Goal: Task Accomplishment & Management: Use online tool/utility

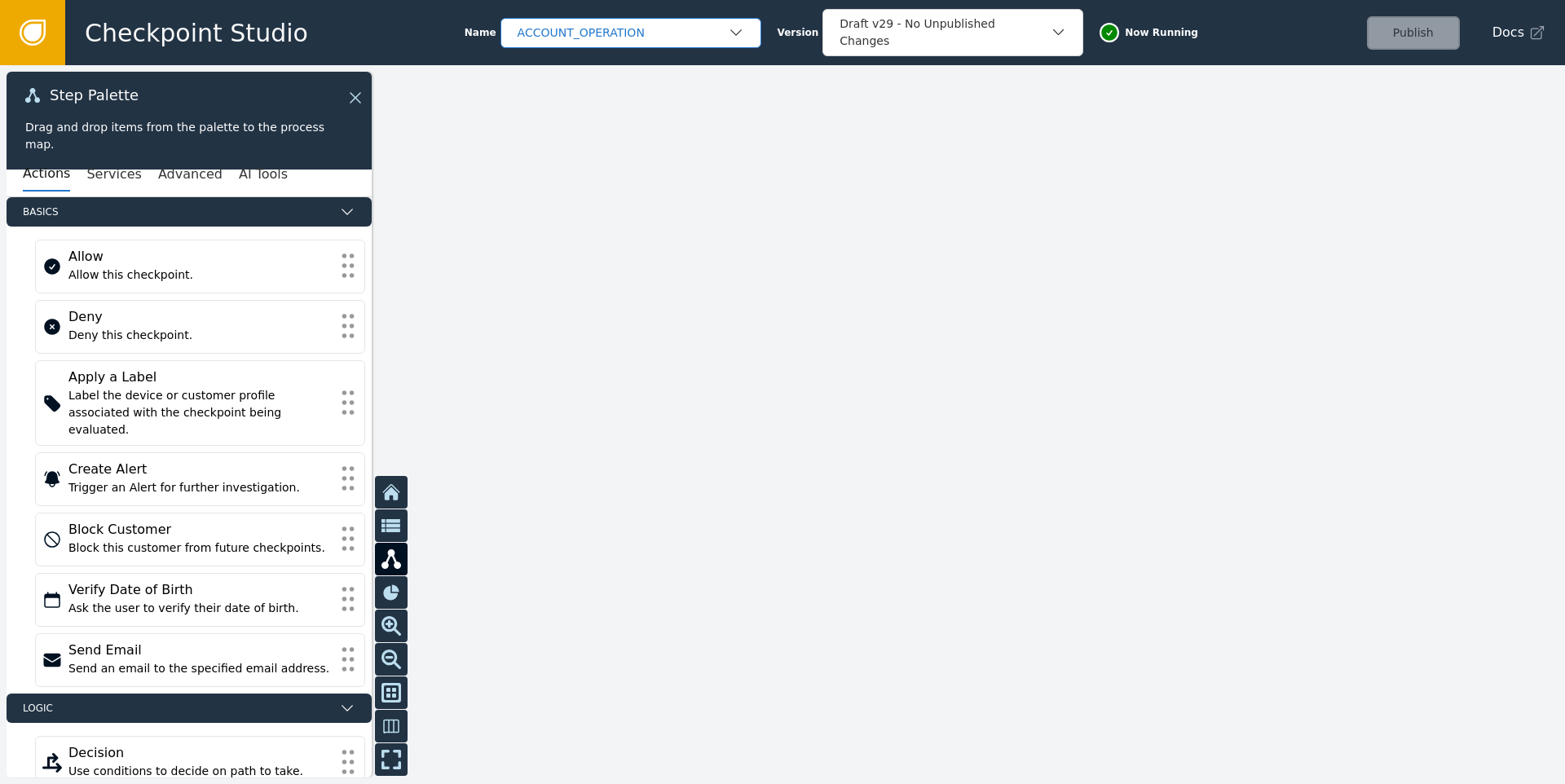
click at [621, 37] on div "ACCOUNT_OPERATION" at bounding box center [622, 32] width 210 height 17
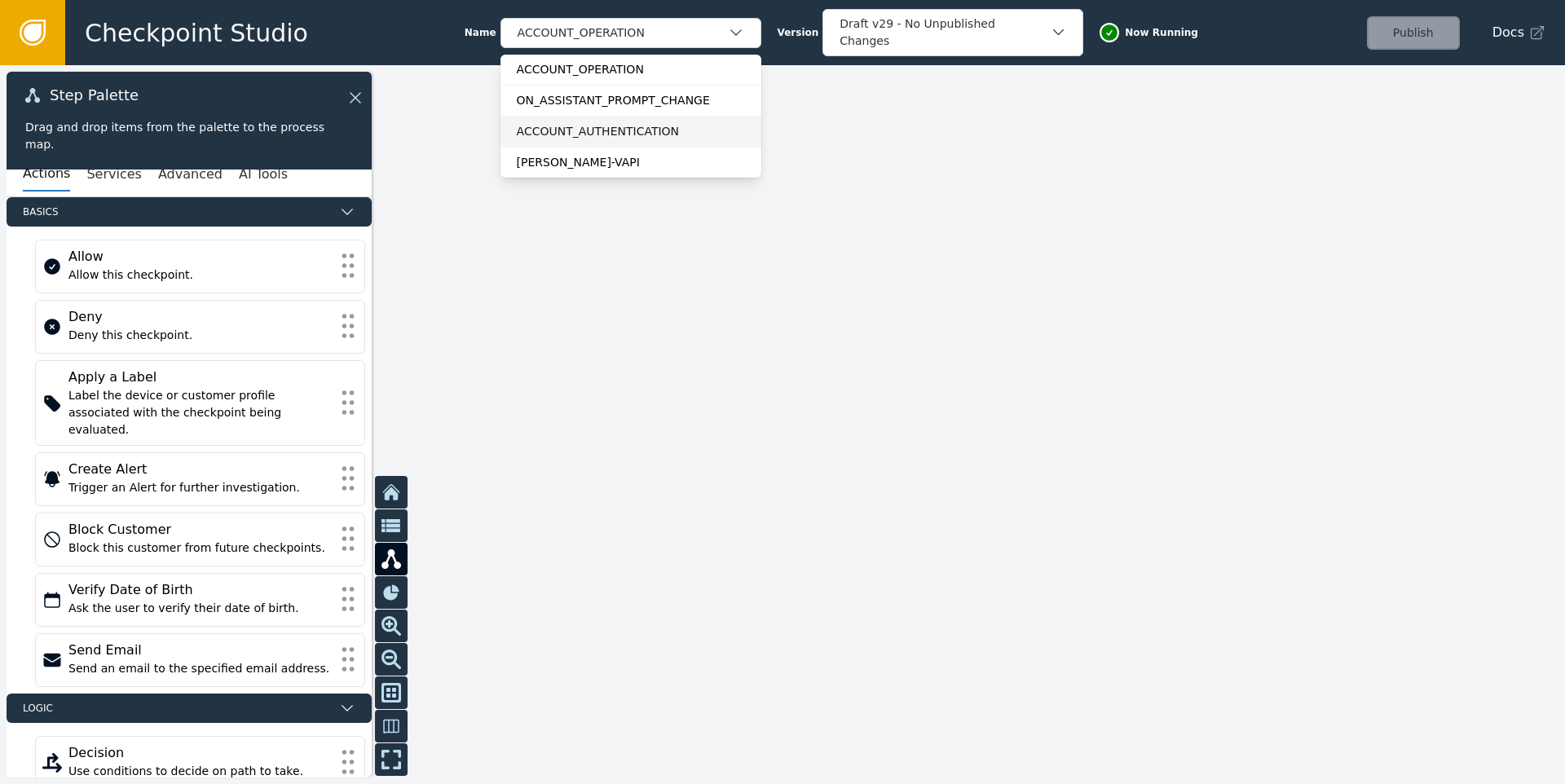
click at [601, 128] on div "ACCOUNT_AUTHENTICATION" at bounding box center [630, 131] width 228 height 17
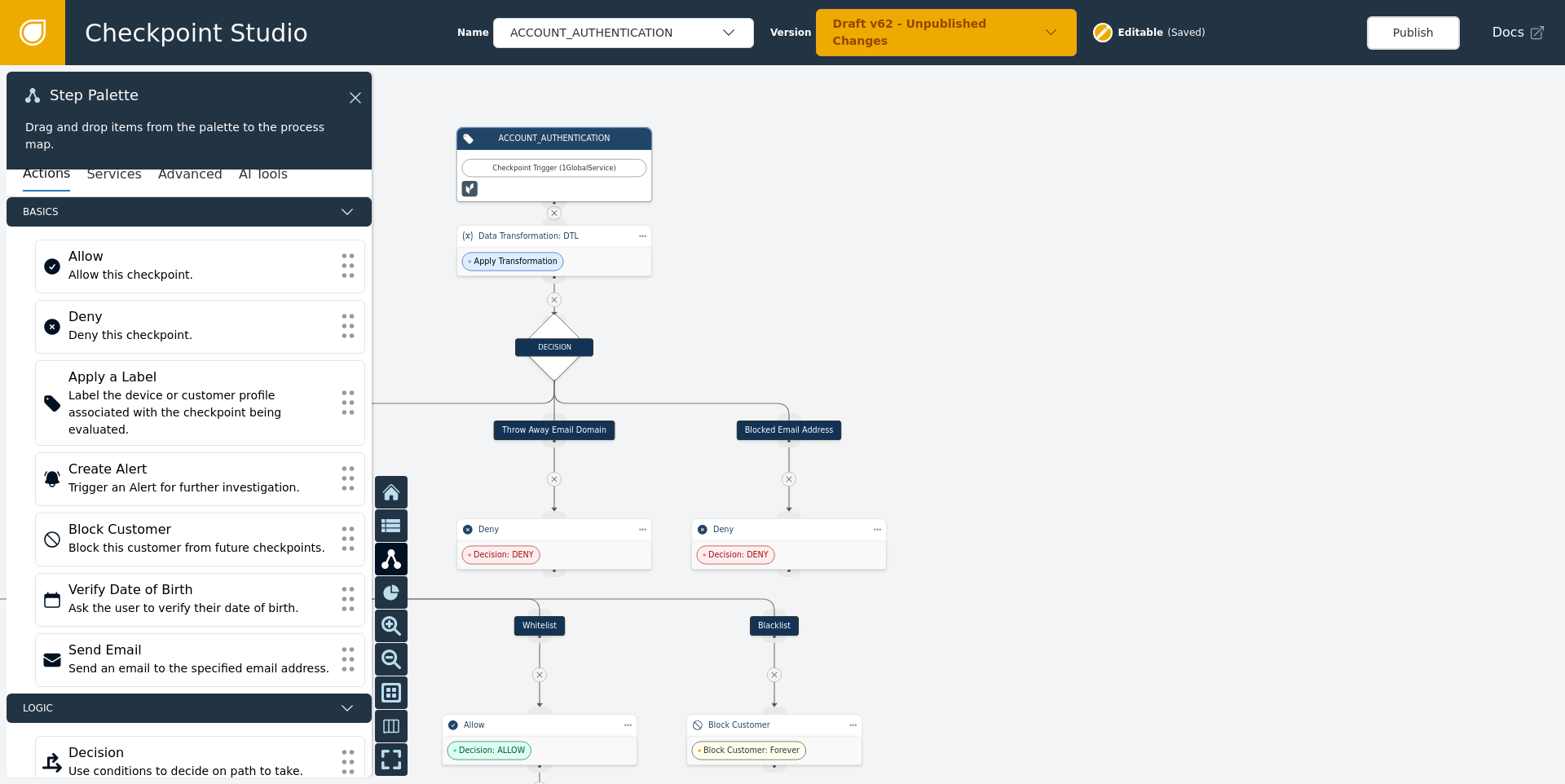
drag, startPoint x: 538, startPoint y: 289, endPoint x: 1127, endPoint y: 210, distance: 594.3
click at [1127, 210] on div at bounding box center [782, 423] width 1565 height 718
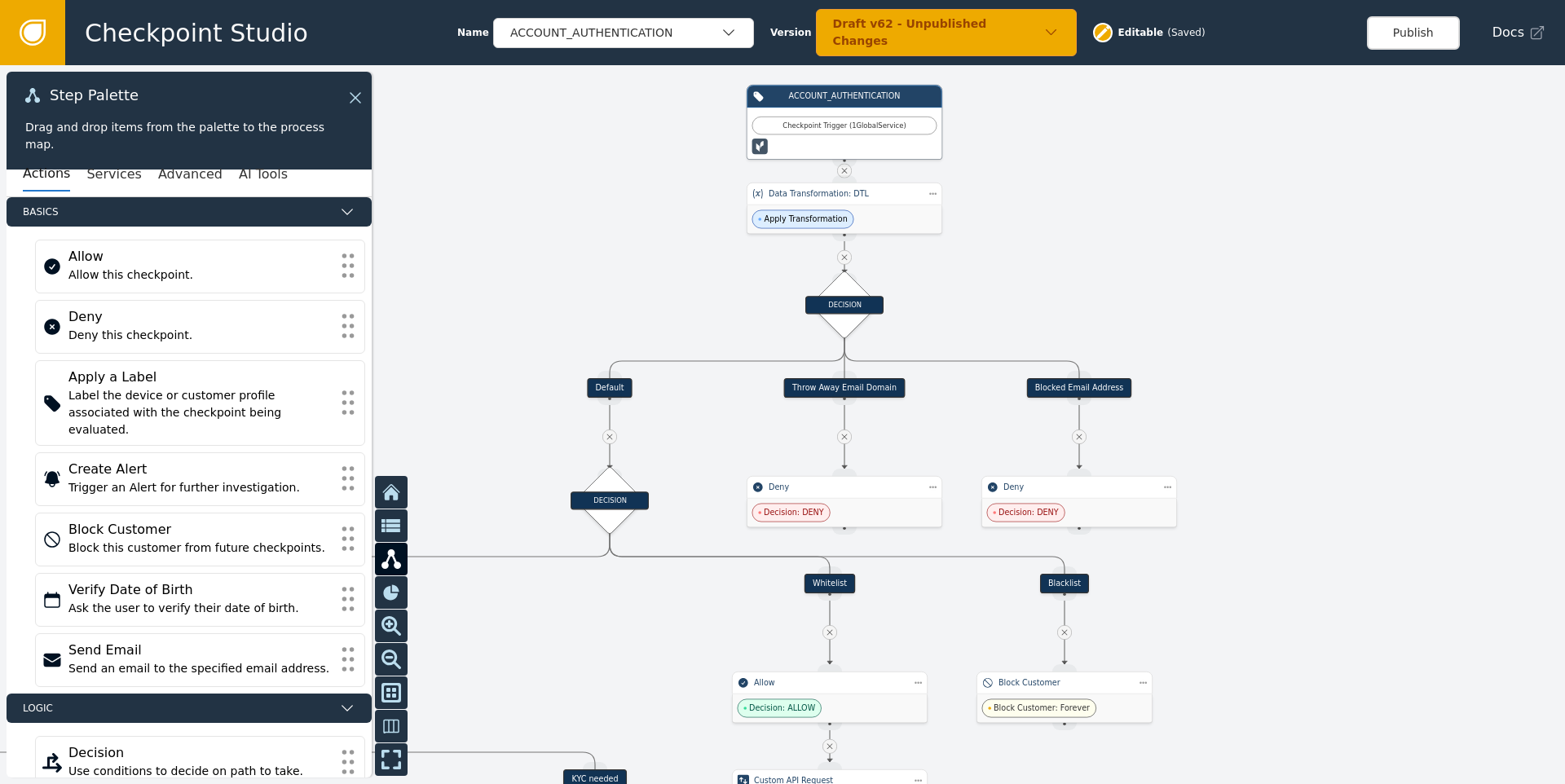
drag, startPoint x: 890, startPoint y: 297, endPoint x: 1030, endPoint y: 280, distance: 141.0
click at [1030, 280] on div at bounding box center [782, 423] width 1565 height 718
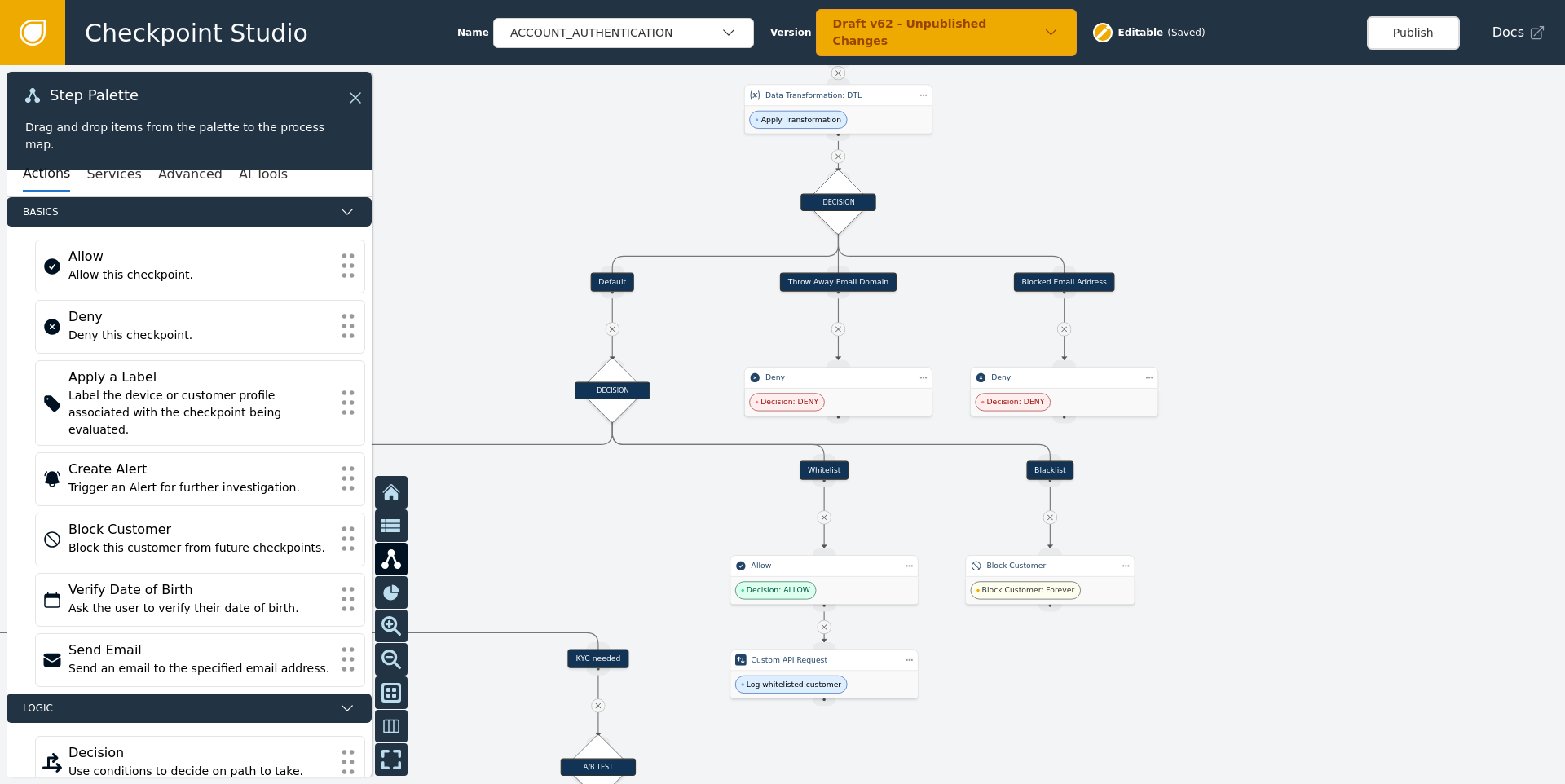
drag, startPoint x: 1278, startPoint y: 336, endPoint x: 1248, endPoint y: 234, distance: 106.3
click at [1248, 234] on div at bounding box center [782, 423] width 1565 height 718
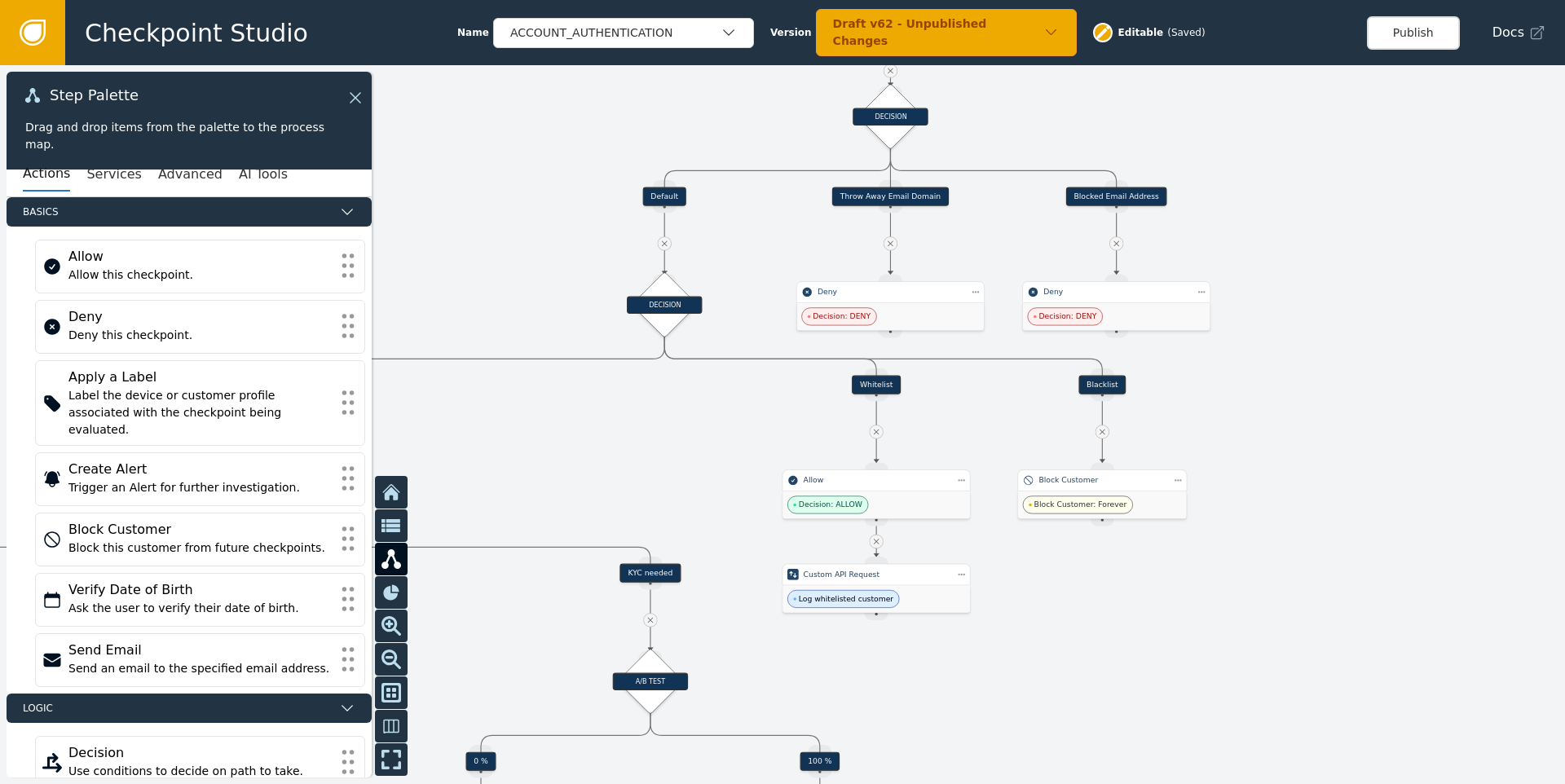
drag, startPoint x: 1255, startPoint y: 348, endPoint x: 1321, endPoint y: 298, distance: 82.8
click at [1321, 298] on div at bounding box center [782, 423] width 1565 height 718
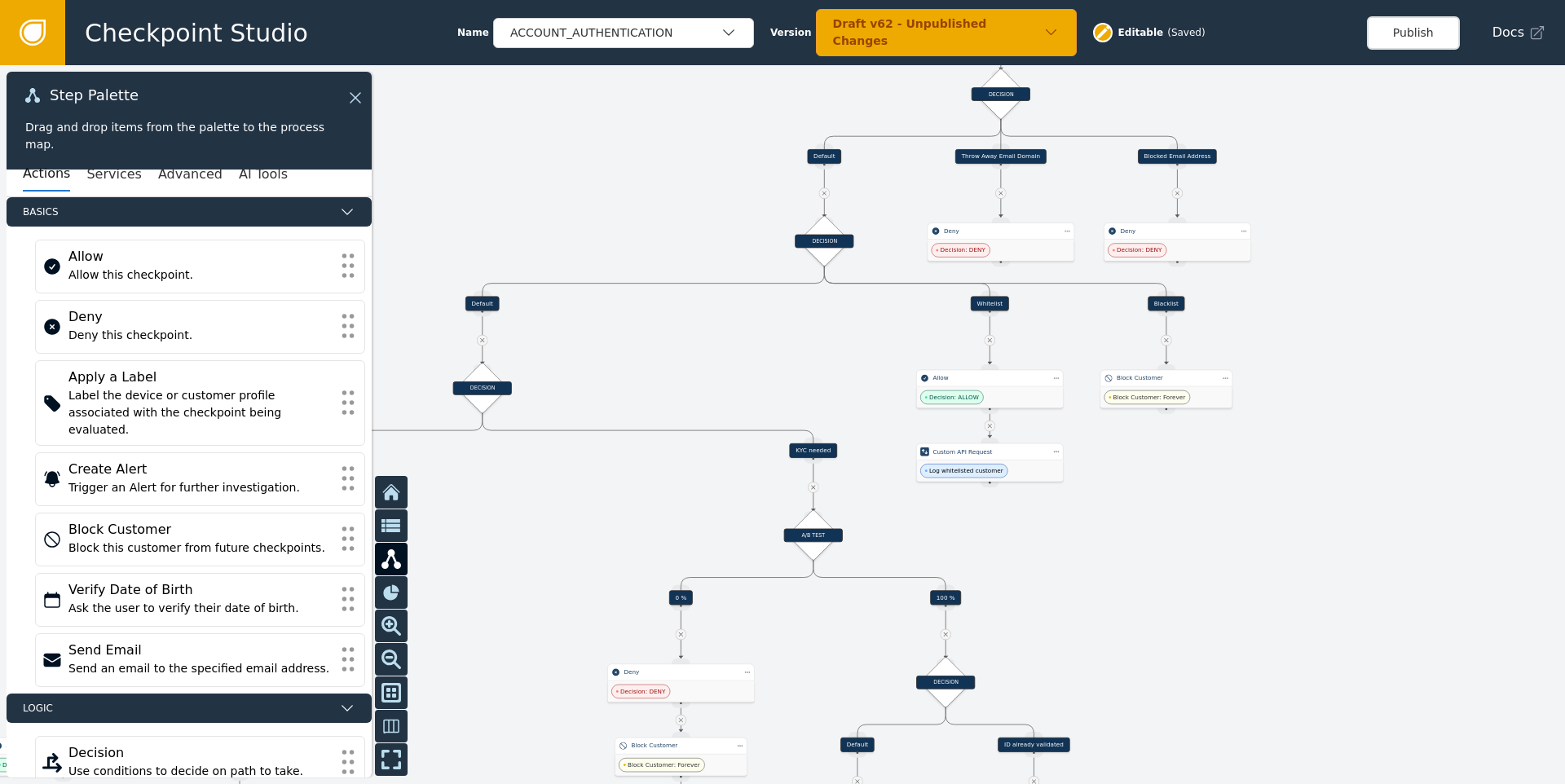
drag, startPoint x: 1217, startPoint y: 533, endPoint x: 1237, endPoint y: 437, distance: 98.1
click at [1237, 437] on div at bounding box center [782, 423] width 1565 height 718
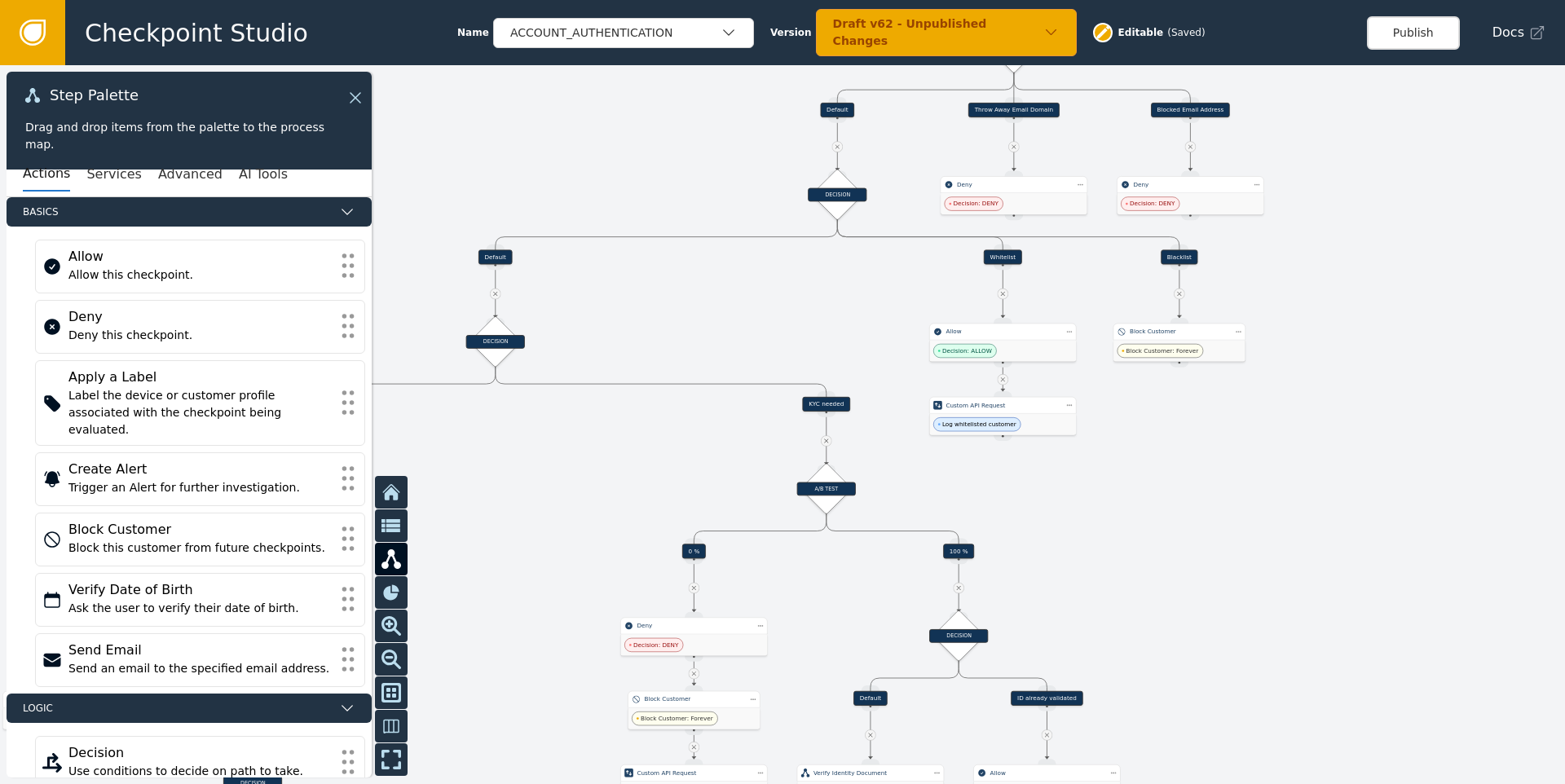
drag, startPoint x: 1172, startPoint y: 523, endPoint x: 1202, endPoint y: 422, distance: 105.4
click at [1202, 422] on div at bounding box center [782, 423] width 1565 height 718
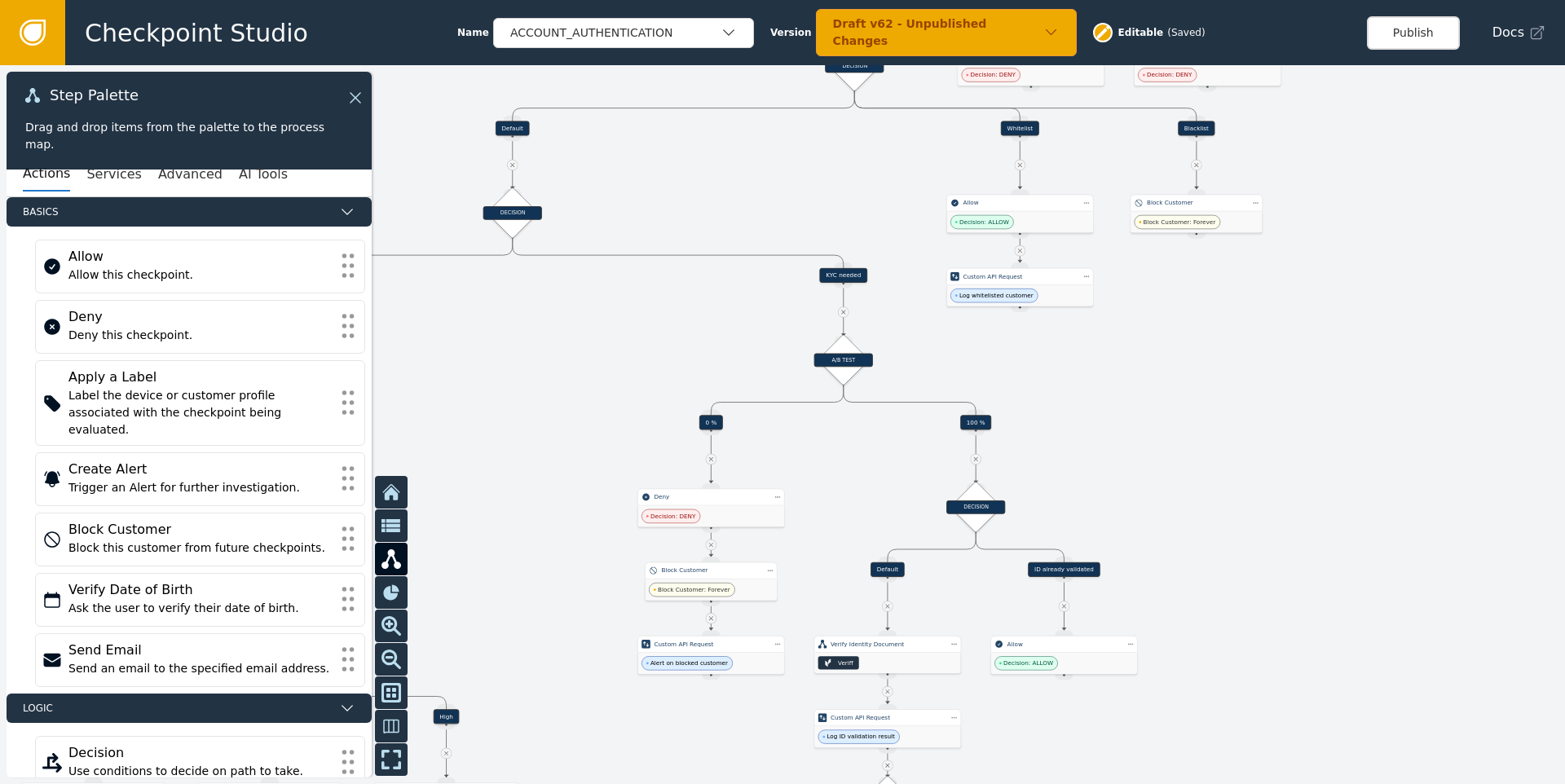
drag, startPoint x: 1277, startPoint y: 507, endPoint x: 1245, endPoint y: 450, distance: 65.4
click at [1245, 450] on div at bounding box center [782, 423] width 1565 height 718
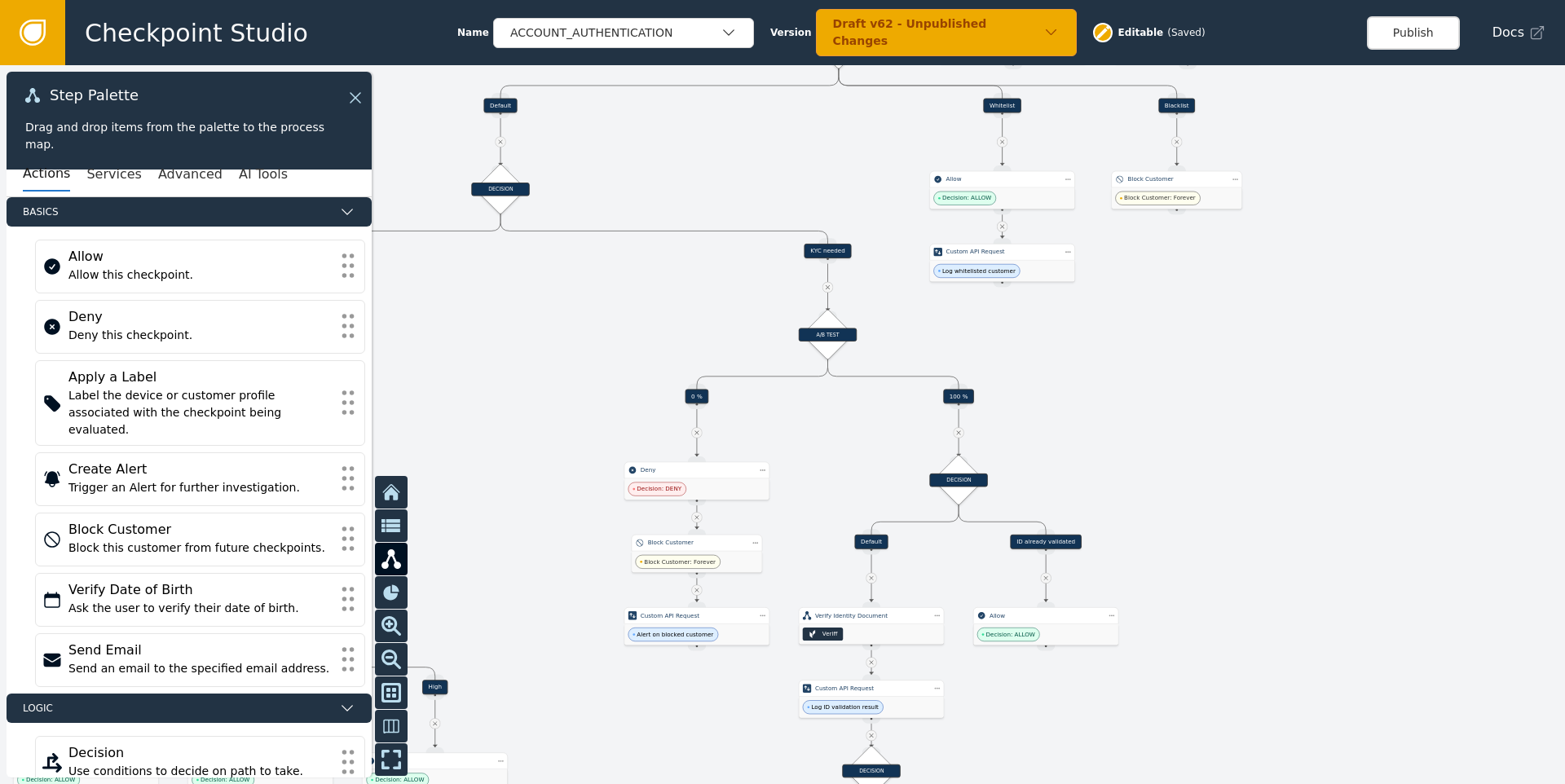
drag, startPoint x: 1280, startPoint y: 417, endPoint x: 1271, endPoint y: 470, distance: 53.8
click at [1277, 473] on div at bounding box center [782, 423] width 1565 height 718
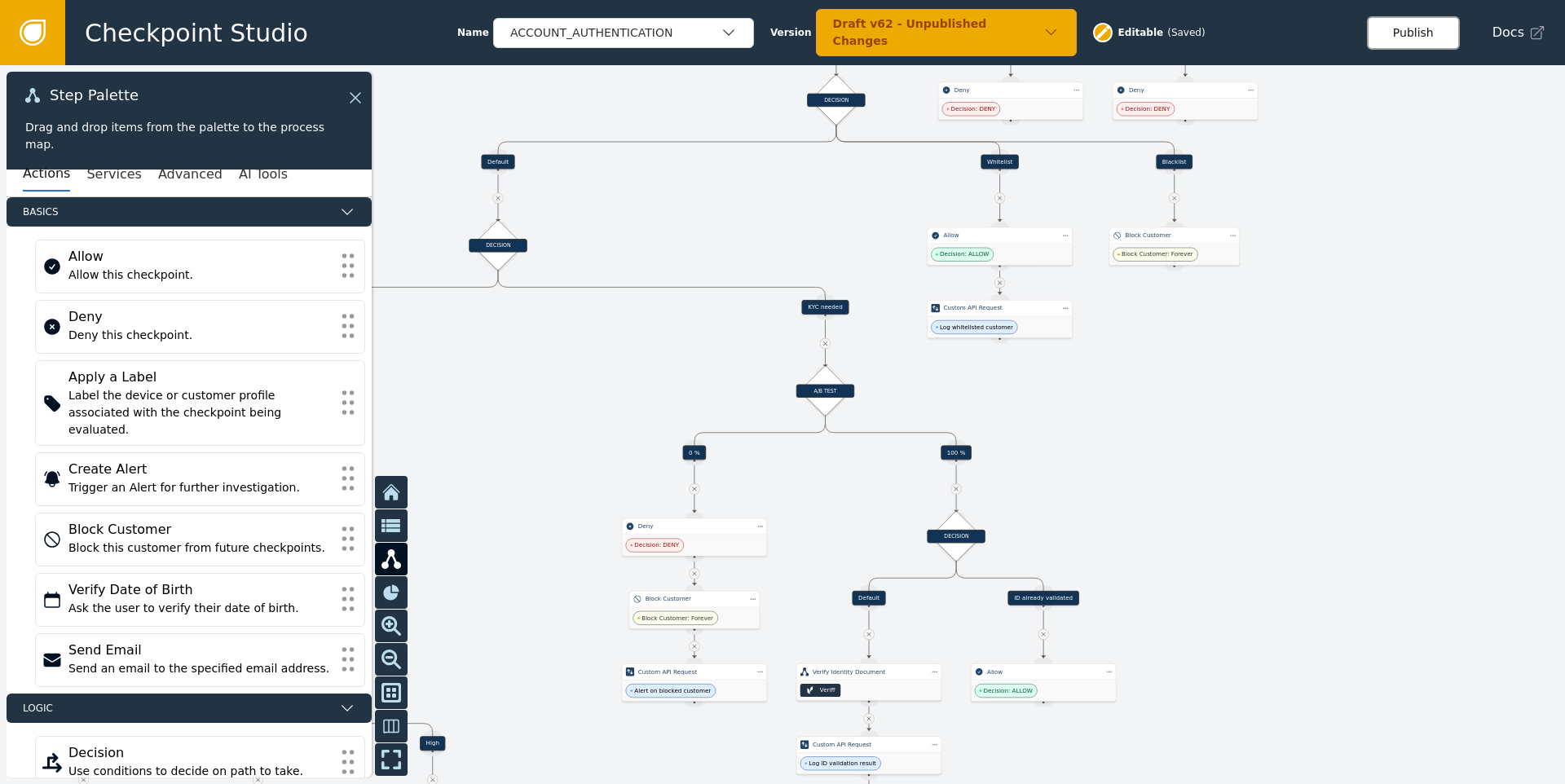
click at [1435, 30] on button "Publish" at bounding box center [1412, 32] width 93 height 33
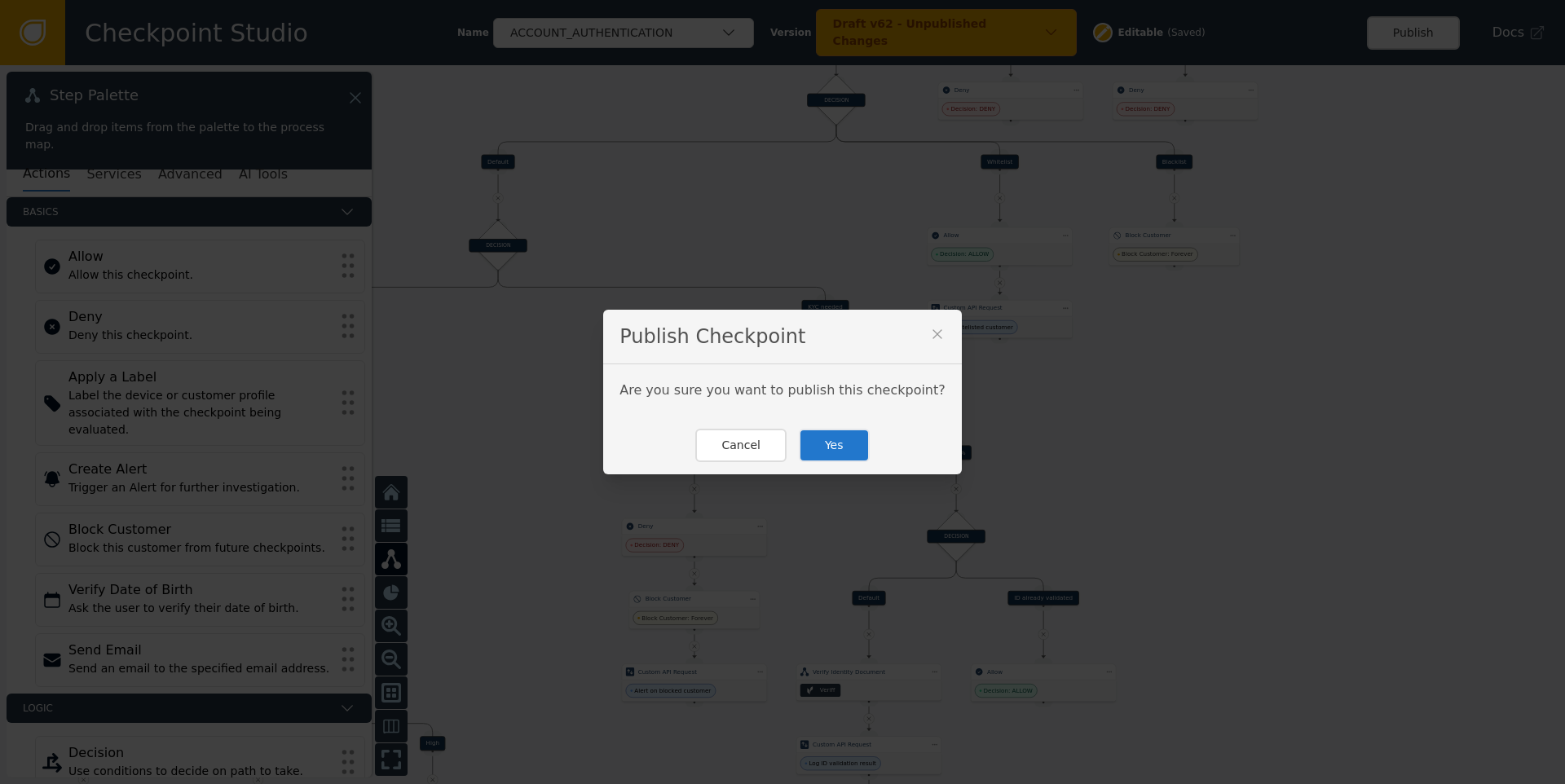
click at [929, 331] on icon at bounding box center [937, 334] width 16 height 16
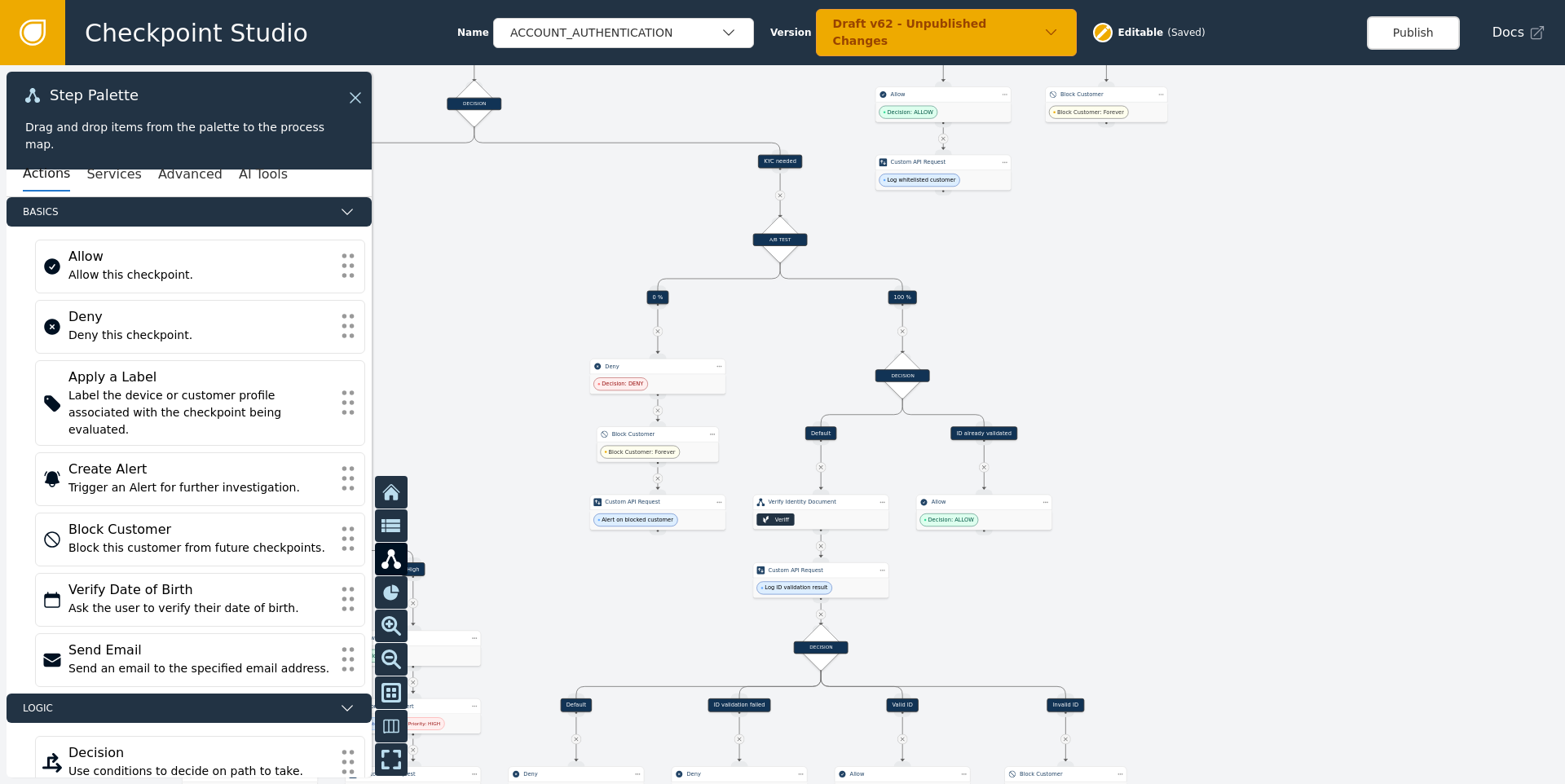
drag, startPoint x: 1160, startPoint y: 462, endPoint x: 1093, endPoint y: 313, distance: 163.4
click at [1093, 313] on div at bounding box center [782, 423] width 1565 height 718
click at [1408, 39] on button "Publish" at bounding box center [1412, 32] width 93 height 33
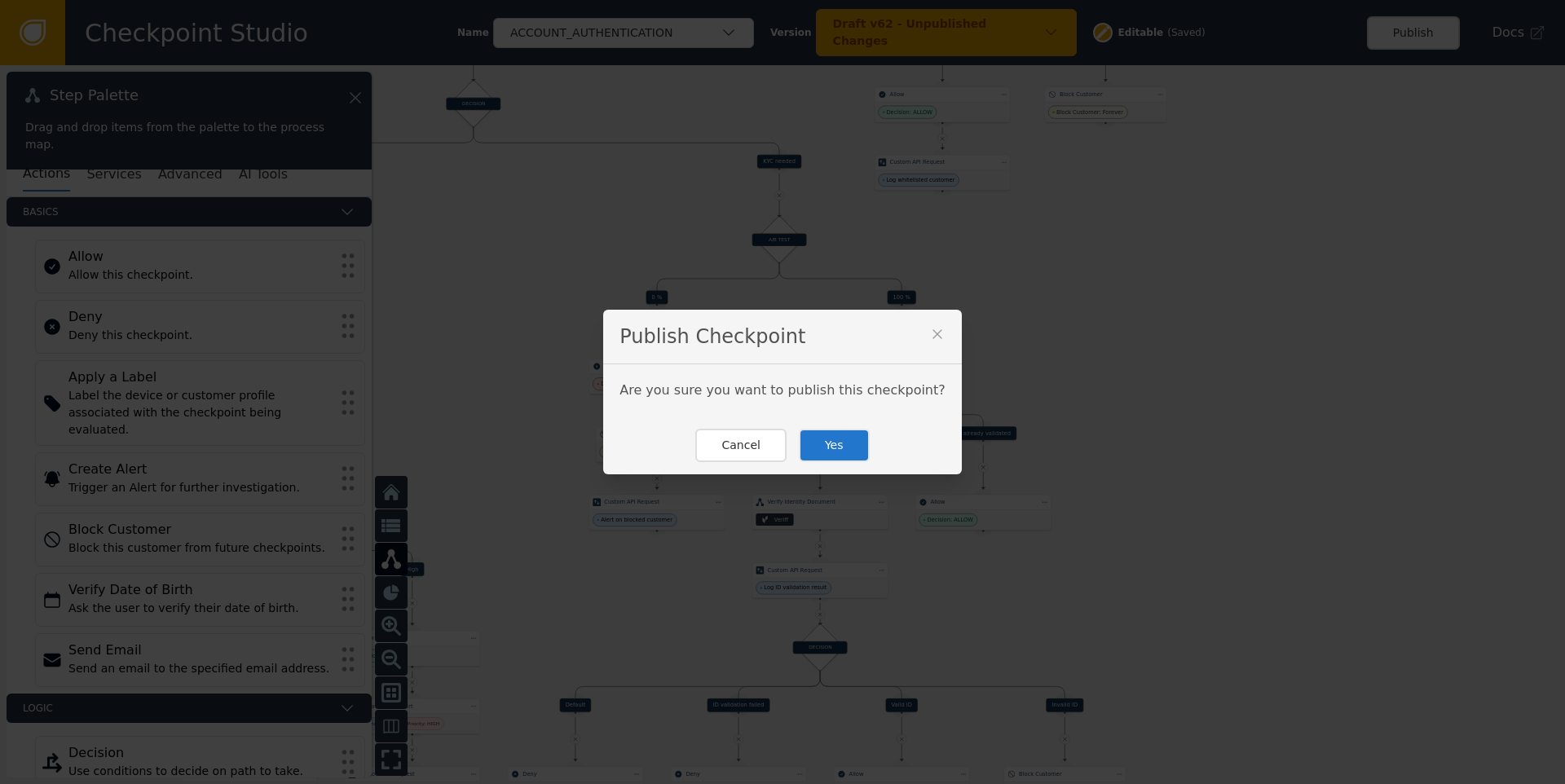
click at [835, 443] on button "Yes" at bounding box center [834, 445] width 71 height 33
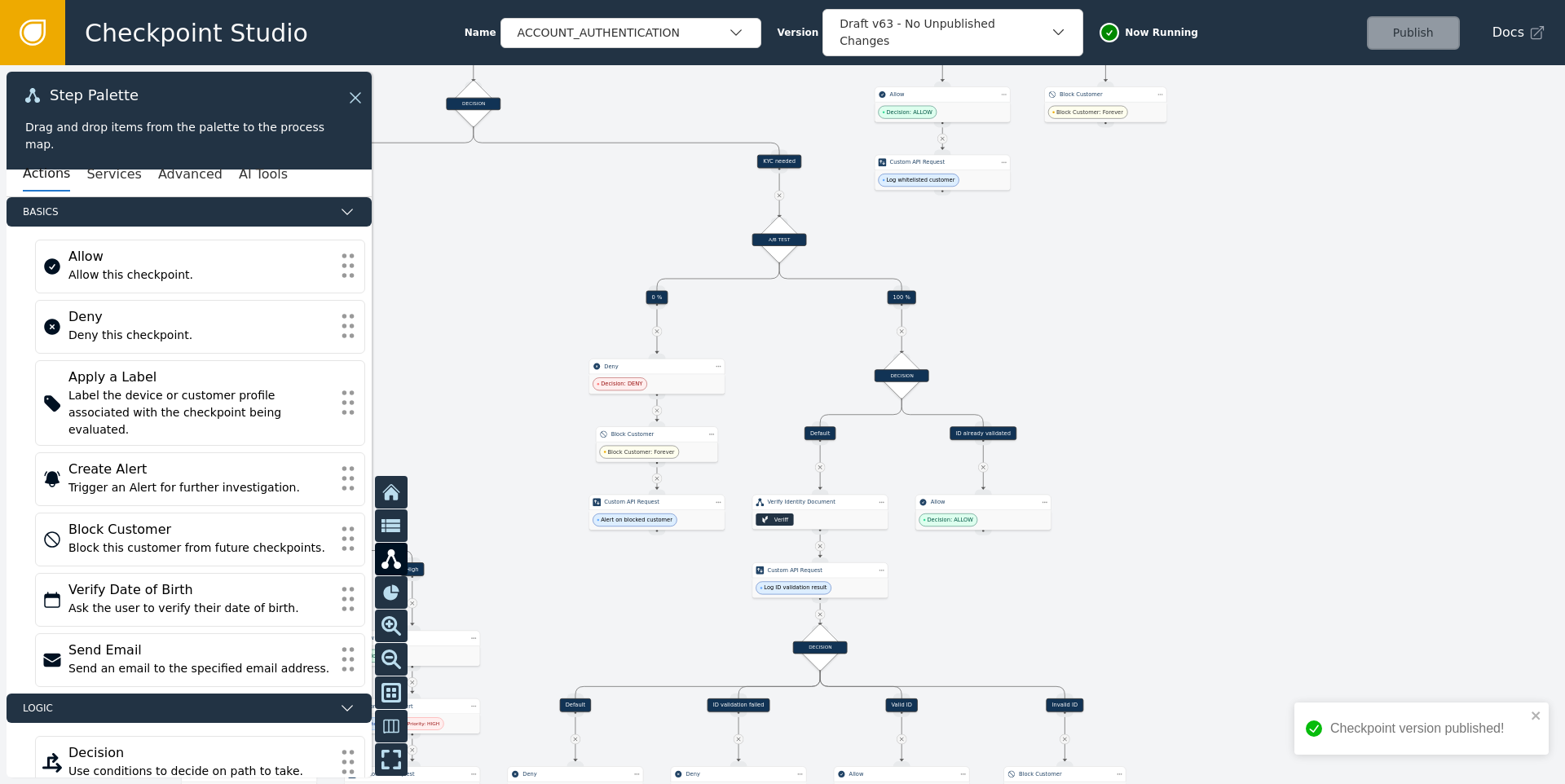
click at [777, 160] on div "KYC needed" at bounding box center [779, 161] width 44 height 13
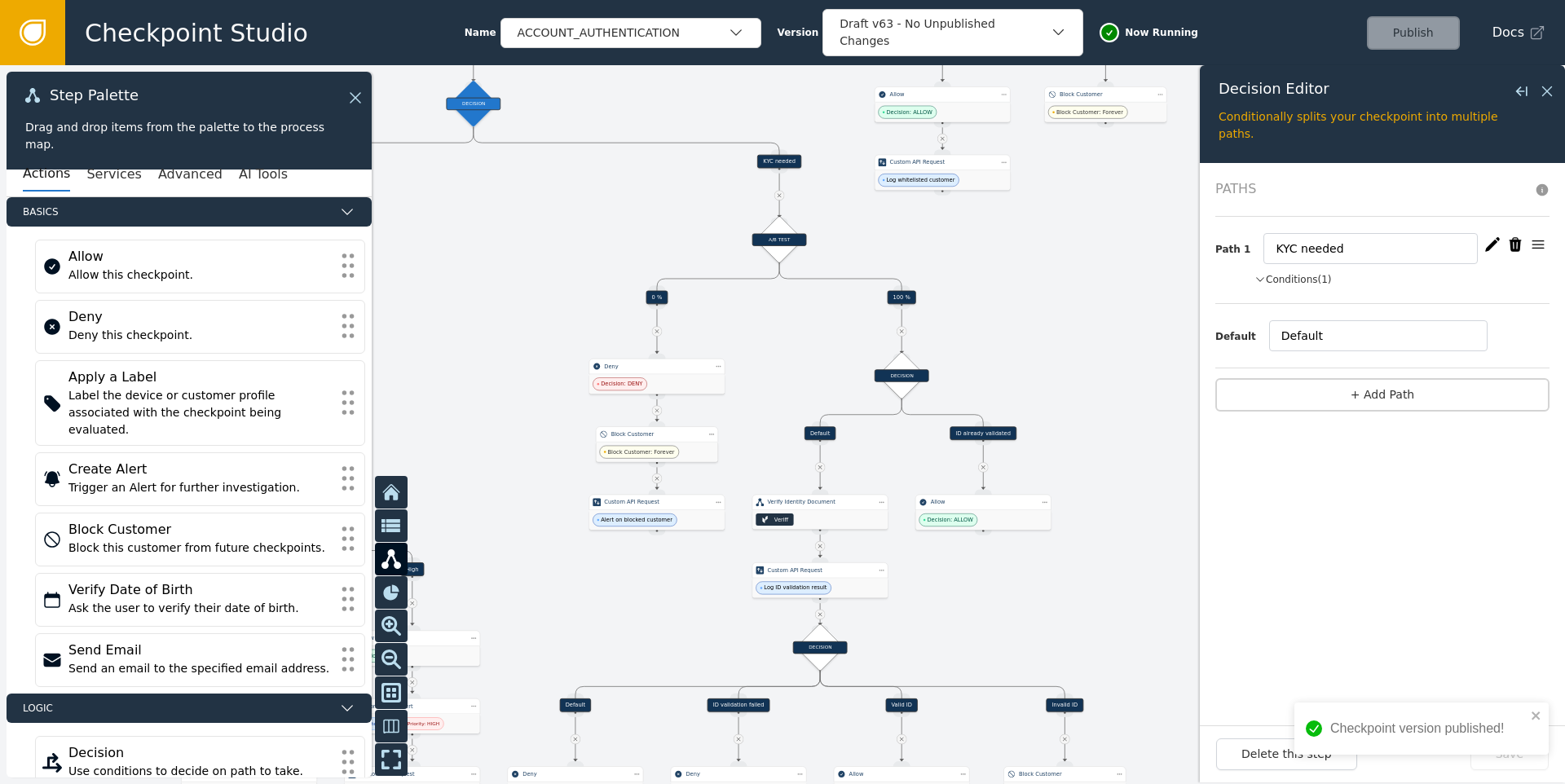
click at [1324, 277] on button "Conditions (1)" at bounding box center [1292, 280] width 77 height 14
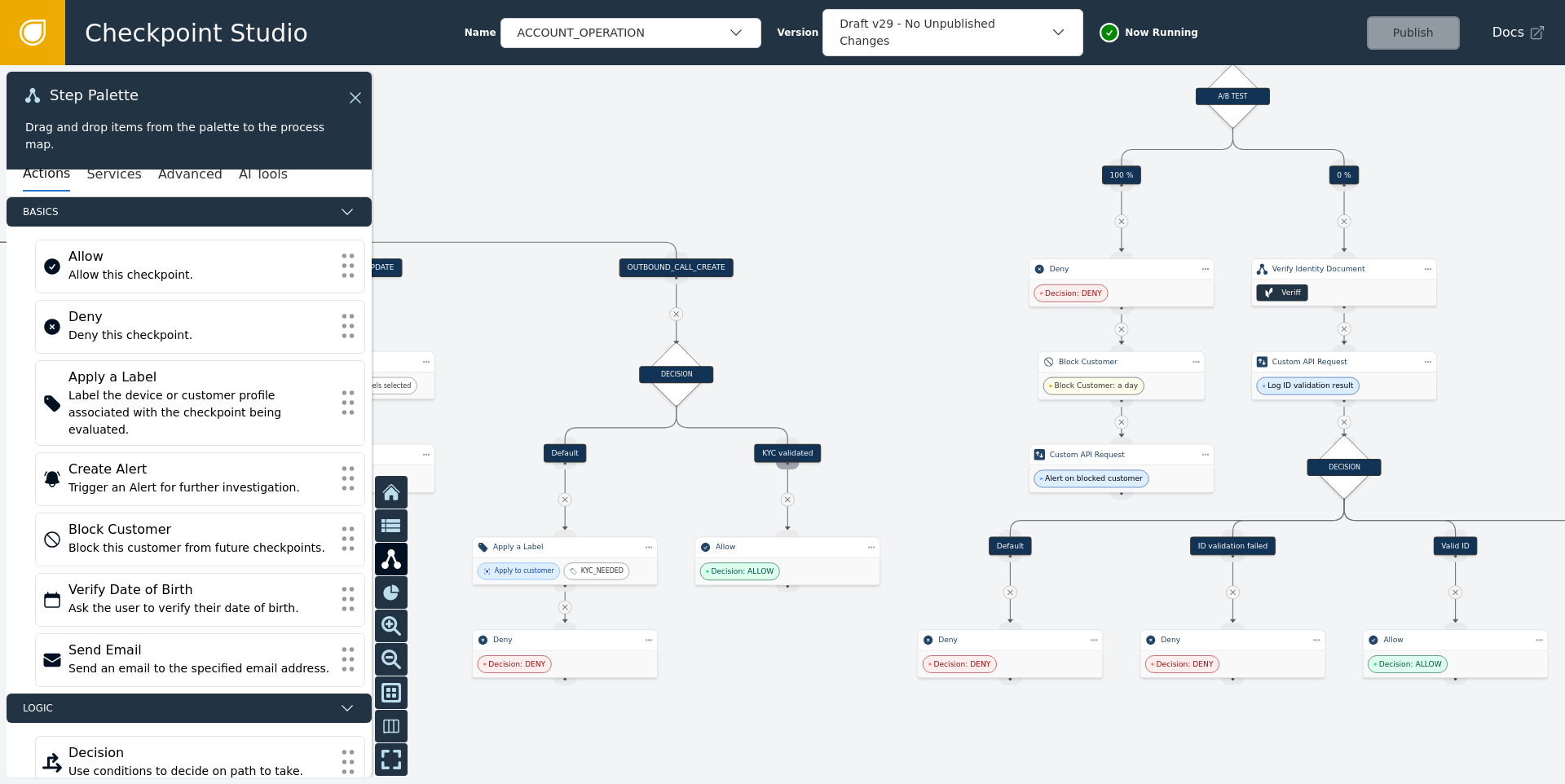
click at [794, 456] on div "Source Handle for step" at bounding box center [787, 461] width 22 height 13
click at [789, 451] on div "KYC validated" at bounding box center [787, 453] width 67 height 19
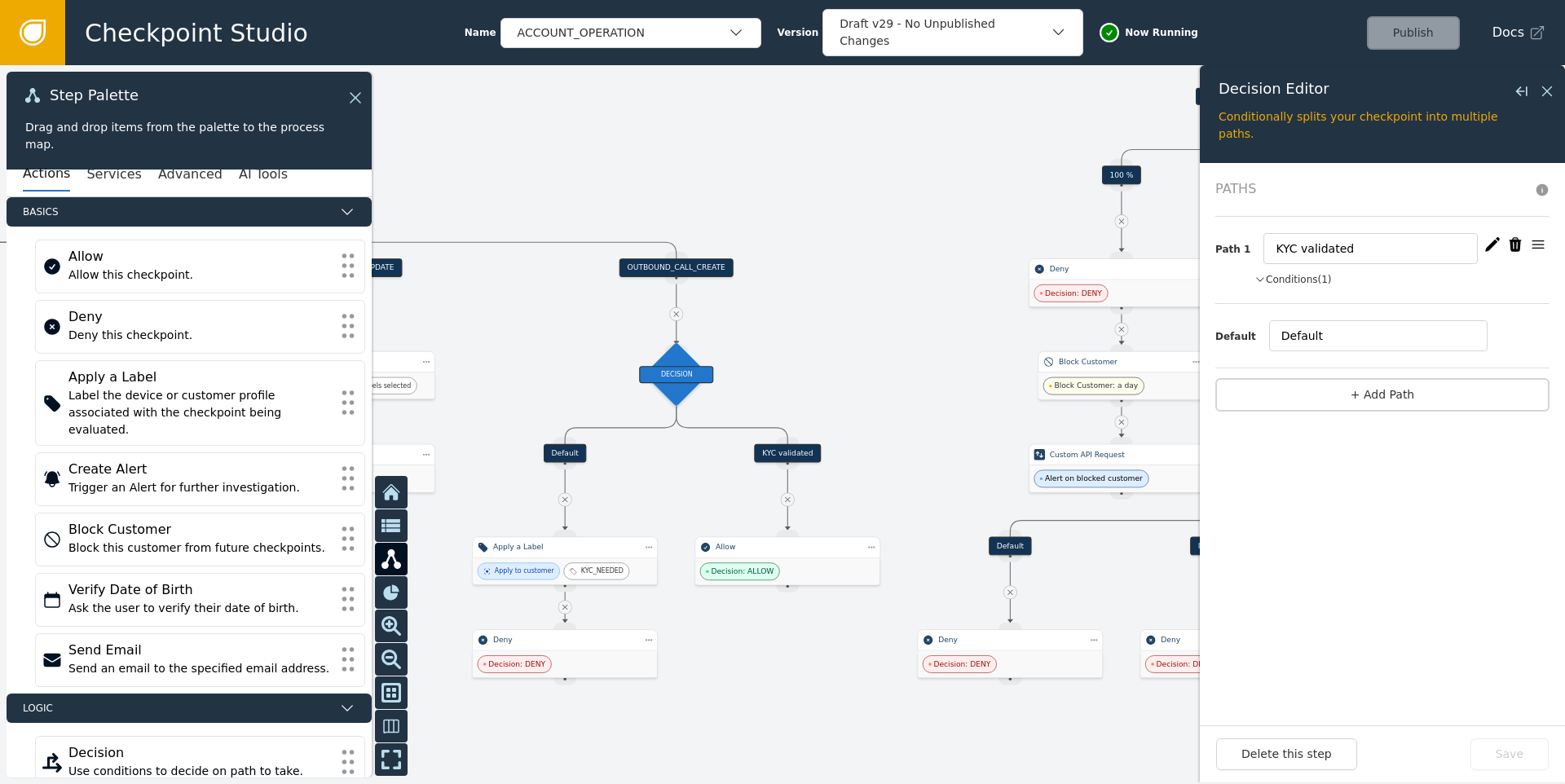
click at [1294, 282] on button "Conditions (1)" at bounding box center [1292, 280] width 77 height 14
click at [574, 454] on div "Default" at bounding box center [565, 453] width 43 height 19
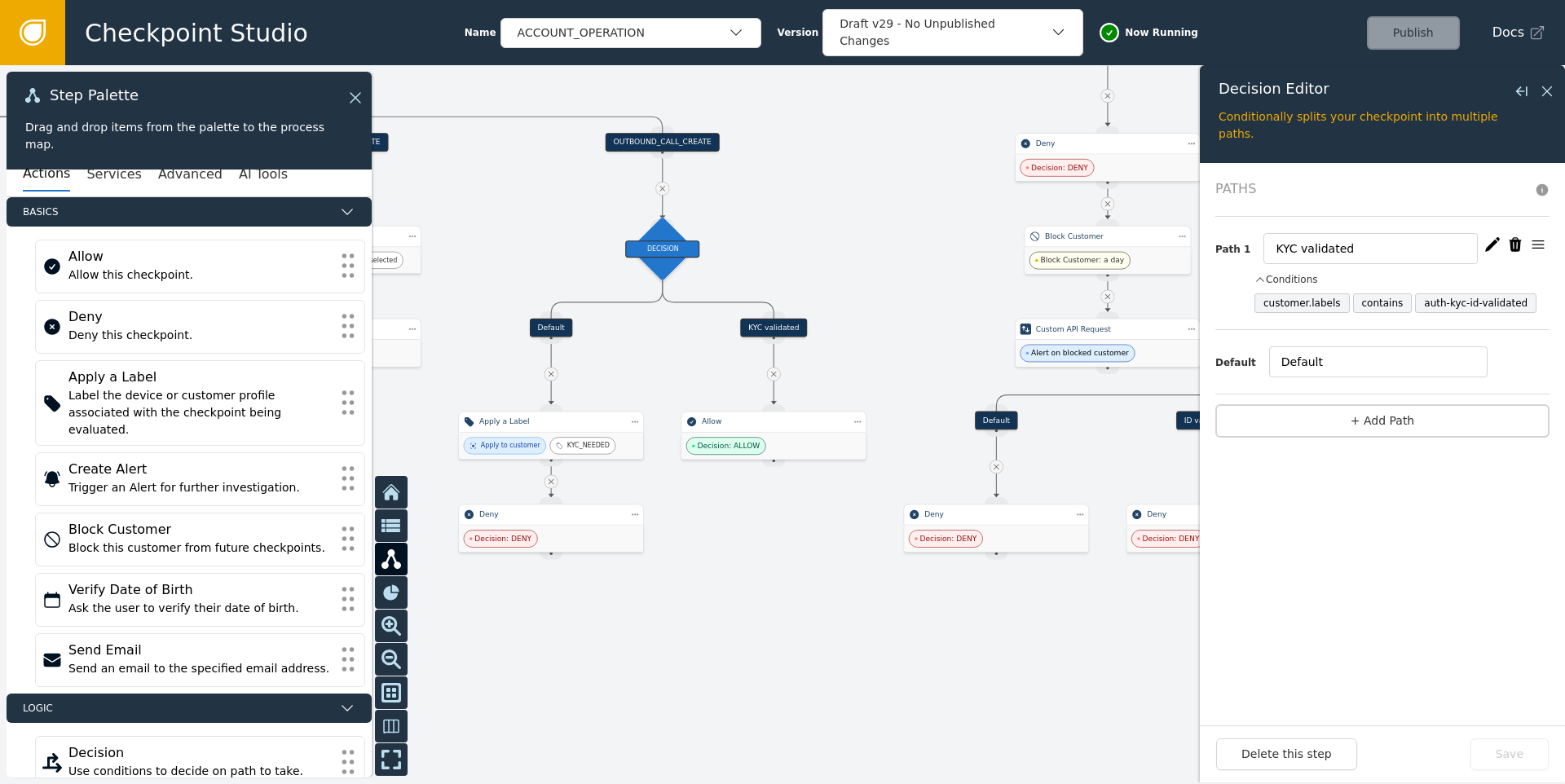
drag, startPoint x: 733, startPoint y: 636, endPoint x: 719, endPoint y: 510, distance: 126.8
click at [719, 510] on div at bounding box center [782, 423] width 1565 height 718
click at [512, 538] on span "Decision: DENY" at bounding box center [502, 539] width 57 height 12
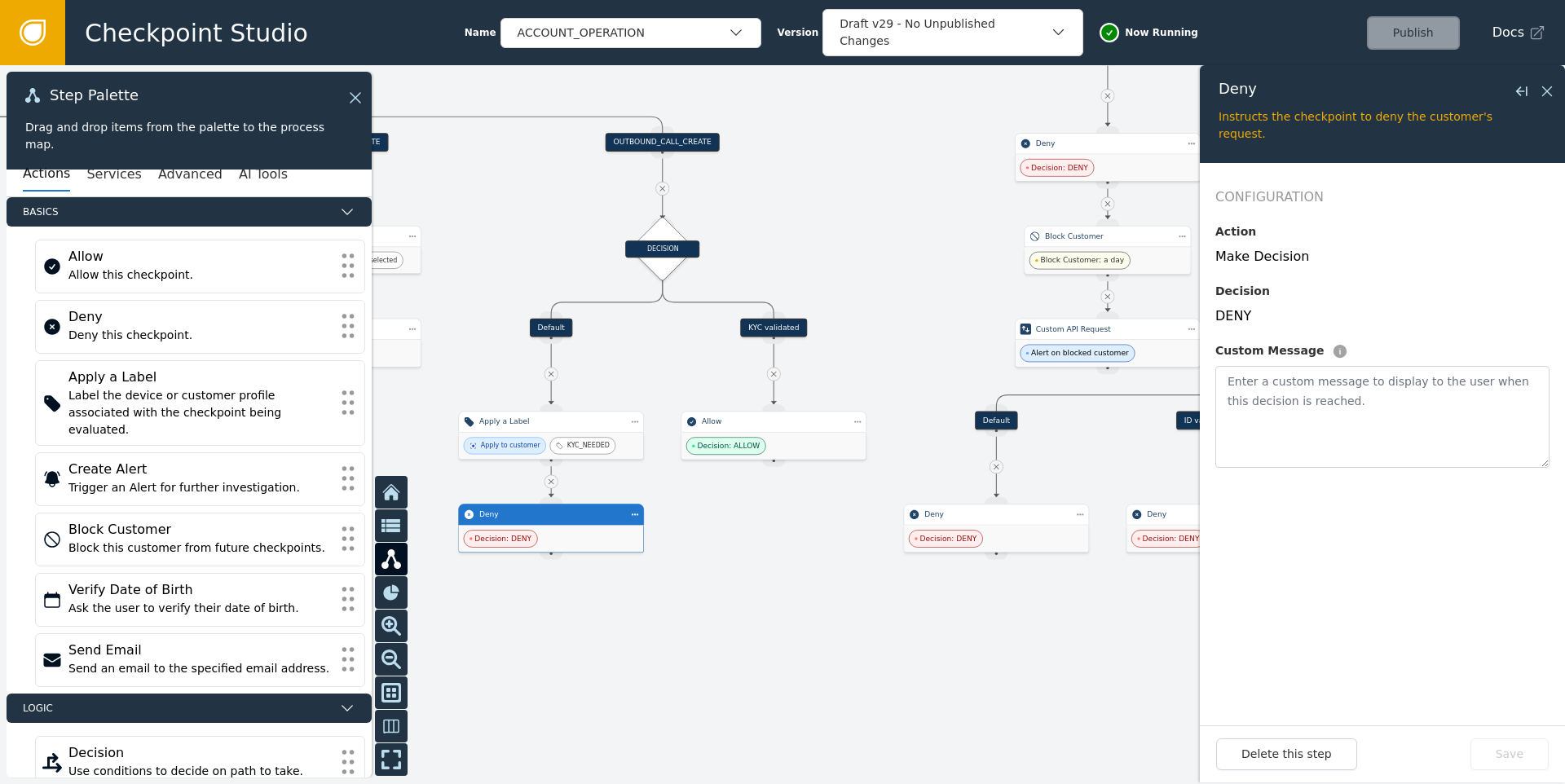
click at [514, 539] on span "Decision: DENY" at bounding box center [502, 539] width 57 height 12
click at [1546, 91] on icon at bounding box center [1546, 91] width 10 height 10
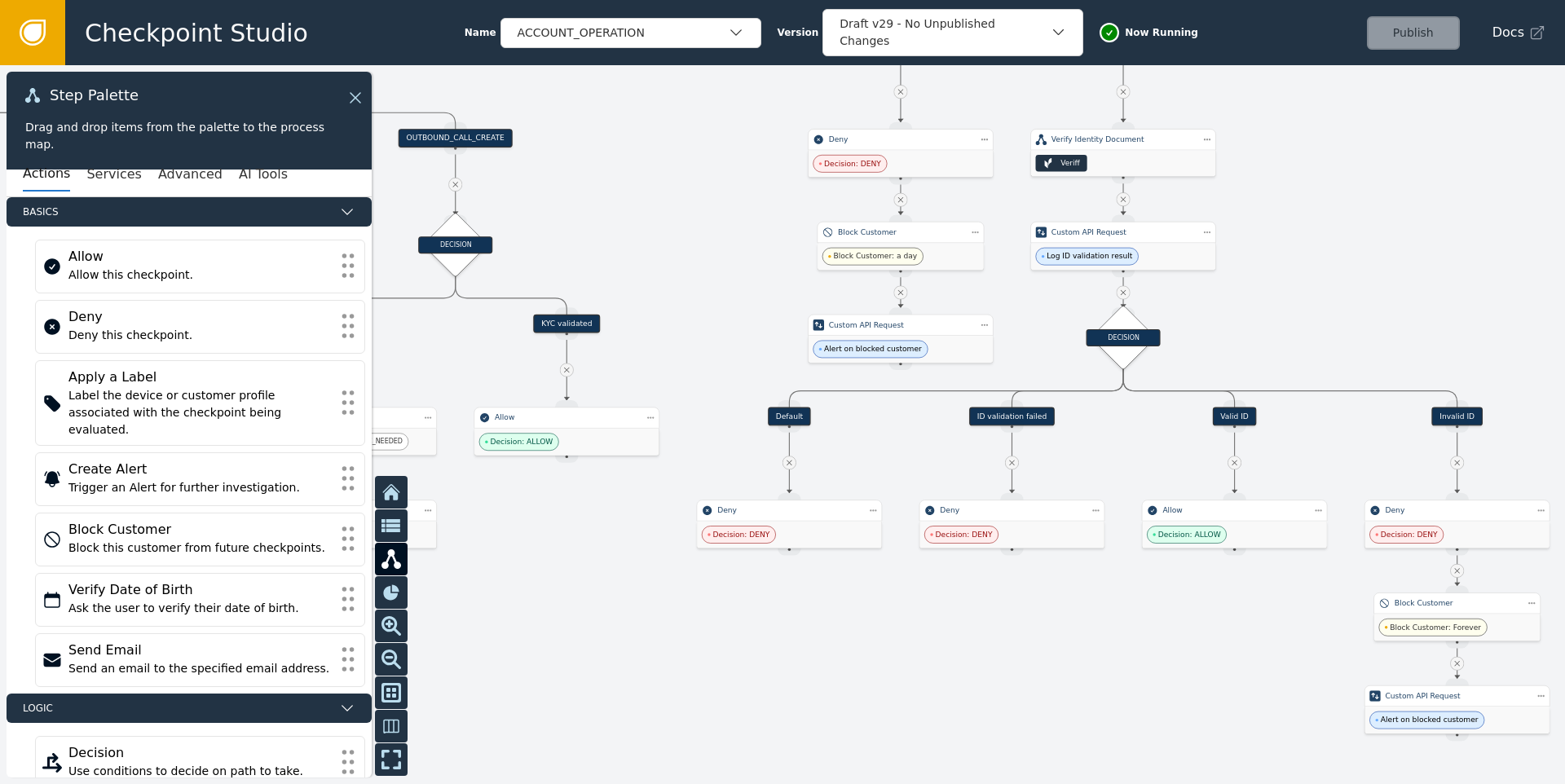
drag, startPoint x: 1108, startPoint y: 598, endPoint x: 901, endPoint y: 594, distance: 207.0
click at [901, 594] on div at bounding box center [782, 423] width 1565 height 718
click at [785, 532] on div "Decision: DENY" at bounding box center [789, 535] width 184 height 27
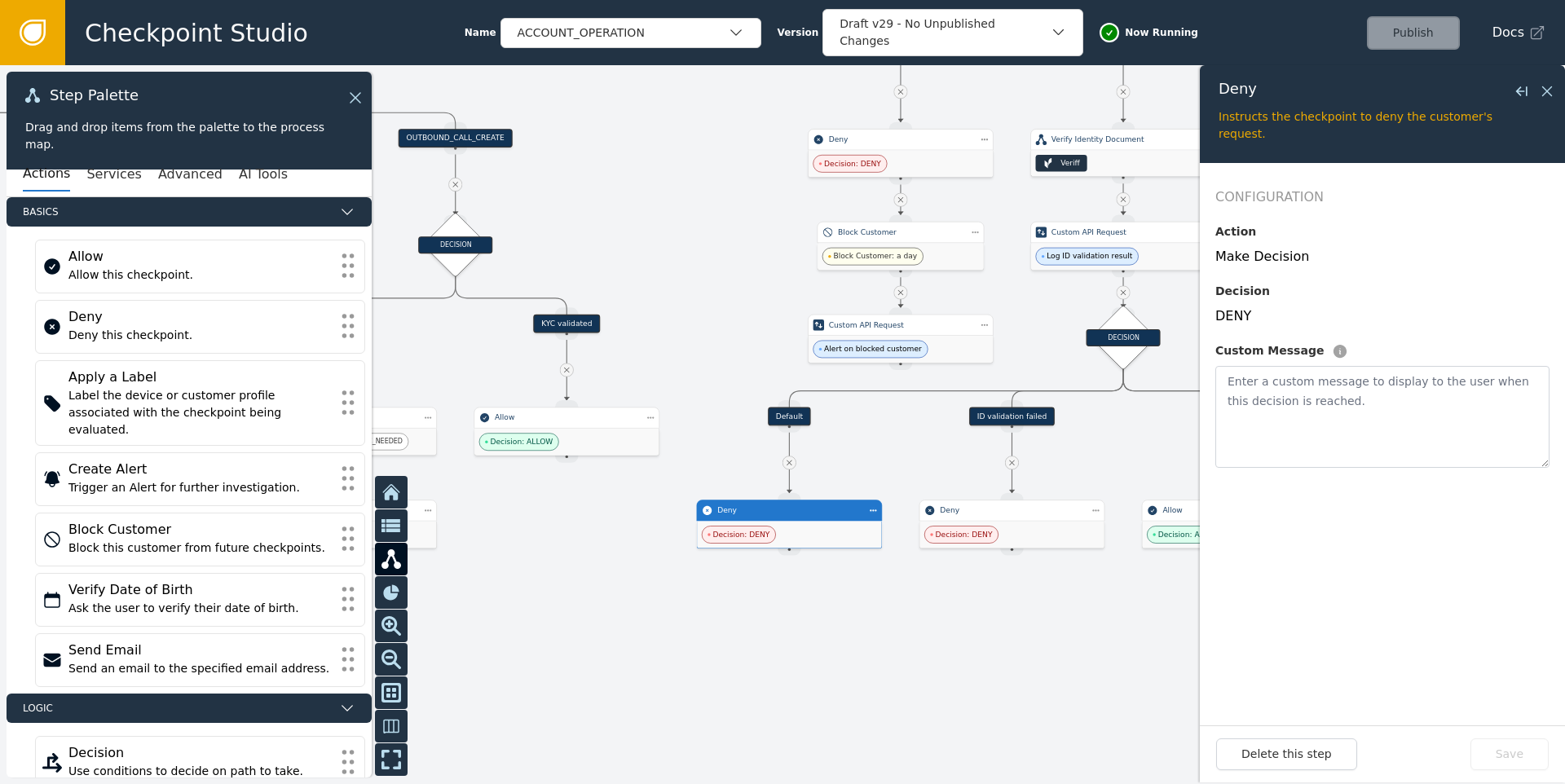
click at [1548, 86] on icon at bounding box center [1547, 92] width 18 height 18
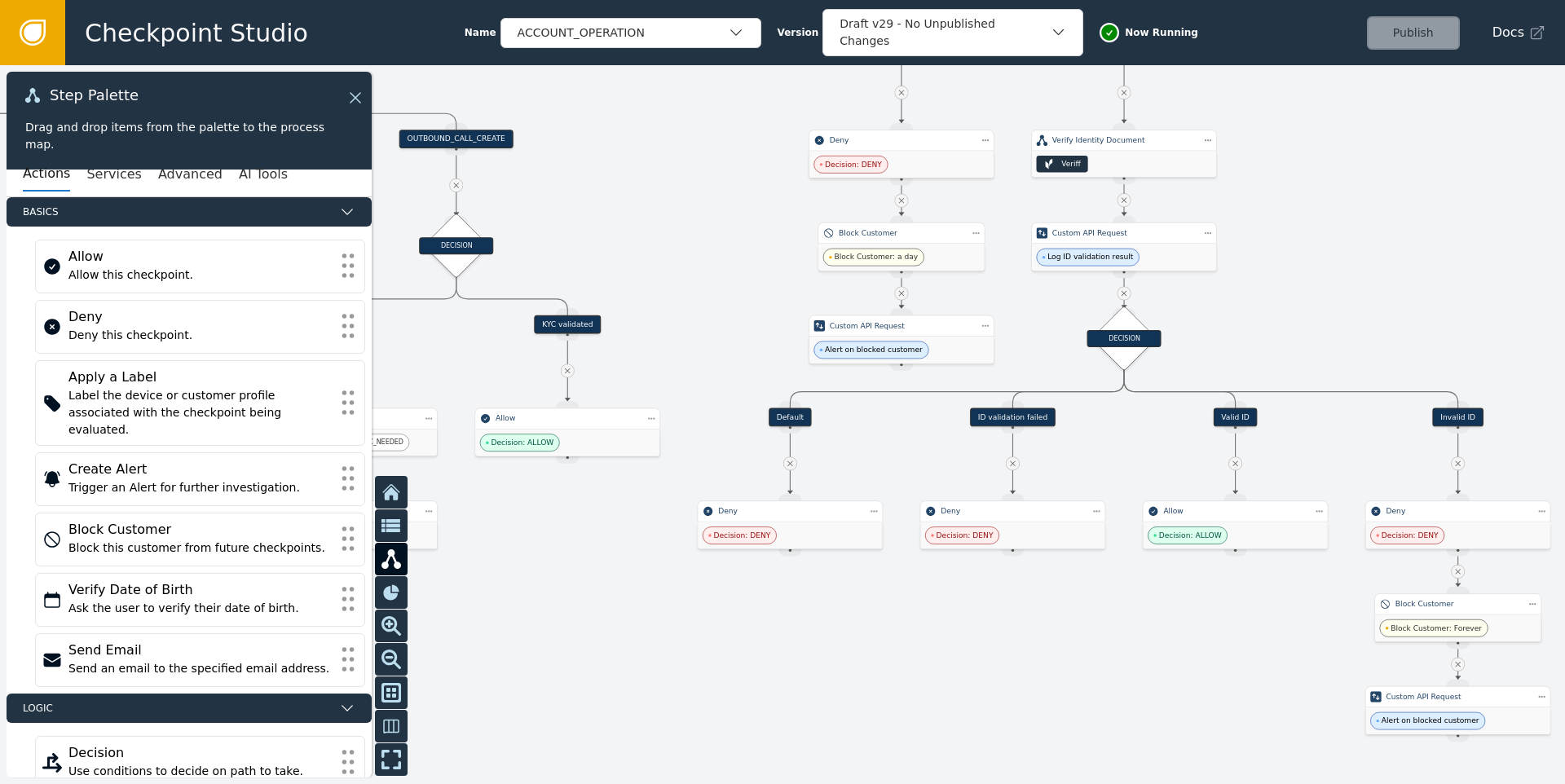
drag, startPoint x: 855, startPoint y: 613, endPoint x: 890, endPoint y: 649, distance: 50.2
click at [890, 649] on div at bounding box center [782, 423] width 1565 height 718
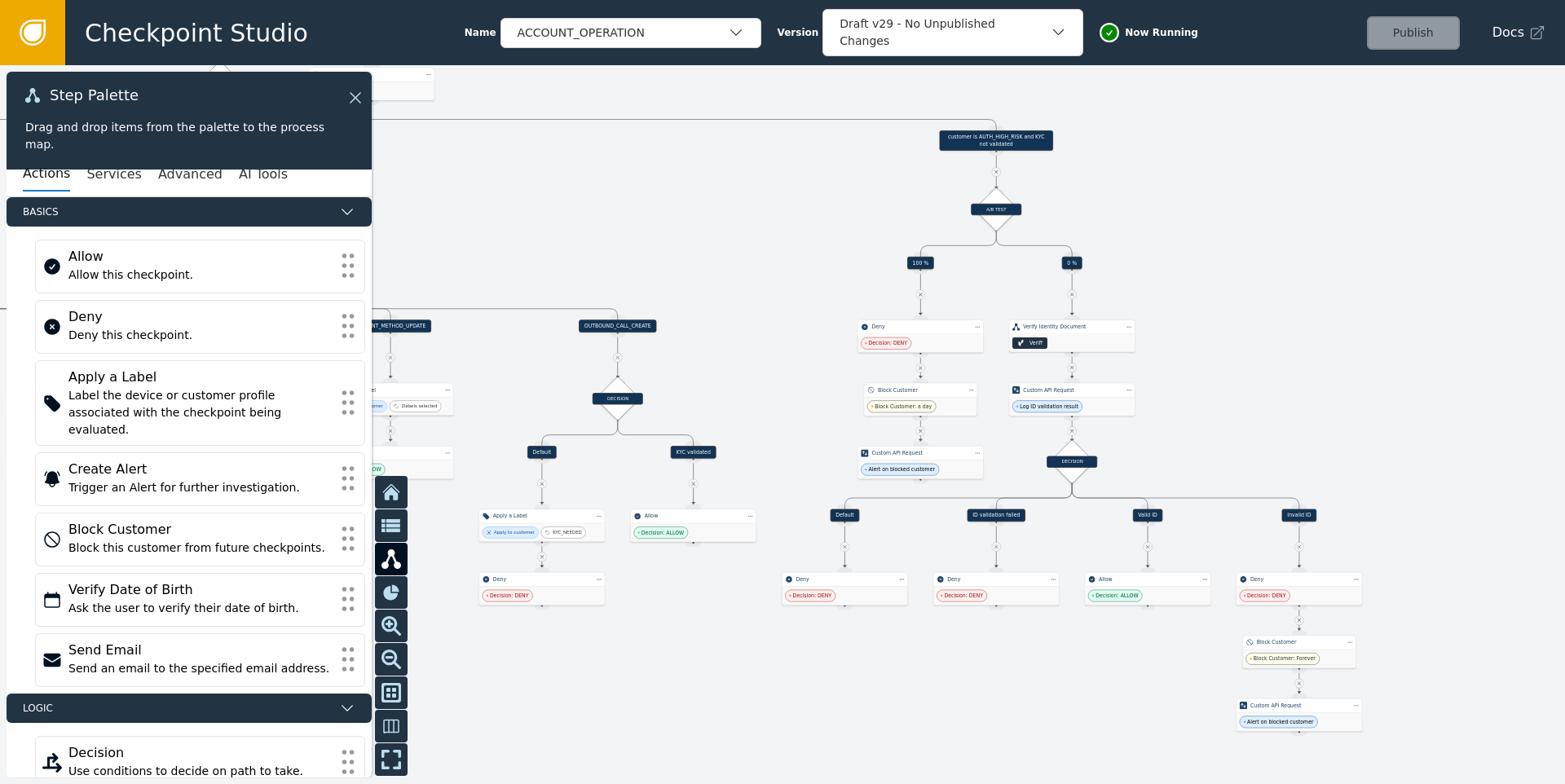
drag, startPoint x: 707, startPoint y: 657, endPoint x: 817, endPoint y: 578, distance: 135.4
click at [817, 578] on div at bounding box center [782, 423] width 1565 height 718
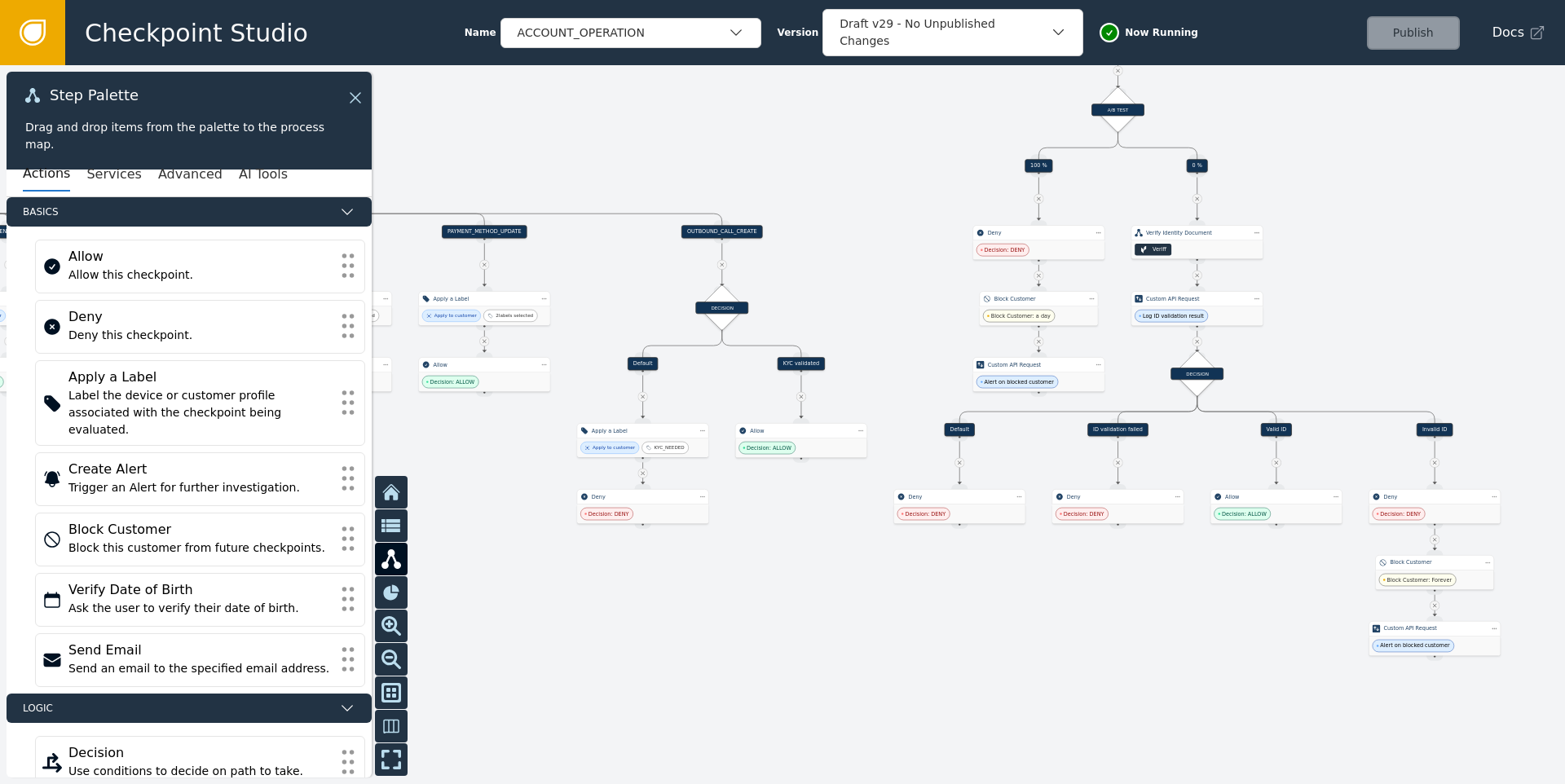
drag, startPoint x: 1191, startPoint y: 599, endPoint x: 1020, endPoint y: 628, distance: 173.4
click at [1020, 628] on div at bounding box center [782, 423] width 1565 height 718
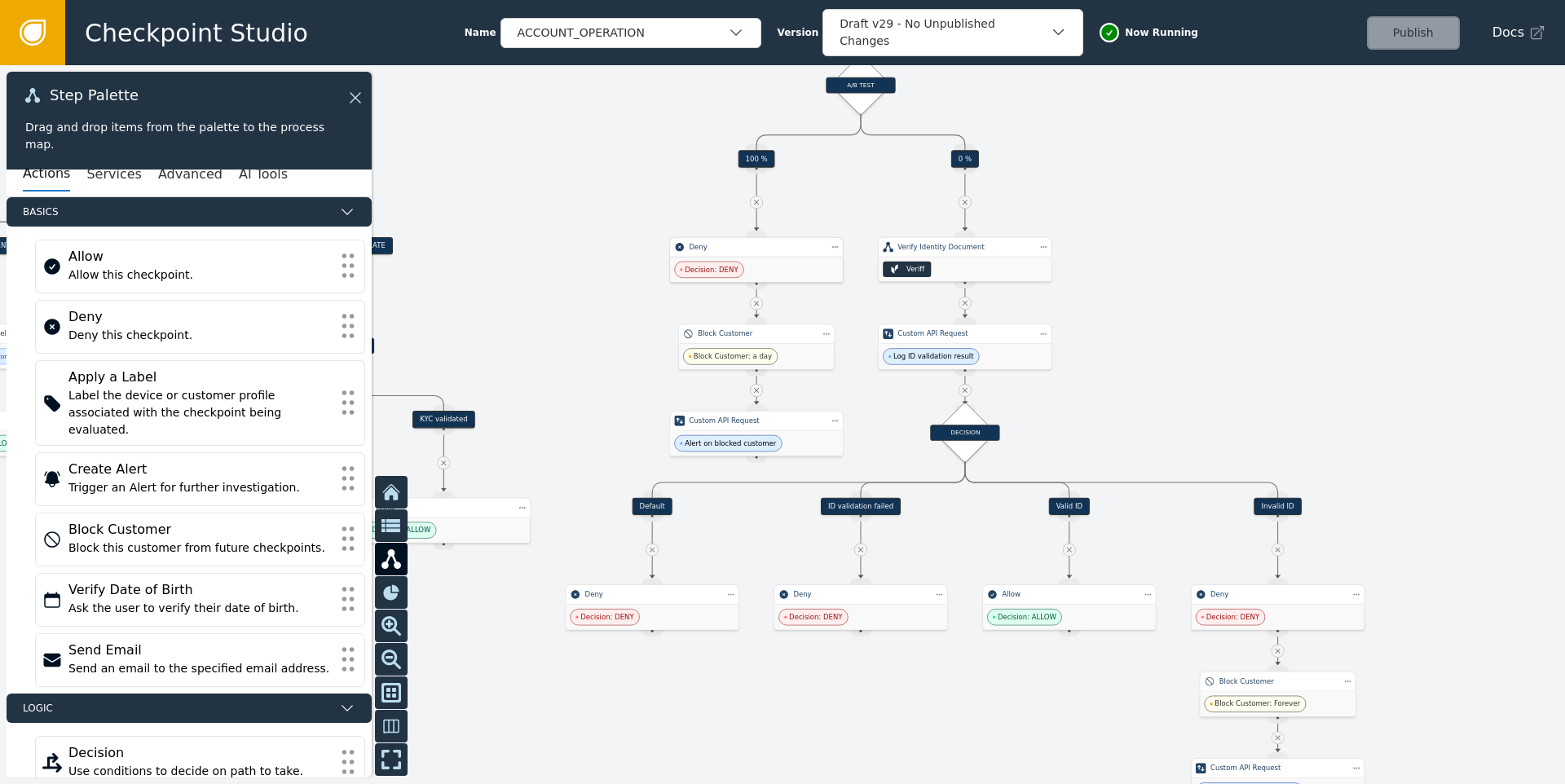
click at [723, 254] on div "Deny" at bounding box center [756, 247] width 174 height 21
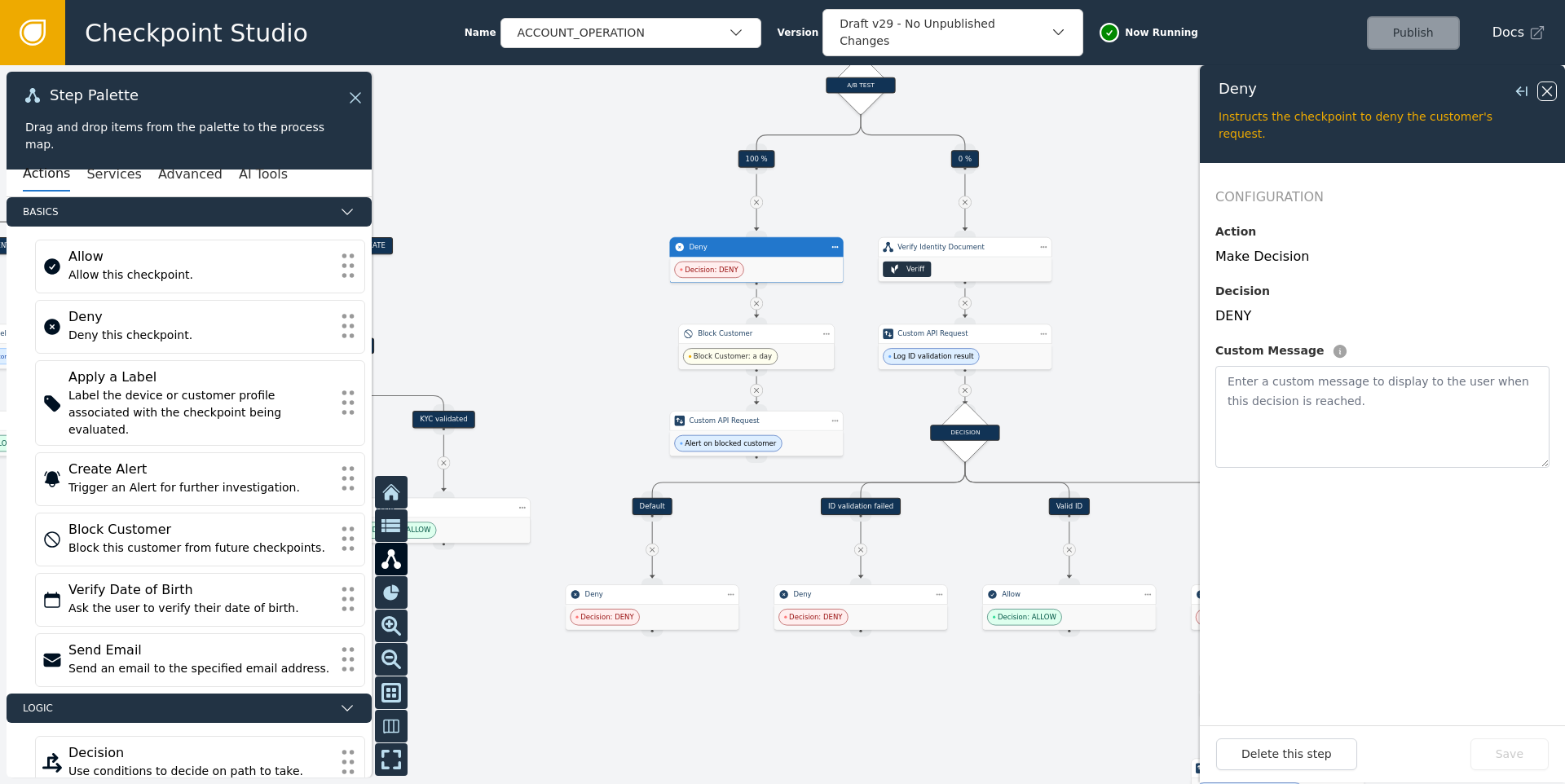
click at [1545, 93] on icon at bounding box center [1547, 92] width 18 height 18
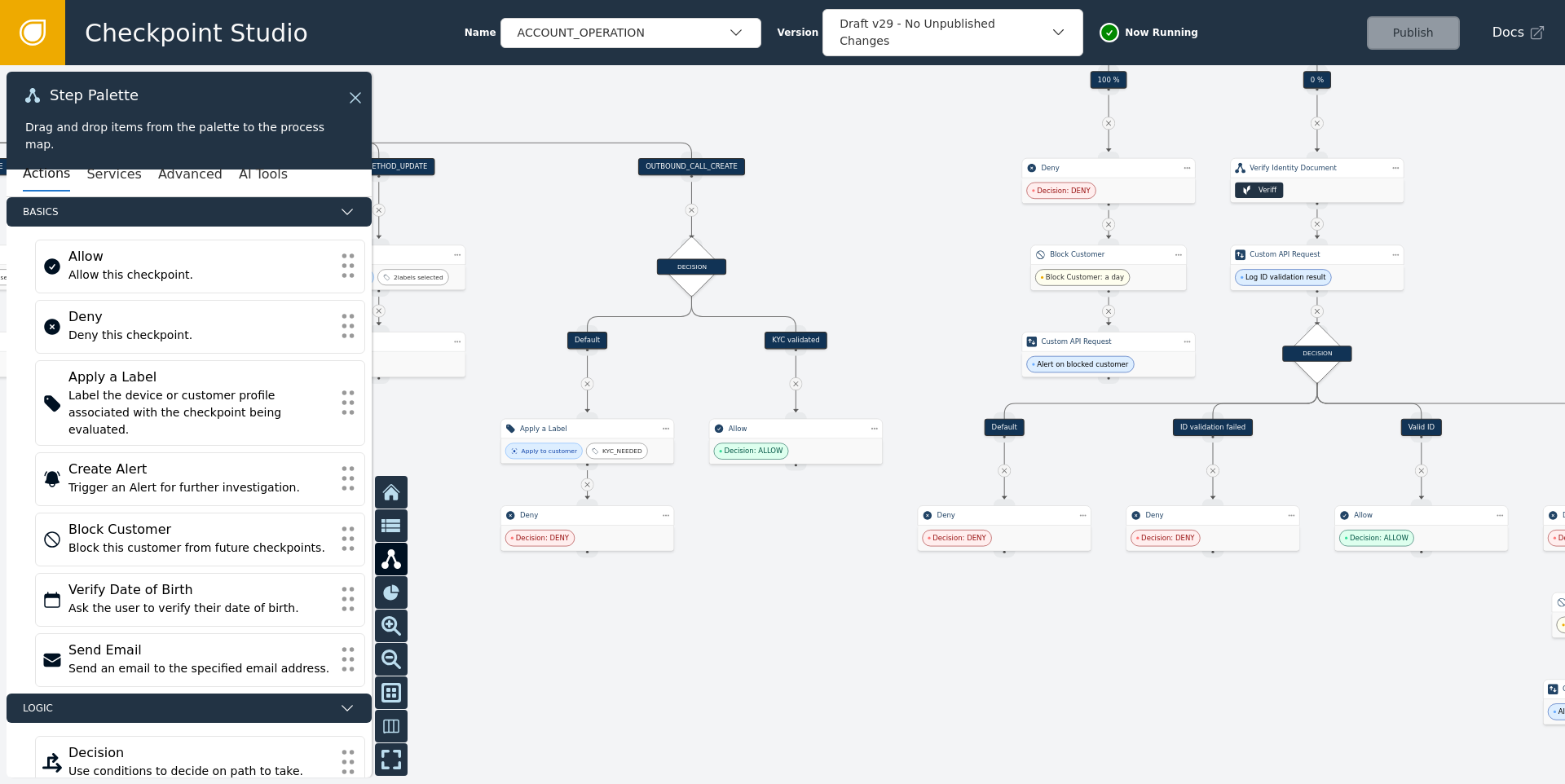
drag, startPoint x: 613, startPoint y: 394, endPoint x: 1011, endPoint y: 300, distance: 408.9
click at [1011, 300] on div at bounding box center [782, 423] width 1565 height 718
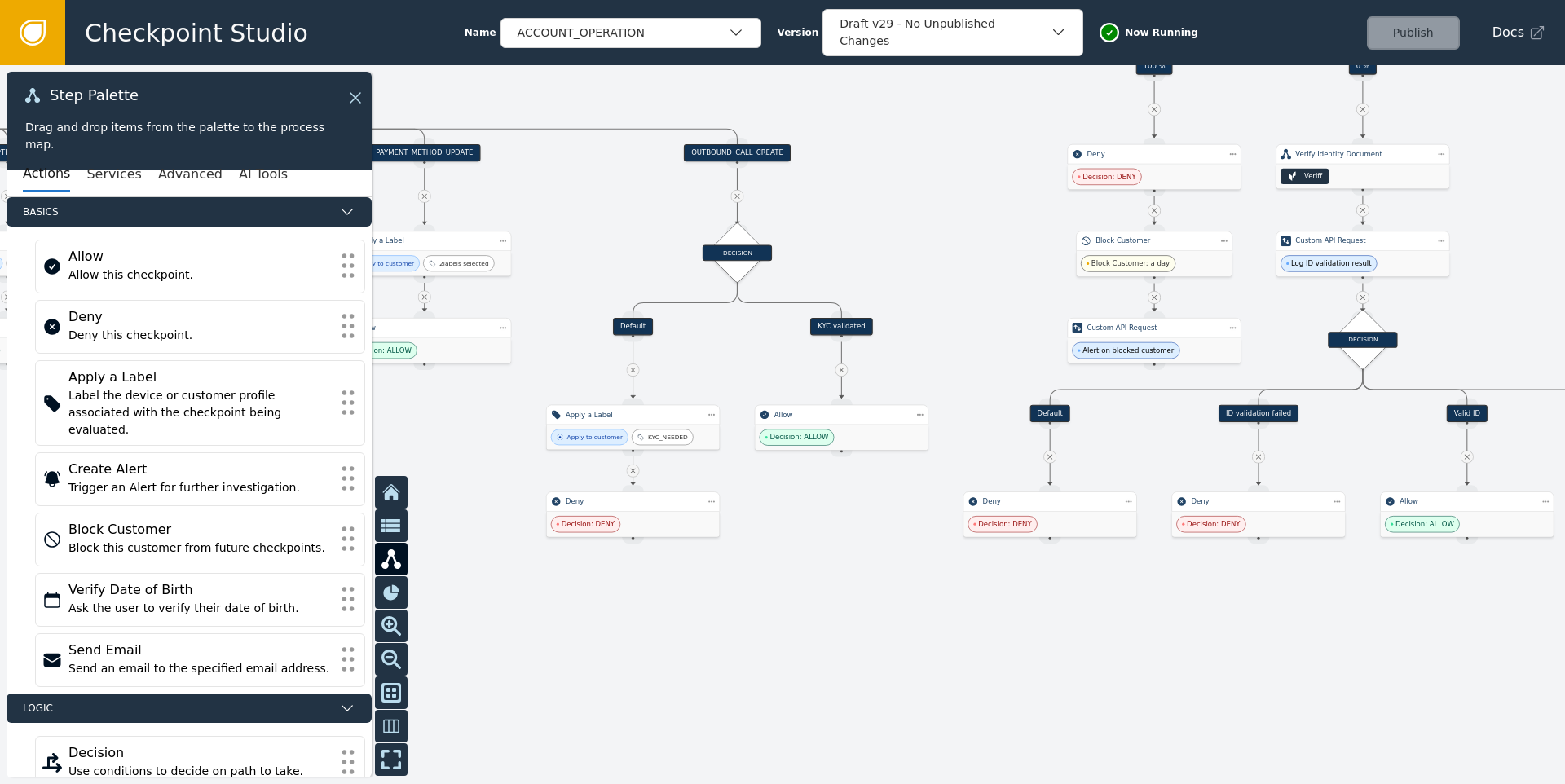
drag, startPoint x: 750, startPoint y: 568, endPoint x: 890, endPoint y: 551, distance: 141.0
click at [890, 551] on div at bounding box center [782, 423] width 1565 height 718
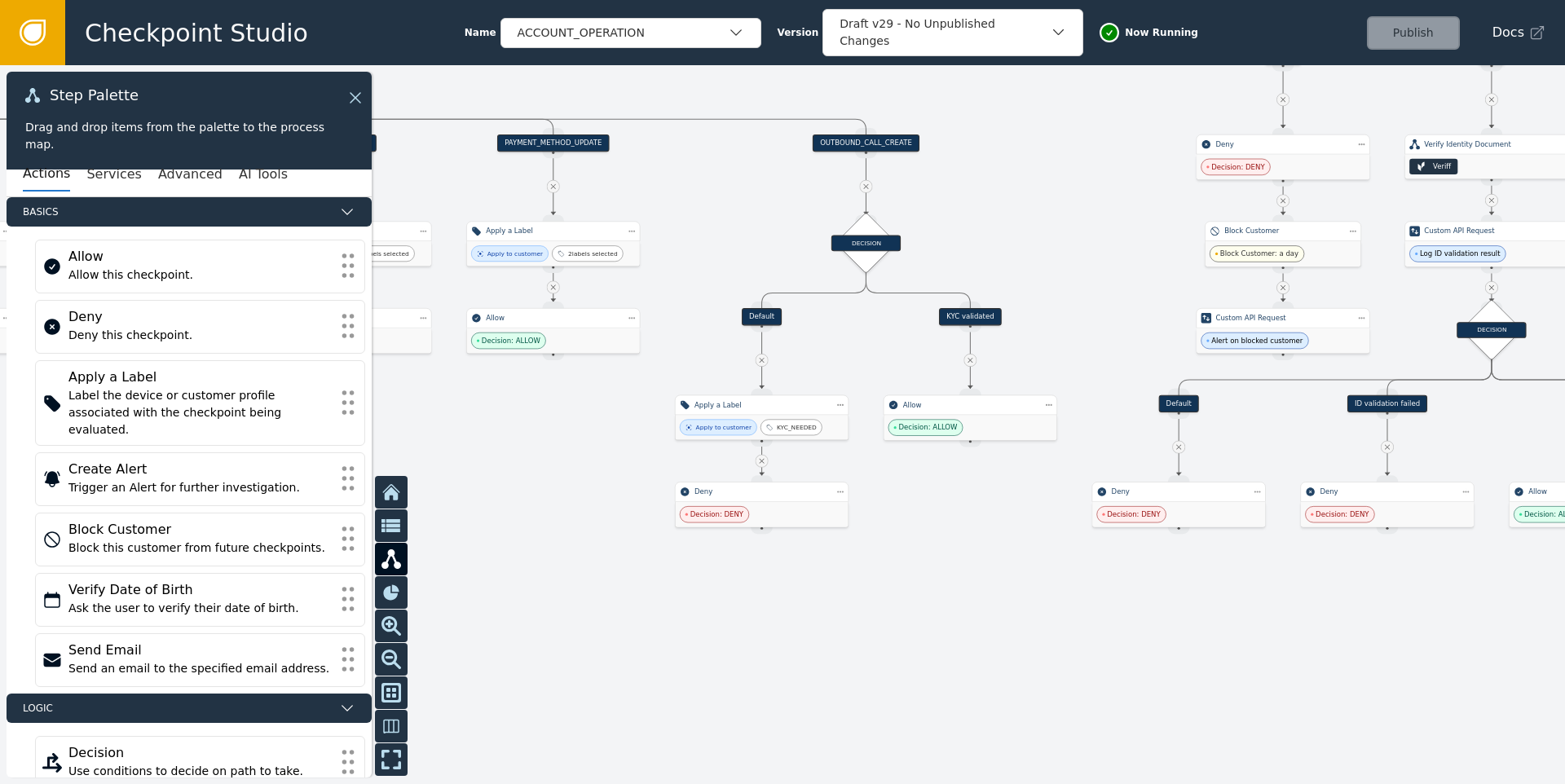
drag, startPoint x: 1033, startPoint y: 504, endPoint x: 968, endPoint y: 557, distance: 83.9
click at [969, 557] on div at bounding box center [782, 423] width 1565 height 718
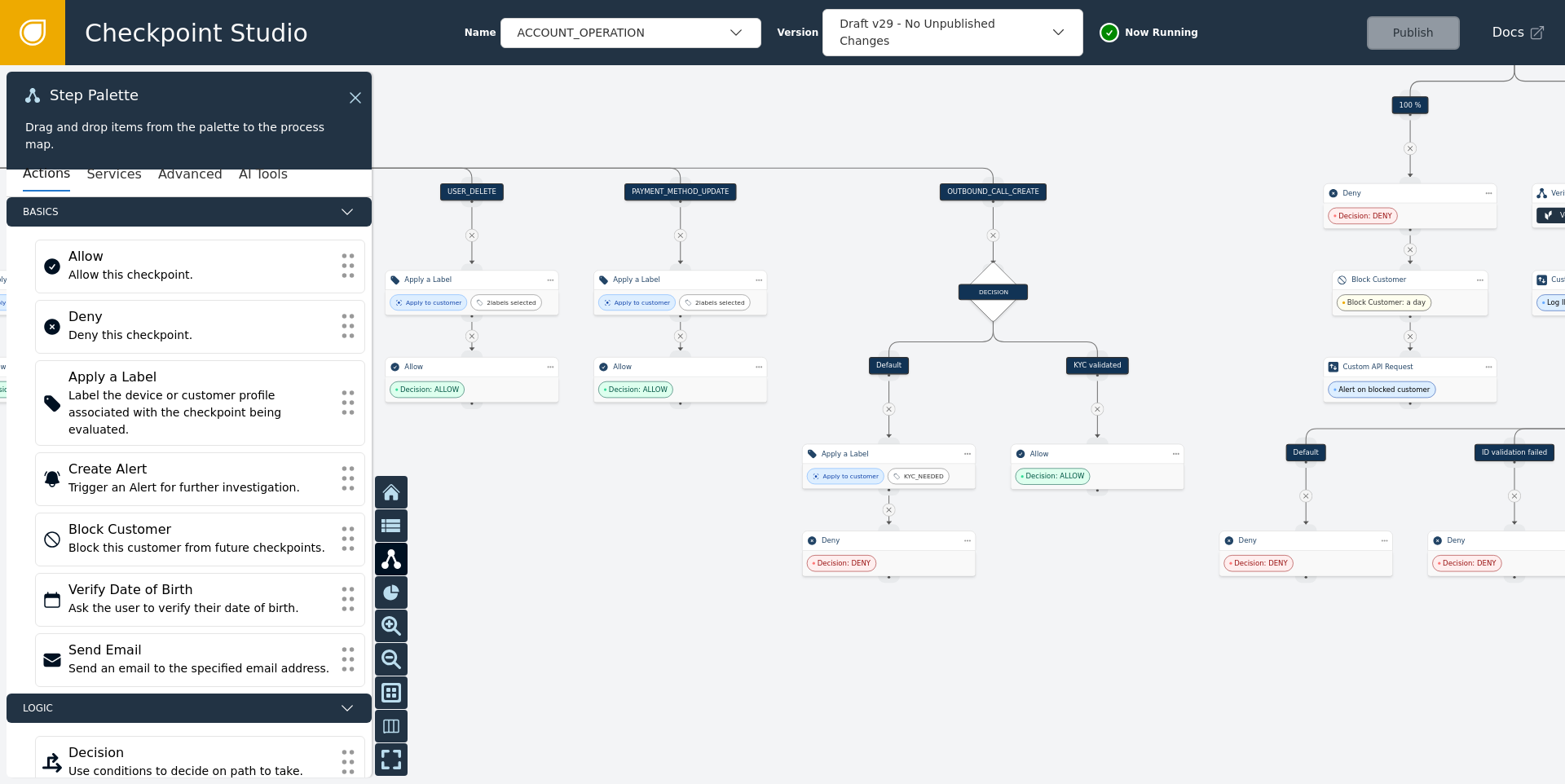
drag, startPoint x: 725, startPoint y: 690, endPoint x: 878, endPoint y: 690, distance: 153.0
click at [906, 693] on div at bounding box center [782, 423] width 1565 height 718
drag, startPoint x: 711, startPoint y: 620, endPoint x: 767, endPoint y: 620, distance: 56.0
click at [720, 620] on div at bounding box center [782, 423] width 1565 height 718
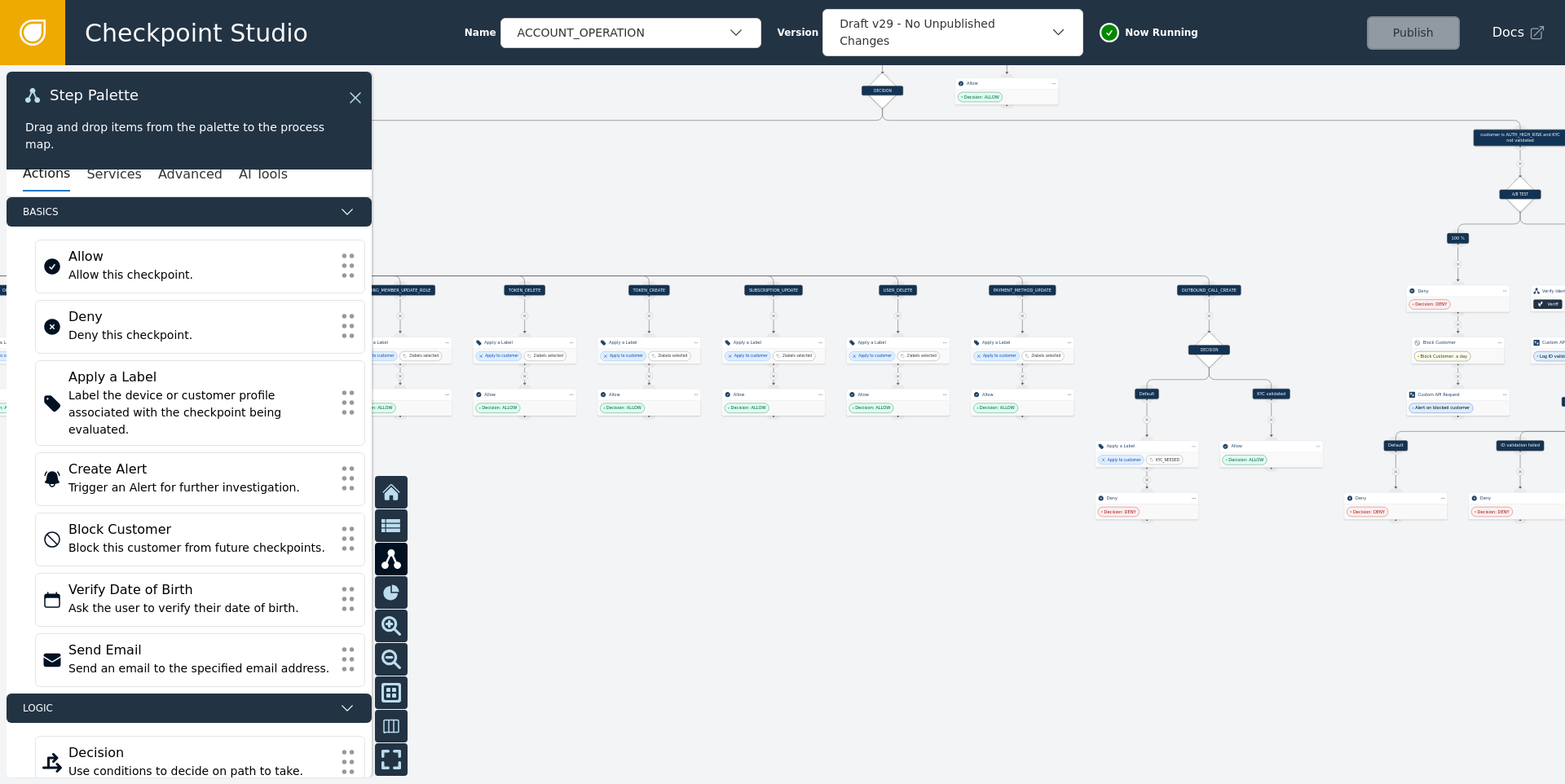
drag, startPoint x: 638, startPoint y: 643, endPoint x: 957, endPoint y: 566, distance: 328.2
click at [959, 566] on div at bounding box center [782, 423] width 1565 height 718
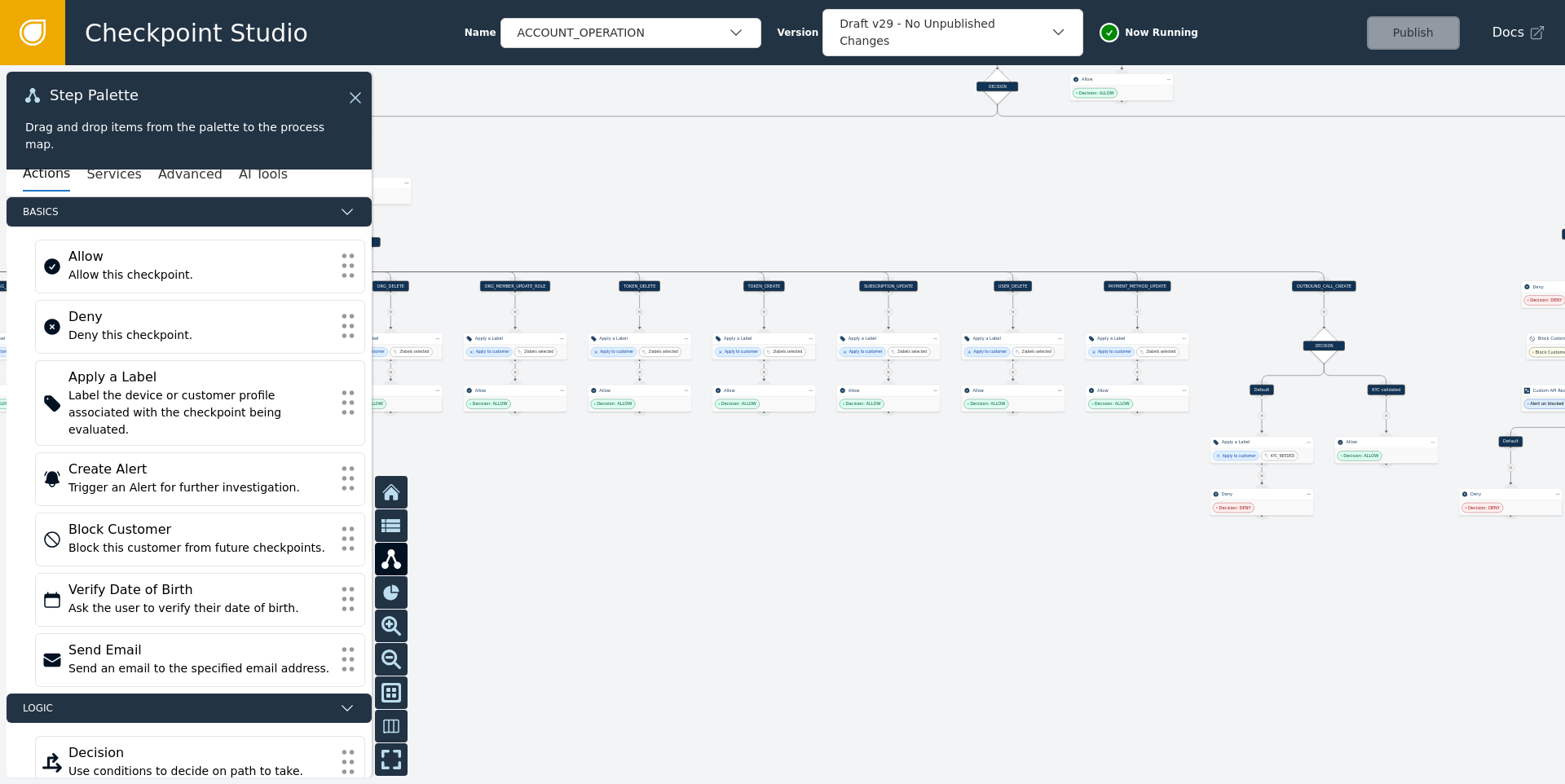
drag, startPoint x: 776, startPoint y: 556, endPoint x: 1016, endPoint y: 537, distance: 240.8
click at [1016, 537] on div at bounding box center [782, 423] width 1565 height 718
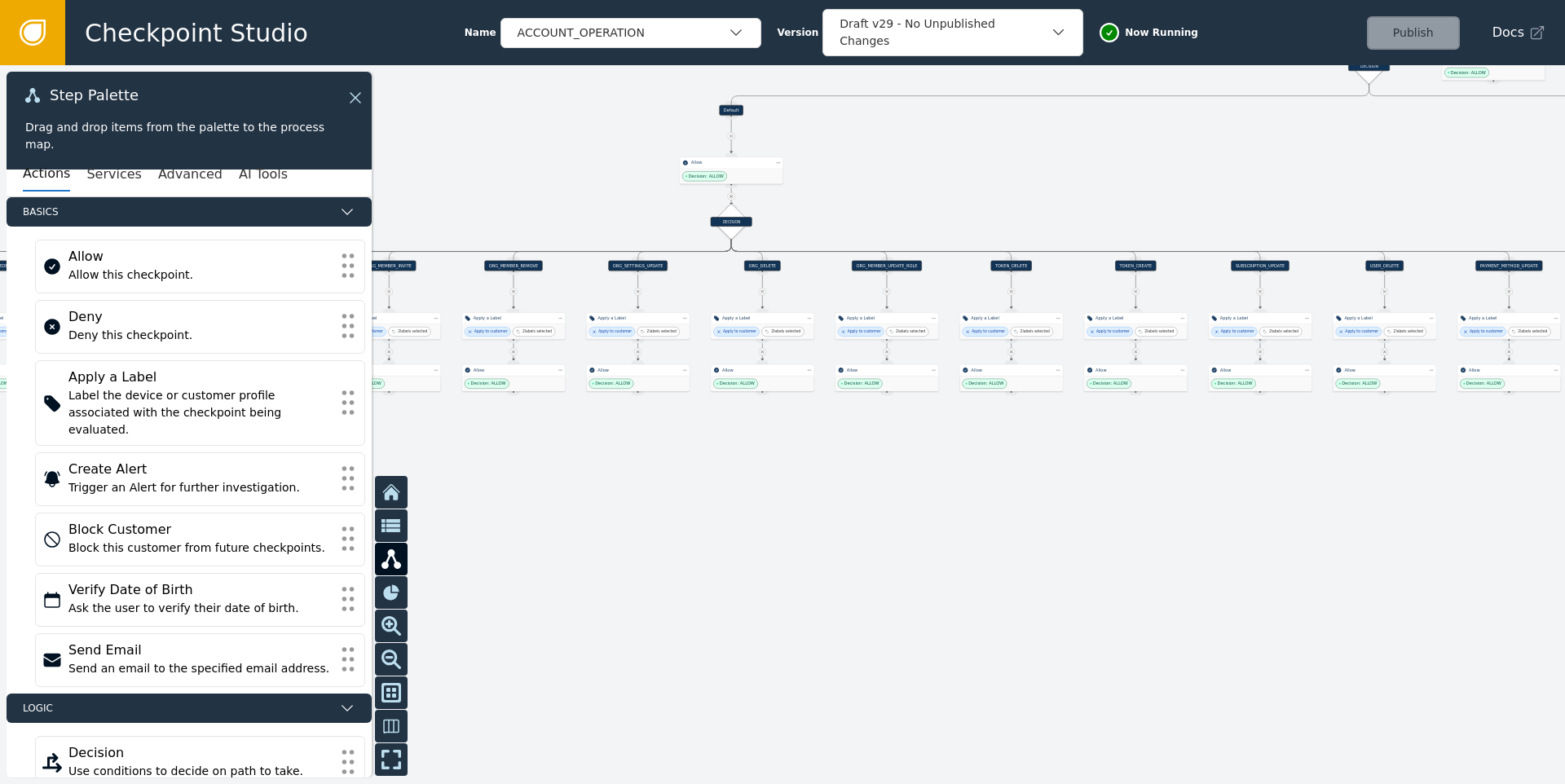
drag, startPoint x: 609, startPoint y: 513, endPoint x: 827, endPoint y: 512, distance: 218.0
click at [827, 512] on div at bounding box center [782, 423] width 1565 height 718
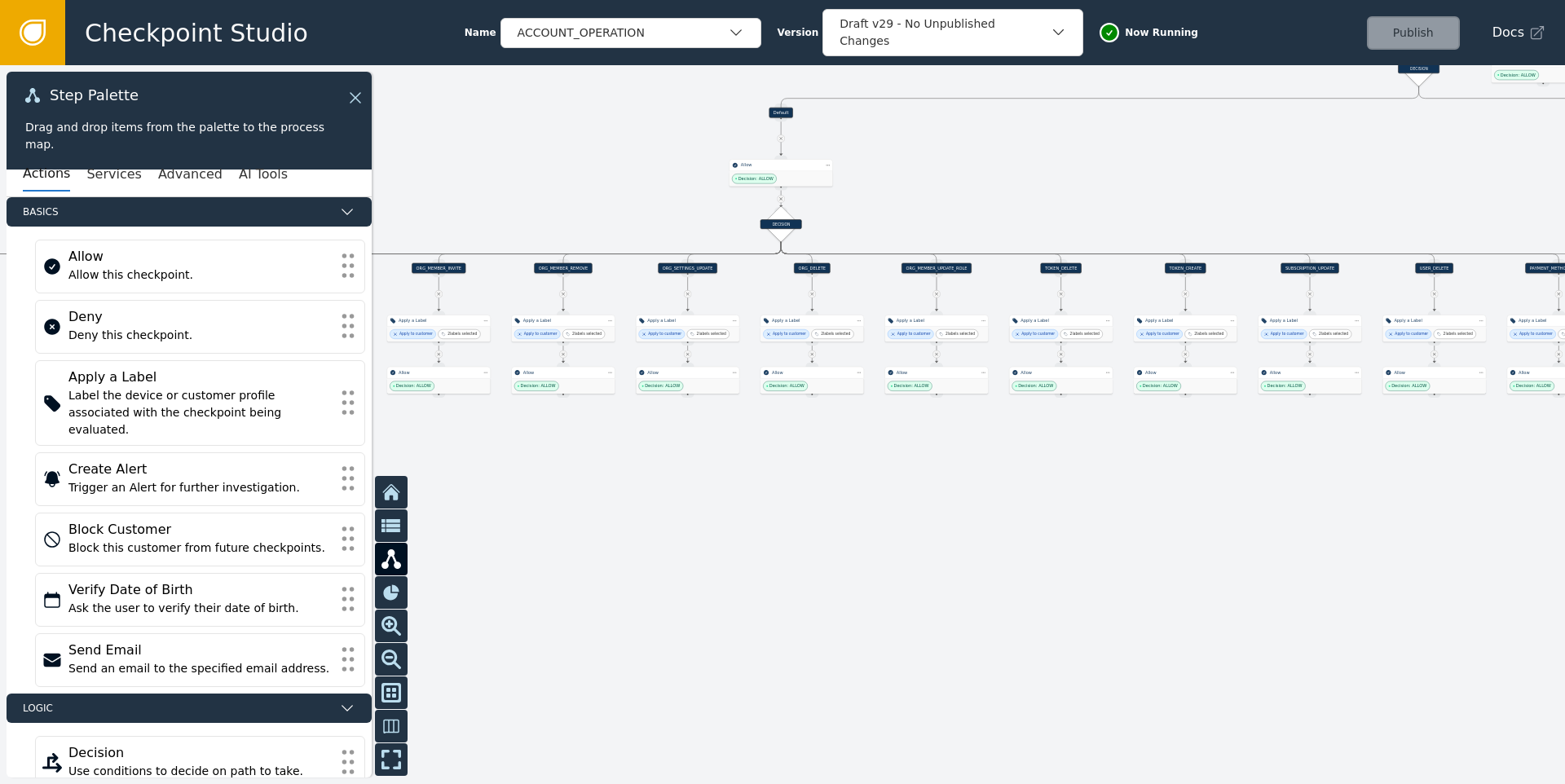
drag, startPoint x: 616, startPoint y: 481, endPoint x: 872, endPoint y: 503, distance: 256.9
click at [872, 503] on div at bounding box center [782, 423] width 1565 height 718
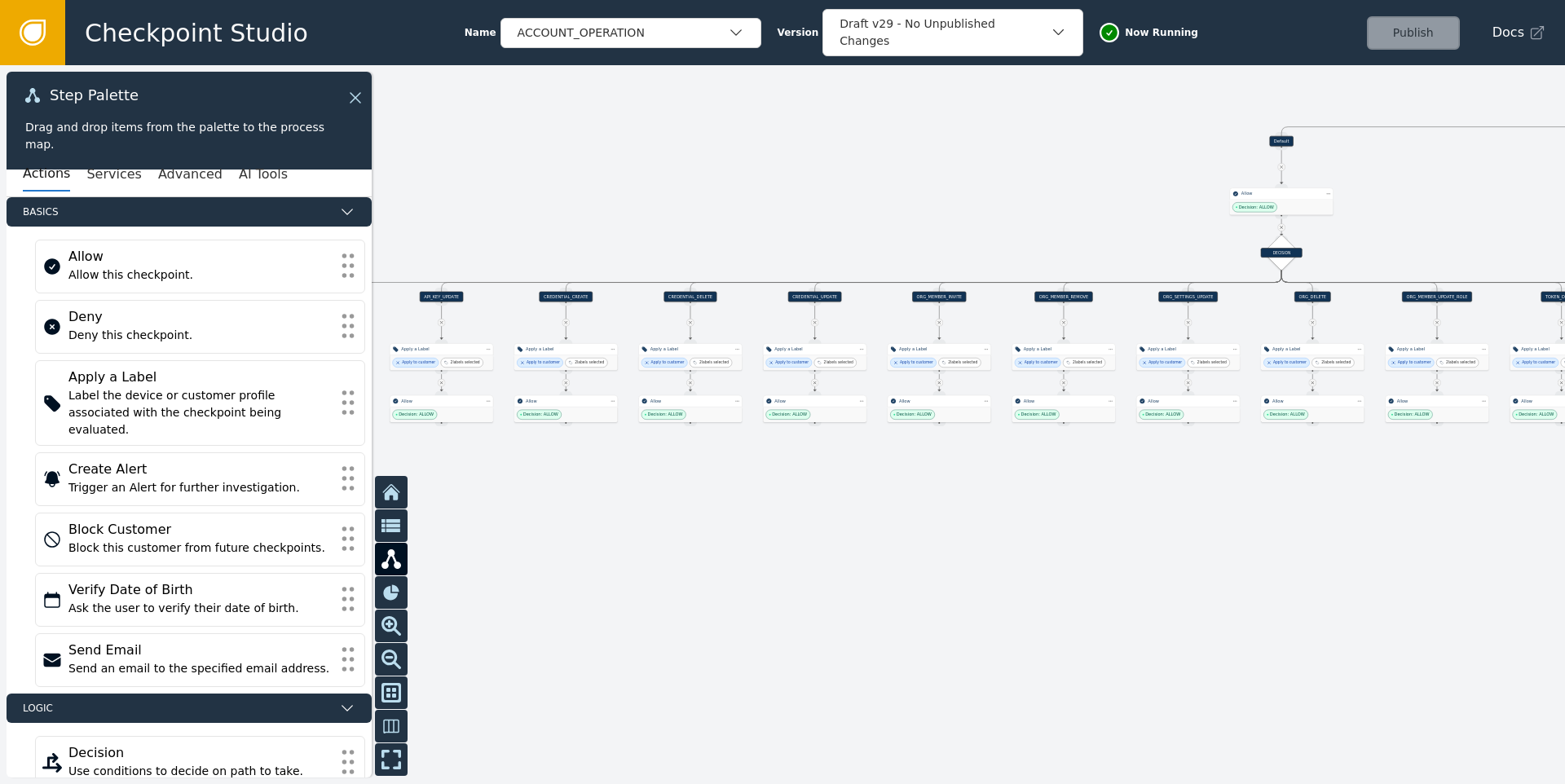
drag, startPoint x: 625, startPoint y: 511, endPoint x: 855, endPoint y: 517, distance: 230.1
click at [855, 517] on div at bounding box center [782, 423] width 1565 height 718
click at [1185, 473] on div at bounding box center [782, 423] width 1565 height 718
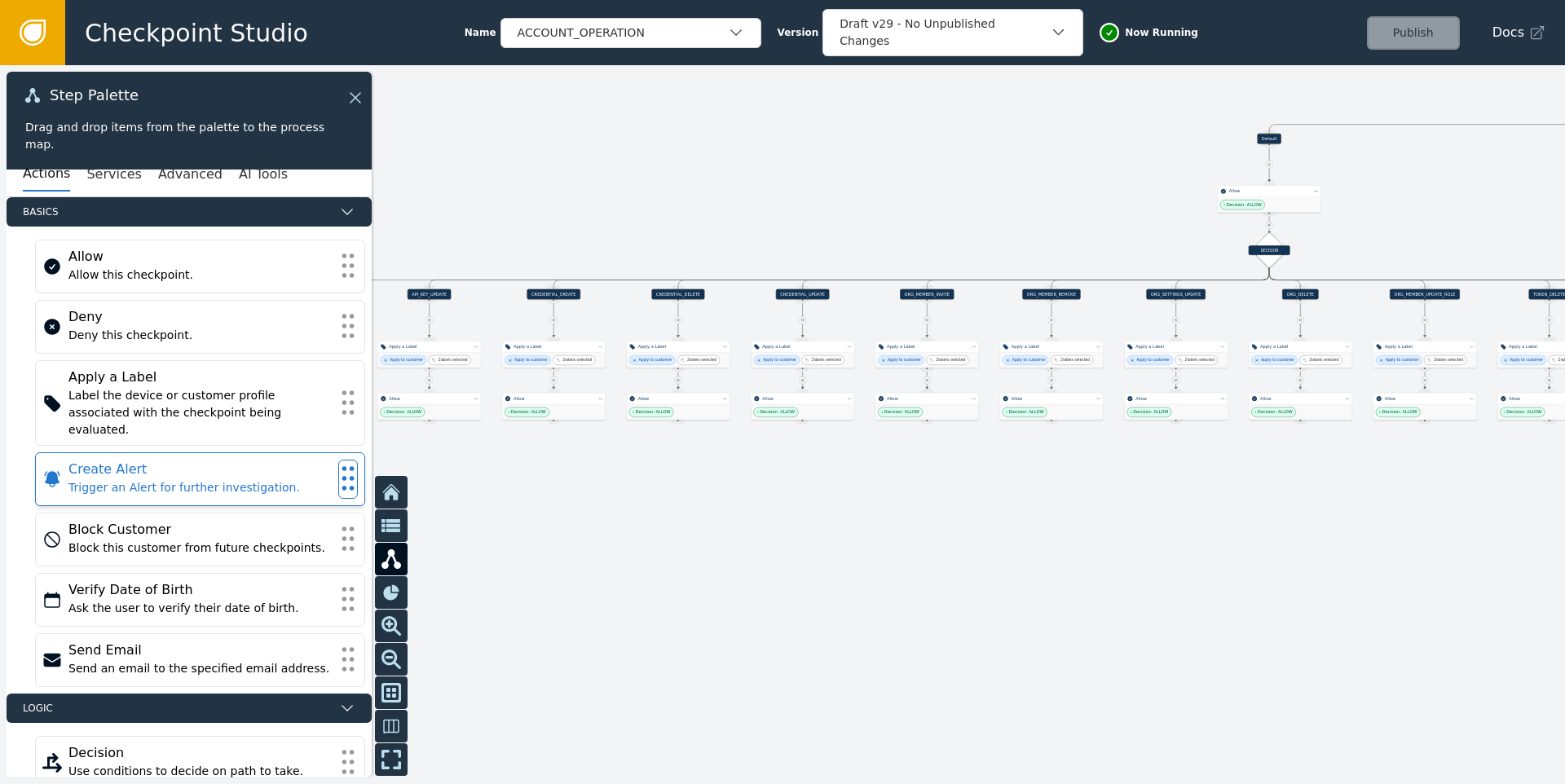
drag, startPoint x: 1020, startPoint y: 504, endPoint x: 344, endPoint y: 441, distance: 678.9
click at [366, 444] on div "Target Handle for step Default Source Handle for step Target Handle for step AP…" at bounding box center [782, 423] width 1565 height 718
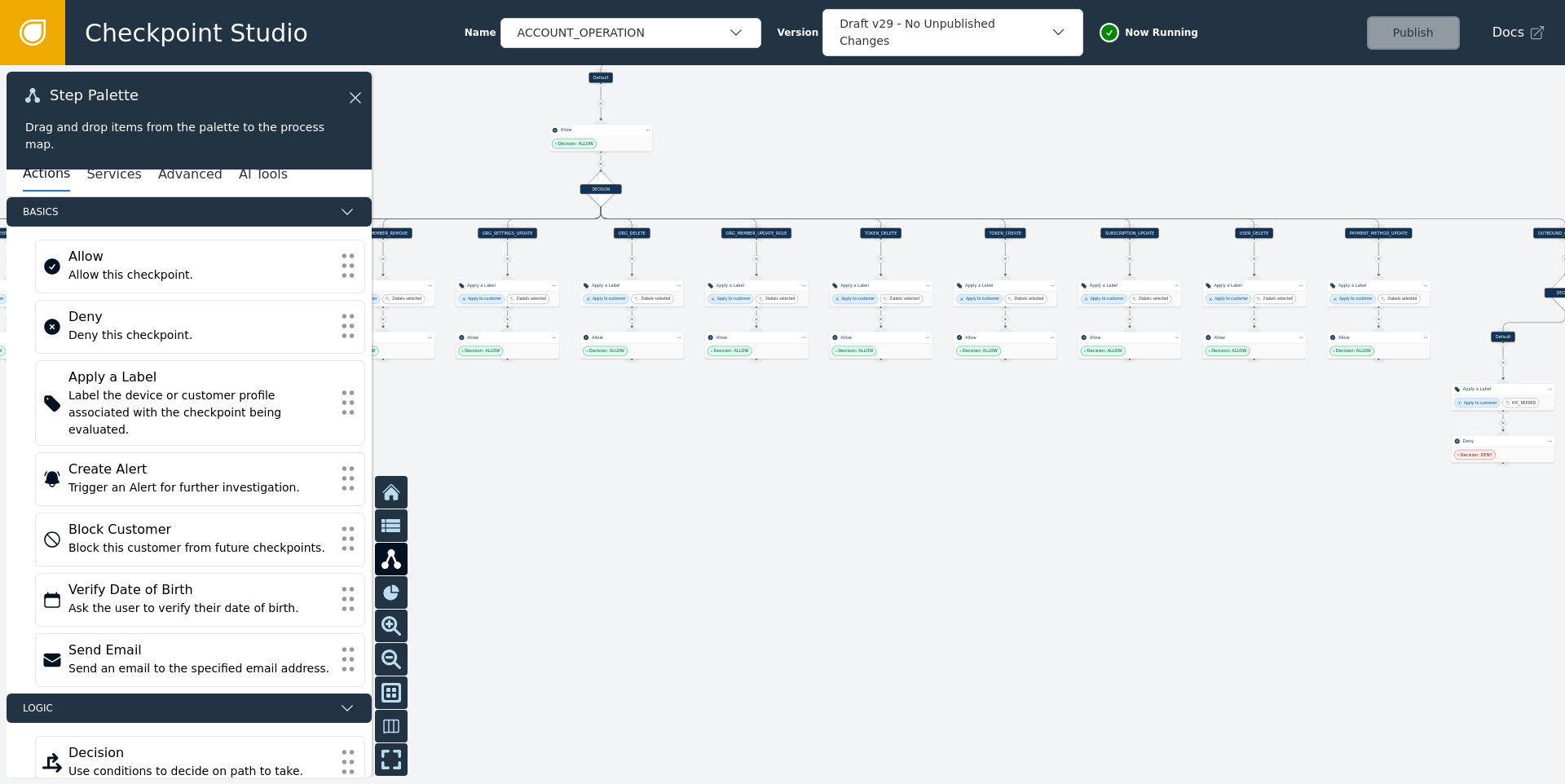
drag, startPoint x: 989, startPoint y: 495, endPoint x: 606, endPoint y: 491, distance: 383.0
click at [640, 493] on div at bounding box center [782, 423] width 1565 height 718
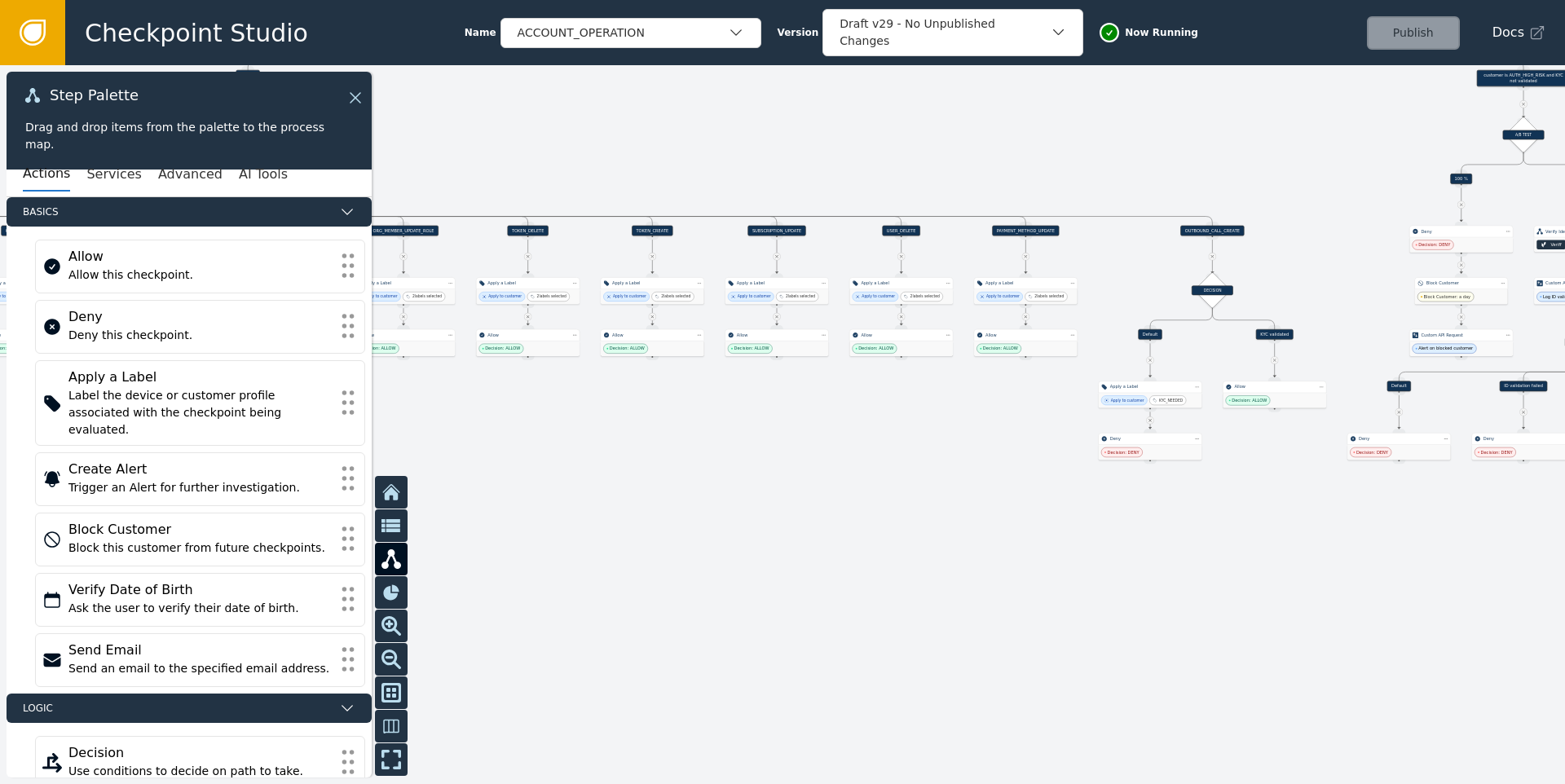
drag, startPoint x: 1198, startPoint y: 512, endPoint x: 588, endPoint y: 489, distance: 610.4
click at [699, 499] on div at bounding box center [782, 423] width 1565 height 718
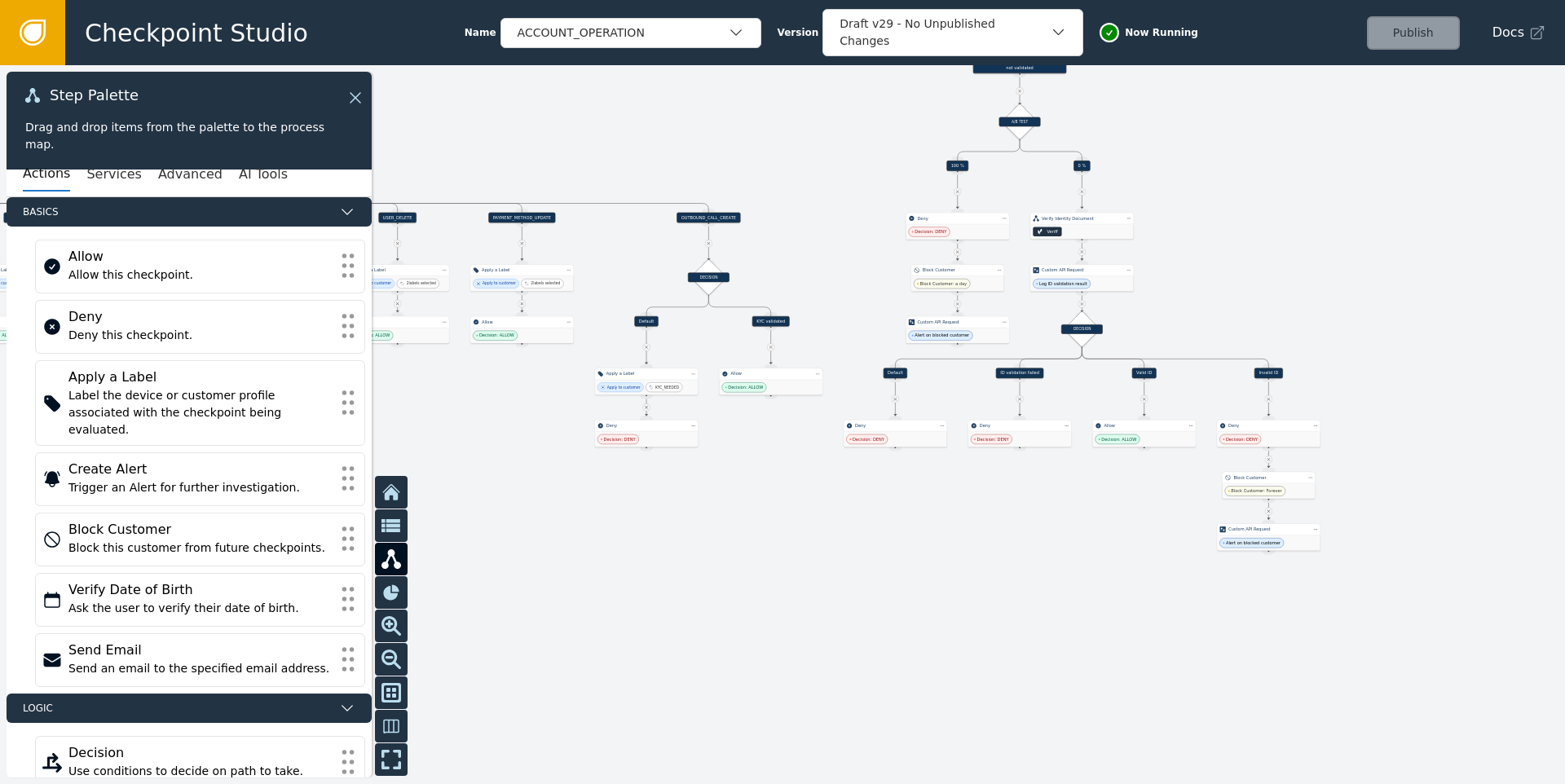
drag, startPoint x: 1209, startPoint y: 533, endPoint x: 869, endPoint y: 525, distance: 340.1
click at [876, 525] on div at bounding box center [782, 423] width 1565 height 718
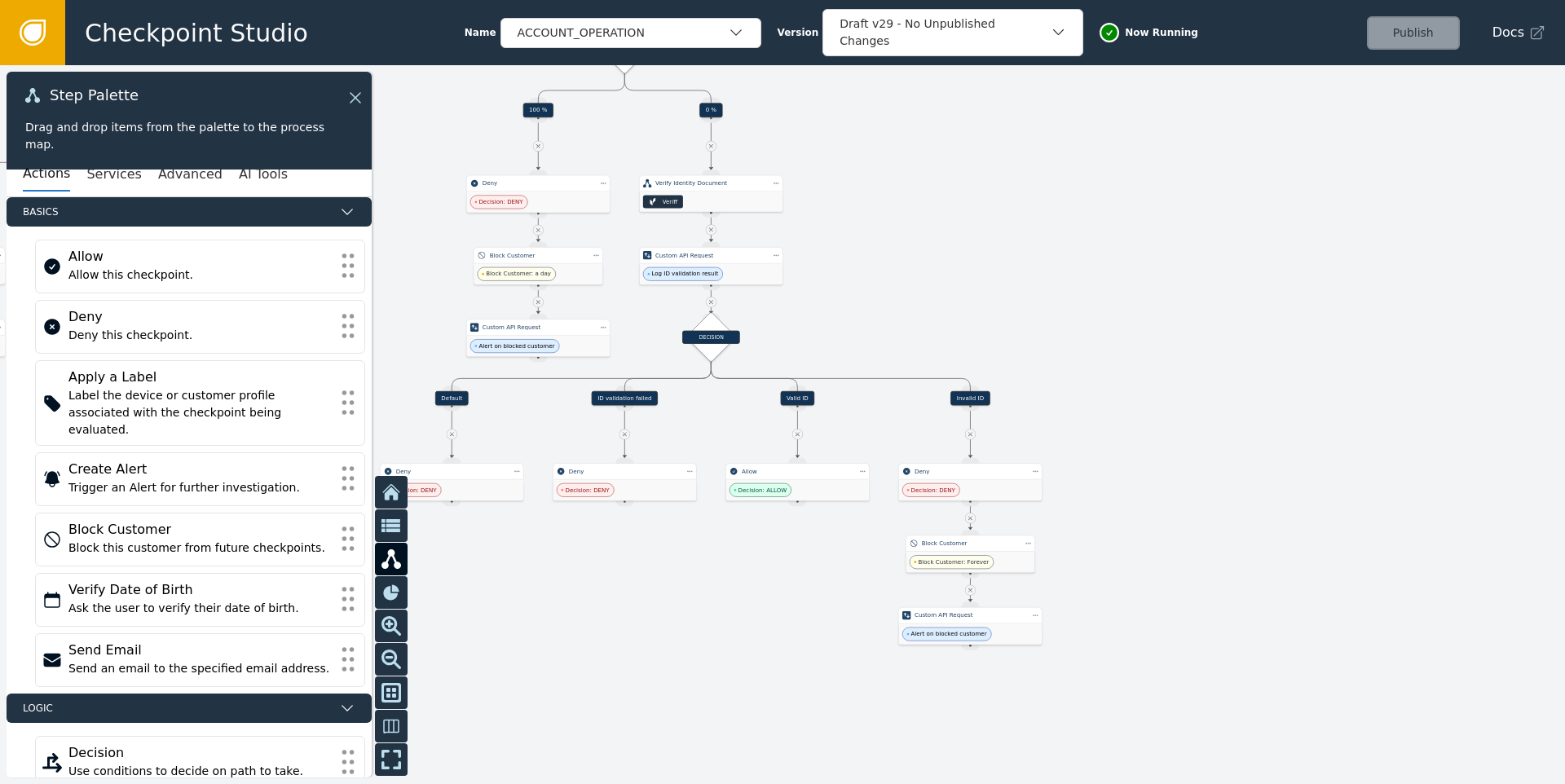
drag, startPoint x: 785, startPoint y: 557, endPoint x: 771, endPoint y: 596, distance: 41.4
click at [772, 610] on div at bounding box center [782, 423] width 1565 height 718
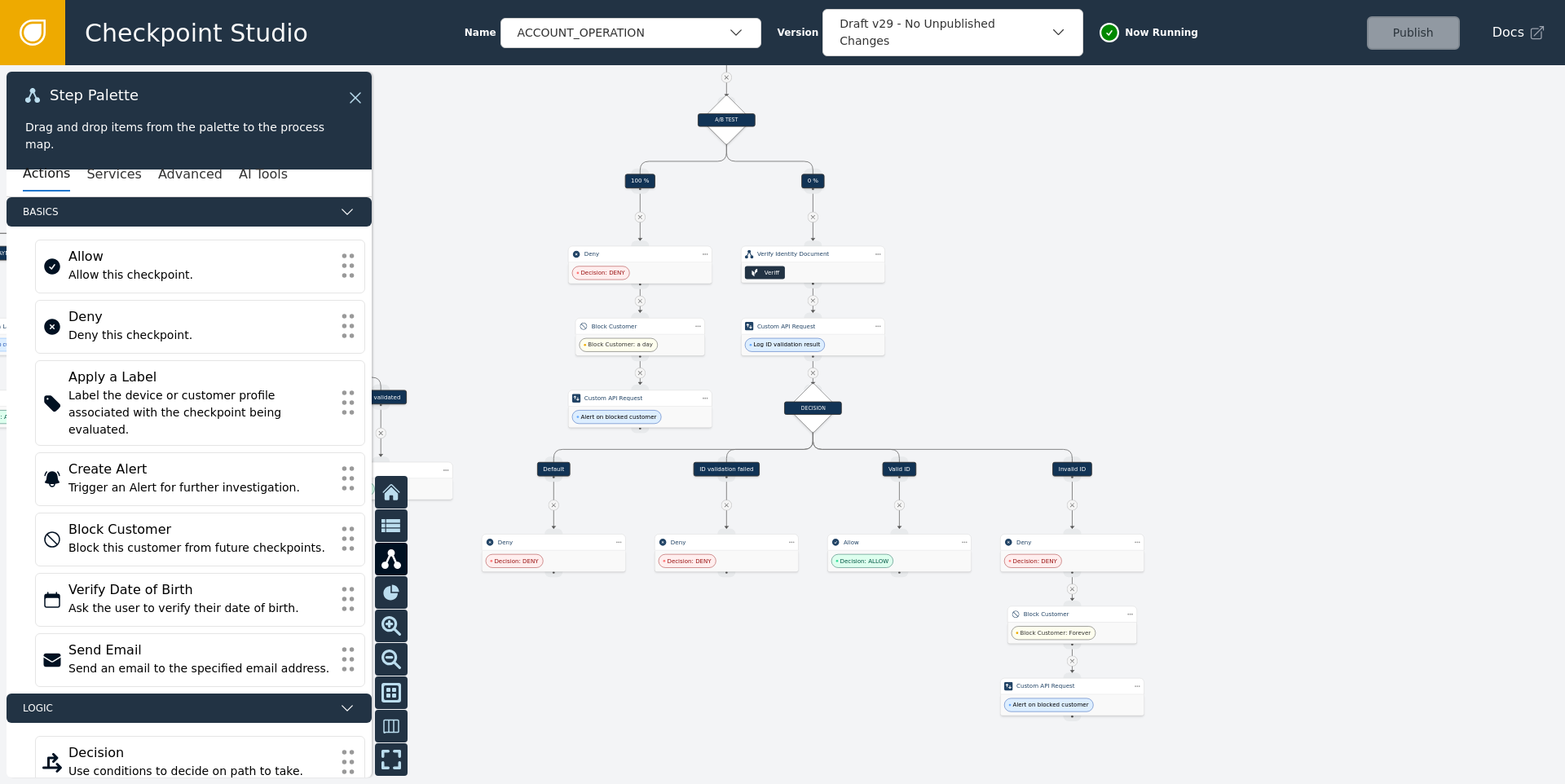
drag, startPoint x: 863, startPoint y: 388, endPoint x: 986, endPoint y: 405, distance: 124.2
click at [986, 405] on div at bounding box center [782, 423] width 1565 height 718
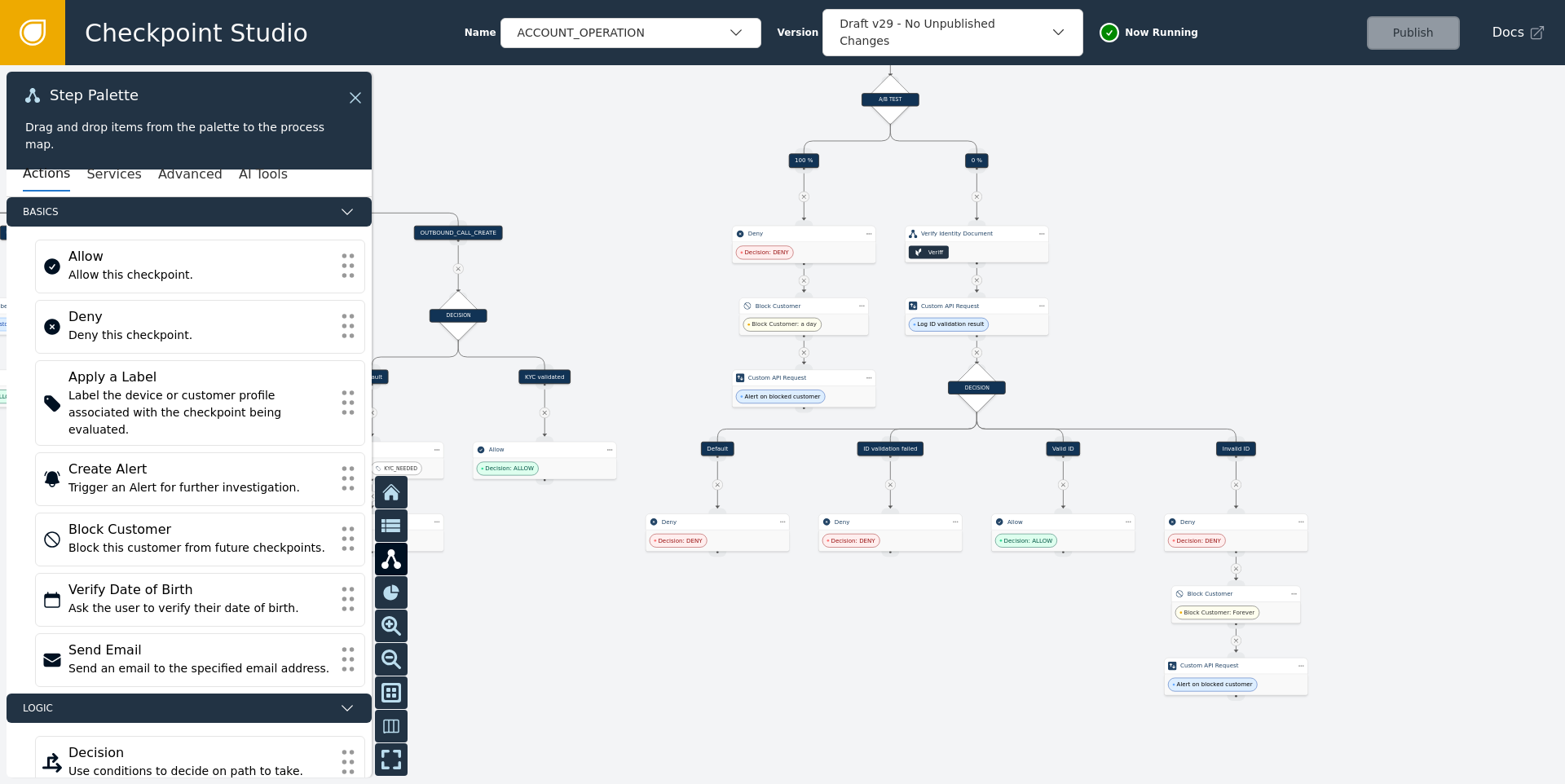
drag, startPoint x: 557, startPoint y: 438, endPoint x: 872, endPoint y: 359, distance: 324.8
click at [872, 359] on div at bounding box center [782, 423] width 1565 height 718
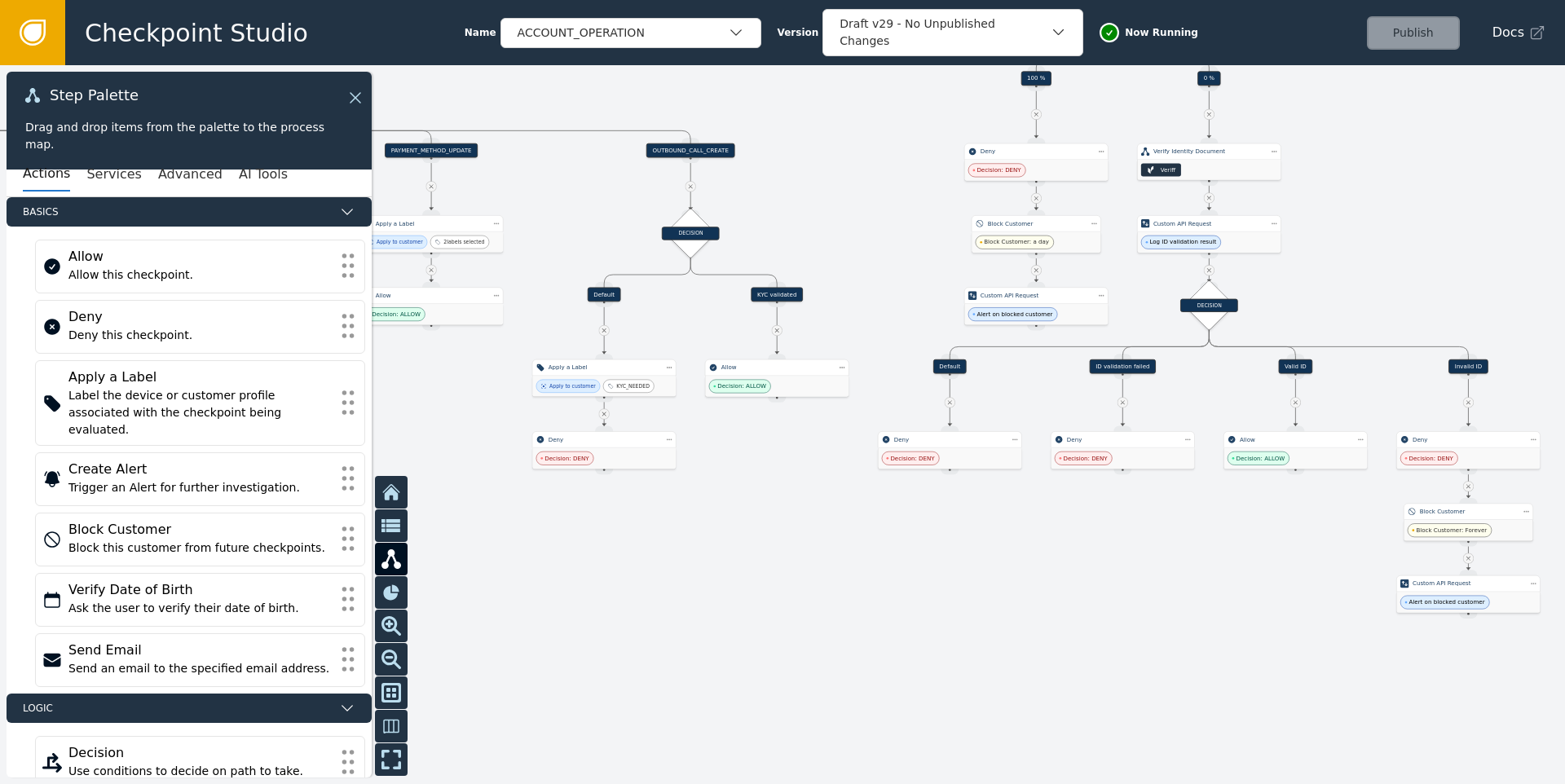
click at [724, 517] on div at bounding box center [782, 423] width 1565 height 718
click at [670, 438] on div "Step Actions Menu Duplicate Delete" at bounding box center [707, 459] width 86 height 49
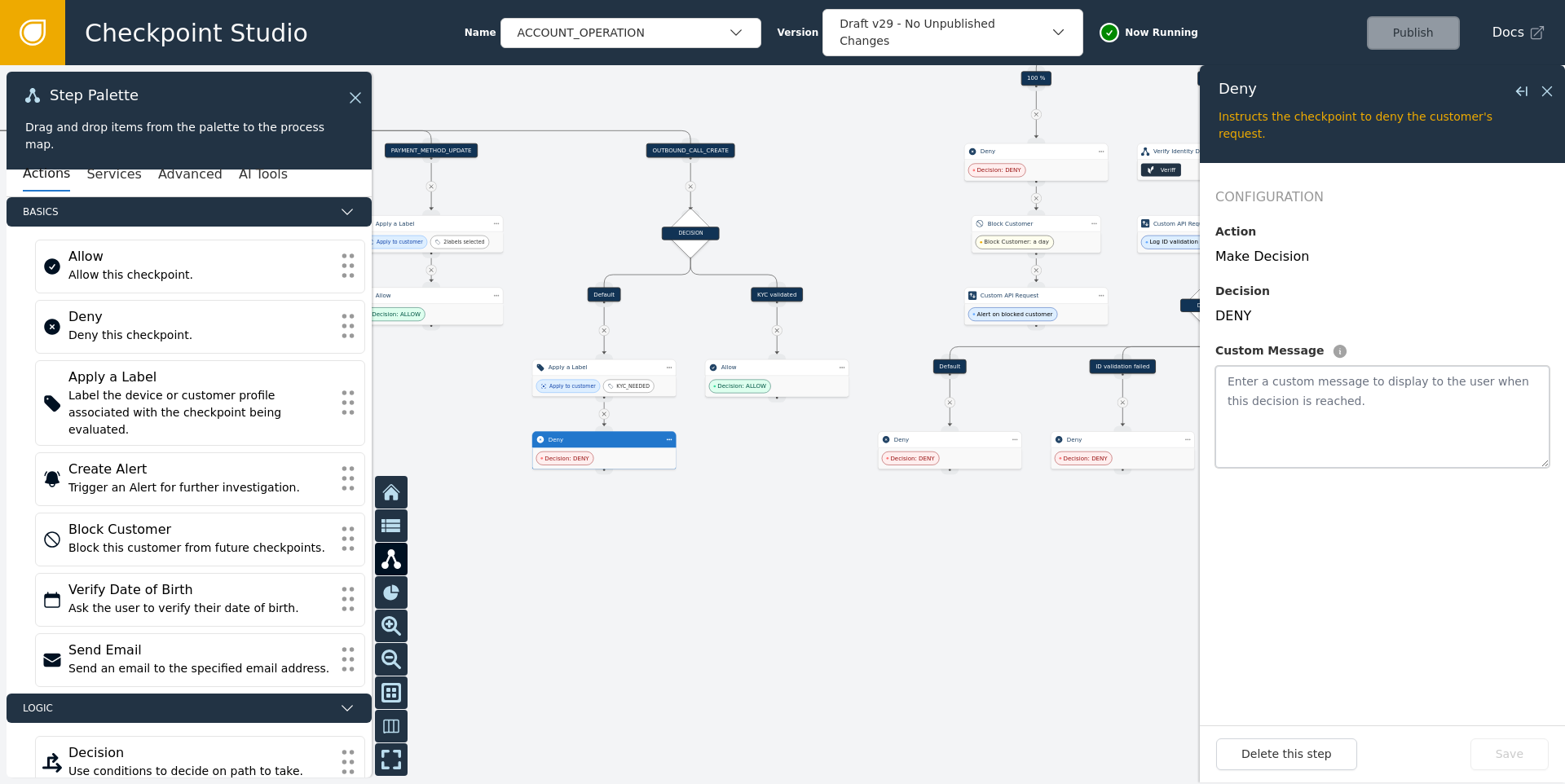
click at [1319, 399] on textarea at bounding box center [1382, 416] width 334 height 102
click at [1275, 261] on div "Make Decision" at bounding box center [1382, 257] width 334 height 20
click at [1347, 260] on div "Make Decision" at bounding box center [1382, 257] width 334 height 20
click at [1547, 94] on icon at bounding box center [1547, 92] width 18 height 18
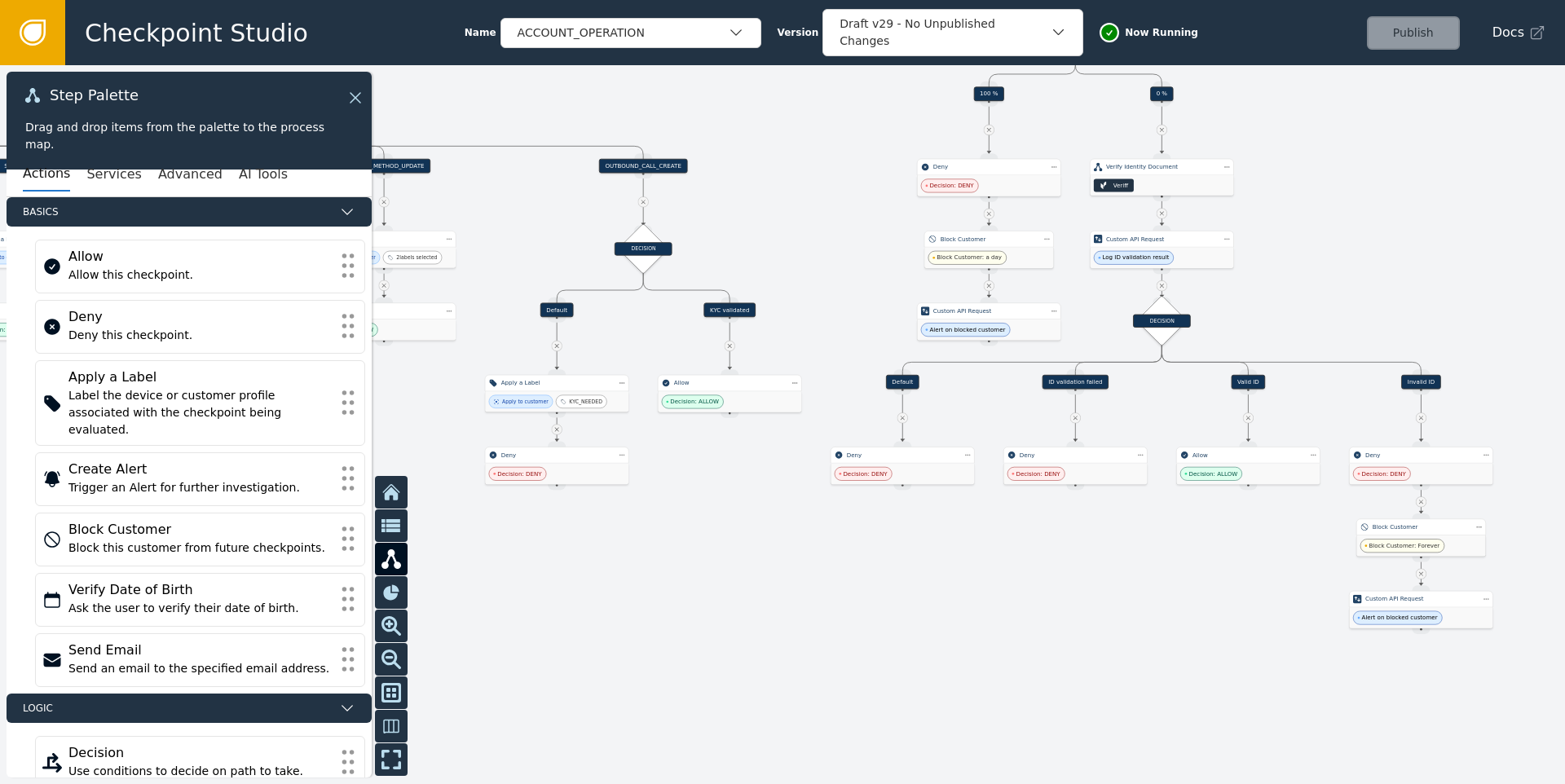
drag, startPoint x: 1090, startPoint y: 607, endPoint x: 881, endPoint y: 663, distance: 216.4
click at [883, 664] on div at bounding box center [782, 423] width 1565 height 718
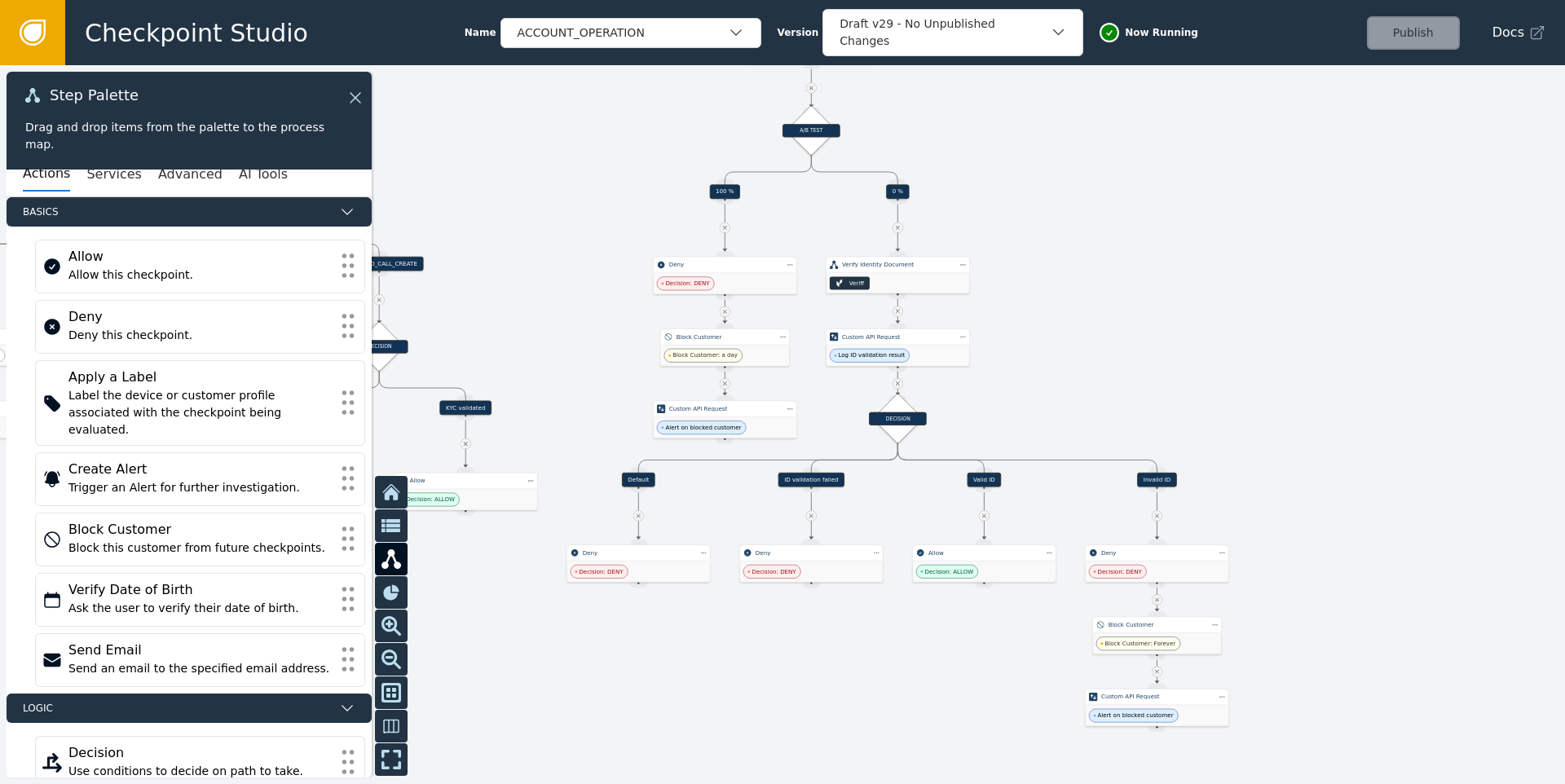
drag, startPoint x: 910, startPoint y: 603, endPoint x: 881, endPoint y: 616, distance: 31.8
click at [881, 616] on div at bounding box center [782, 423] width 1565 height 718
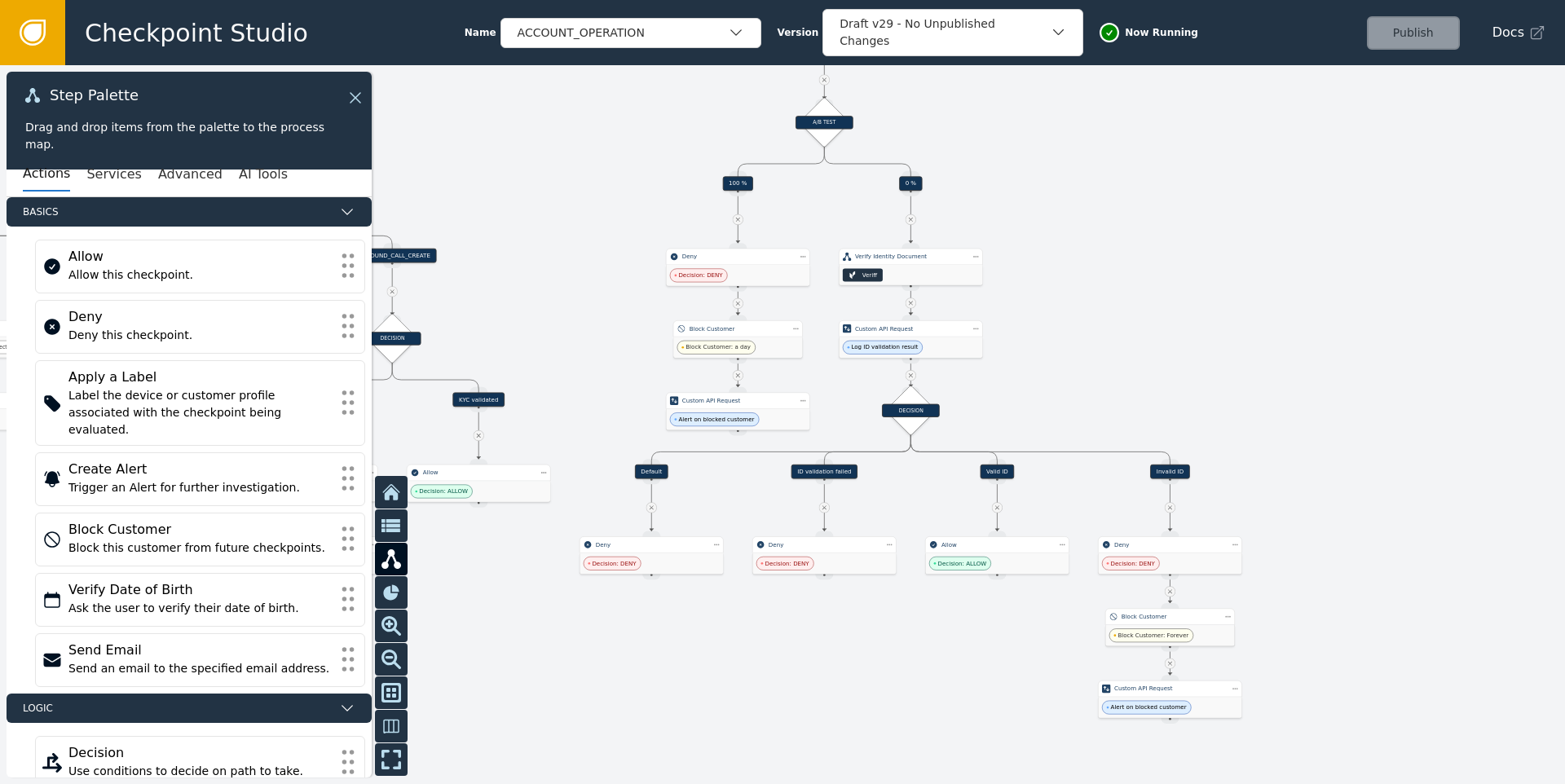
drag, startPoint x: 1055, startPoint y: 414, endPoint x: 1082, endPoint y: 399, distance: 30.9
click at [1082, 399] on div at bounding box center [782, 423] width 1565 height 718
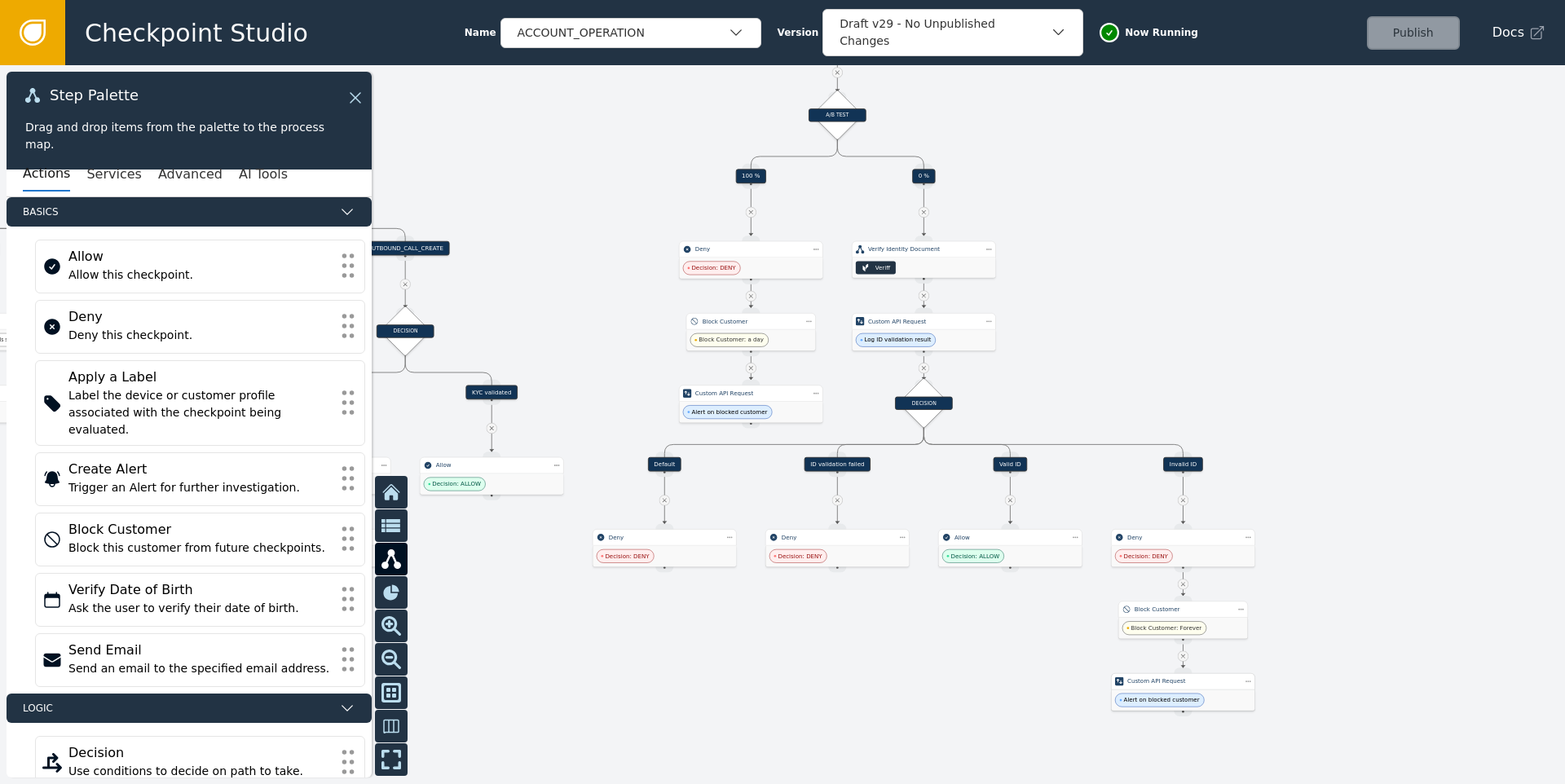
click at [1202, 698] on div "Alert on blocked customer" at bounding box center [1183, 700] width 143 height 22
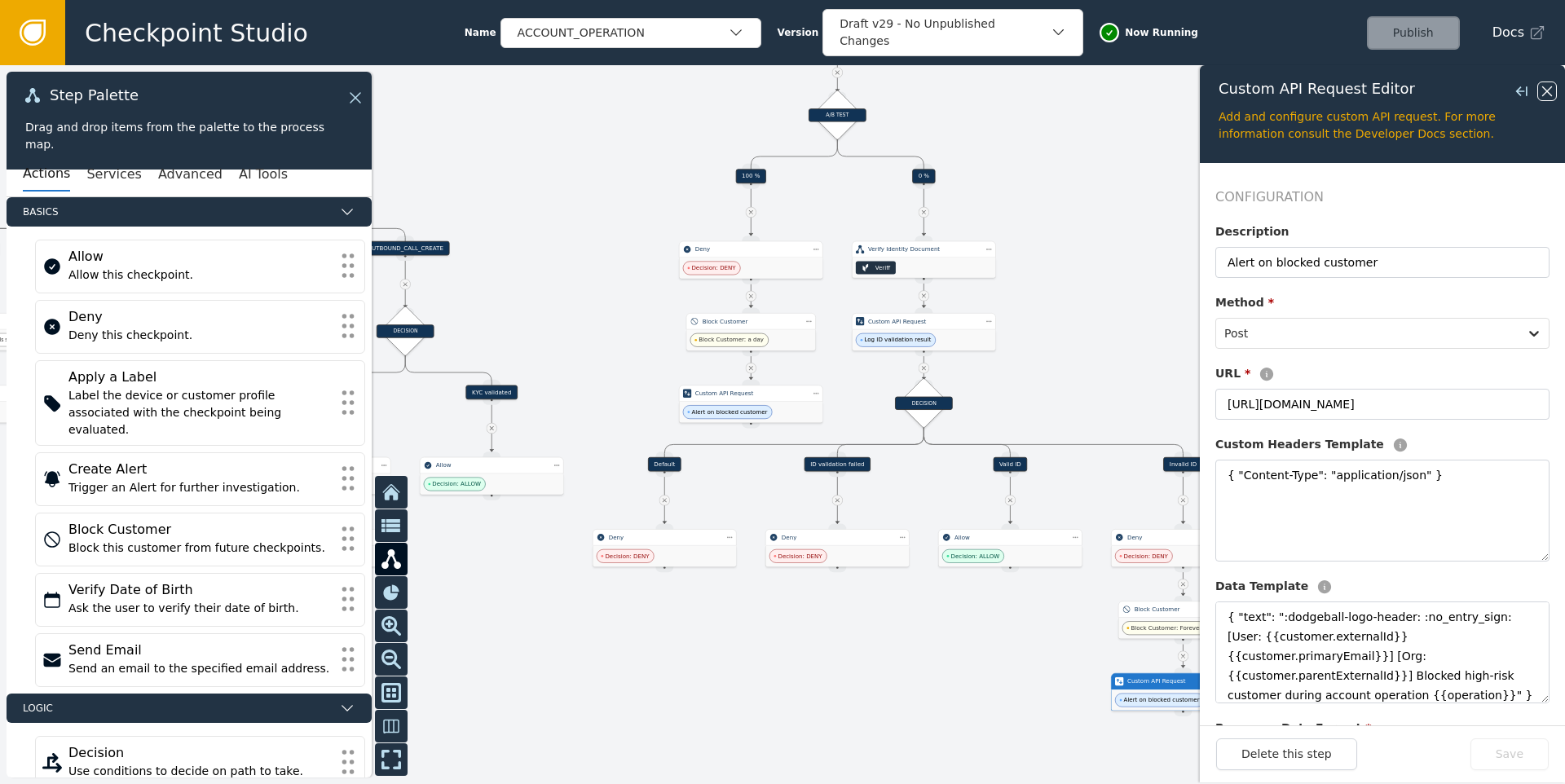
click at [1546, 97] on icon at bounding box center [1547, 92] width 18 height 18
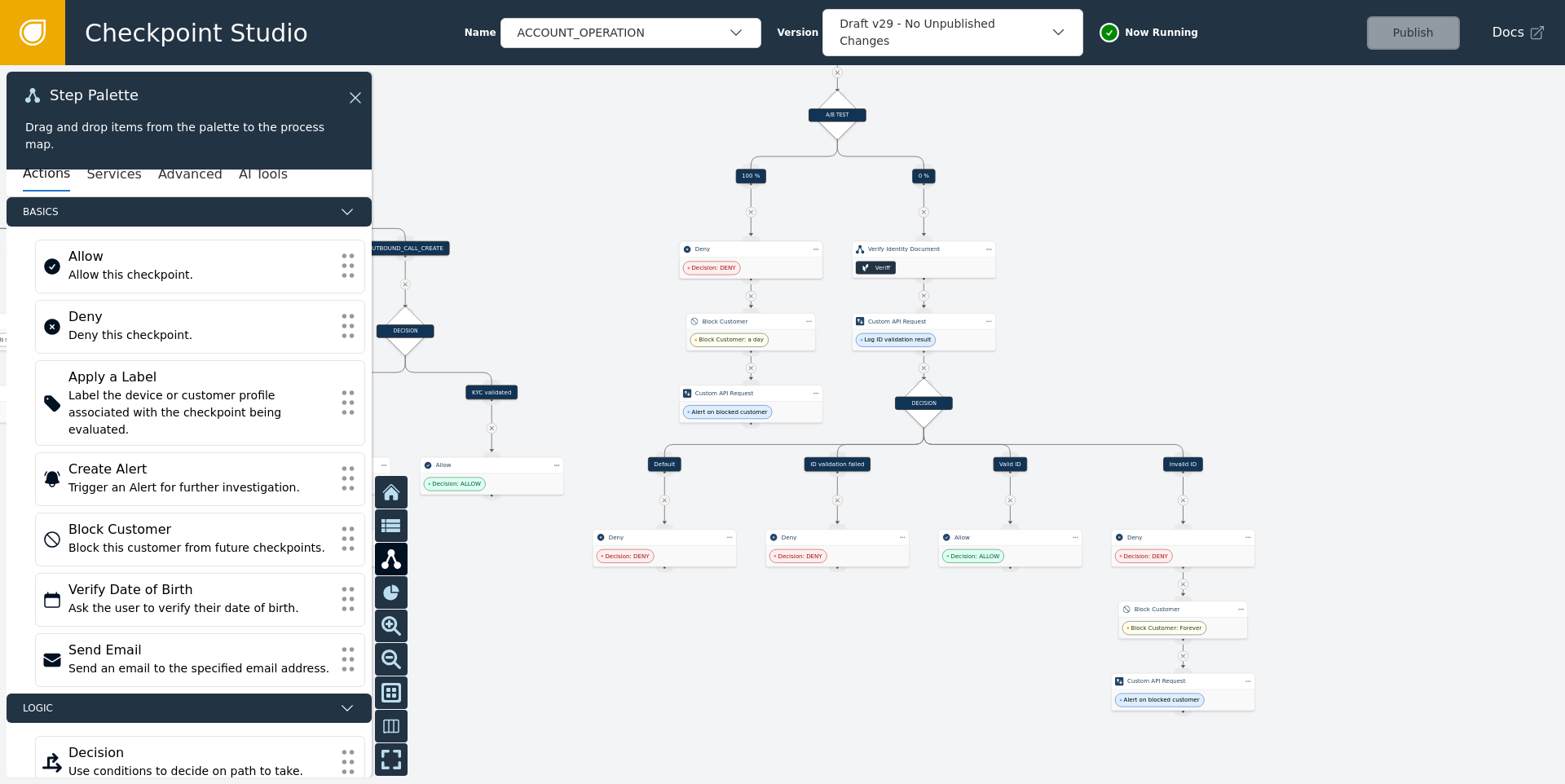
click at [735, 272] on div "Decision: DENY" at bounding box center [711, 268] width 58 height 13
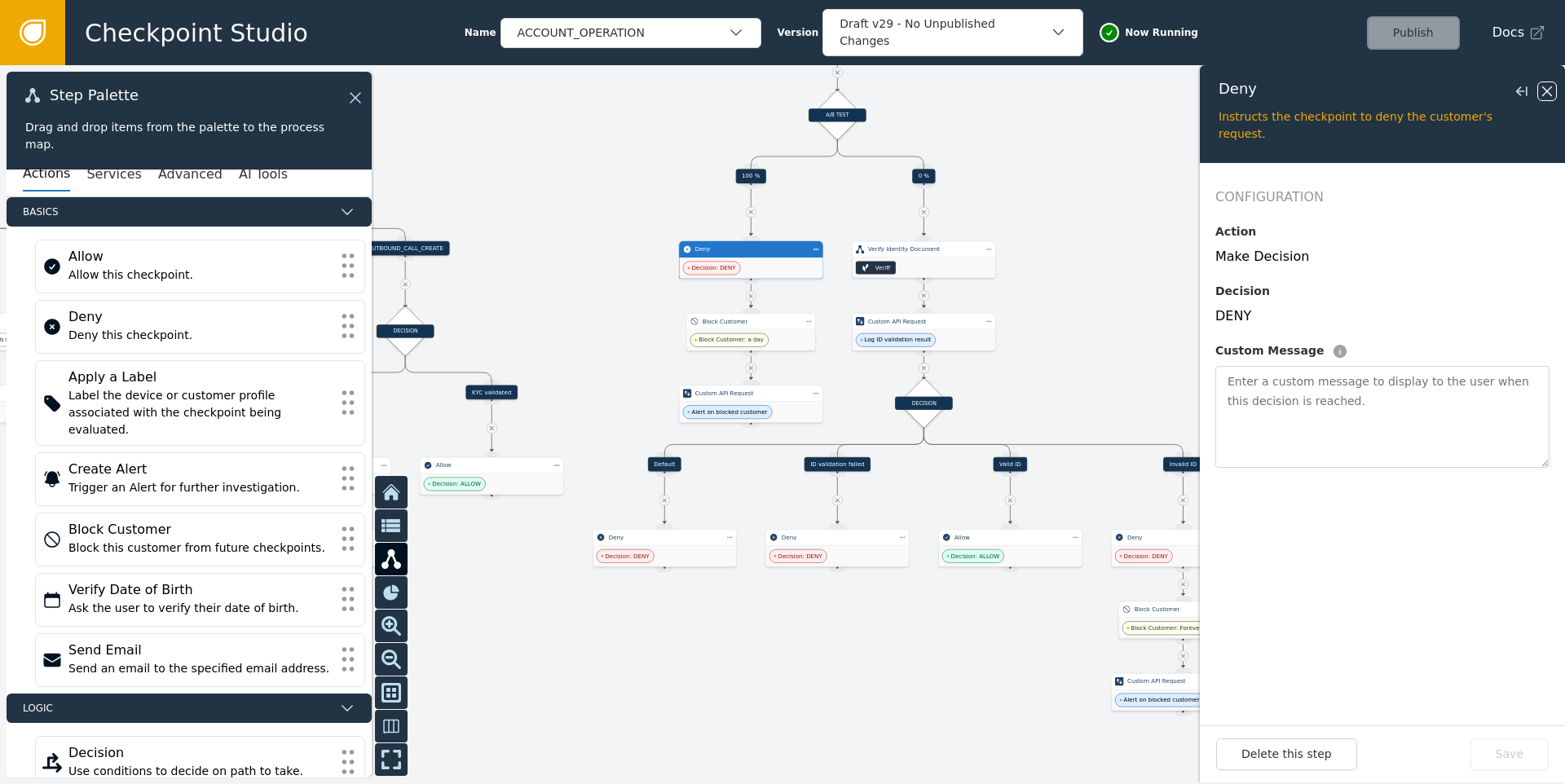
click at [1550, 94] on icon at bounding box center [1546, 91] width 10 height 10
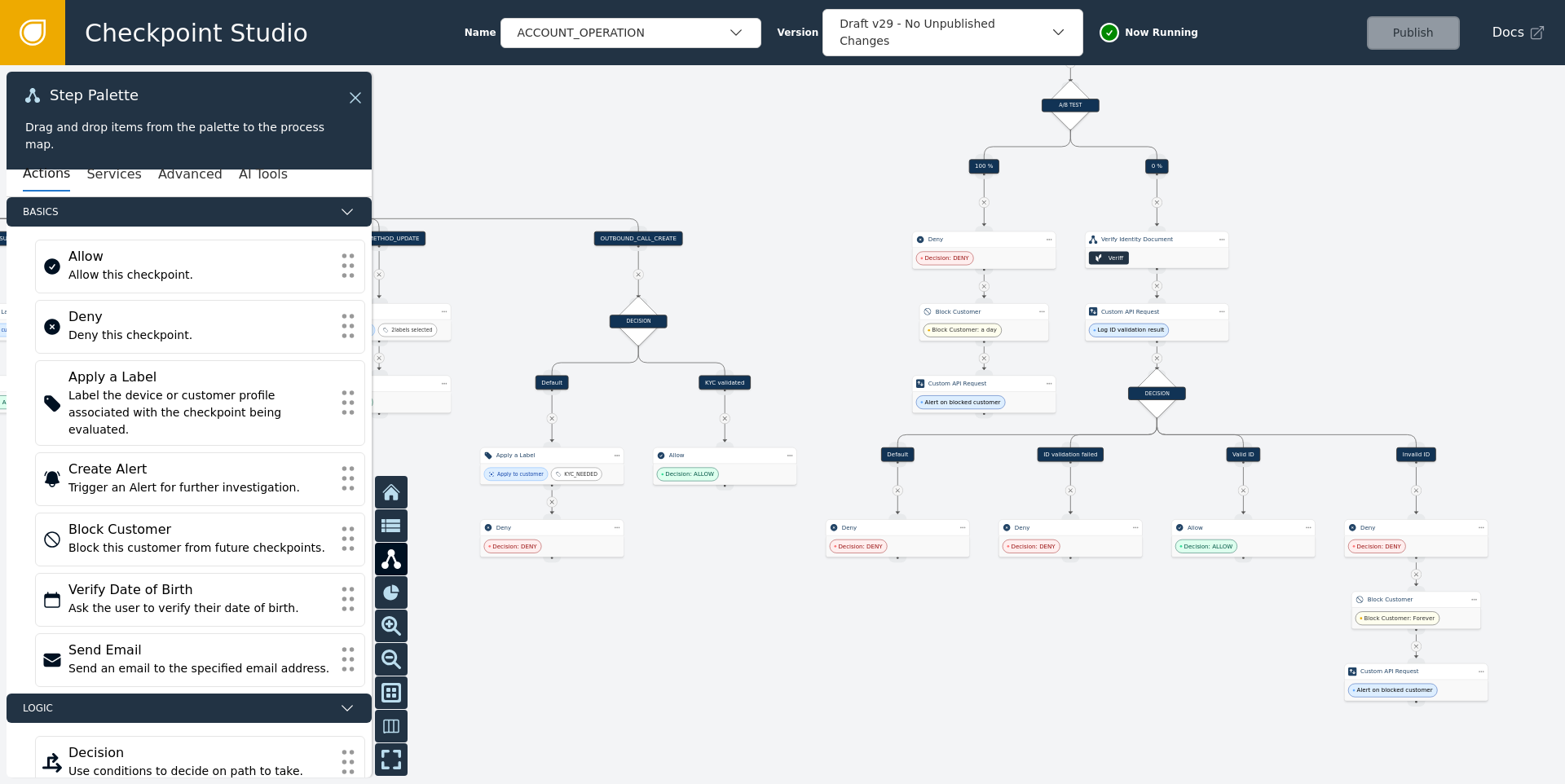
drag, startPoint x: 543, startPoint y: 648, endPoint x: 833, endPoint y: 638, distance: 290.2
click at [833, 638] on div at bounding box center [782, 423] width 1565 height 718
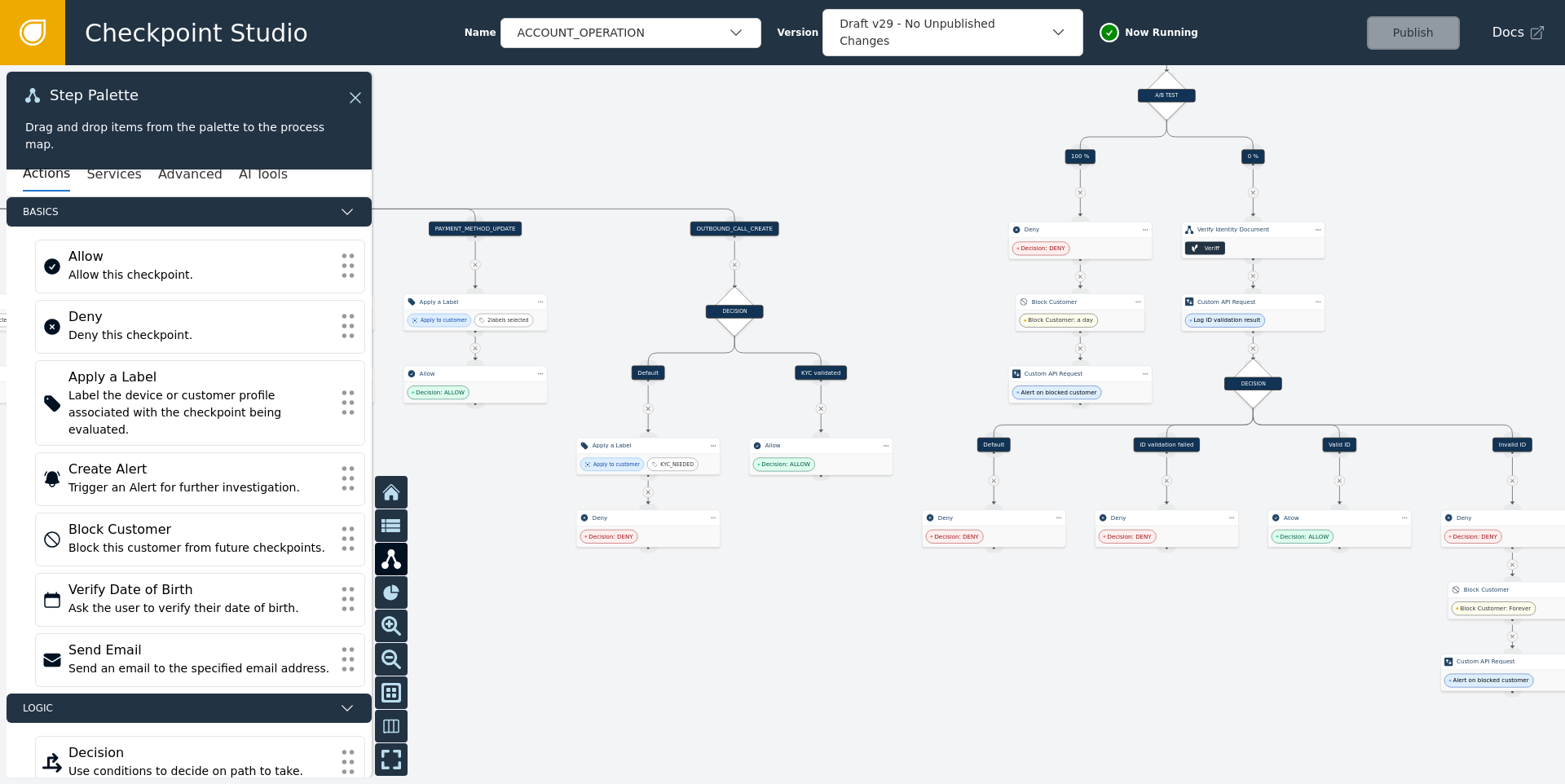
drag, startPoint x: 750, startPoint y: 620, endPoint x: 882, endPoint y: 599, distance: 133.7
click at [882, 599] on div at bounding box center [782, 423] width 1565 height 718
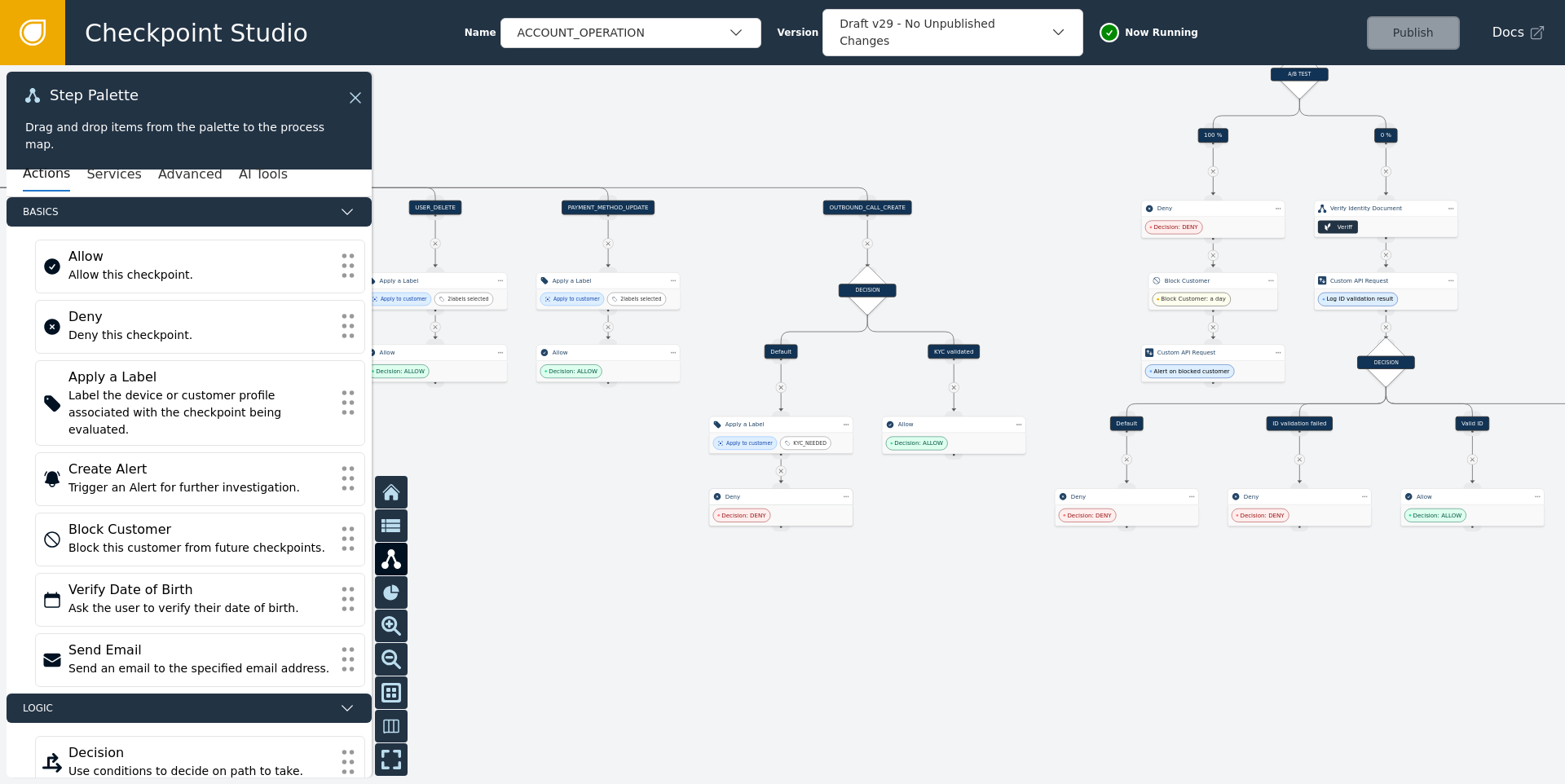
click at [764, 508] on div "Decision: DENY" at bounding box center [742, 514] width 58 height 13
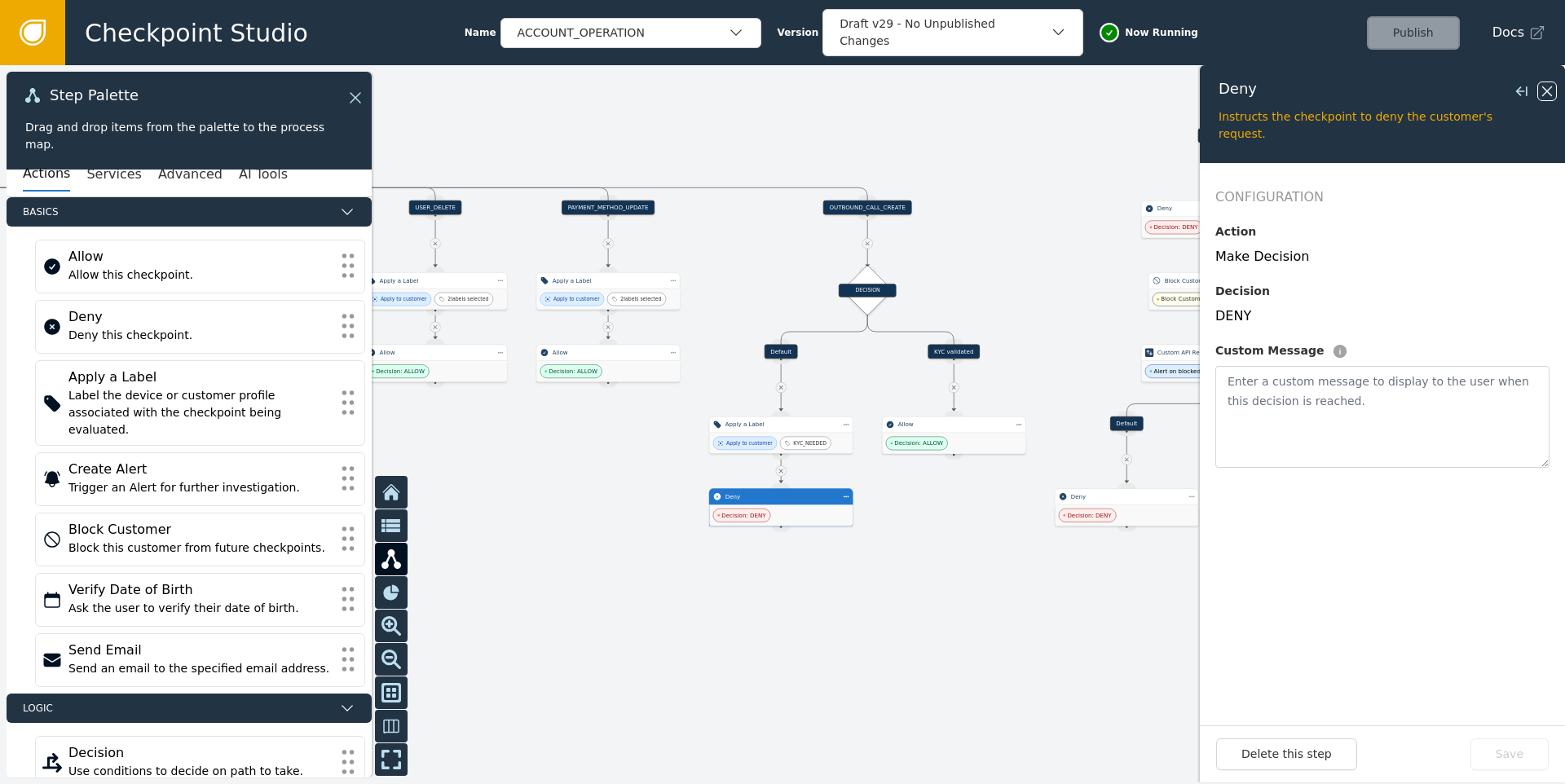
click at [1552, 96] on icon at bounding box center [1547, 92] width 18 height 18
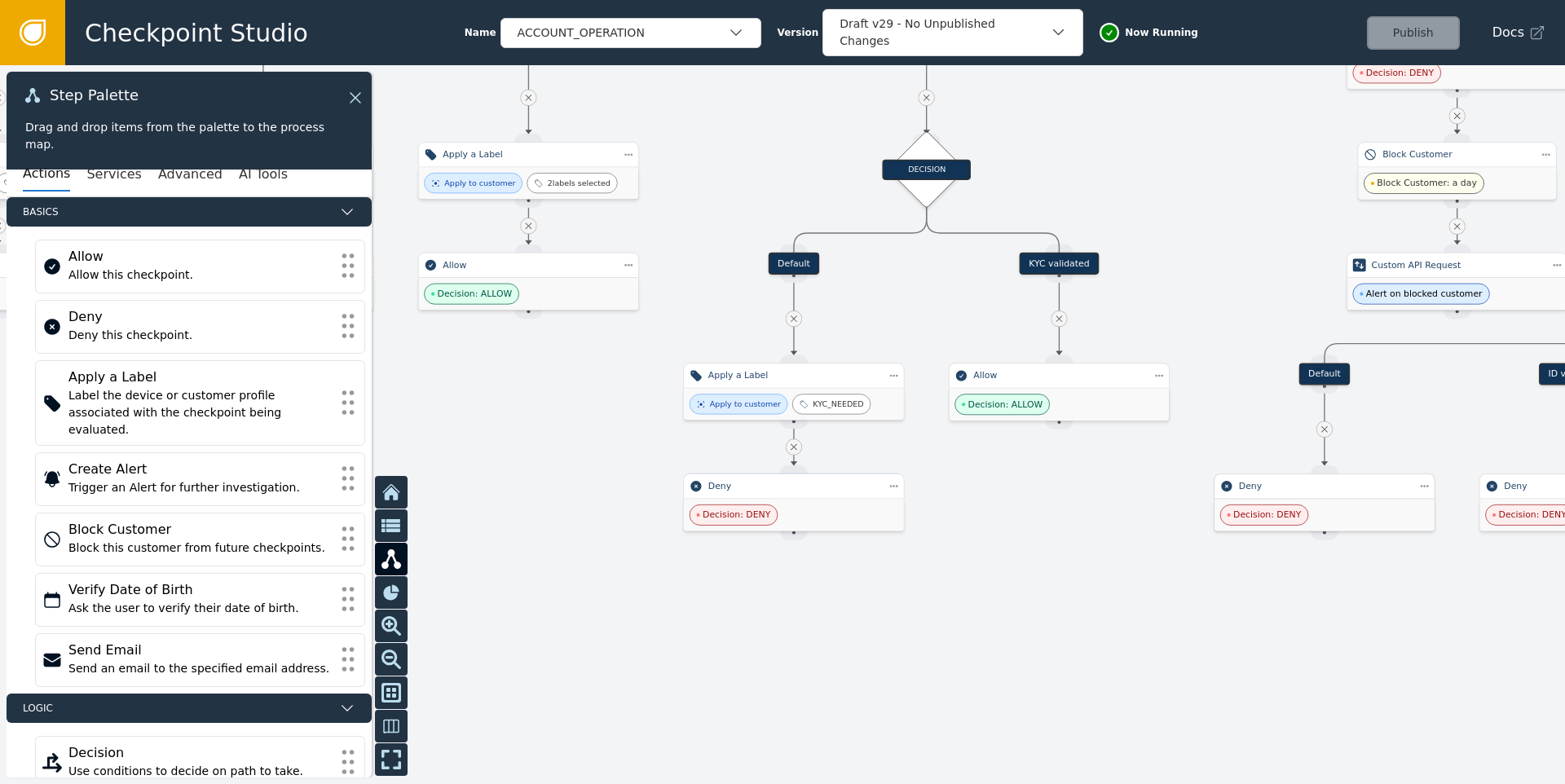
click at [1266, 479] on div "Deny" at bounding box center [1324, 486] width 171 height 13
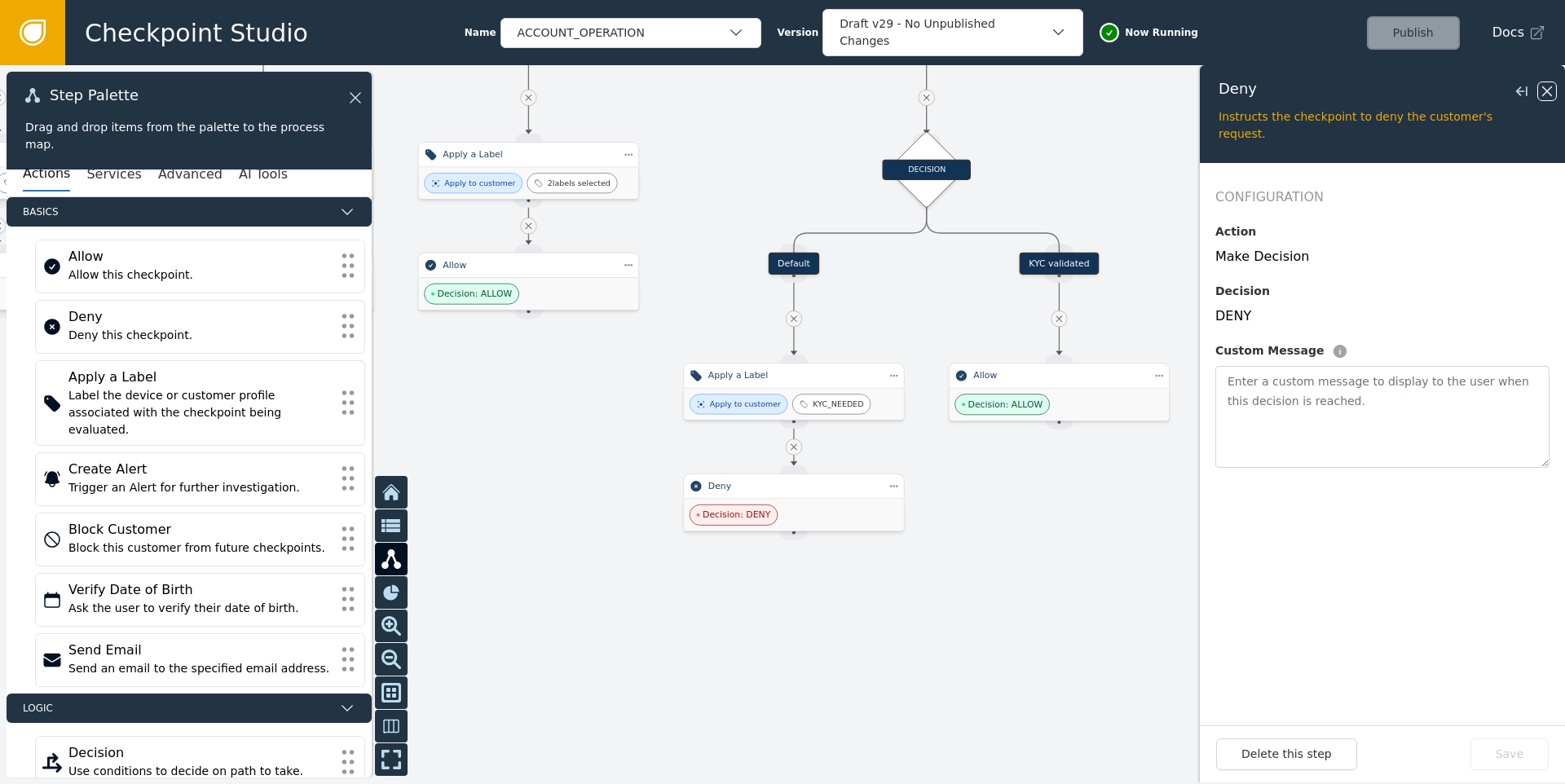
click at [1543, 95] on icon at bounding box center [1547, 92] width 18 height 18
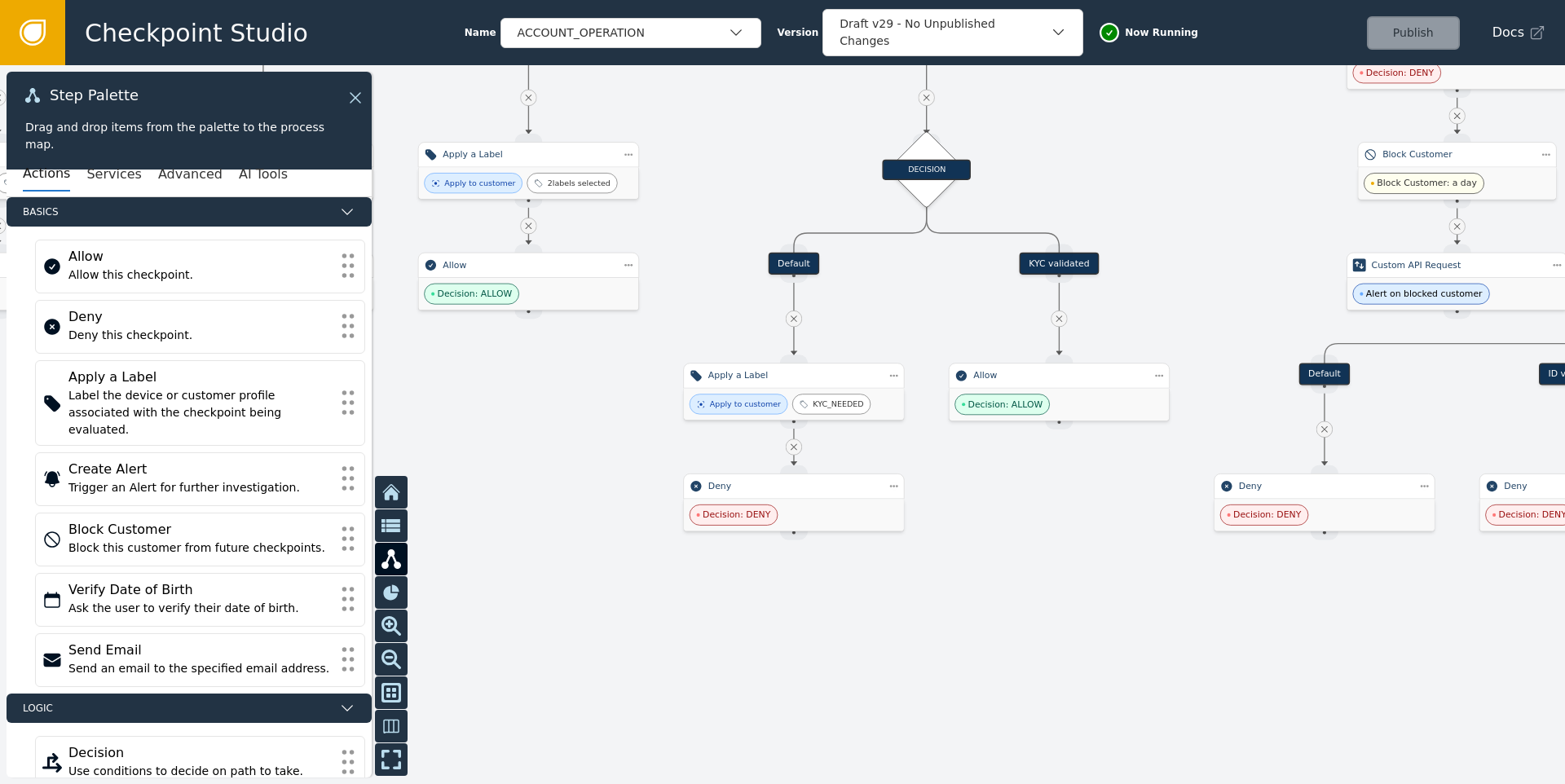
click at [1089, 586] on div at bounding box center [782, 423] width 1565 height 718
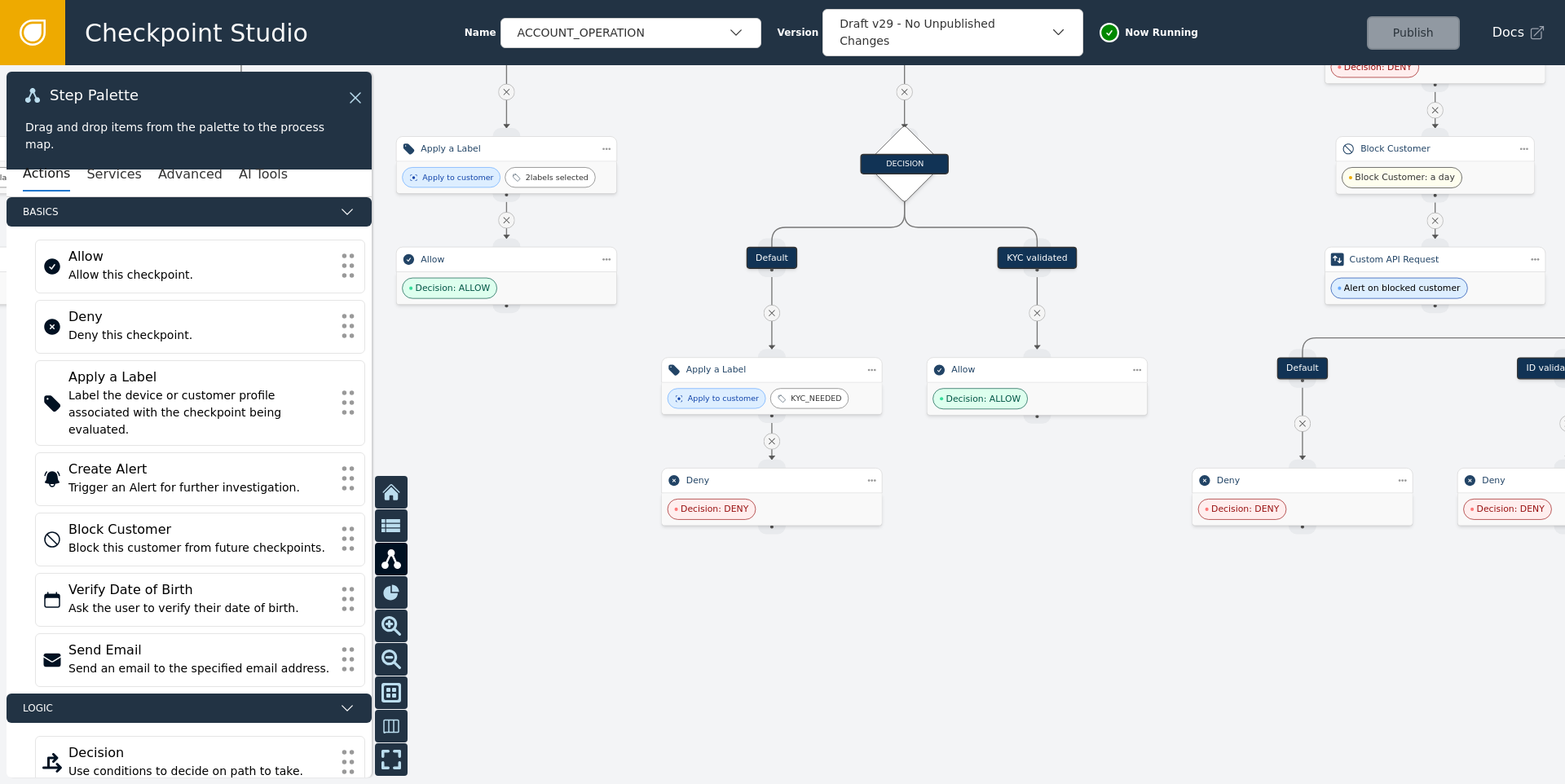
drag, startPoint x: 1062, startPoint y: 578, endPoint x: 768, endPoint y: 533, distance: 297.4
click at [779, 536] on div at bounding box center [782, 423] width 1565 height 718
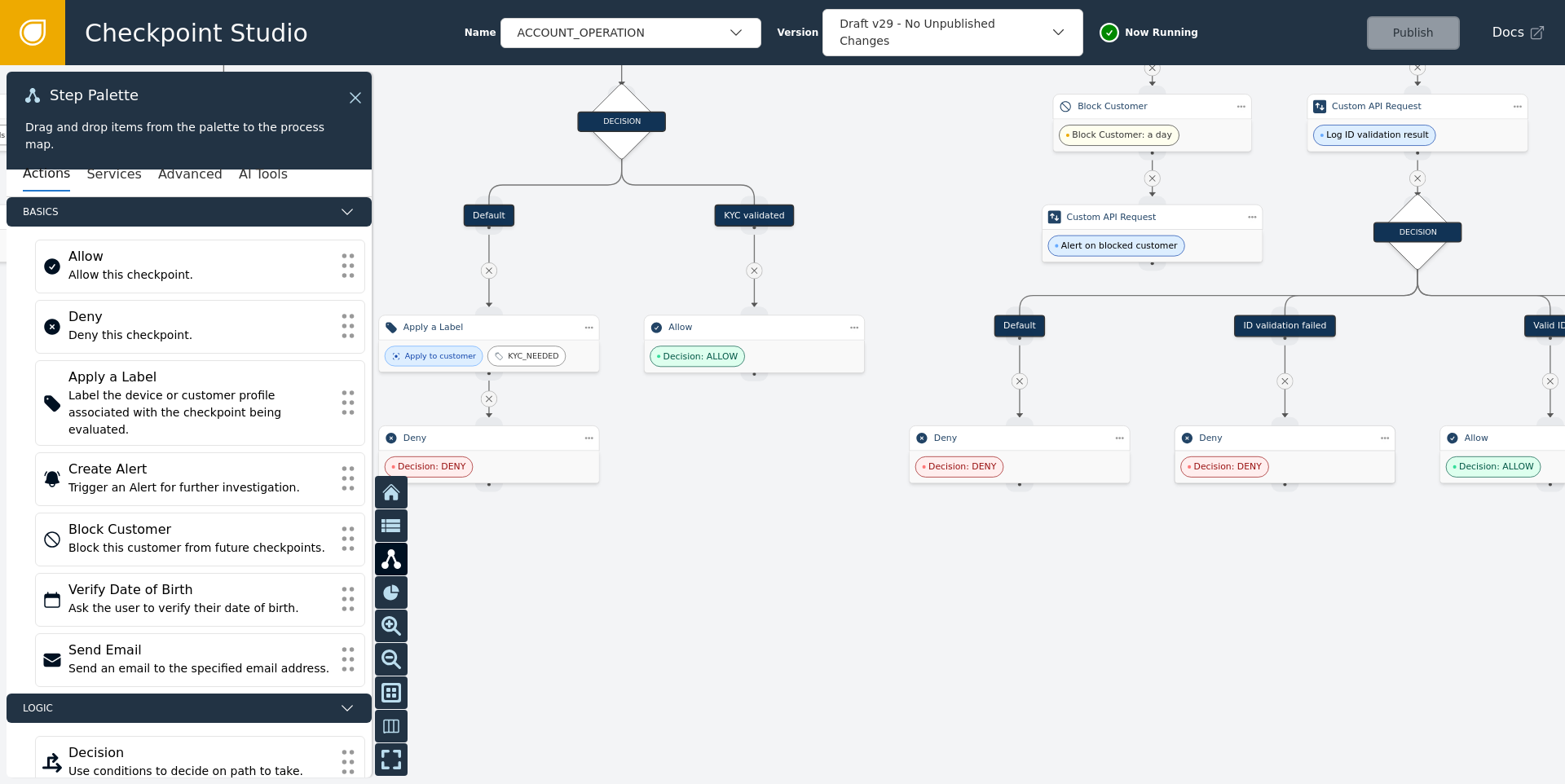
click at [1304, 450] on div "Deny" at bounding box center [1285, 438] width 221 height 25
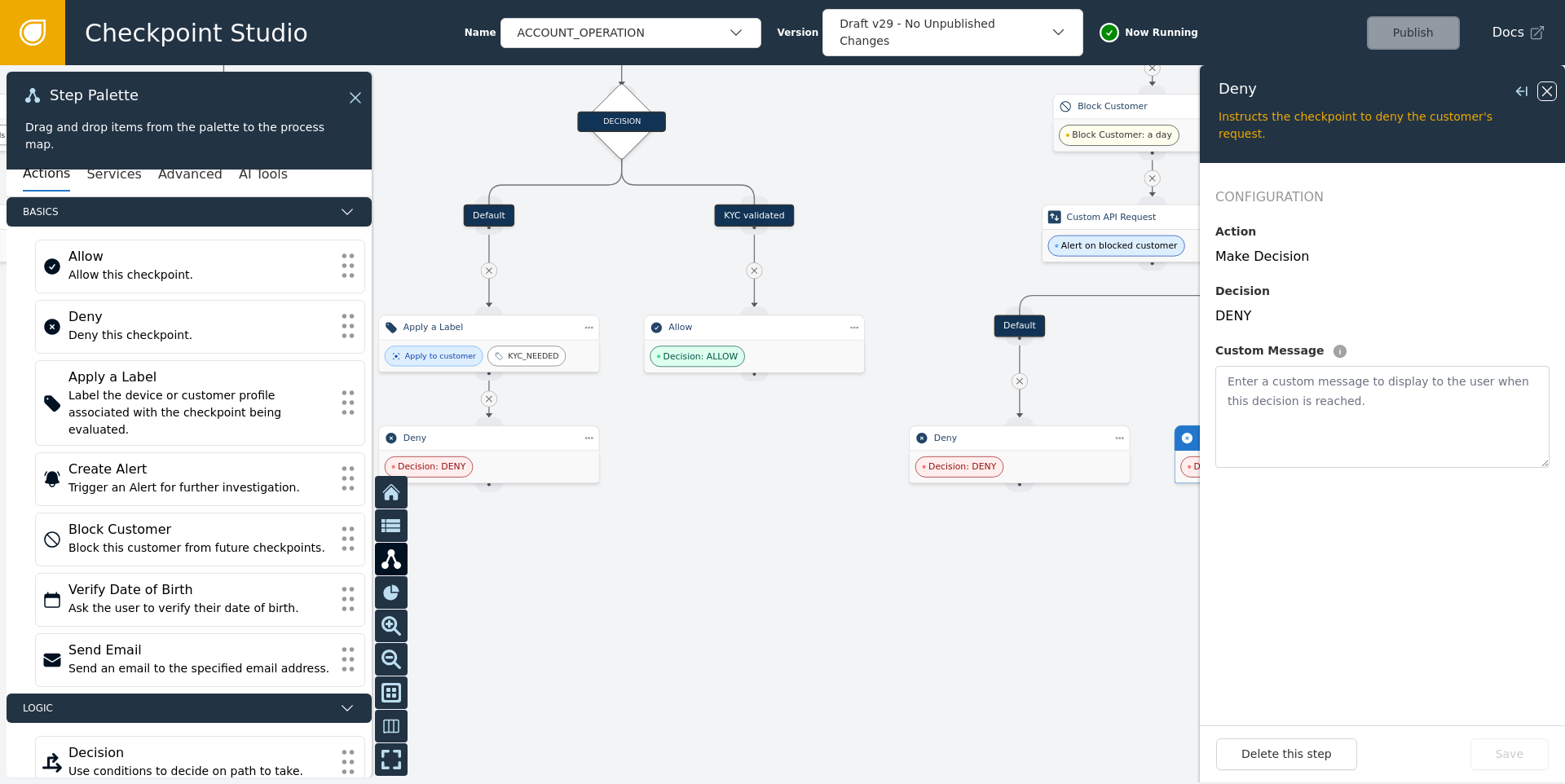
click at [1551, 84] on icon at bounding box center [1547, 92] width 18 height 18
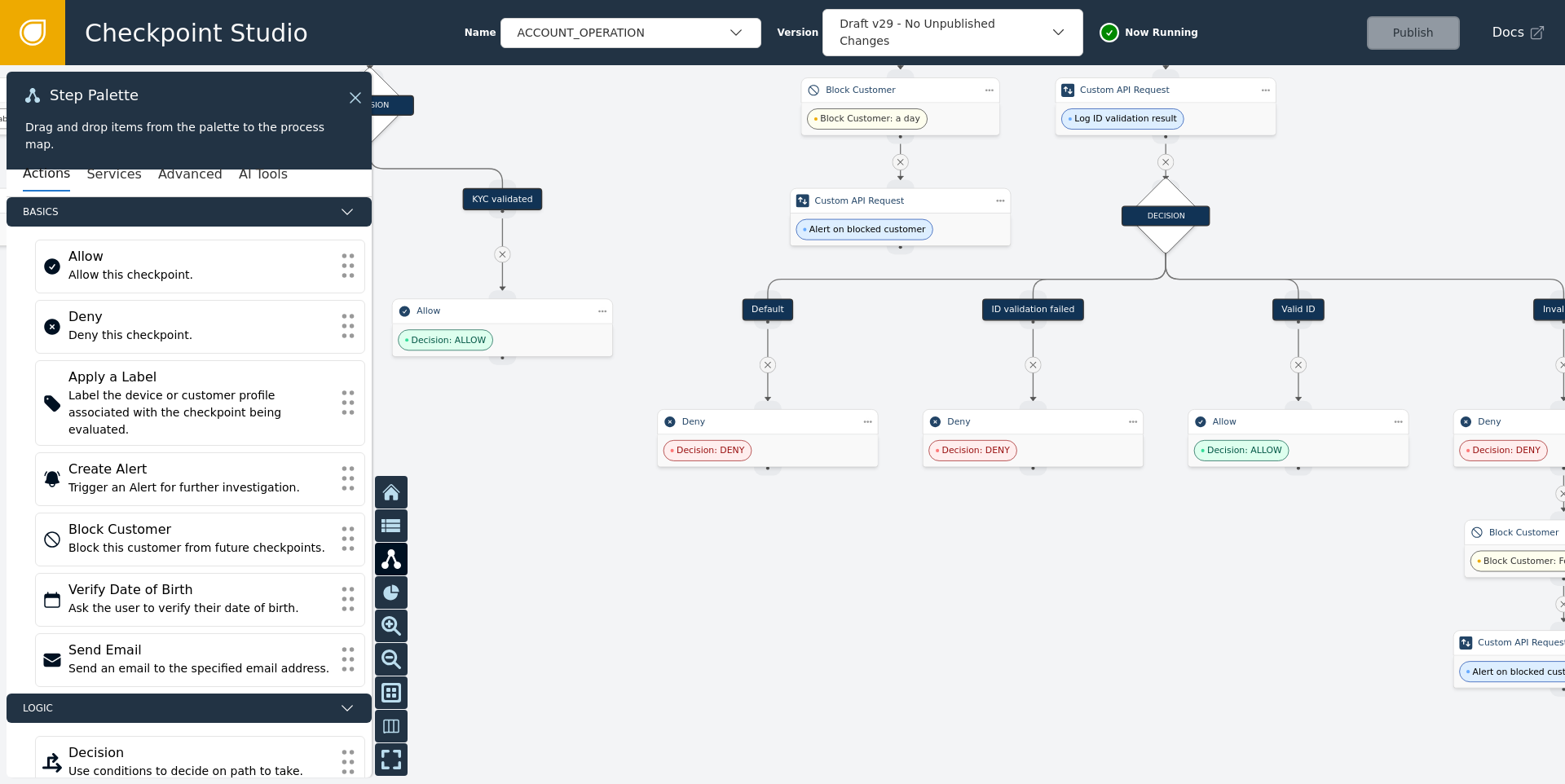
drag, startPoint x: 1176, startPoint y: 520, endPoint x: 898, endPoint y: 505, distance: 278.4
click at [899, 506] on div at bounding box center [782, 423] width 1565 height 718
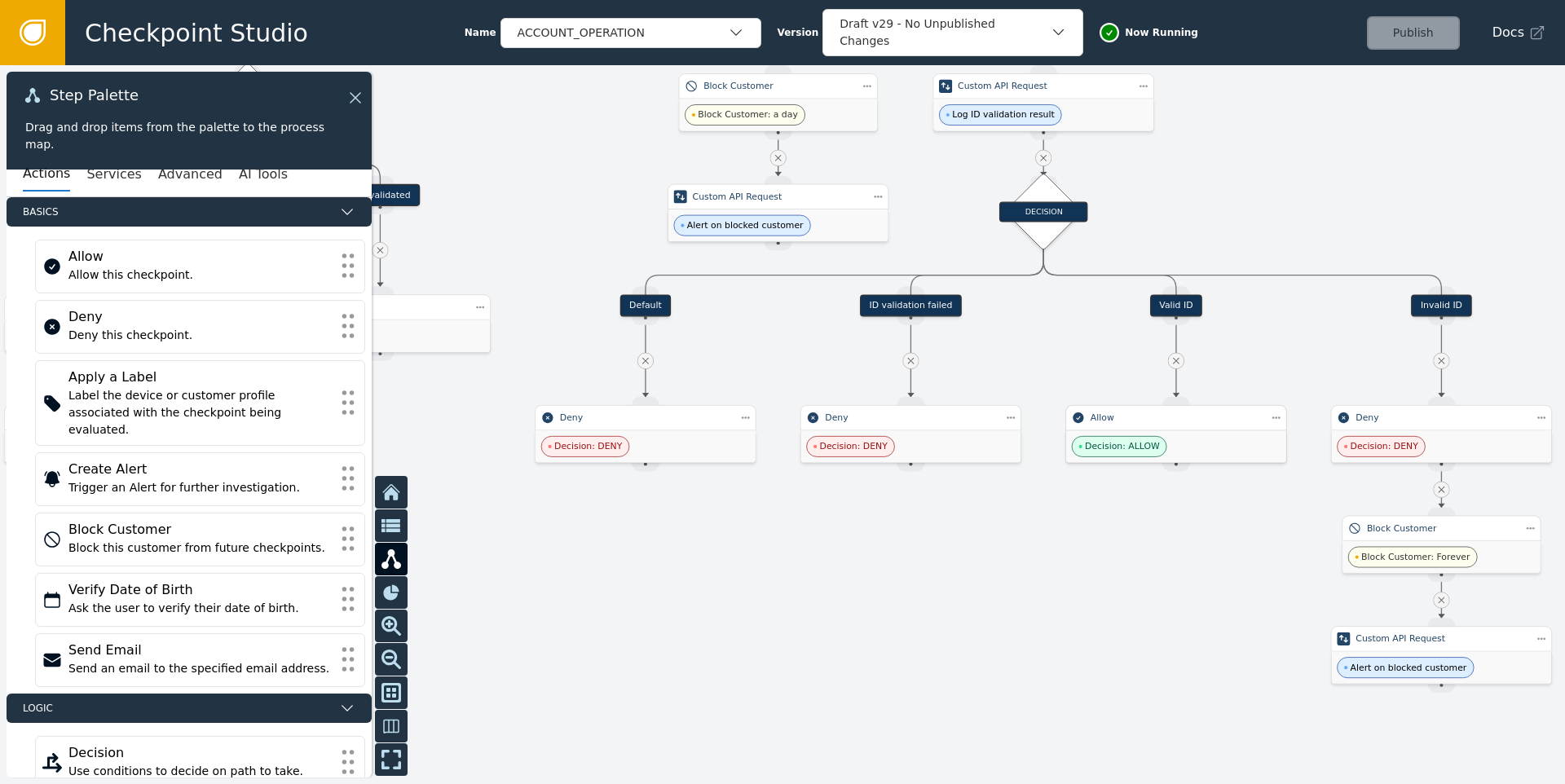
click at [1165, 435] on div "Decision: ALLOW" at bounding box center [1176, 445] width 220 height 31
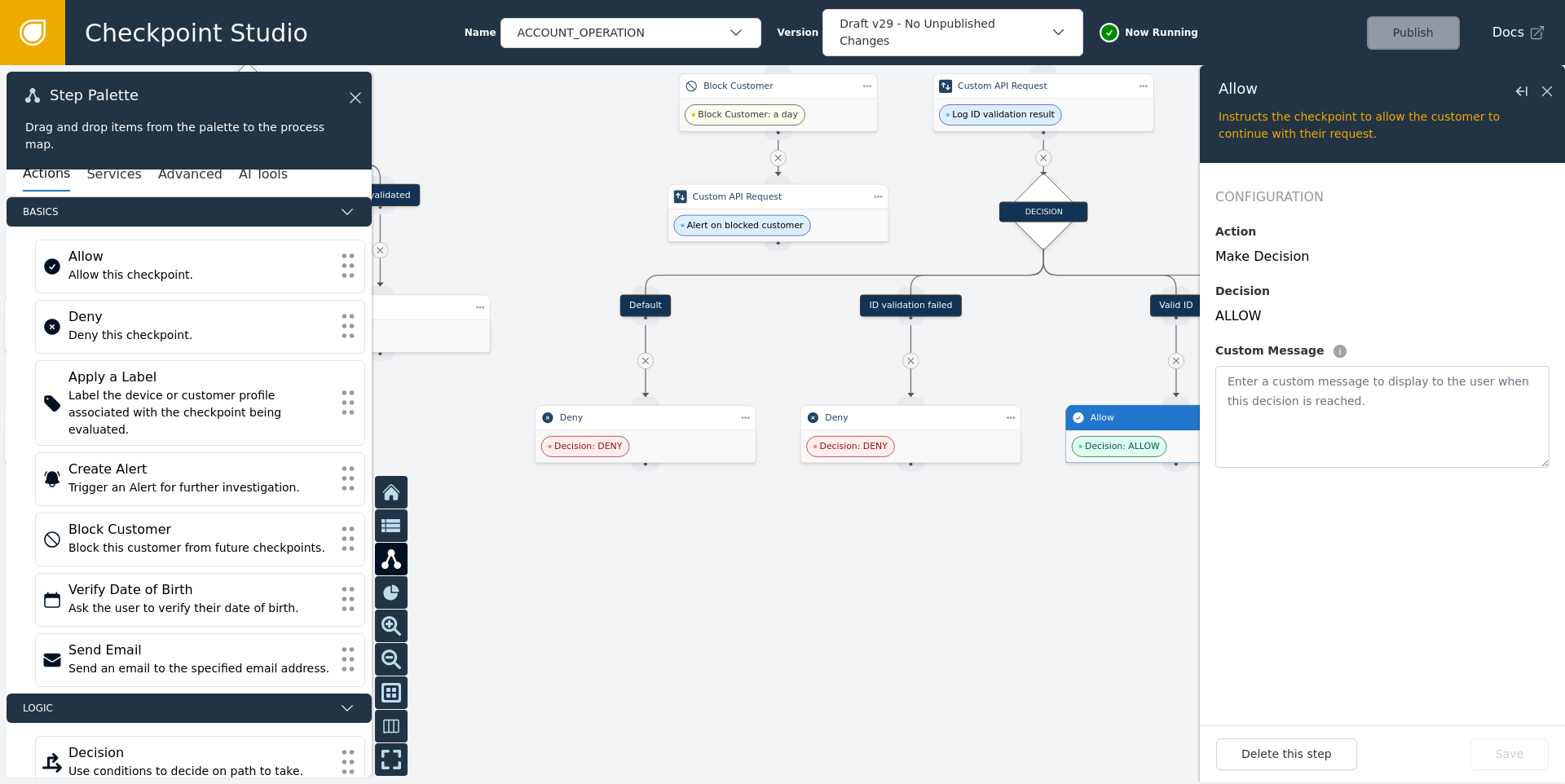
click at [1252, 577] on form "Configuration Action Make Decision Decision ALLOW Custom Message" at bounding box center [1382, 443] width 365 height 562
click at [1546, 100] on button "Close flyout" at bounding box center [1547, 92] width 20 height 20
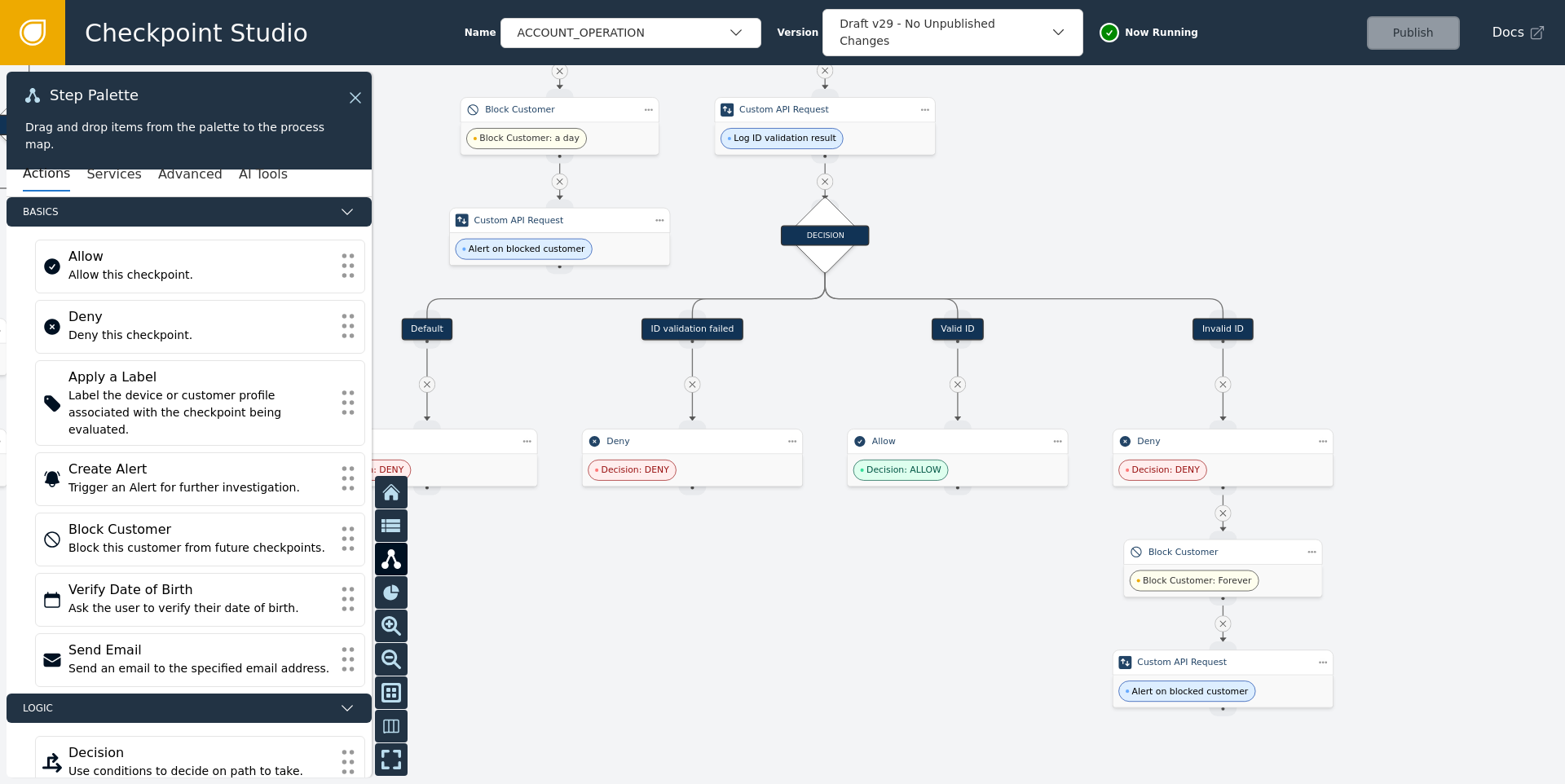
drag, startPoint x: 1248, startPoint y: 543, endPoint x: 1028, endPoint y: 565, distance: 221.1
click at [1028, 566] on div at bounding box center [782, 423] width 1565 height 718
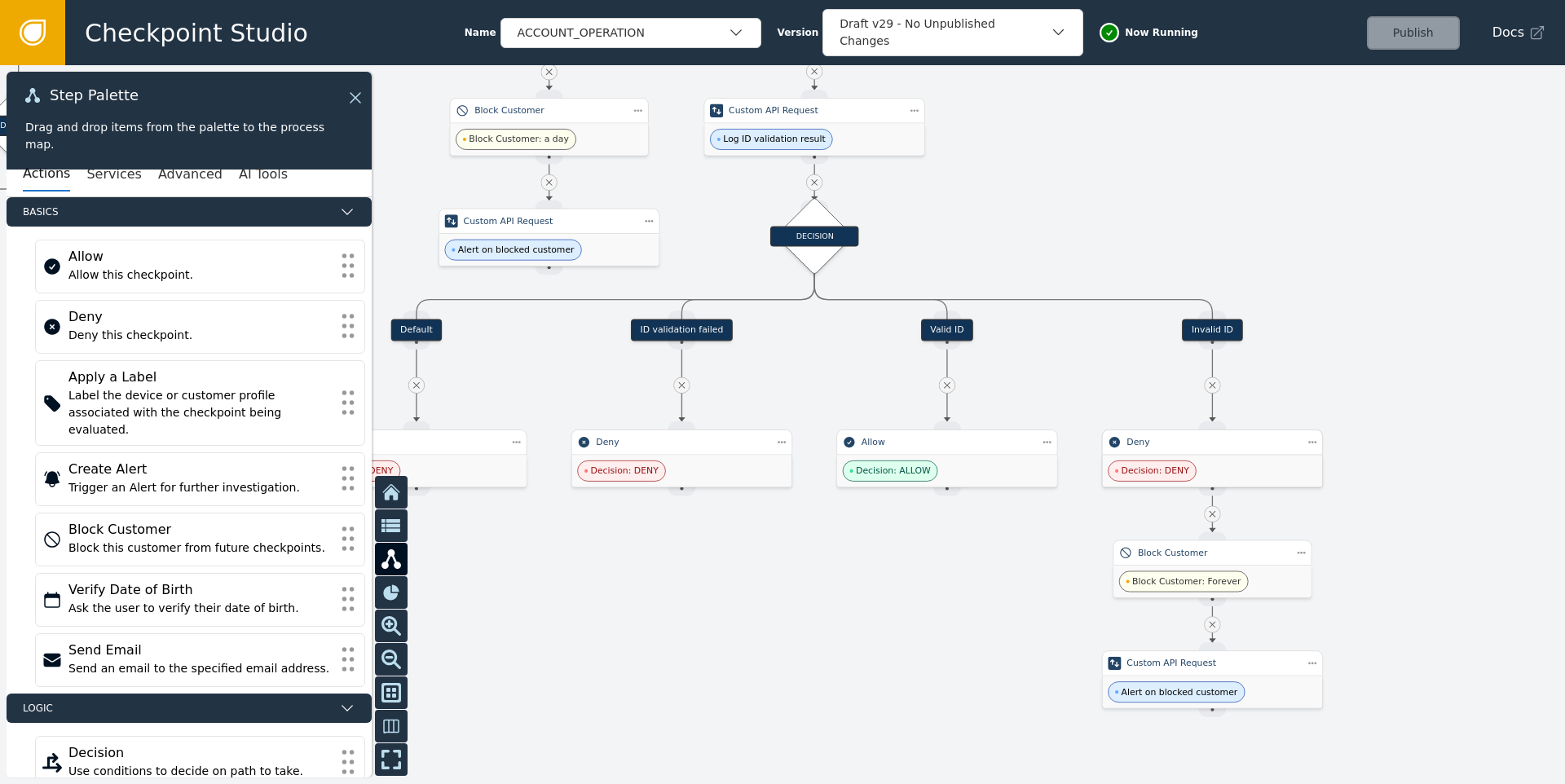
click at [1218, 463] on div "Decision: DENY" at bounding box center [1212, 470] width 220 height 31
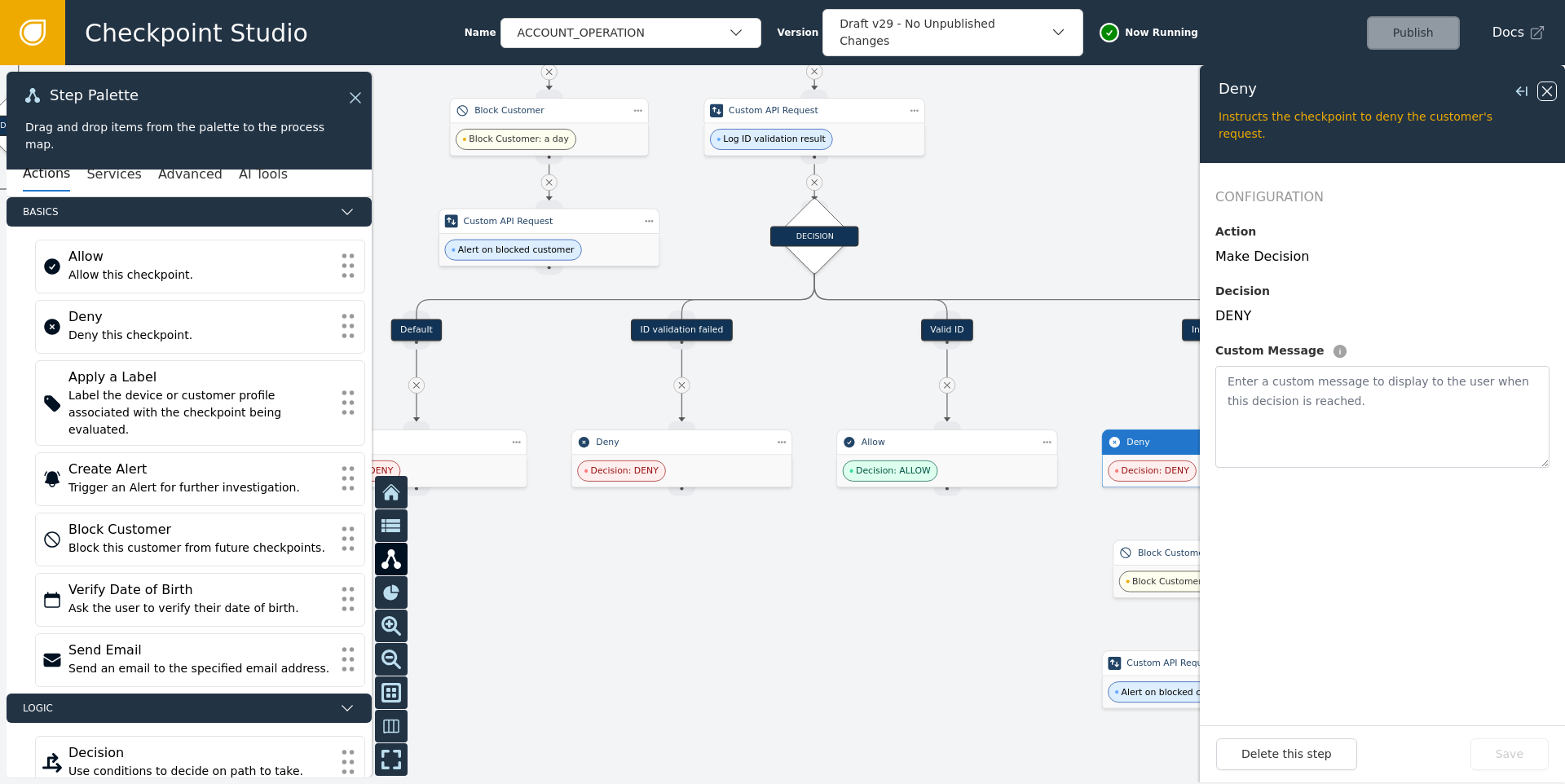
click at [1543, 92] on icon at bounding box center [1547, 92] width 18 height 18
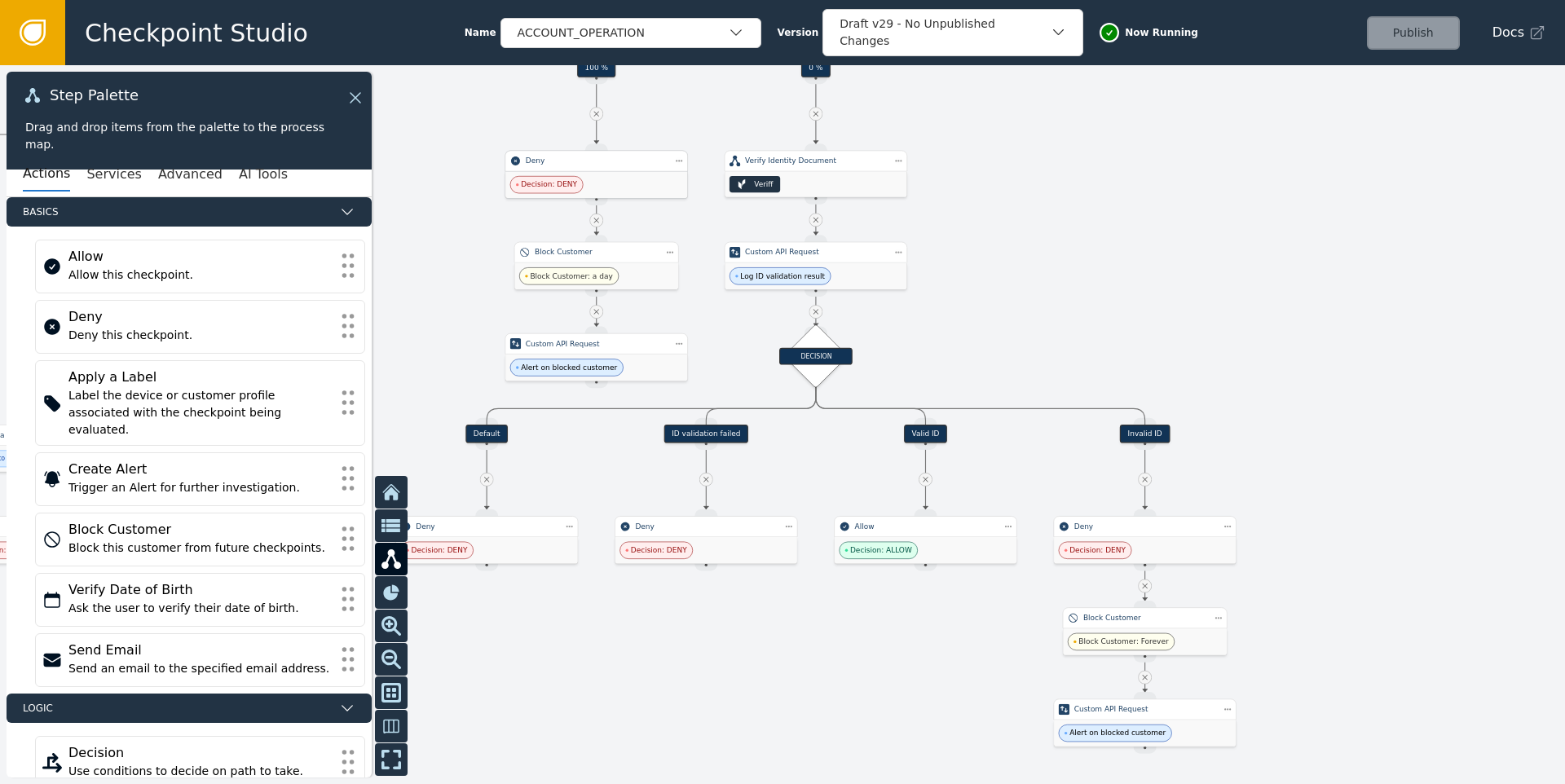
click at [608, 172] on div "Decision: DENY" at bounding box center [596, 184] width 182 height 27
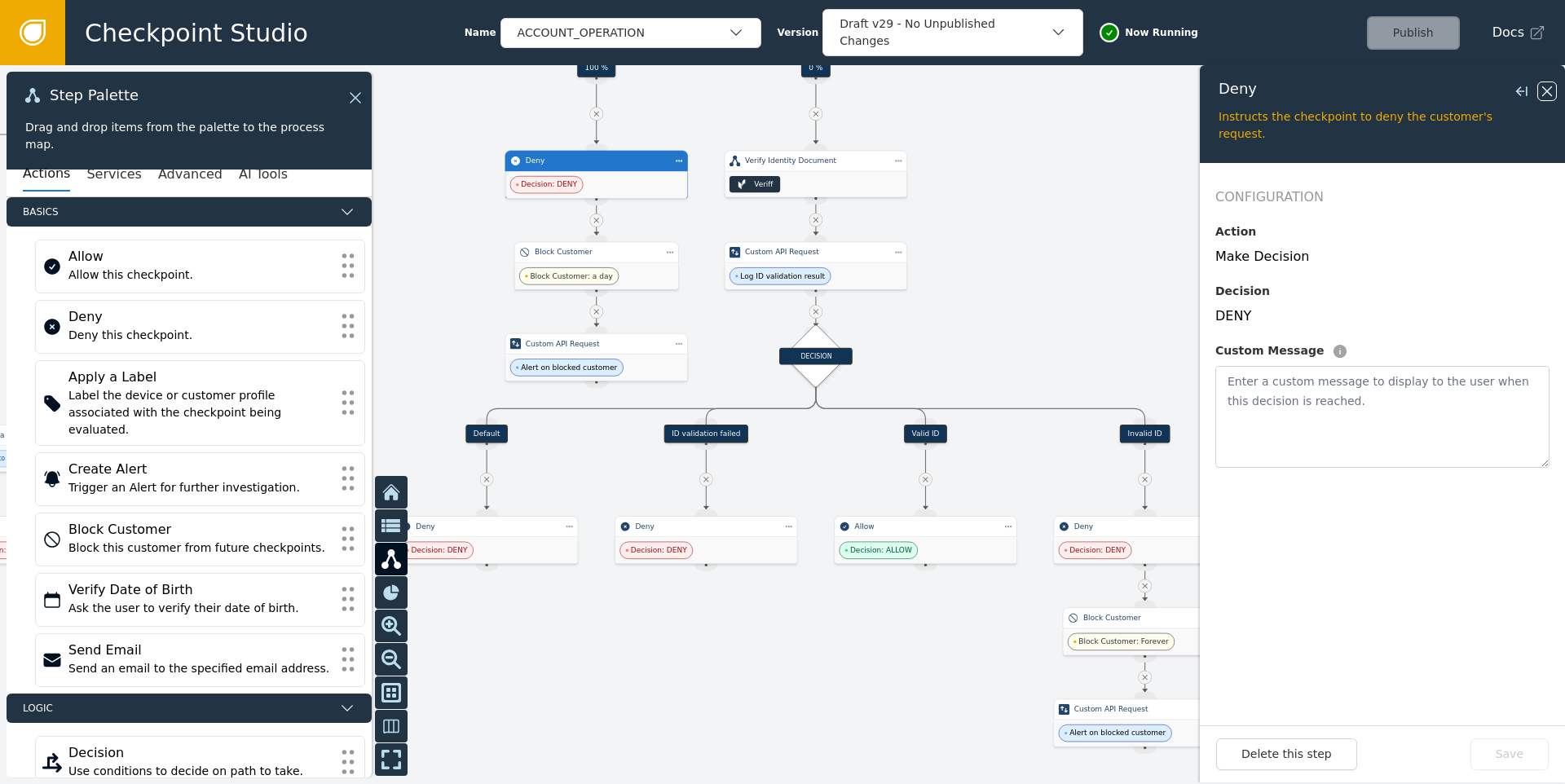
click at [1545, 92] on icon at bounding box center [1546, 91] width 10 height 10
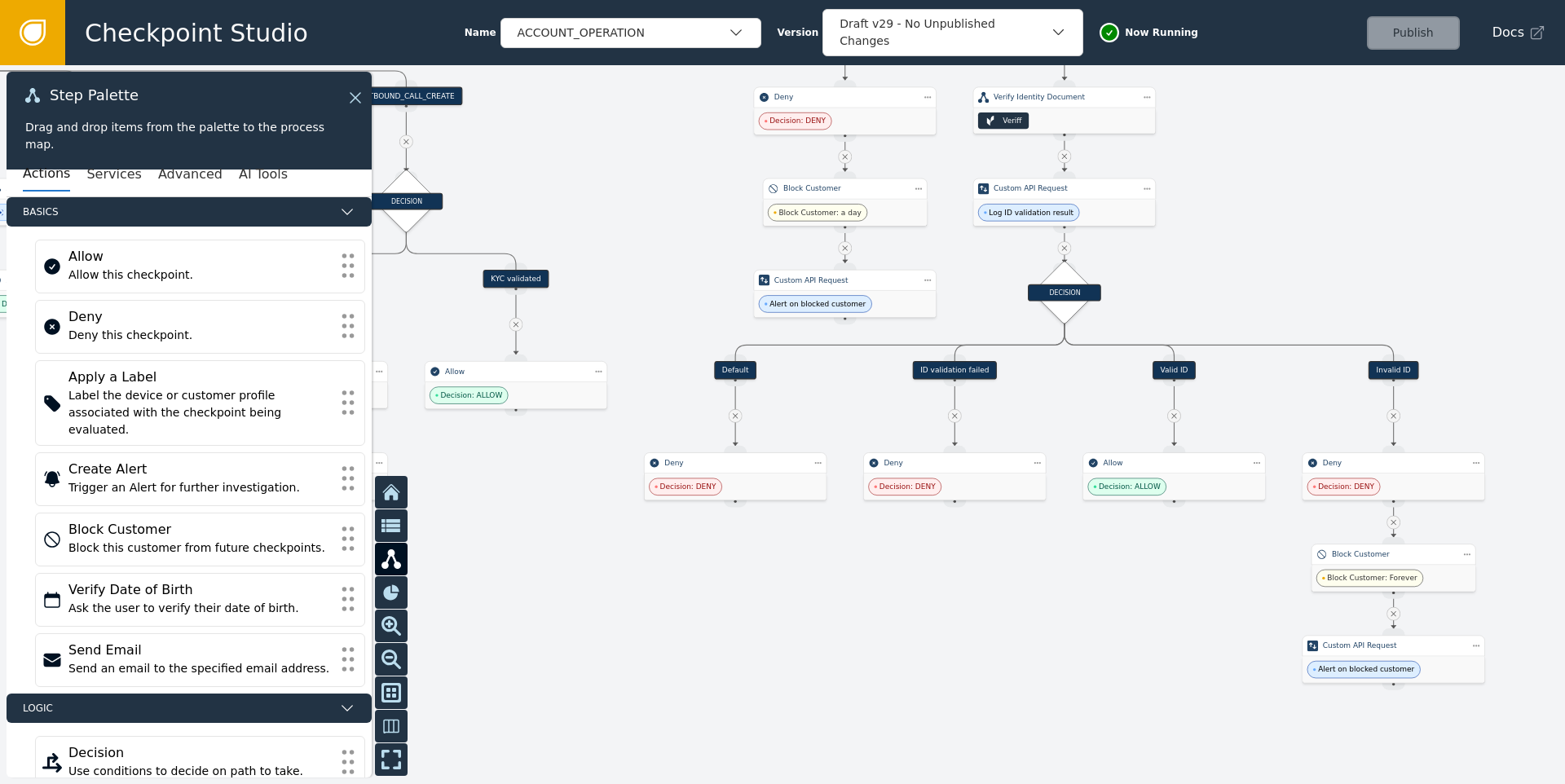
drag, startPoint x: 911, startPoint y: 359, endPoint x: 1256, endPoint y: 299, distance: 350.2
click at [1301, 256] on div at bounding box center [782, 423] width 1565 height 718
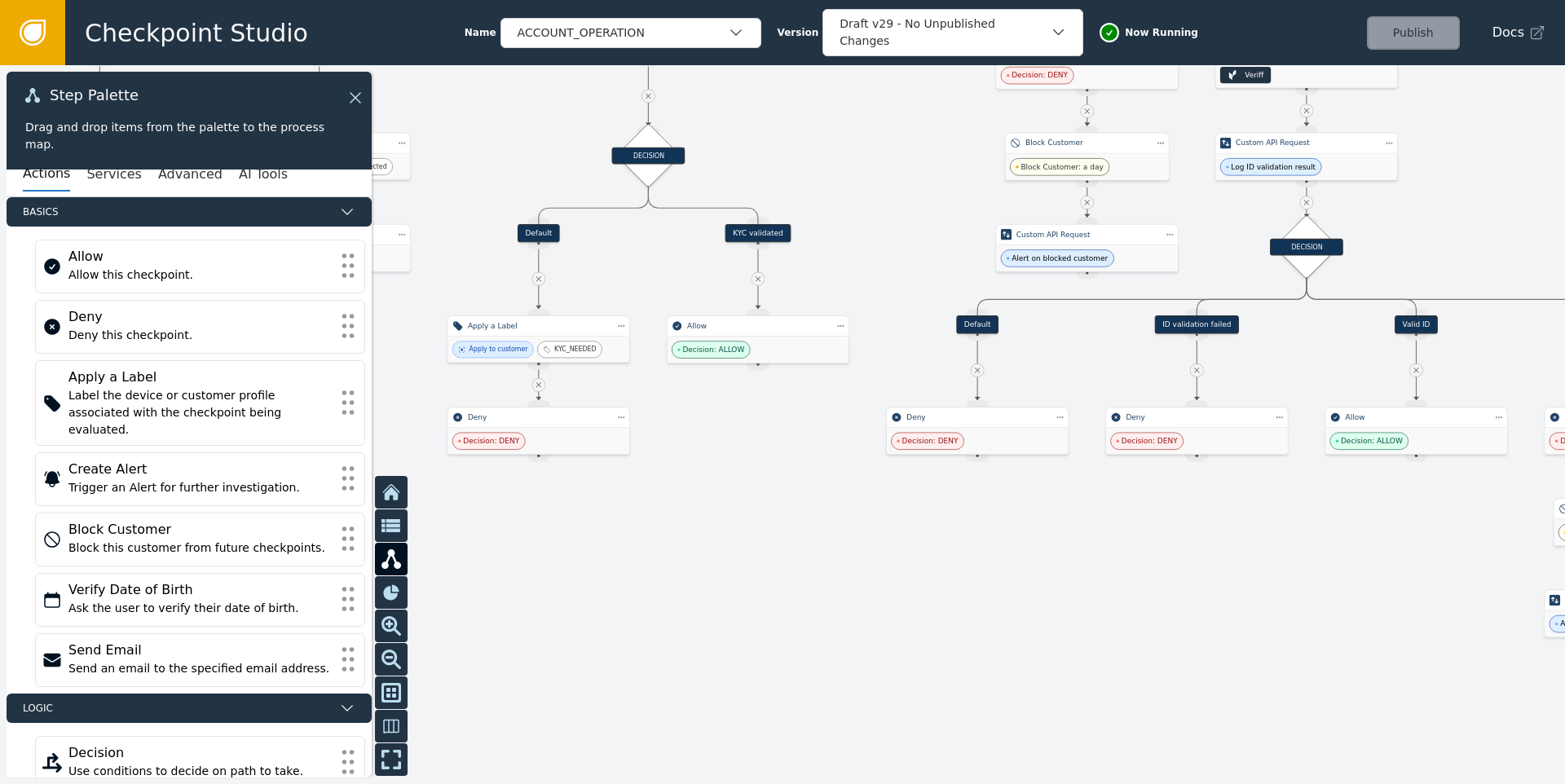
drag, startPoint x: 893, startPoint y: 586, endPoint x: 1037, endPoint y: 591, distance: 144.1
click at [1037, 591] on div at bounding box center [782, 423] width 1565 height 718
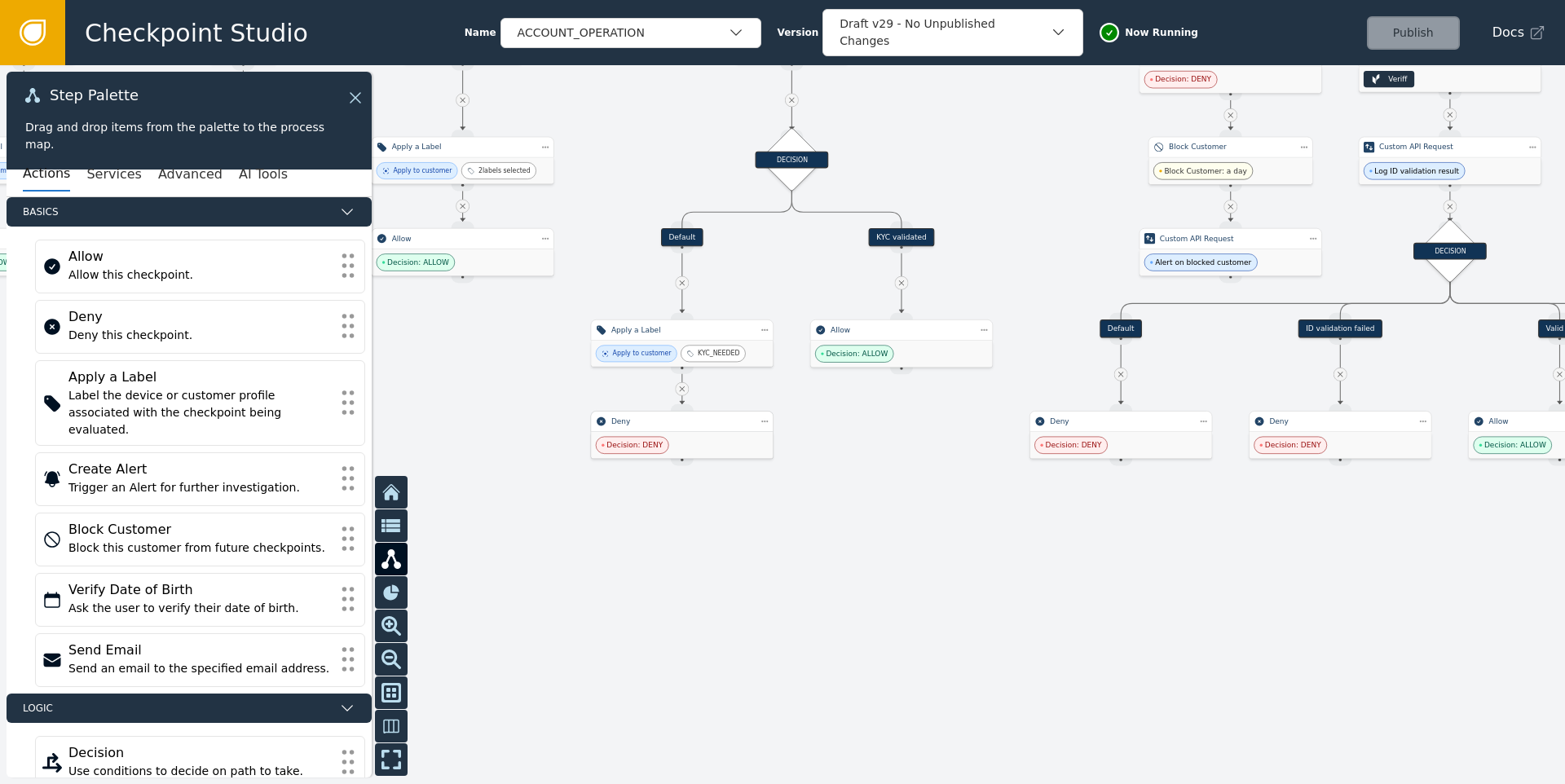
click at [676, 432] on div "Decision: DENY" at bounding box center [682, 445] width 182 height 27
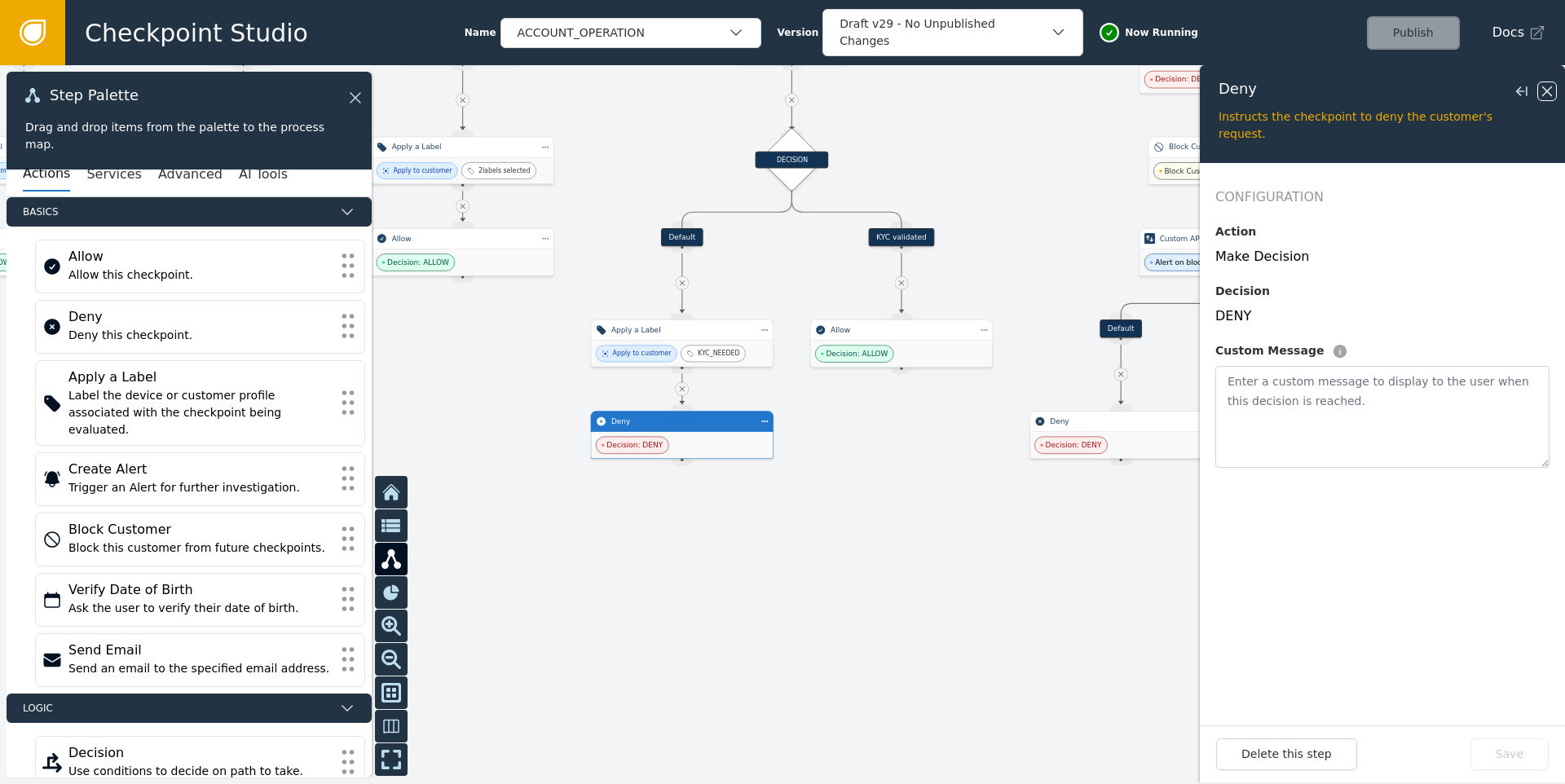
click at [1544, 96] on icon at bounding box center [1547, 92] width 18 height 18
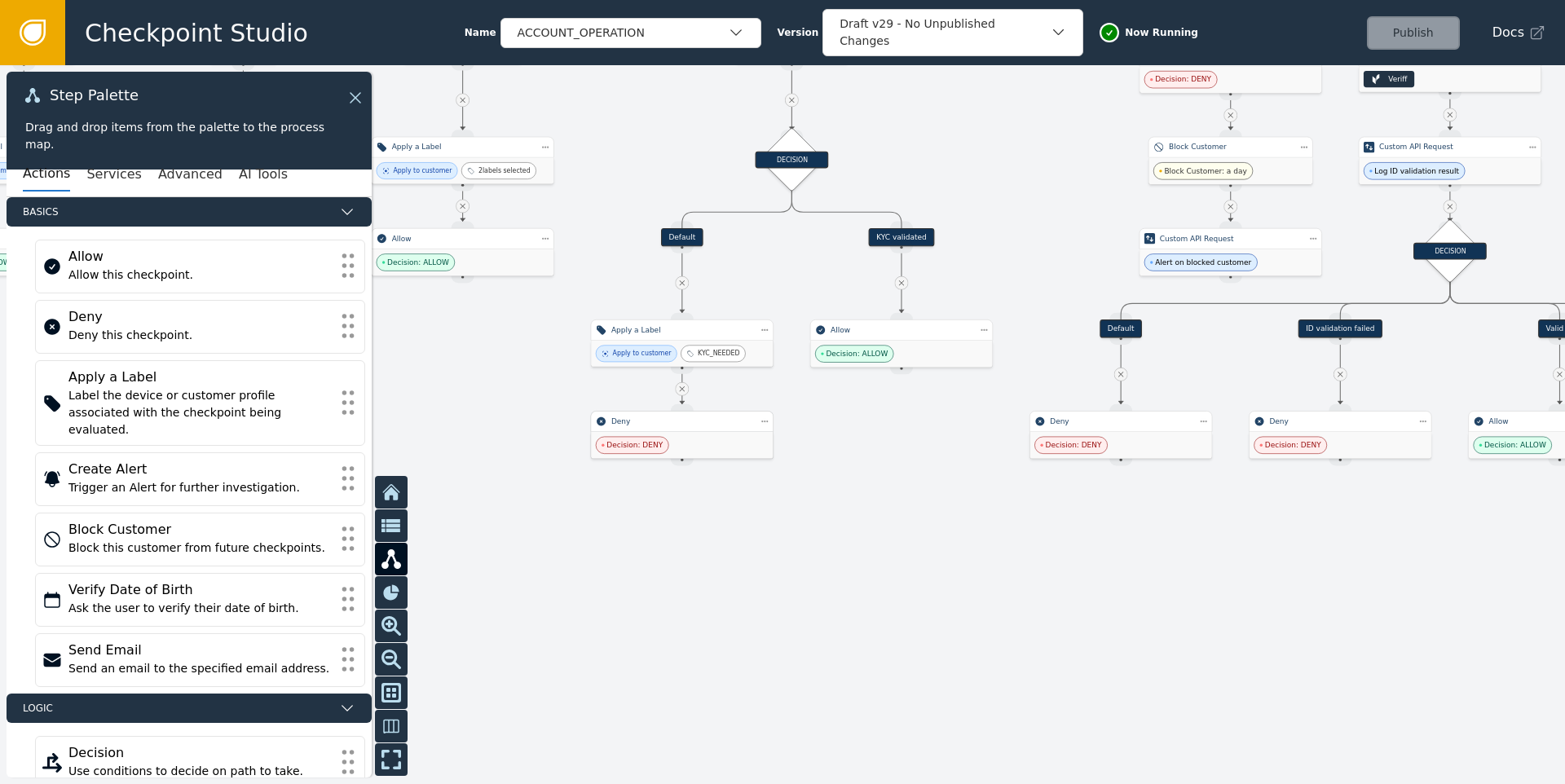
click at [657, 429] on div "Deny" at bounding box center [682, 422] width 183 height 22
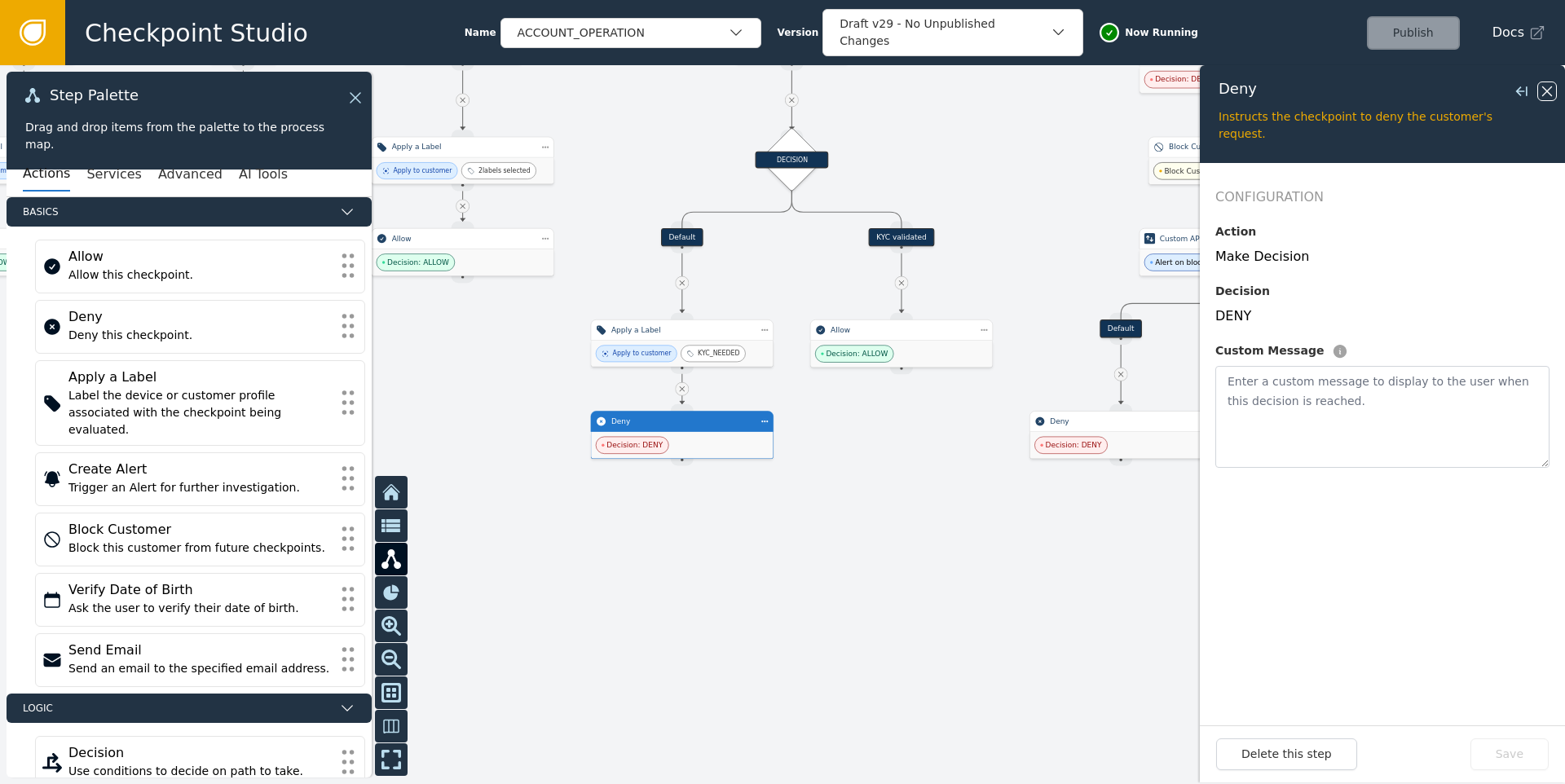
click at [1539, 91] on icon at bounding box center [1547, 92] width 18 height 18
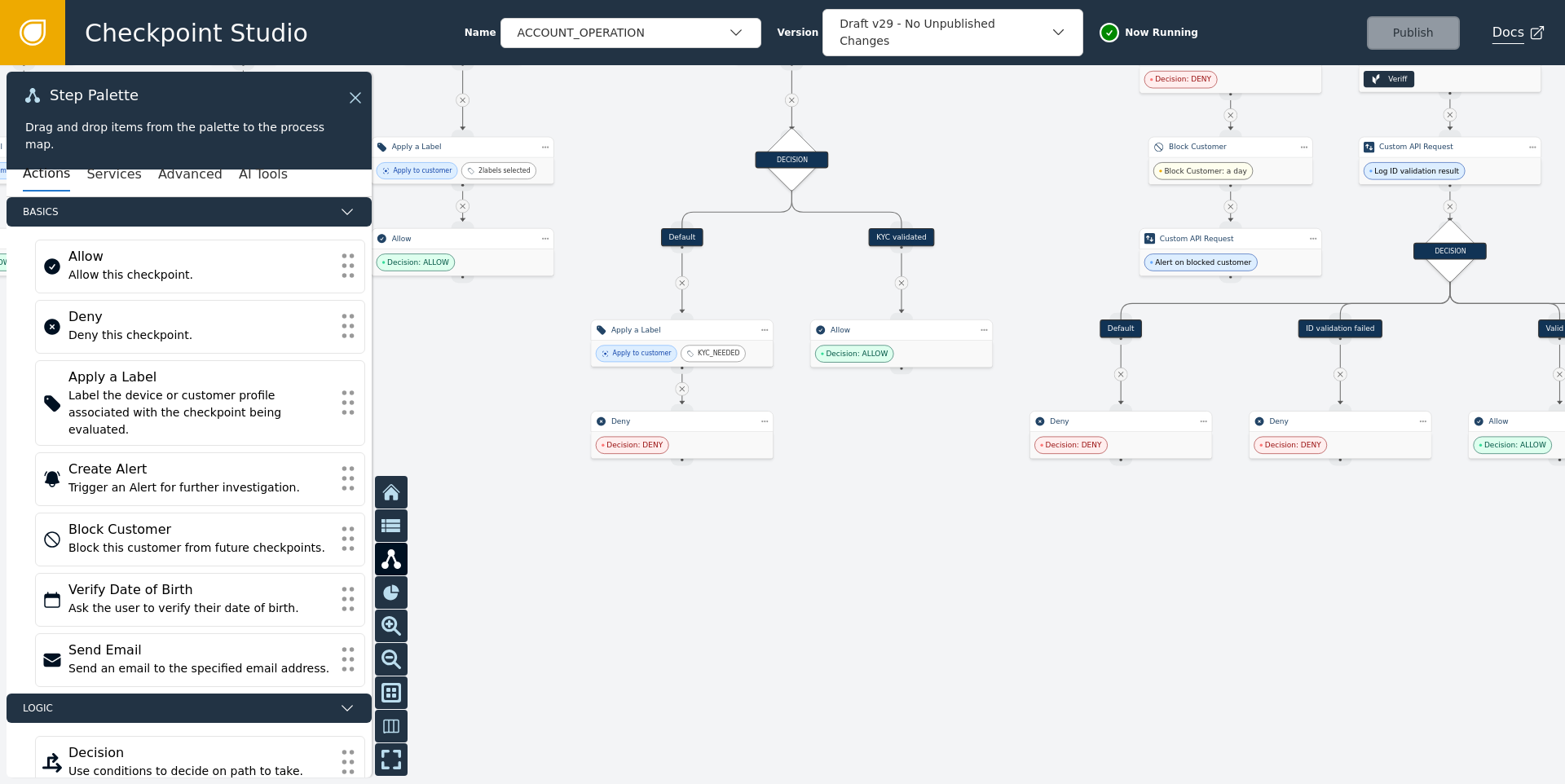
click at [1512, 32] on span "Docs" at bounding box center [1507, 32] width 31 height 20
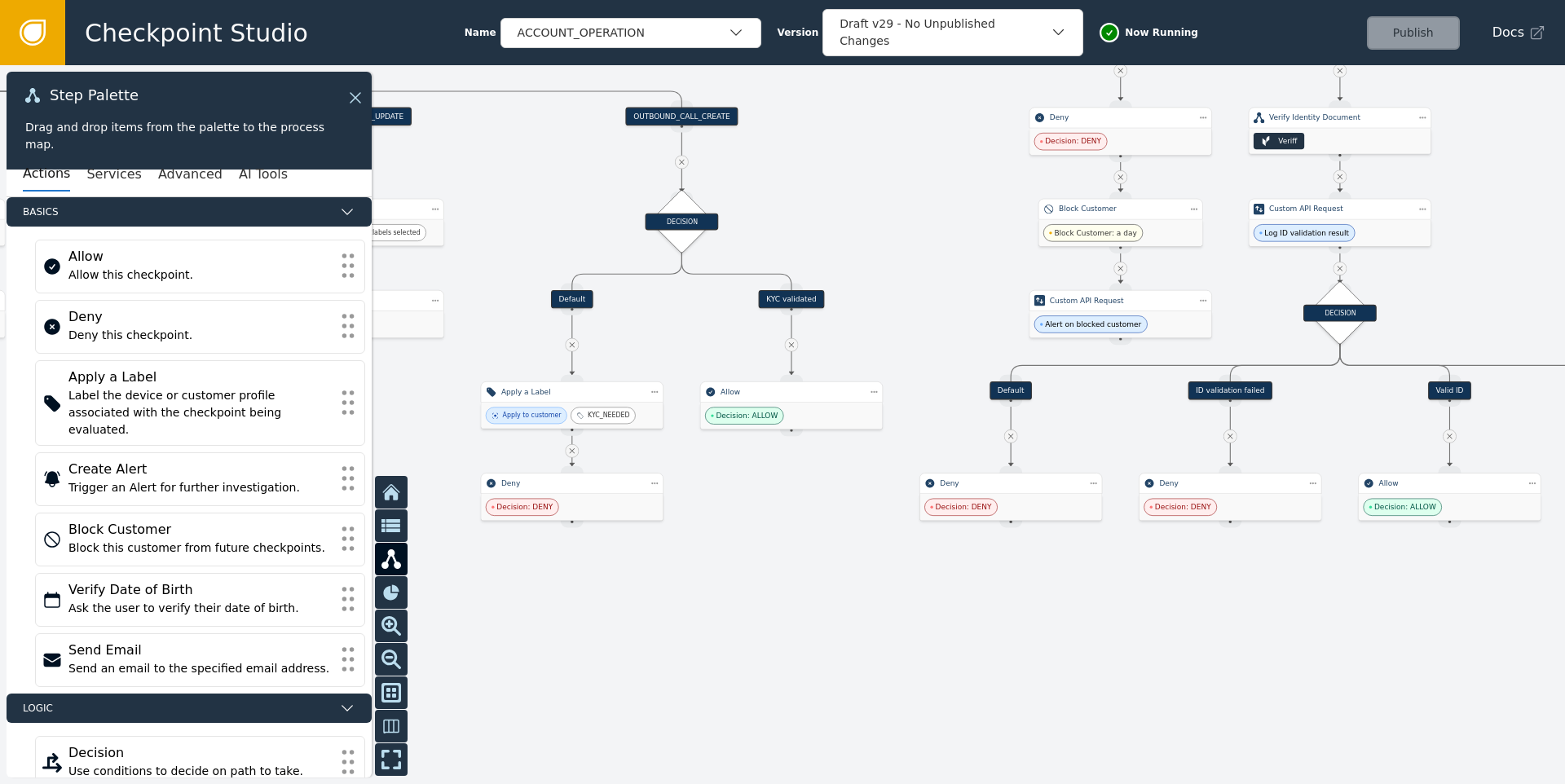
drag, startPoint x: 997, startPoint y: 577, endPoint x: 871, endPoint y: 662, distance: 152.0
click at [872, 664] on div at bounding box center [782, 423] width 1565 height 718
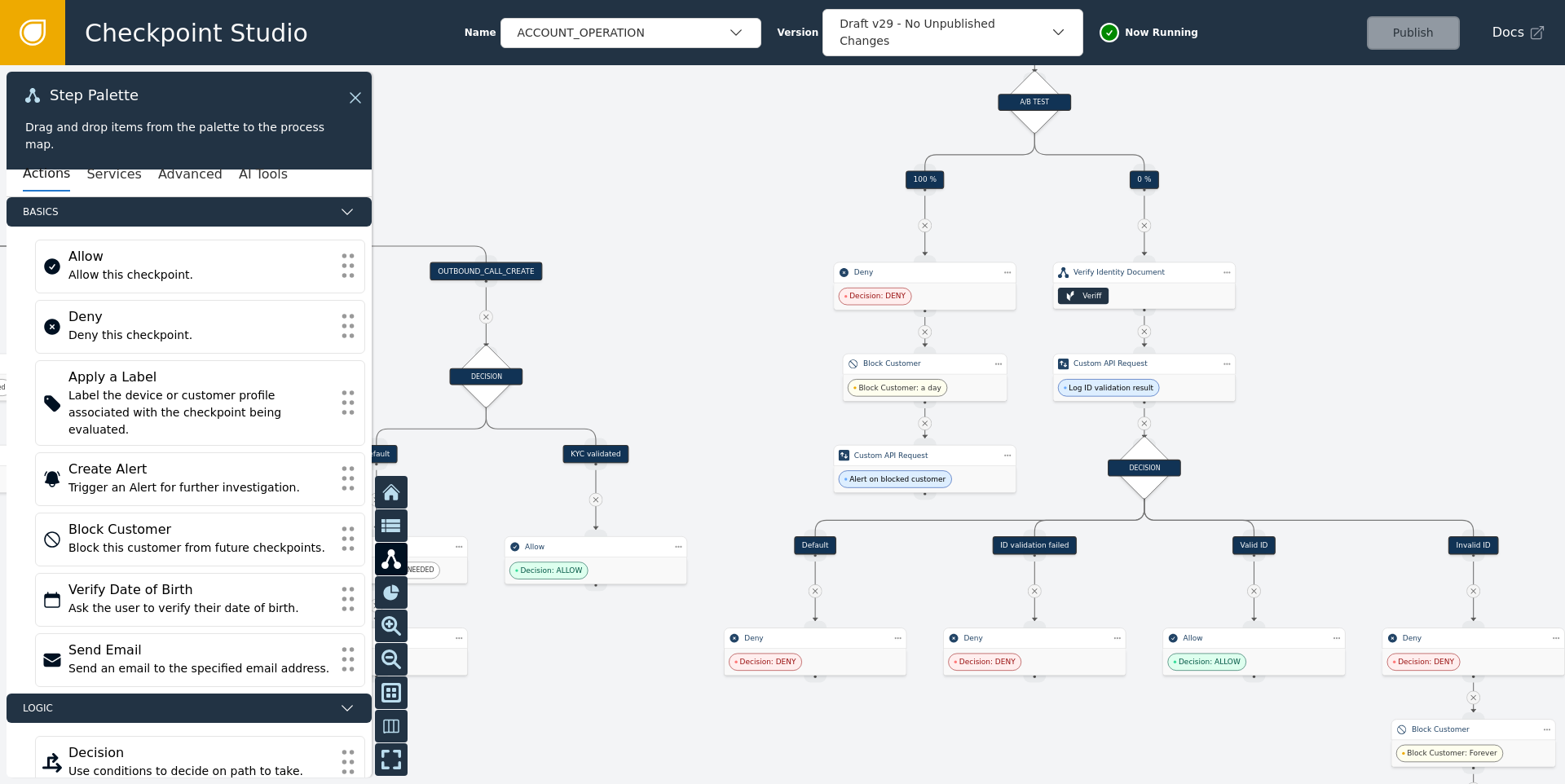
drag, startPoint x: 1524, startPoint y: 273, endPoint x: 1338, endPoint y: 413, distance: 232.8
click at [1338, 413] on div at bounding box center [782, 423] width 1565 height 718
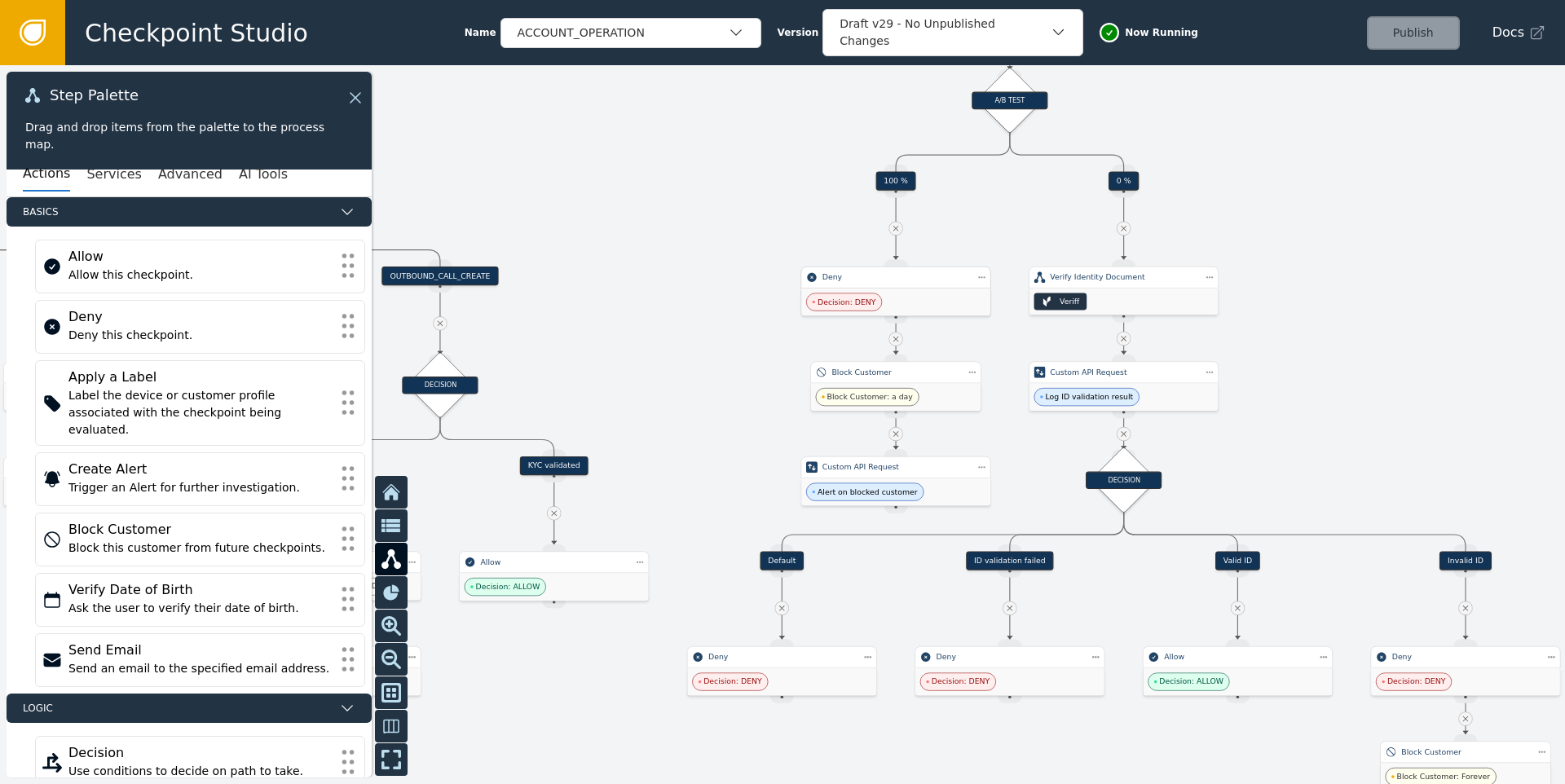
click at [919, 300] on div "Decision: DENY" at bounding box center [896, 302] width 189 height 28
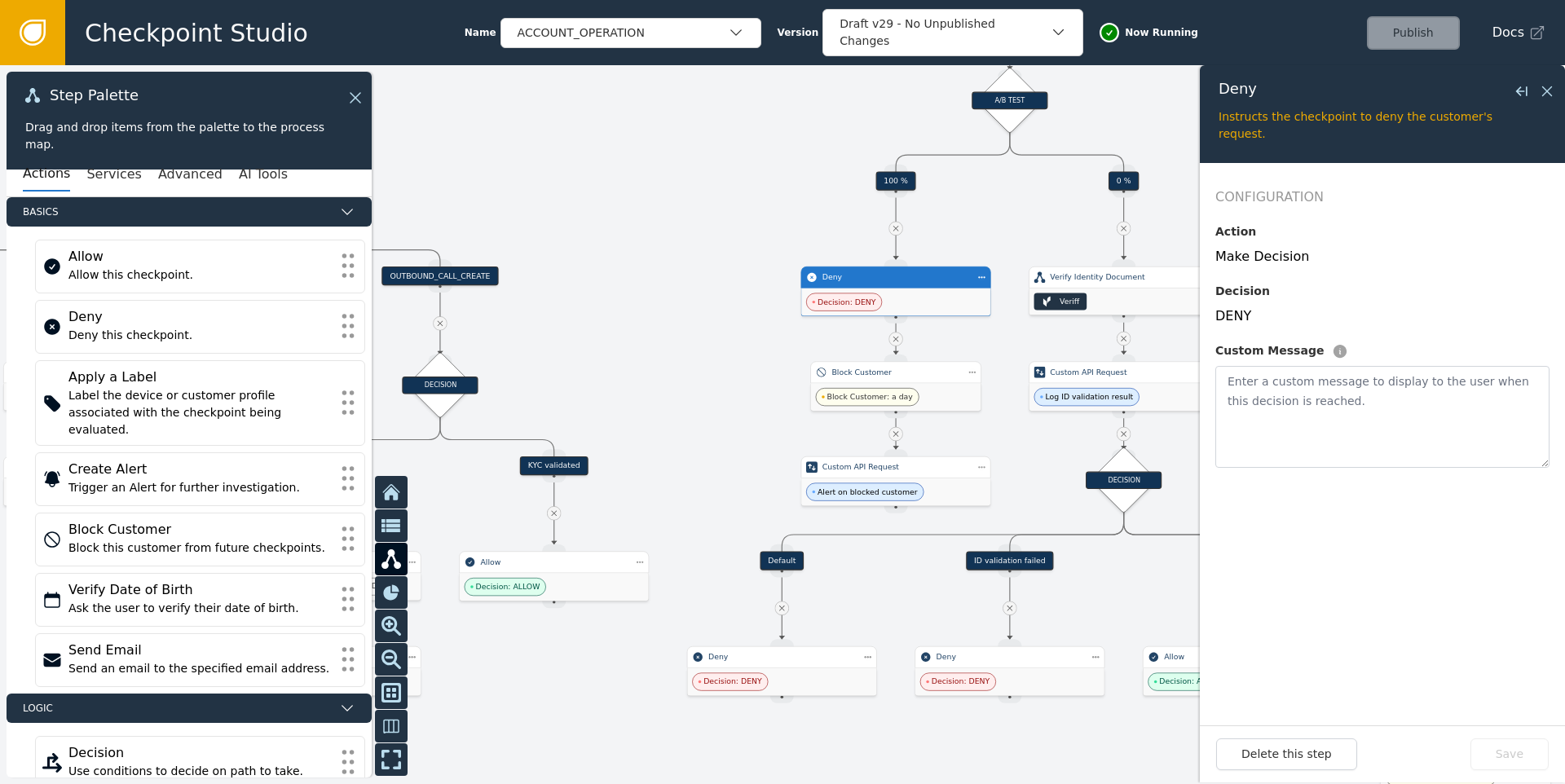
click at [837, 307] on span "Decision: DENY" at bounding box center [844, 302] width 76 height 18
click at [1552, 89] on icon at bounding box center [1547, 92] width 18 height 18
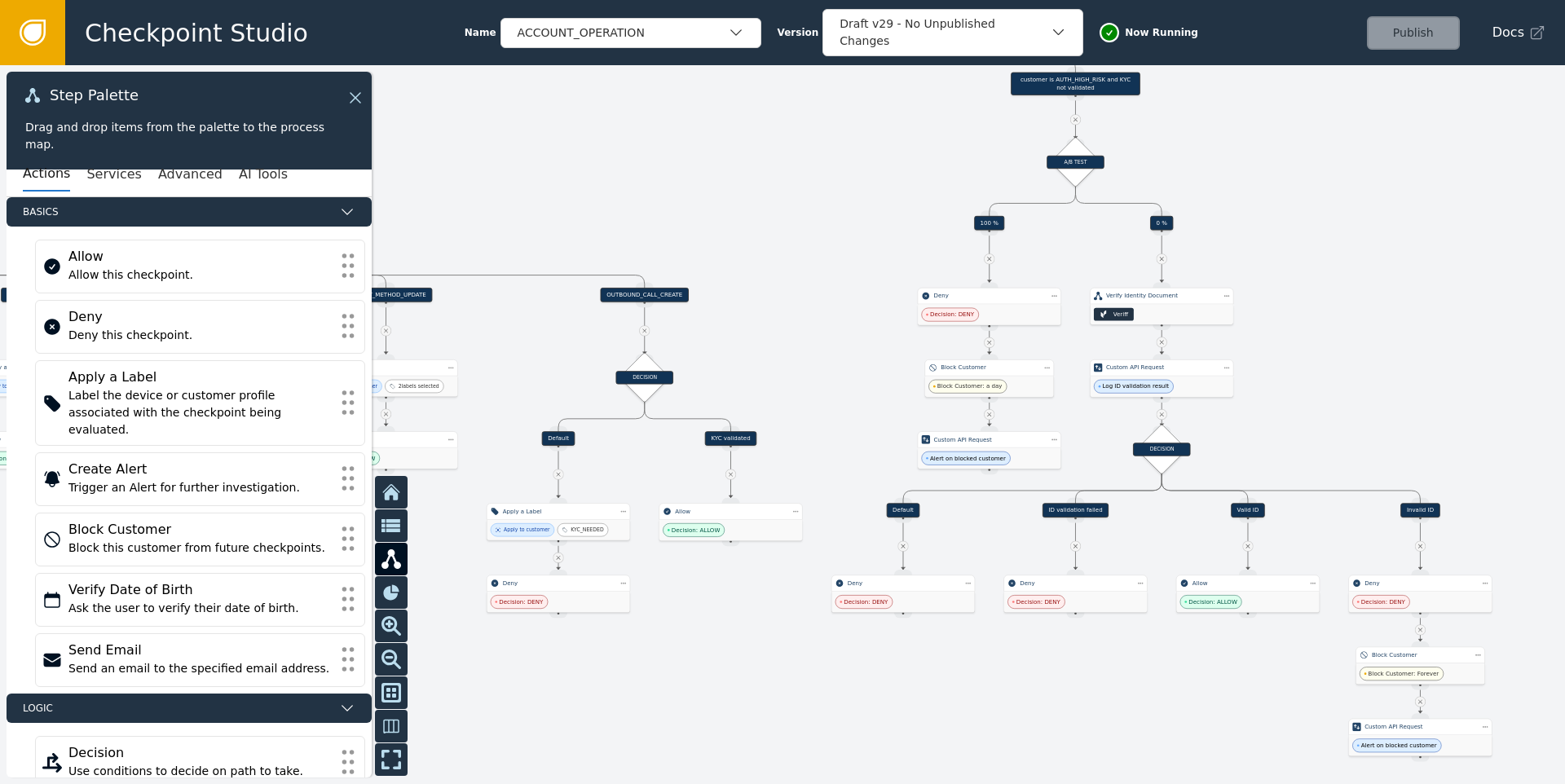
drag, startPoint x: 1314, startPoint y: 235, endPoint x: 1241, endPoint y: 350, distance: 136.2
click at [1241, 350] on div at bounding box center [782, 423] width 1565 height 718
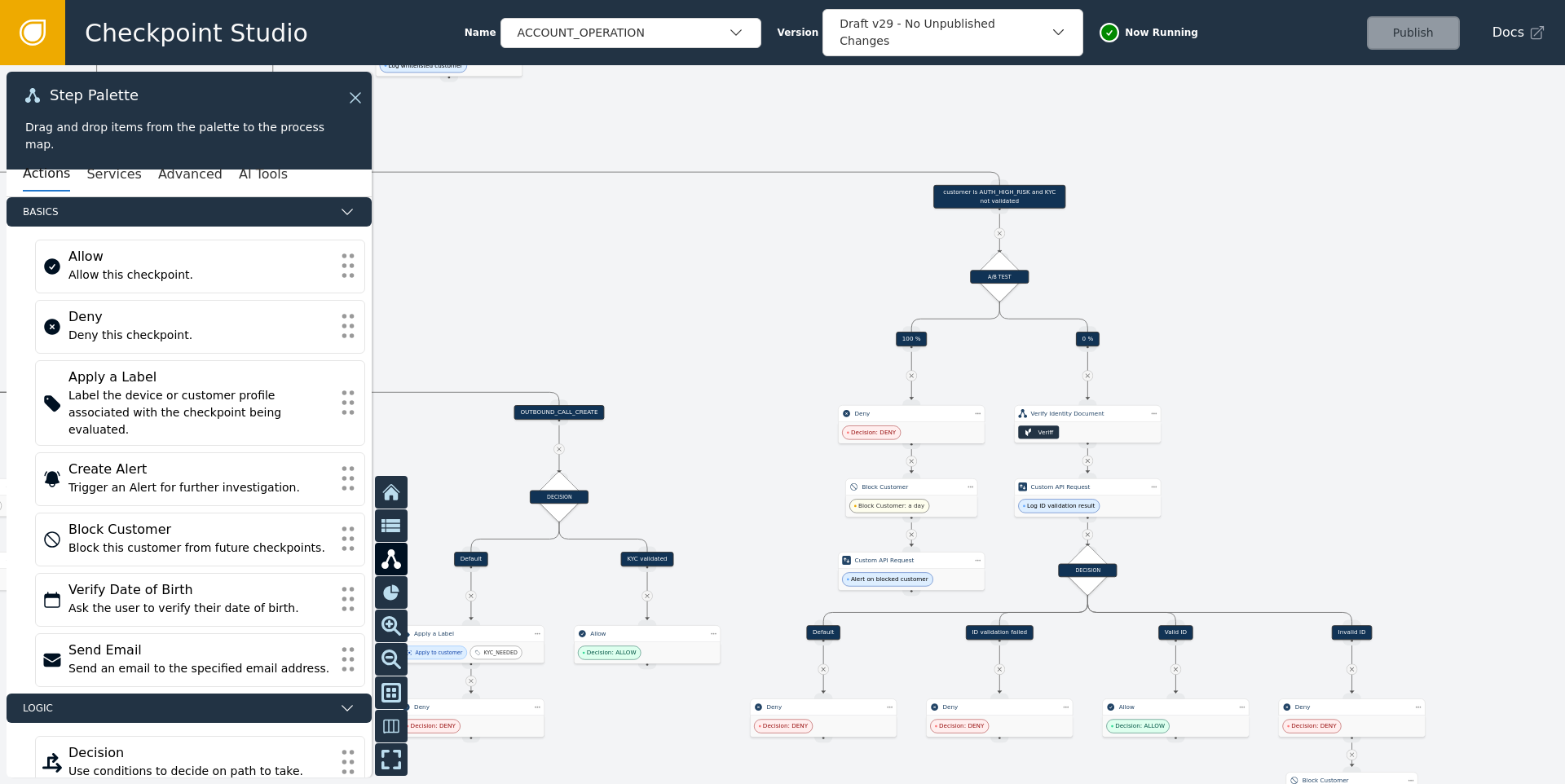
drag, startPoint x: 1281, startPoint y: 400, endPoint x: 1287, endPoint y: 361, distance: 39.5
click at [1287, 361] on div at bounding box center [782, 423] width 1565 height 718
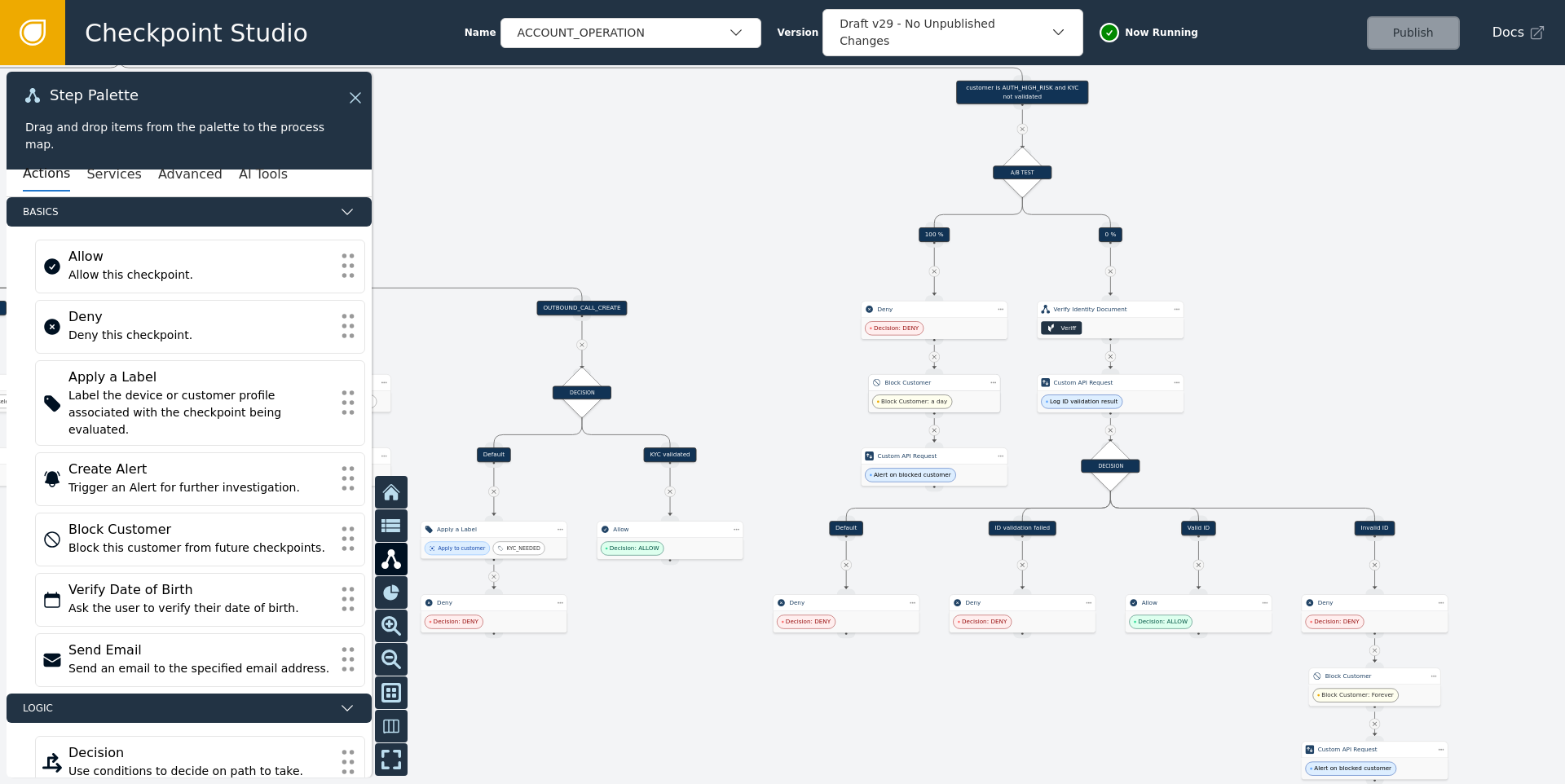
click at [962, 397] on div "Block Customer: a day" at bounding box center [935, 402] width 131 height 22
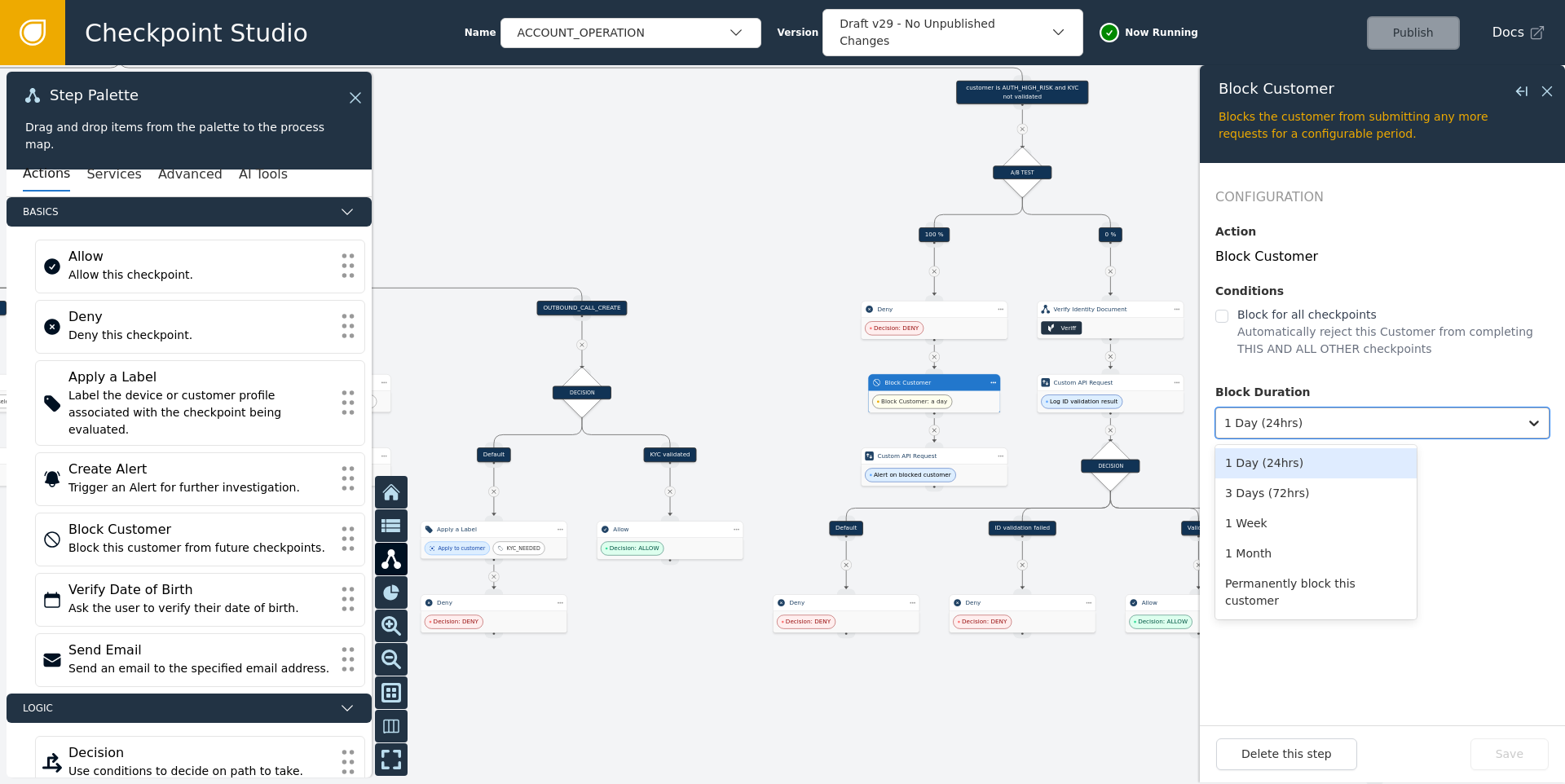
click at [1370, 421] on div at bounding box center [1367, 423] width 286 height 22
click at [1265, 195] on h2 "Configuration" at bounding box center [1382, 197] width 334 height 20
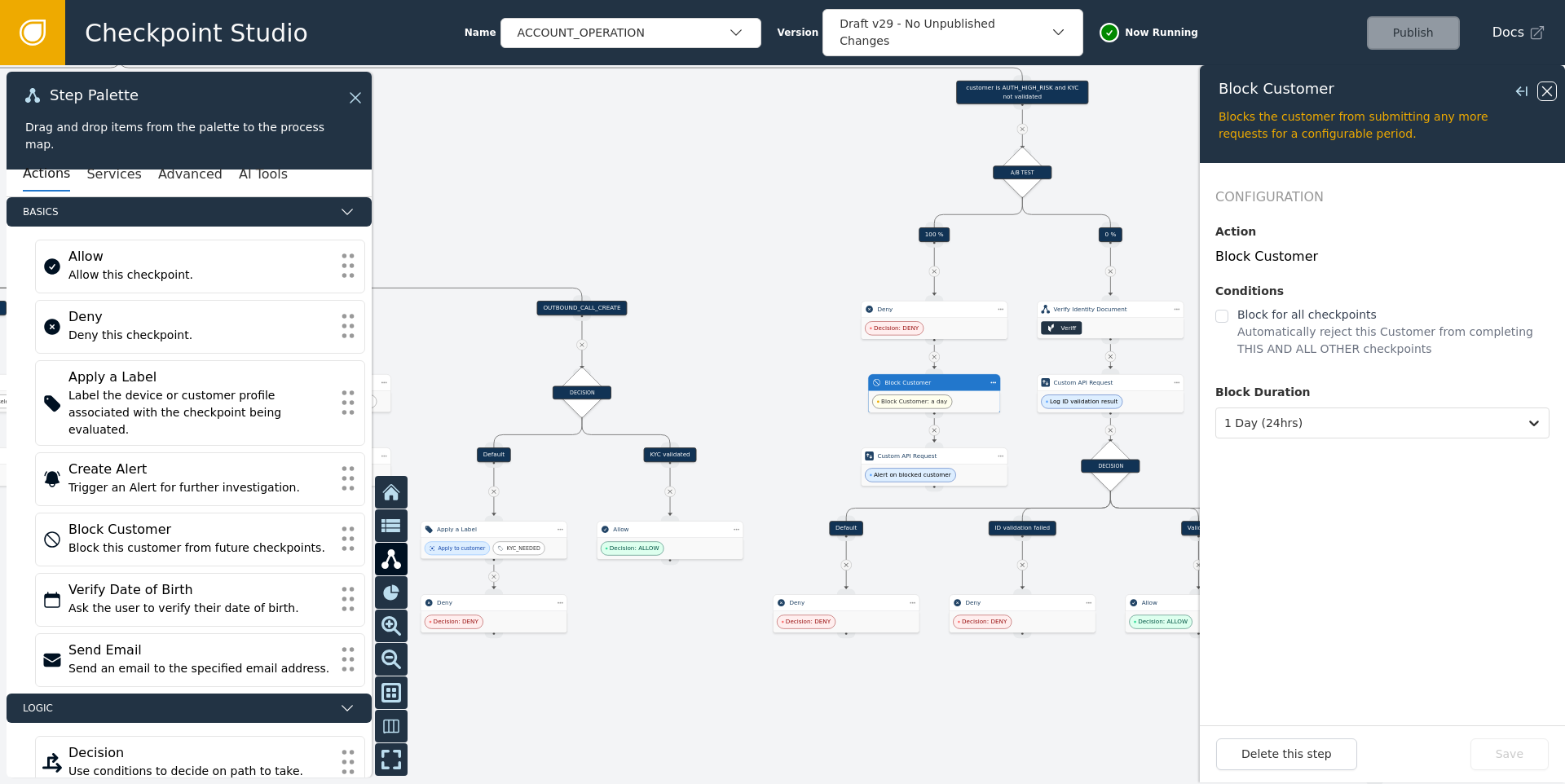
click at [1551, 94] on icon at bounding box center [1547, 92] width 18 height 18
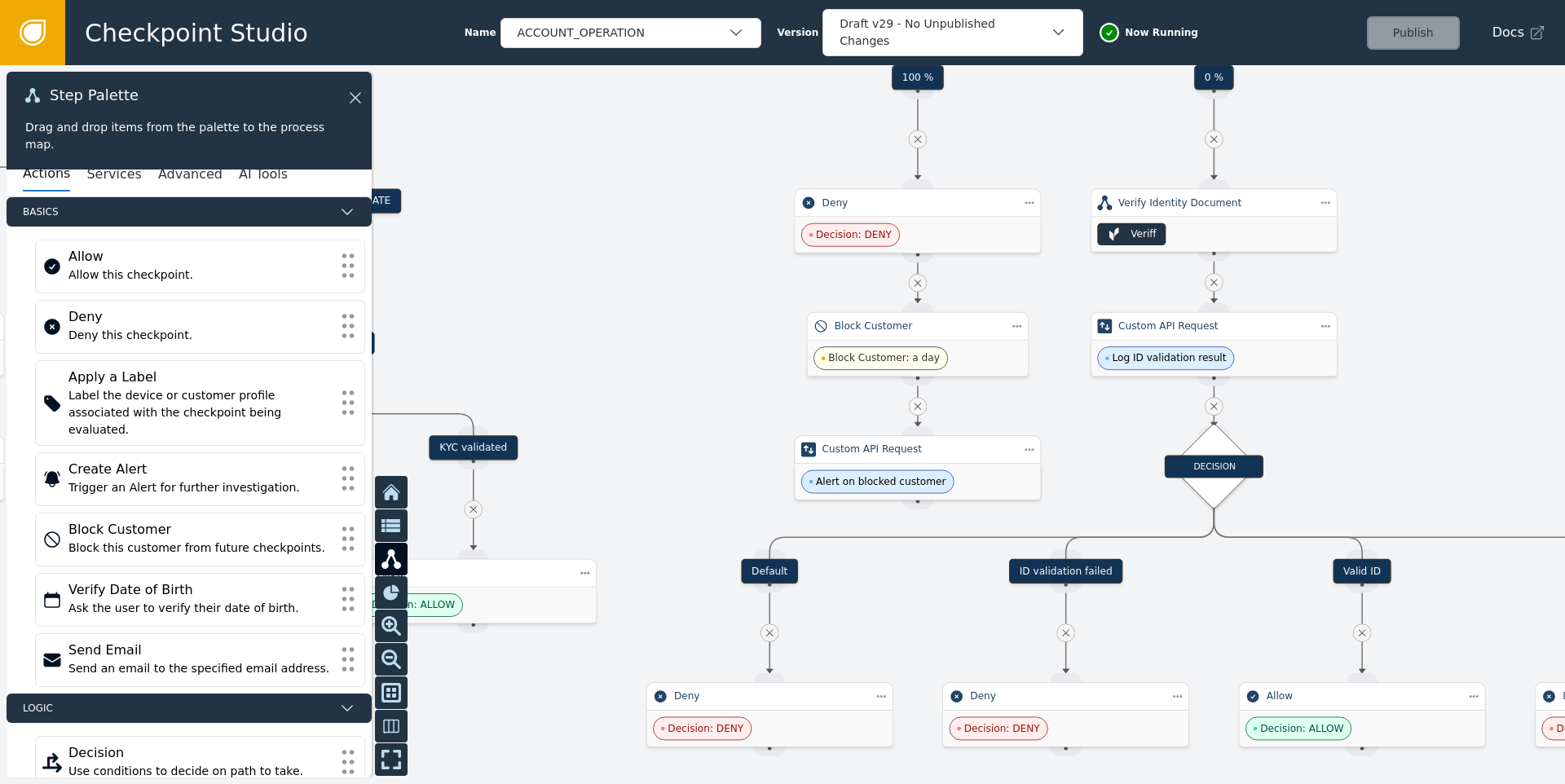
click at [950, 473] on div "Alert on blocked customer" at bounding box center [917, 482] width 246 height 36
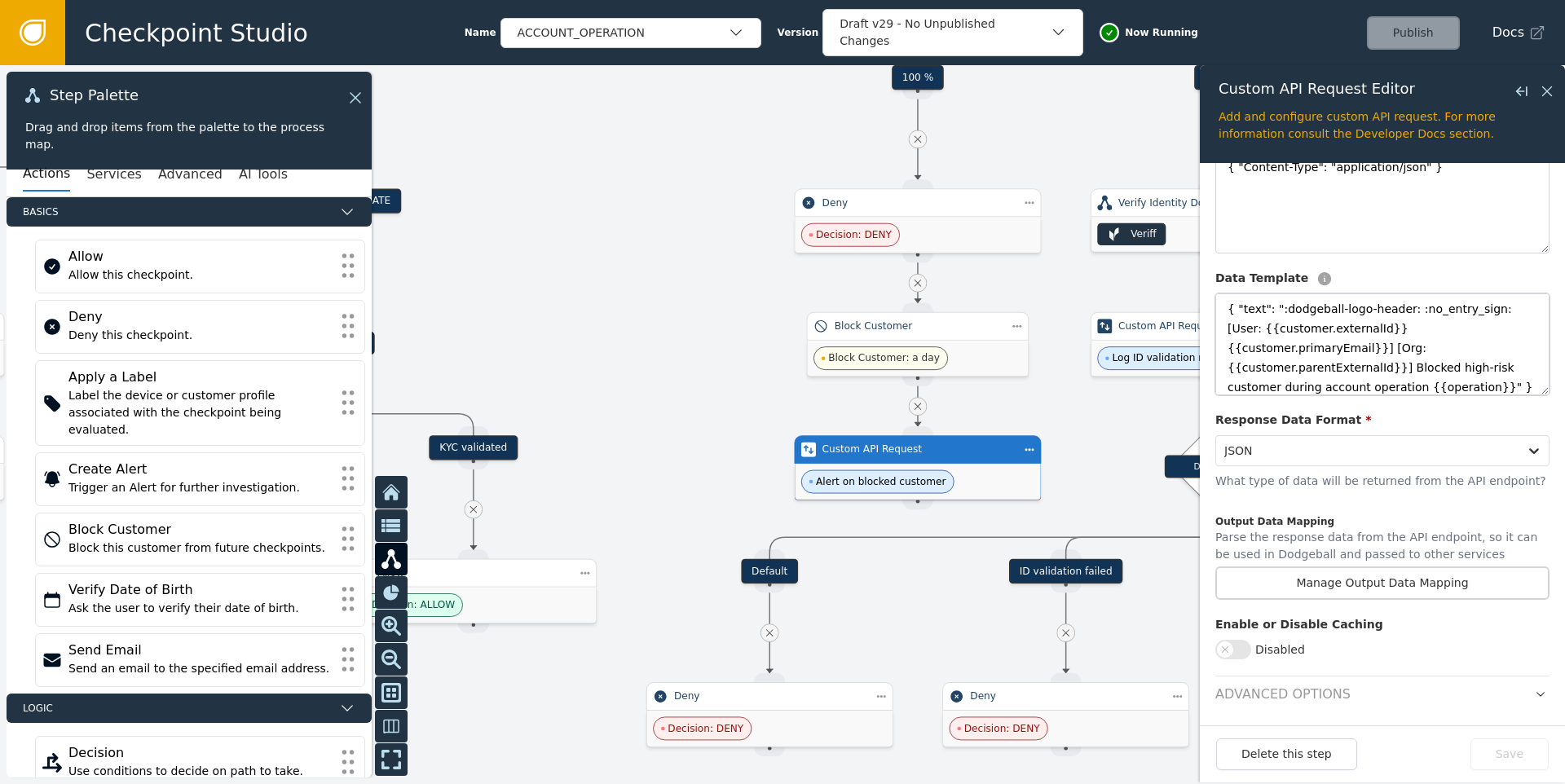
scroll to position [311, 0]
click at [1534, 690] on icon "button" at bounding box center [1540, 690] width 12 height 12
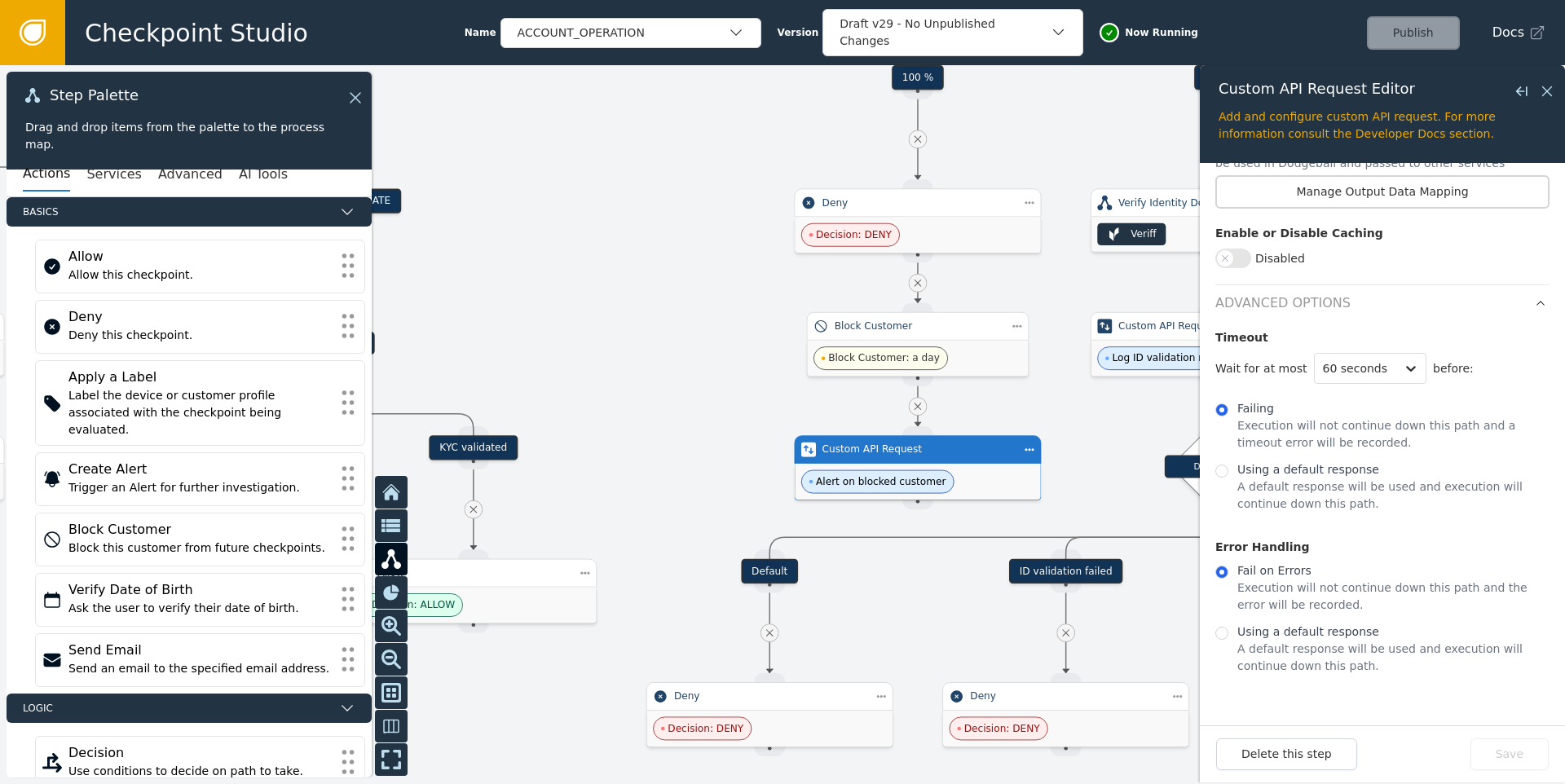
scroll to position [0, 0]
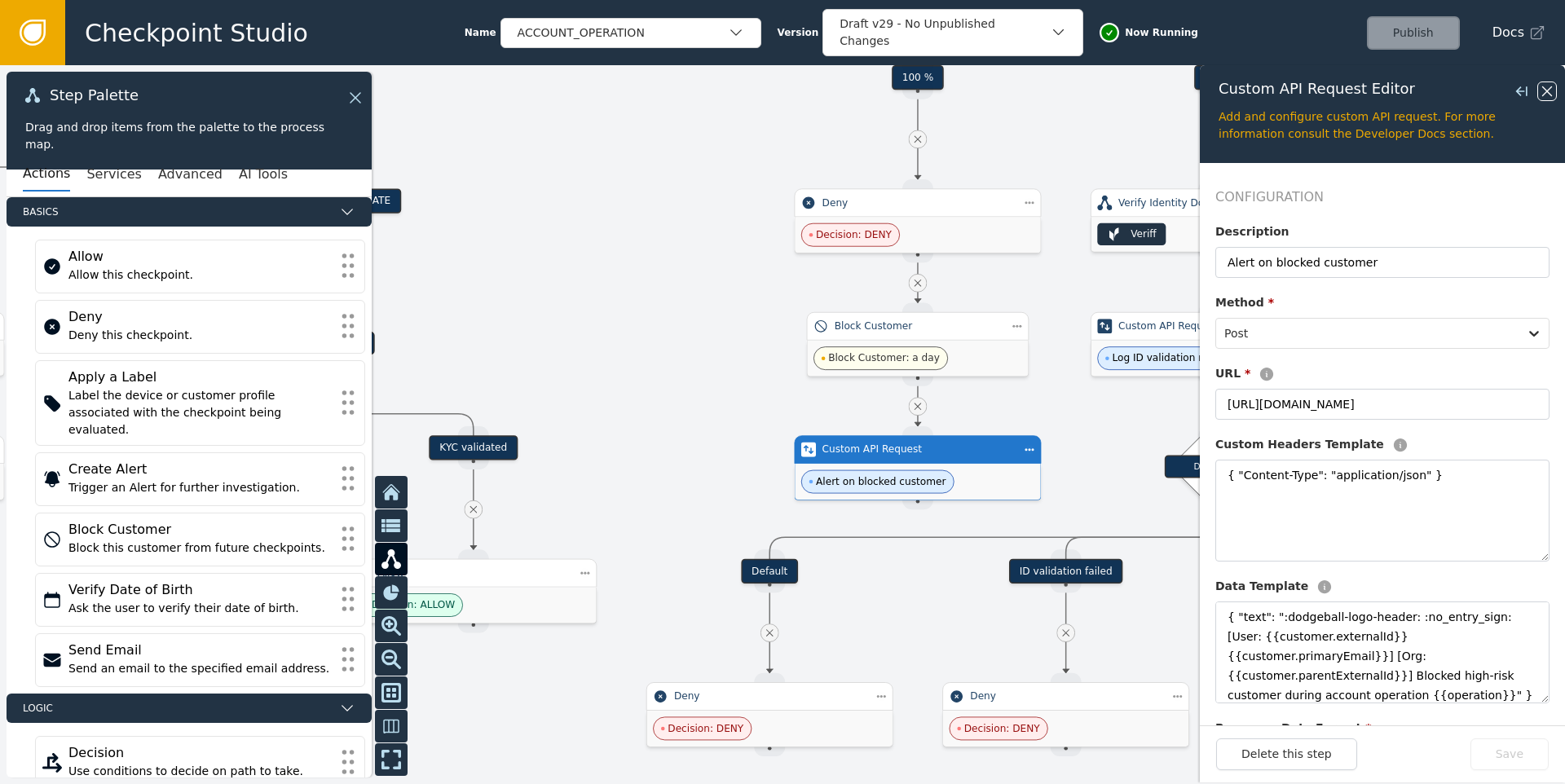
click at [1551, 98] on icon at bounding box center [1547, 92] width 18 height 18
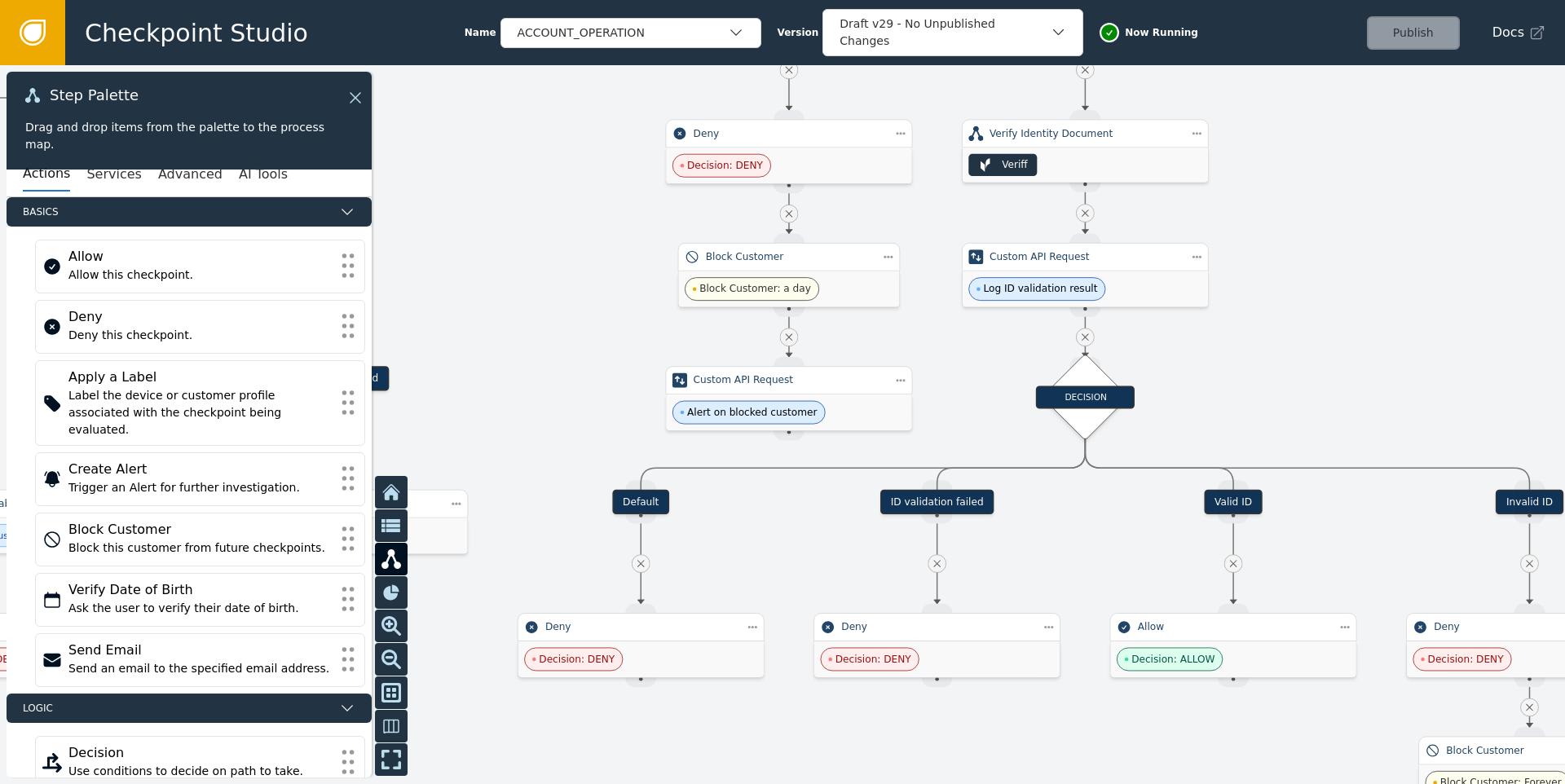
drag, startPoint x: 1098, startPoint y: 440, endPoint x: 970, endPoint y: 370, distance: 145.9
click at [970, 370] on div at bounding box center [782, 423] width 1565 height 718
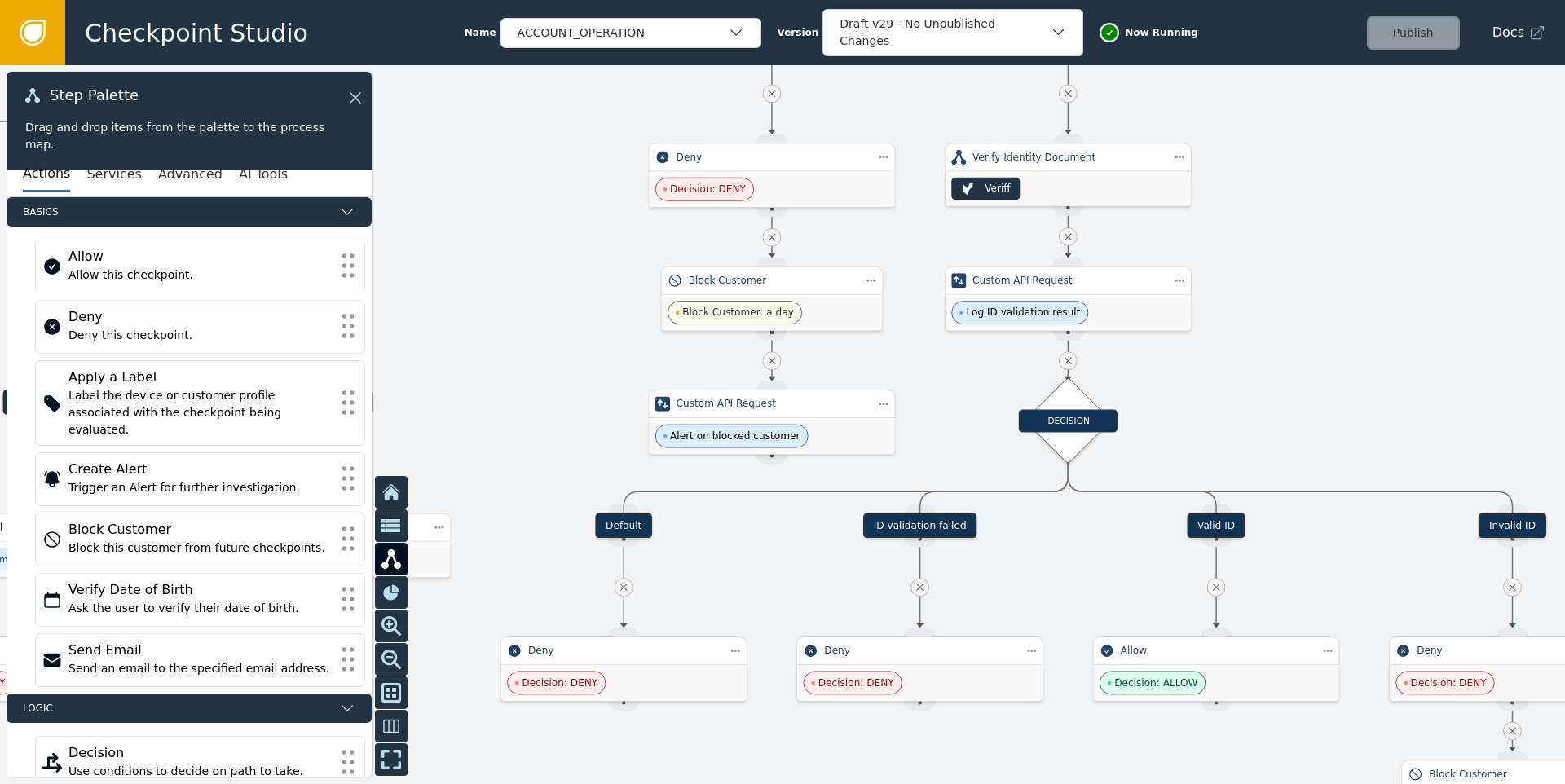
drag, startPoint x: 1387, startPoint y: 316, endPoint x: 1320, endPoint y: 444, distance: 144.5
click at [1322, 446] on div at bounding box center [782, 423] width 1565 height 718
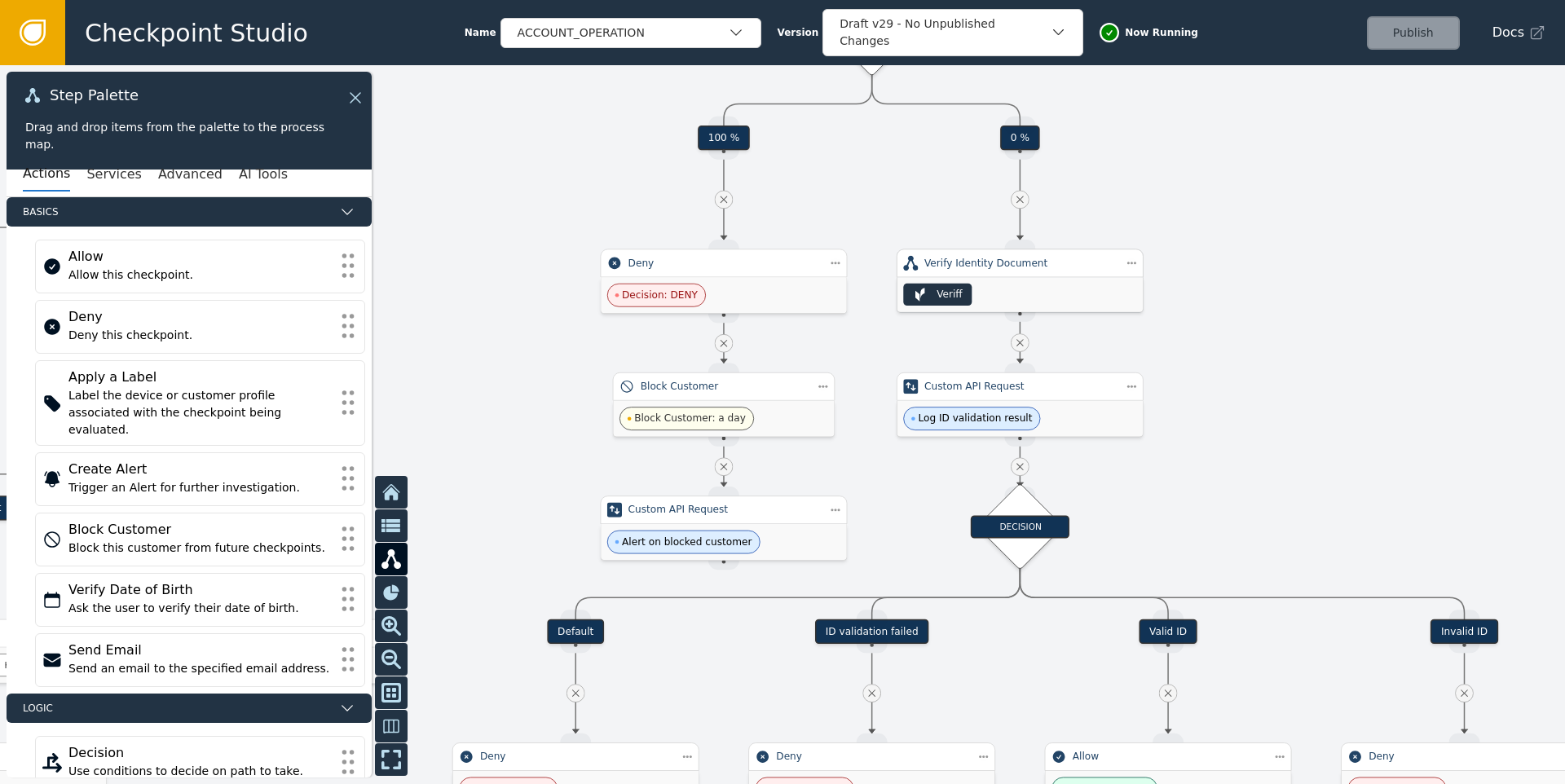
click at [1060, 298] on div "Veriff" at bounding box center [1020, 294] width 246 height 34
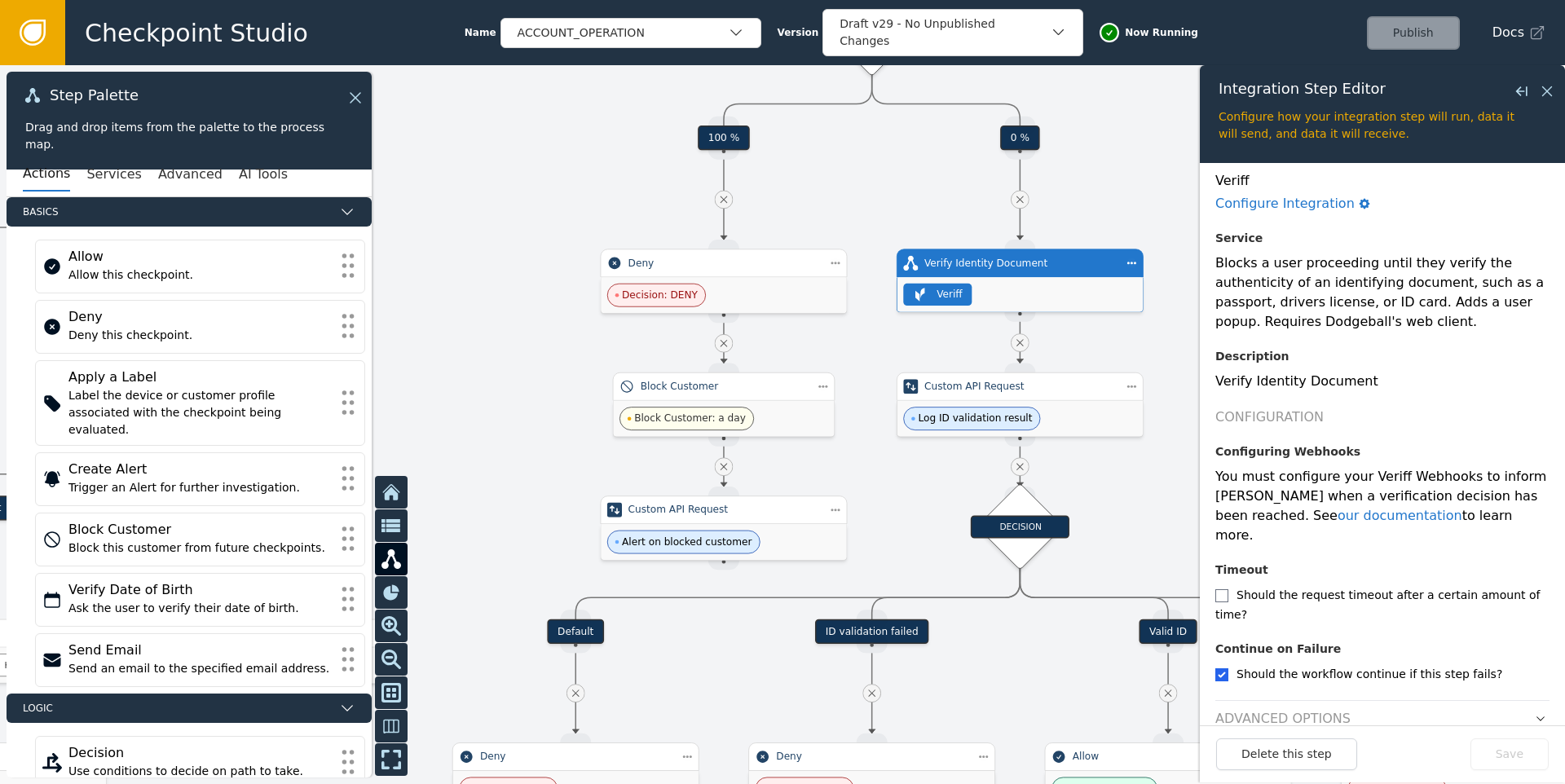
scroll to position [84, 0]
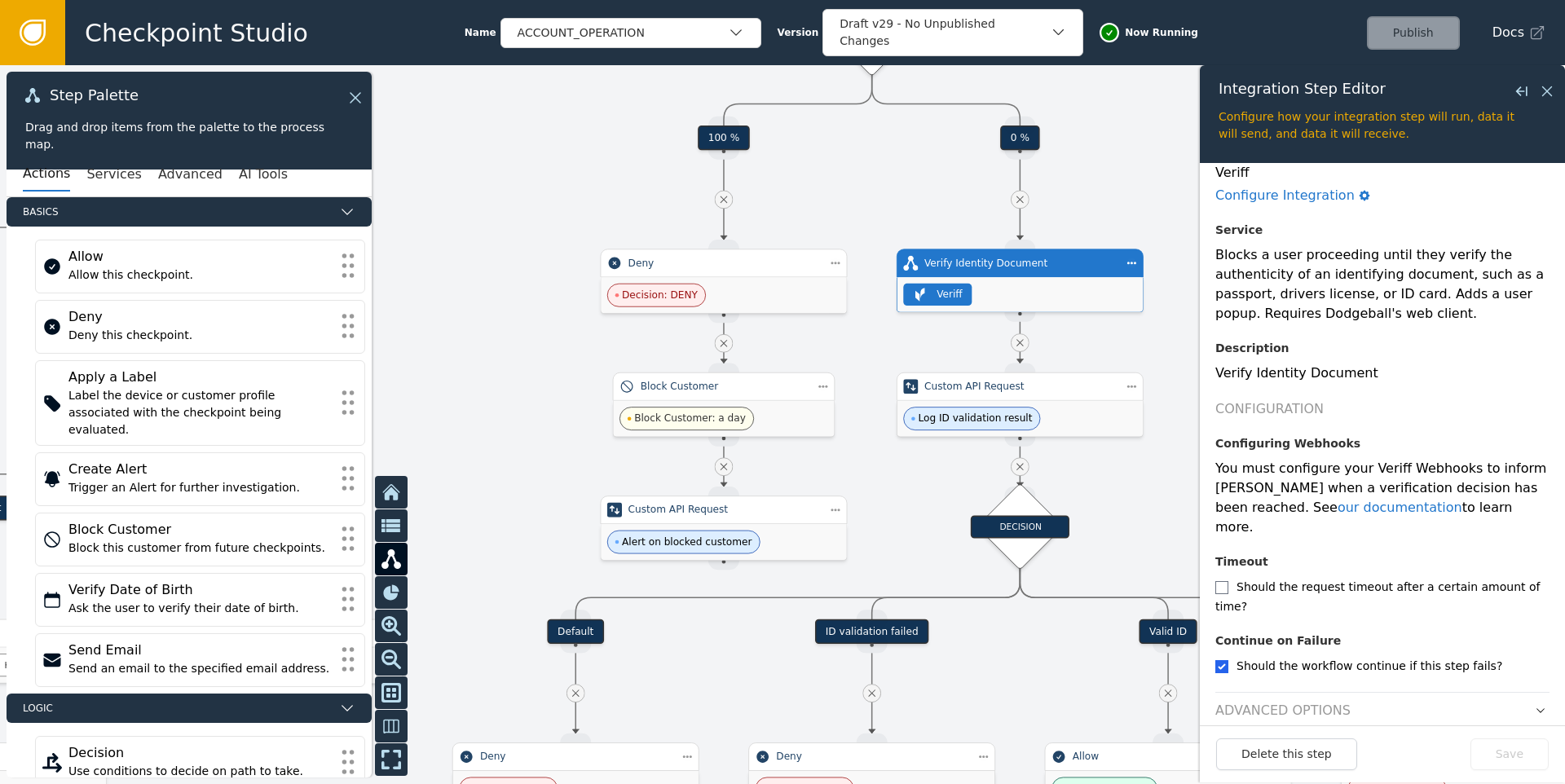
click at [1534, 705] on icon "button" at bounding box center [1540, 710] width 12 height 12
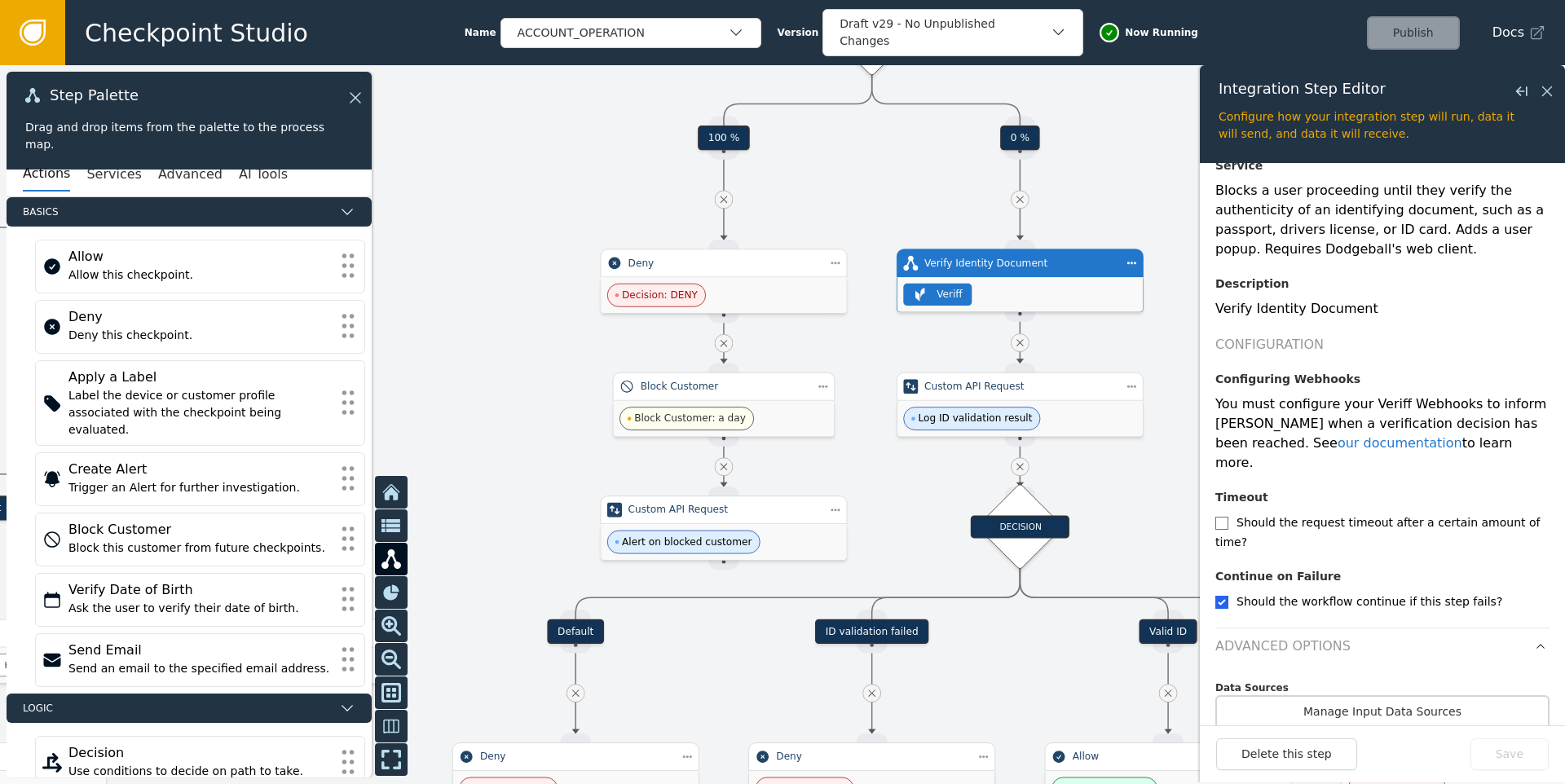
scroll to position [156, 0]
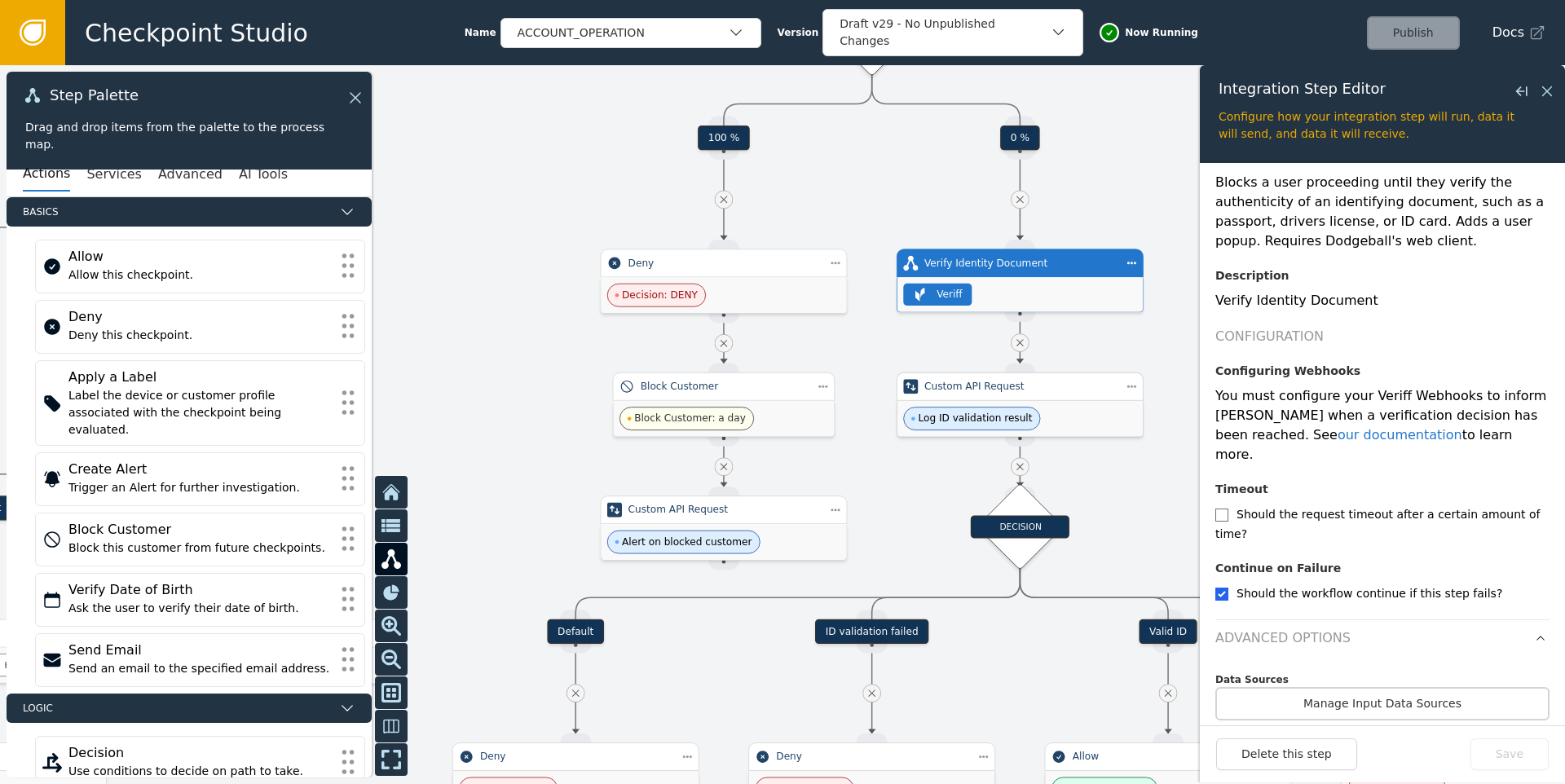
click at [1050, 415] on div "Log ID validation result" at bounding box center [1020, 419] width 246 height 36
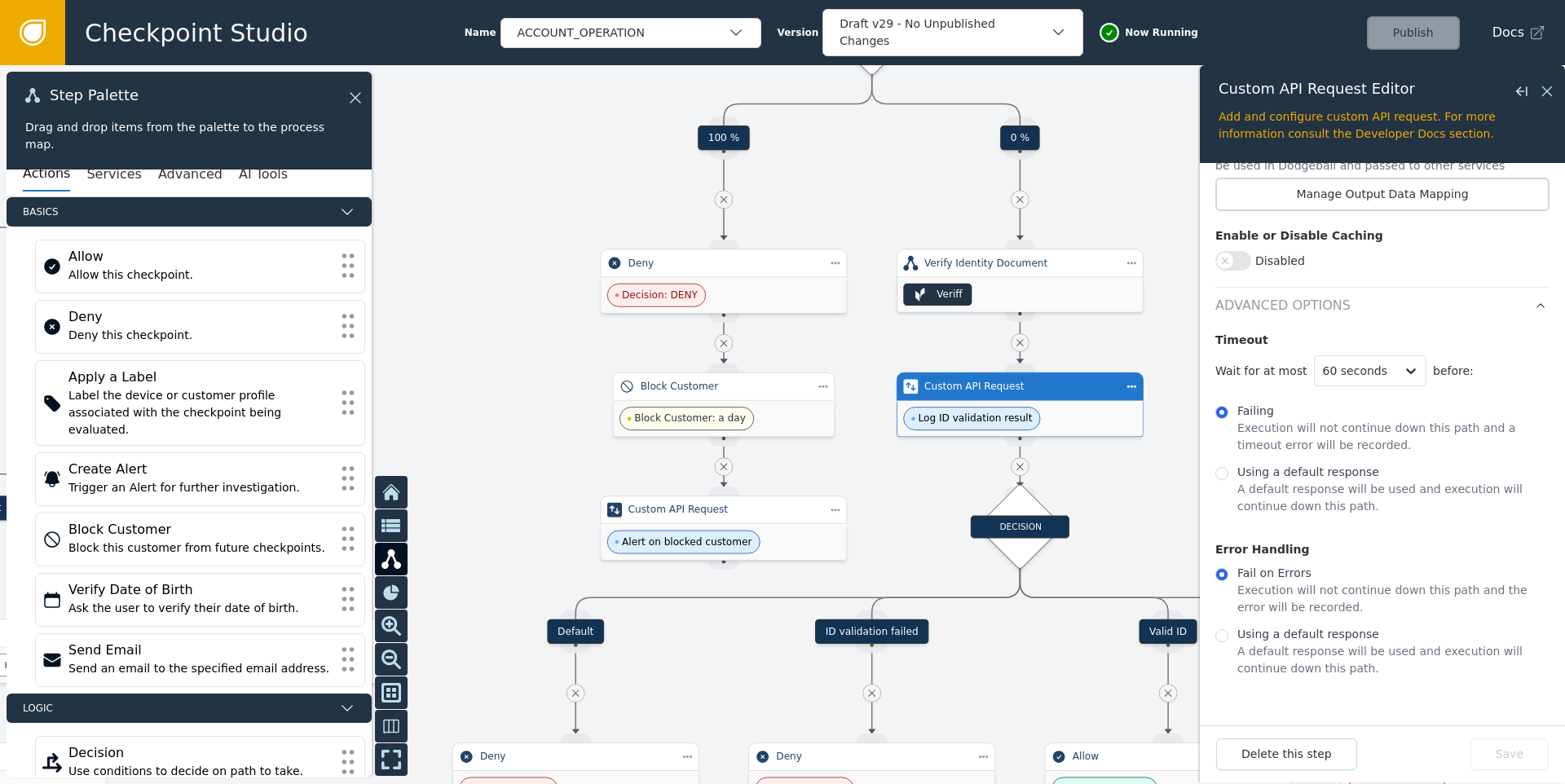
scroll to position [699, 0]
click at [1028, 539] on div "DECISION" at bounding box center [1019, 526] width 60 height 60
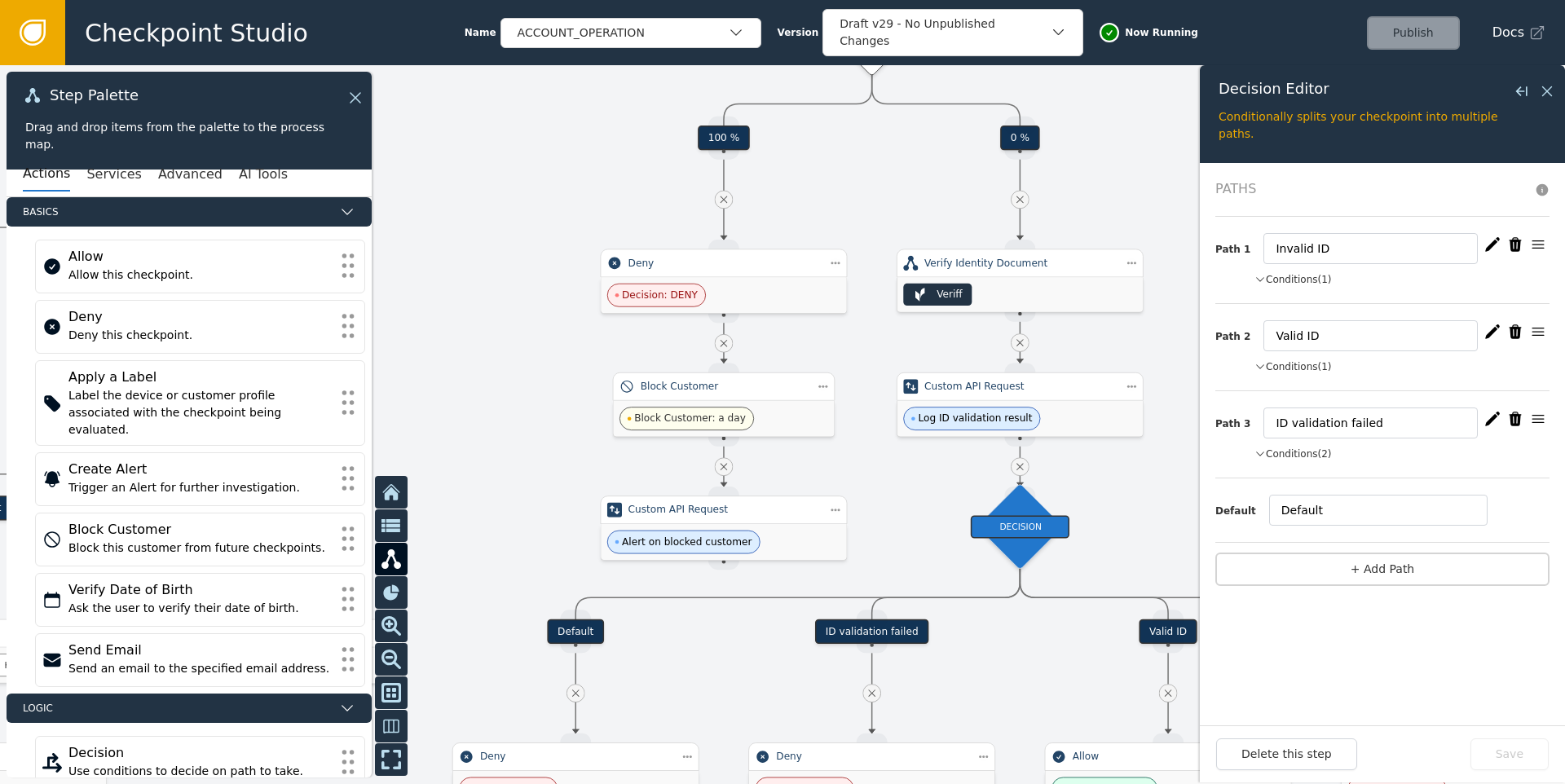
click at [1302, 455] on button "Conditions (2)" at bounding box center [1292, 454] width 77 height 14
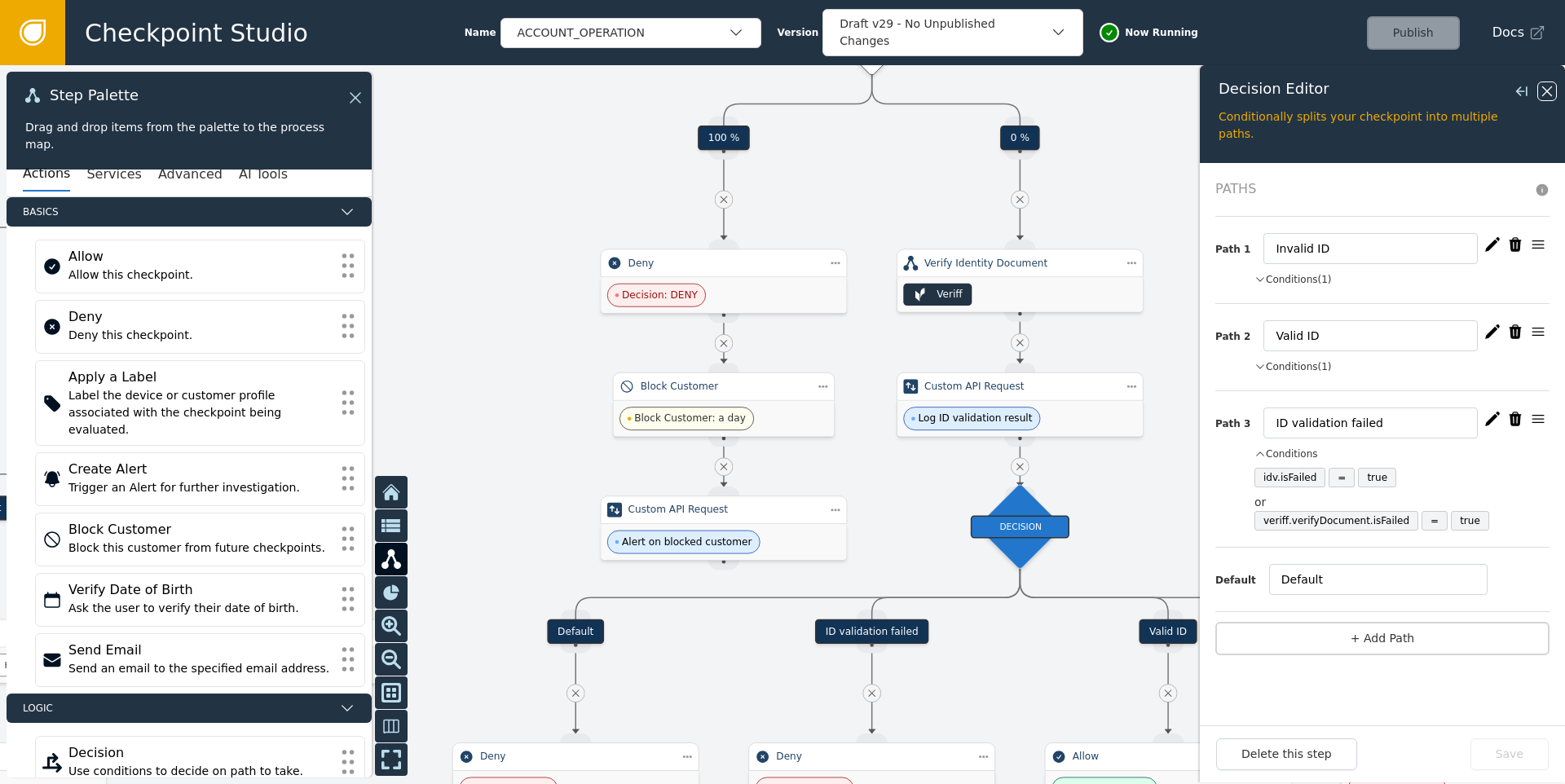
click at [1547, 96] on icon at bounding box center [1547, 92] width 18 height 18
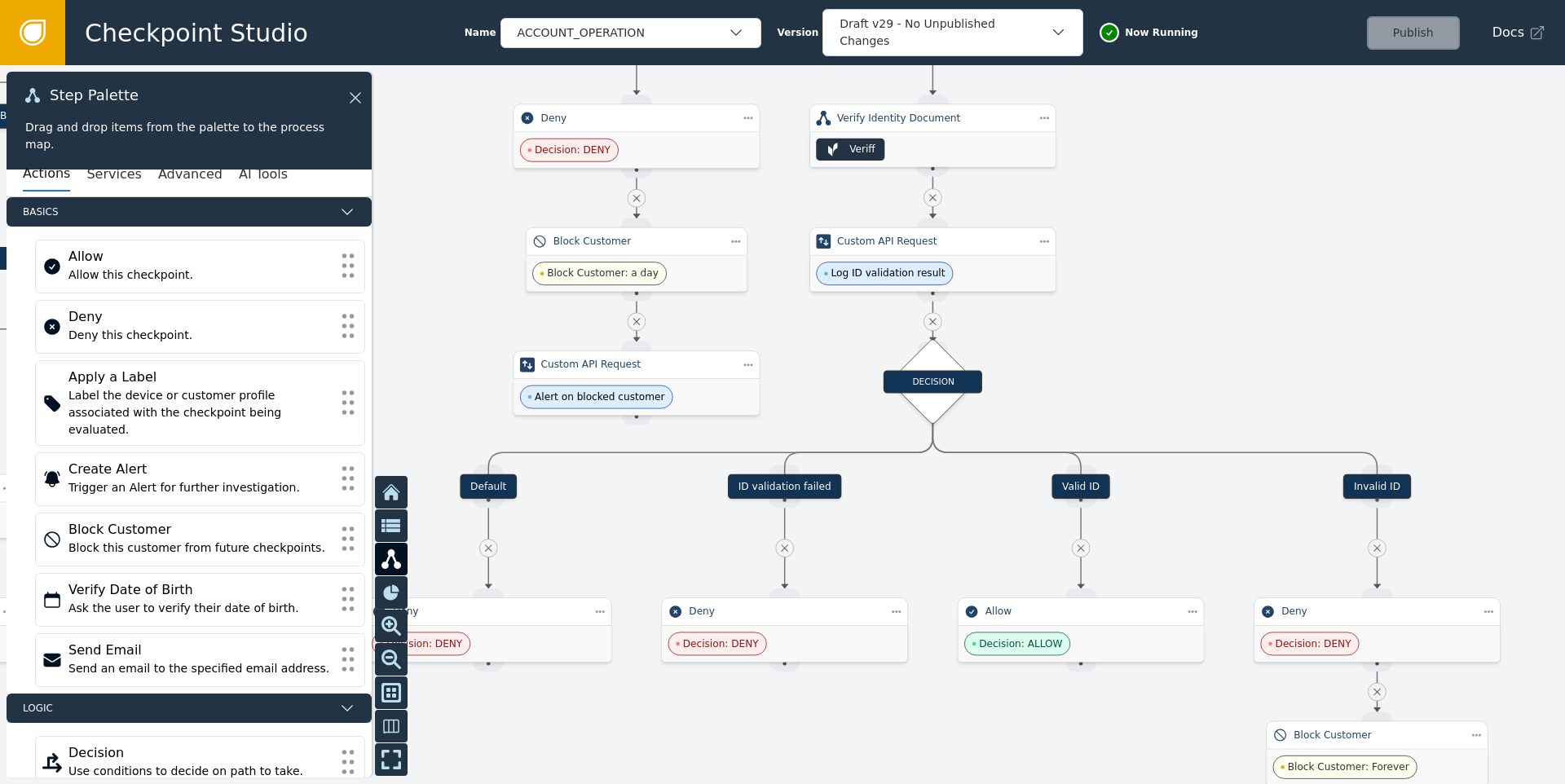
drag, startPoint x: 1316, startPoint y: 422, endPoint x: 1269, endPoint y: 325, distance: 107.8
click at [1269, 325] on div at bounding box center [782, 423] width 1565 height 718
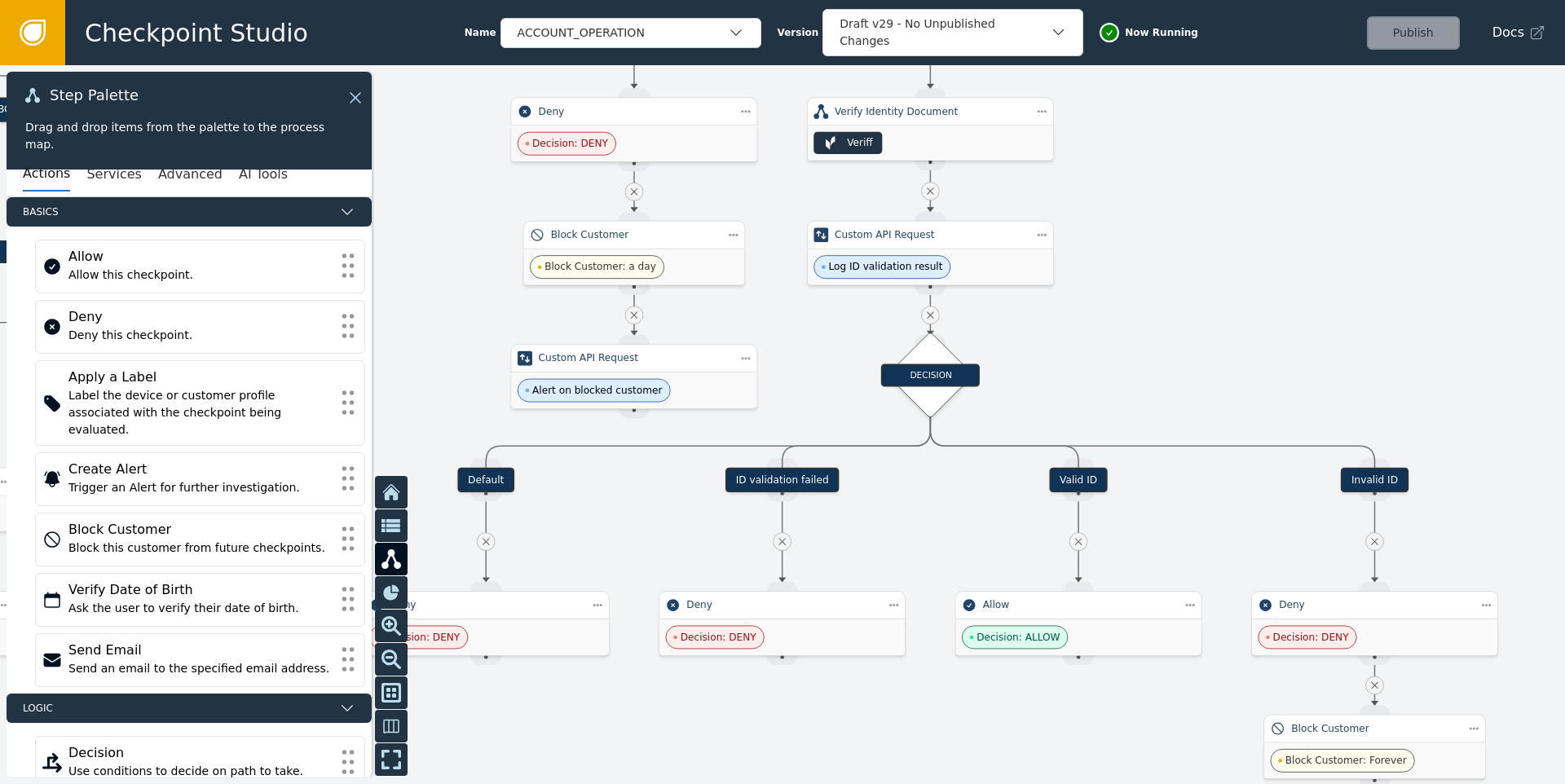
click at [1283, 319] on div at bounding box center [782, 423] width 1565 height 718
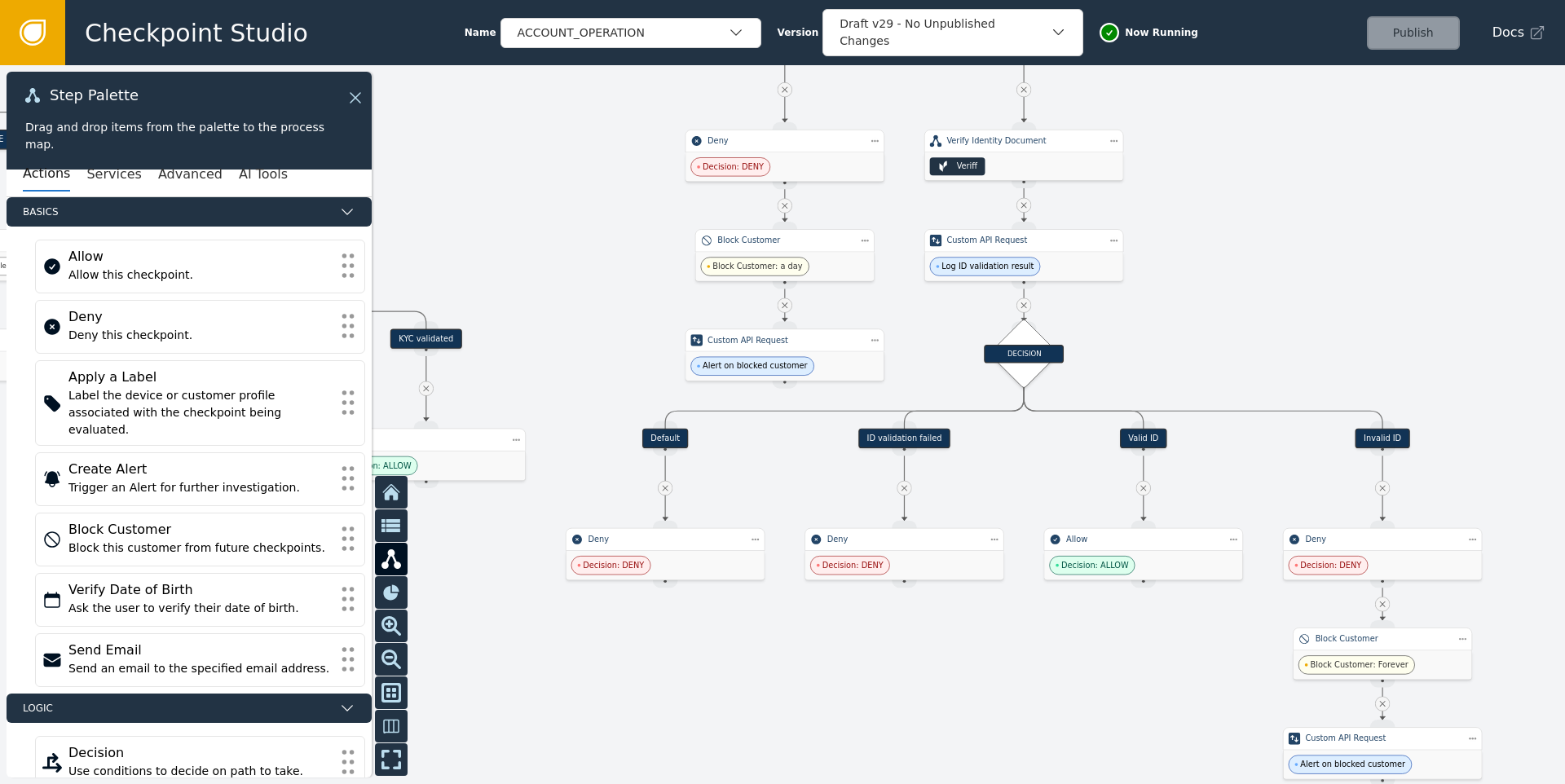
click at [1155, 438] on div "Valid ID" at bounding box center [1143, 439] width 48 height 20
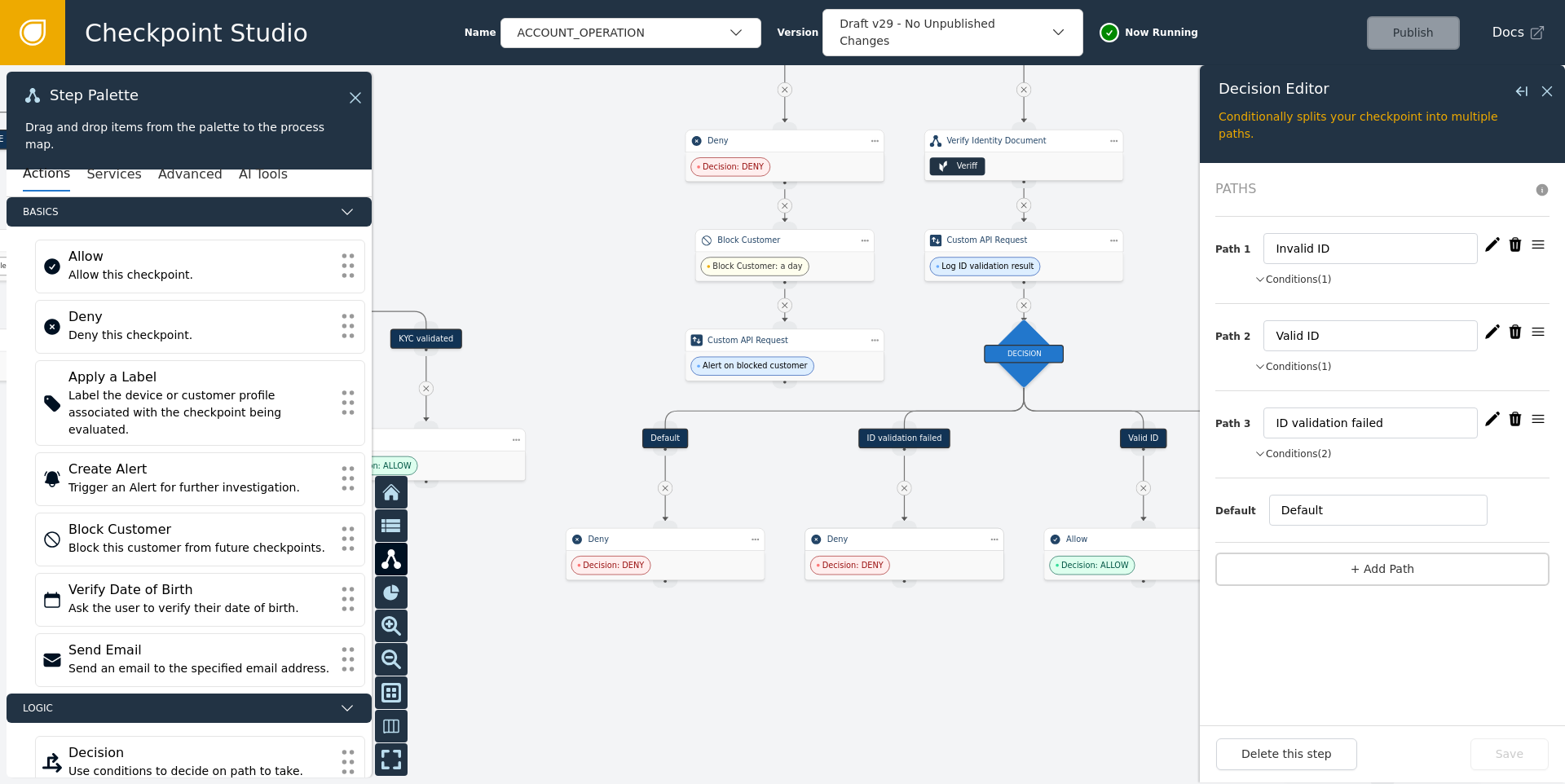
click at [924, 574] on div "Decision: DENY" at bounding box center [904, 566] width 198 height 29
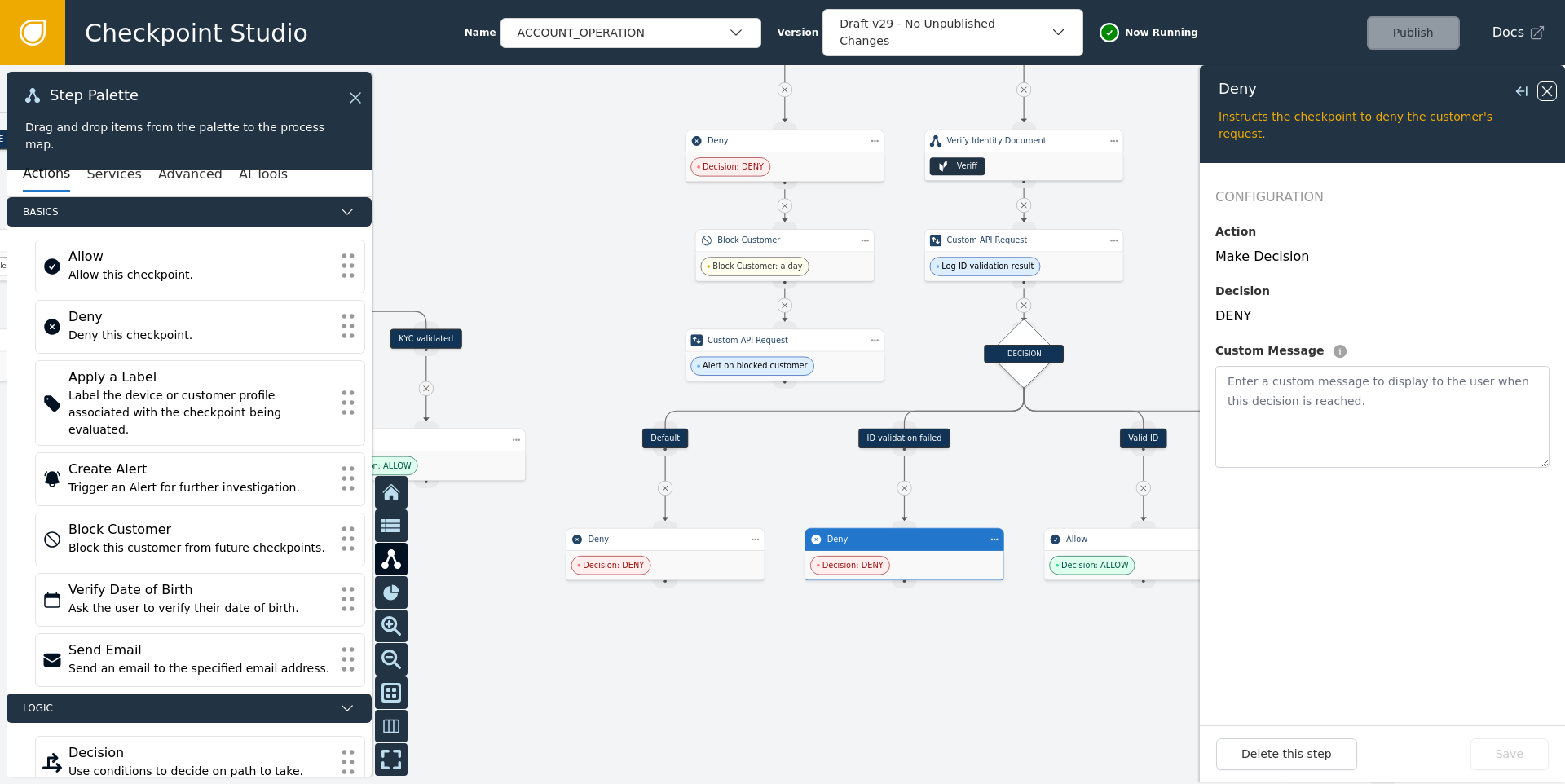
click at [1543, 94] on icon at bounding box center [1547, 92] width 18 height 18
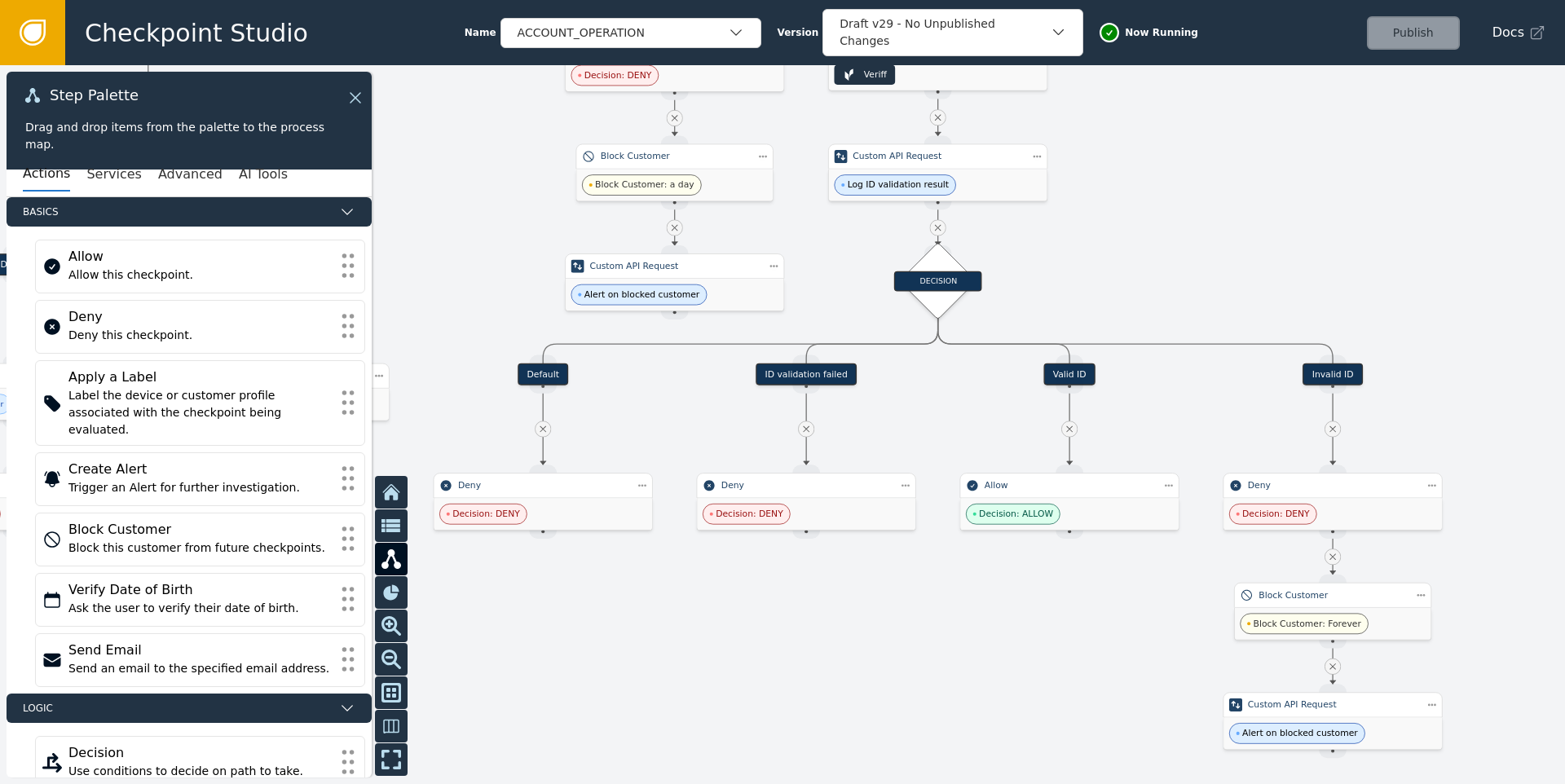
drag, startPoint x: 967, startPoint y: 595, endPoint x: 781, endPoint y: 398, distance: 270.9
click at [781, 398] on div at bounding box center [782, 423] width 1565 height 718
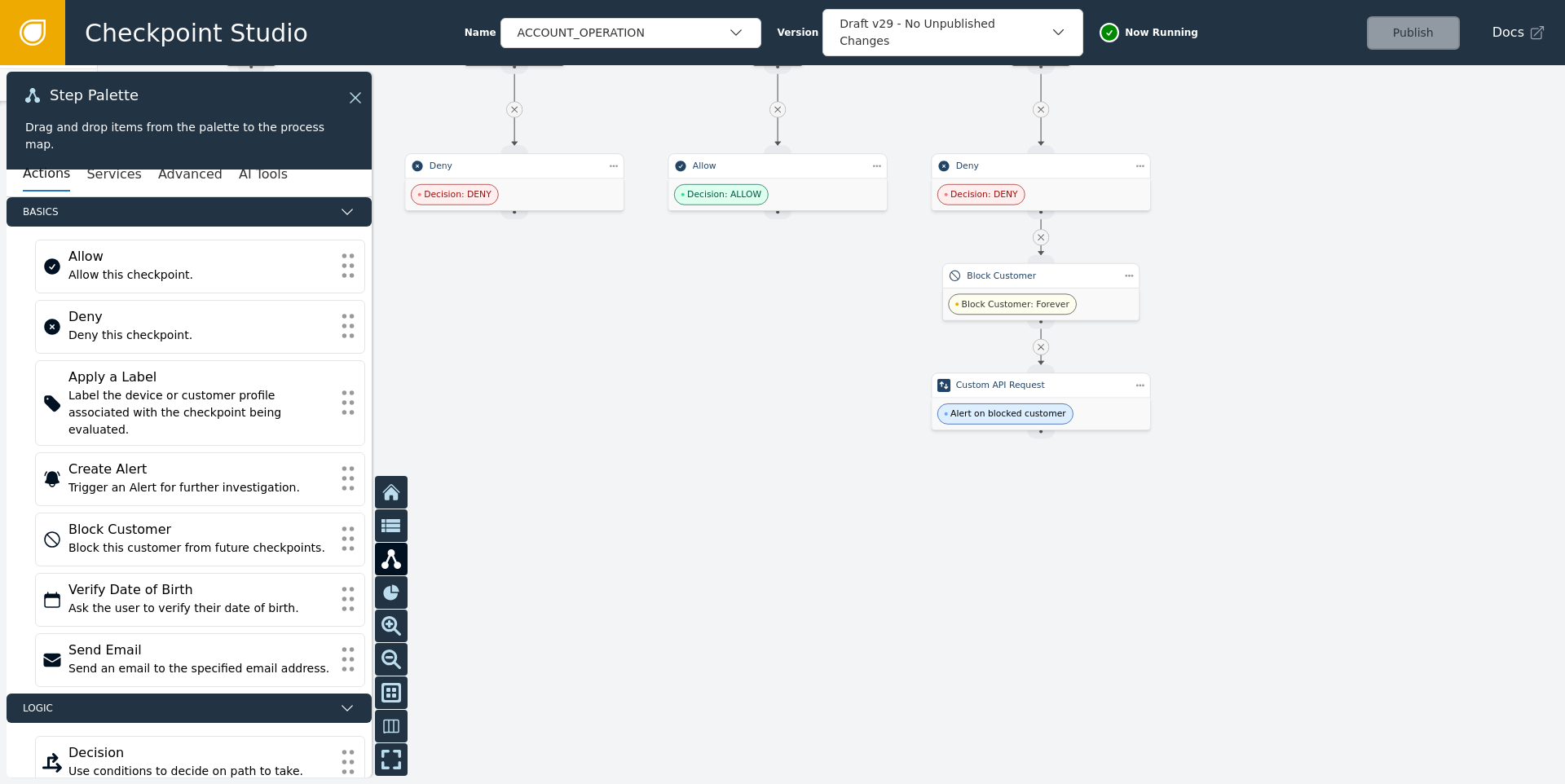
drag, startPoint x: 1396, startPoint y: 464, endPoint x: 1250, endPoint y: 298, distance: 221.1
click at [1250, 298] on div at bounding box center [782, 423] width 1565 height 718
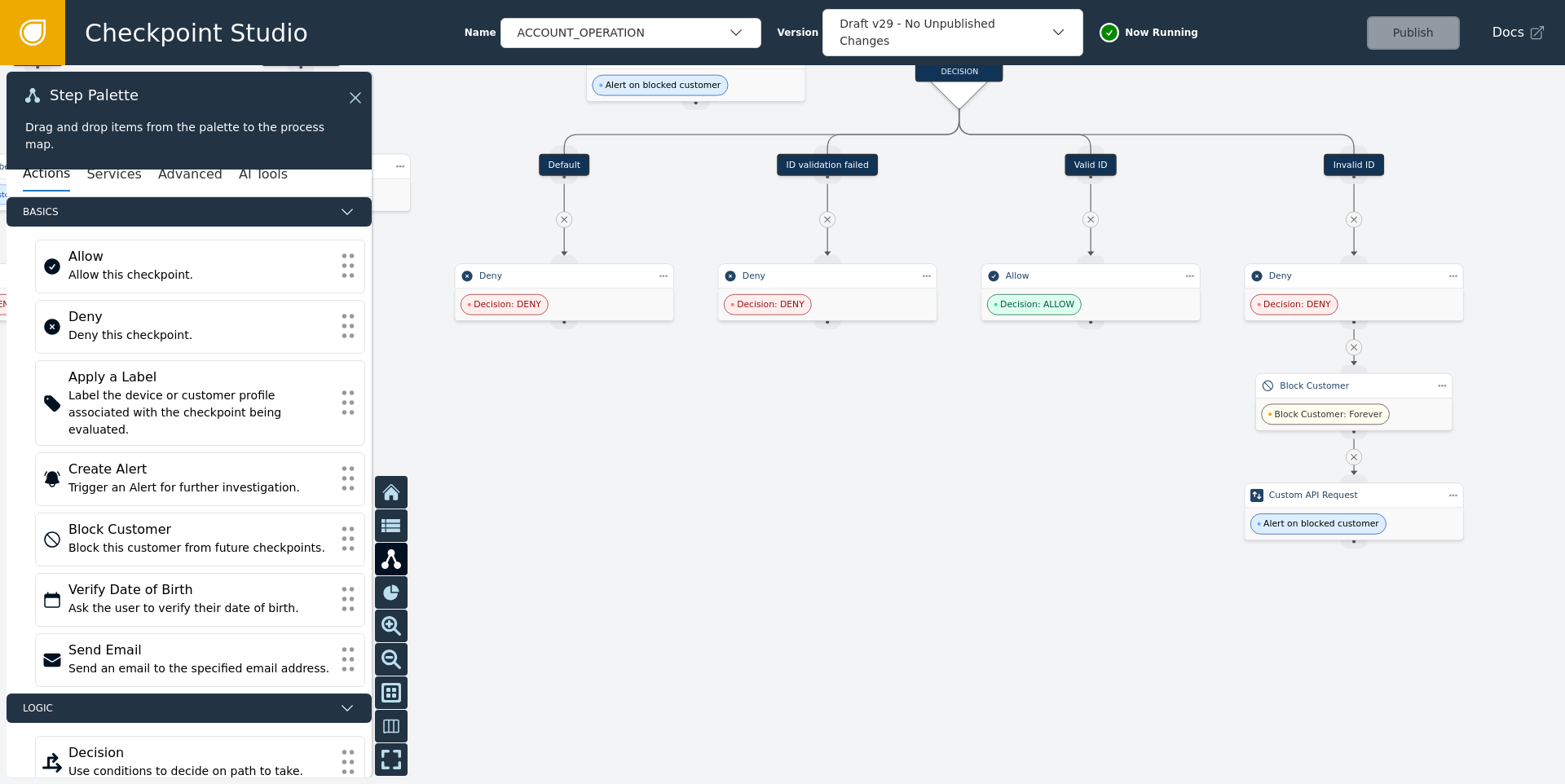
drag, startPoint x: 624, startPoint y: 489, endPoint x: 964, endPoint y: 602, distance: 358.3
click at [950, 599] on div at bounding box center [782, 423] width 1565 height 718
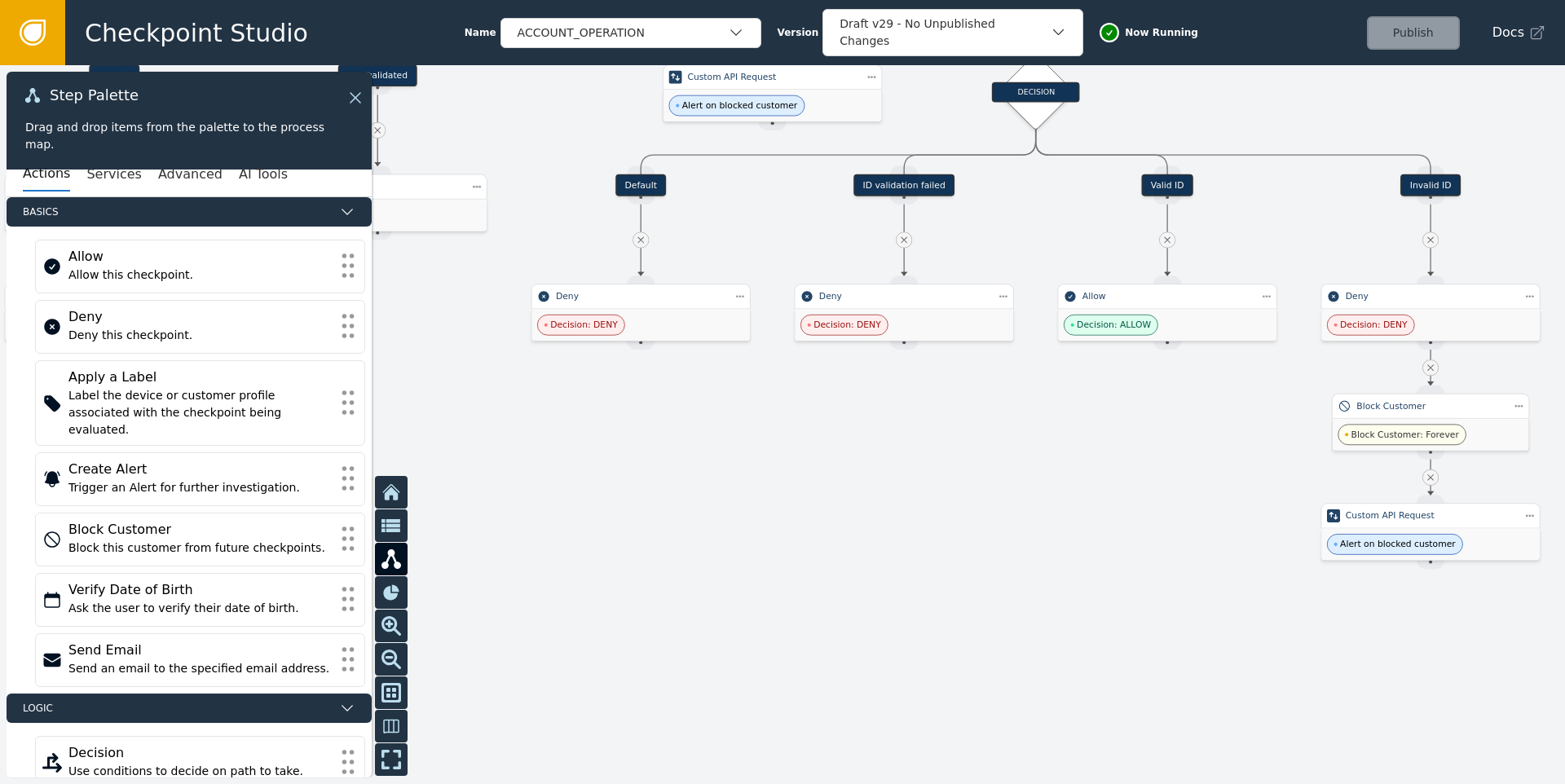
drag, startPoint x: 755, startPoint y: 489, endPoint x: 1060, endPoint y: 575, distance: 316.9
click at [1081, 583] on div at bounding box center [782, 423] width 1565 height 718
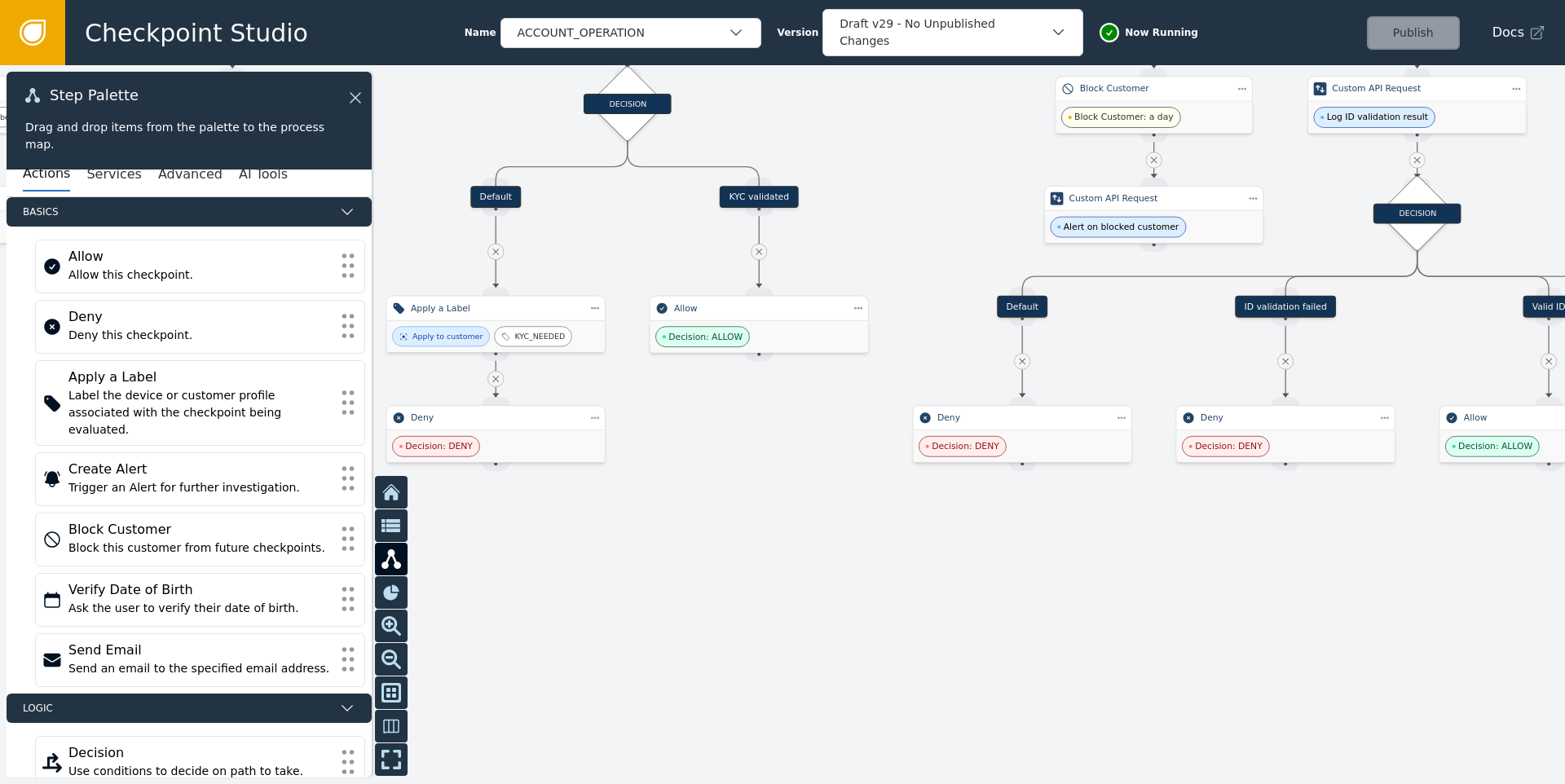
drag, startPoint x: 712, startPoint y: 514, endPoint x: 995, endPoint y: 616, distance: 300.8
click at [990, 619] on div at bounding box center [782, 423] width 1565 height 718
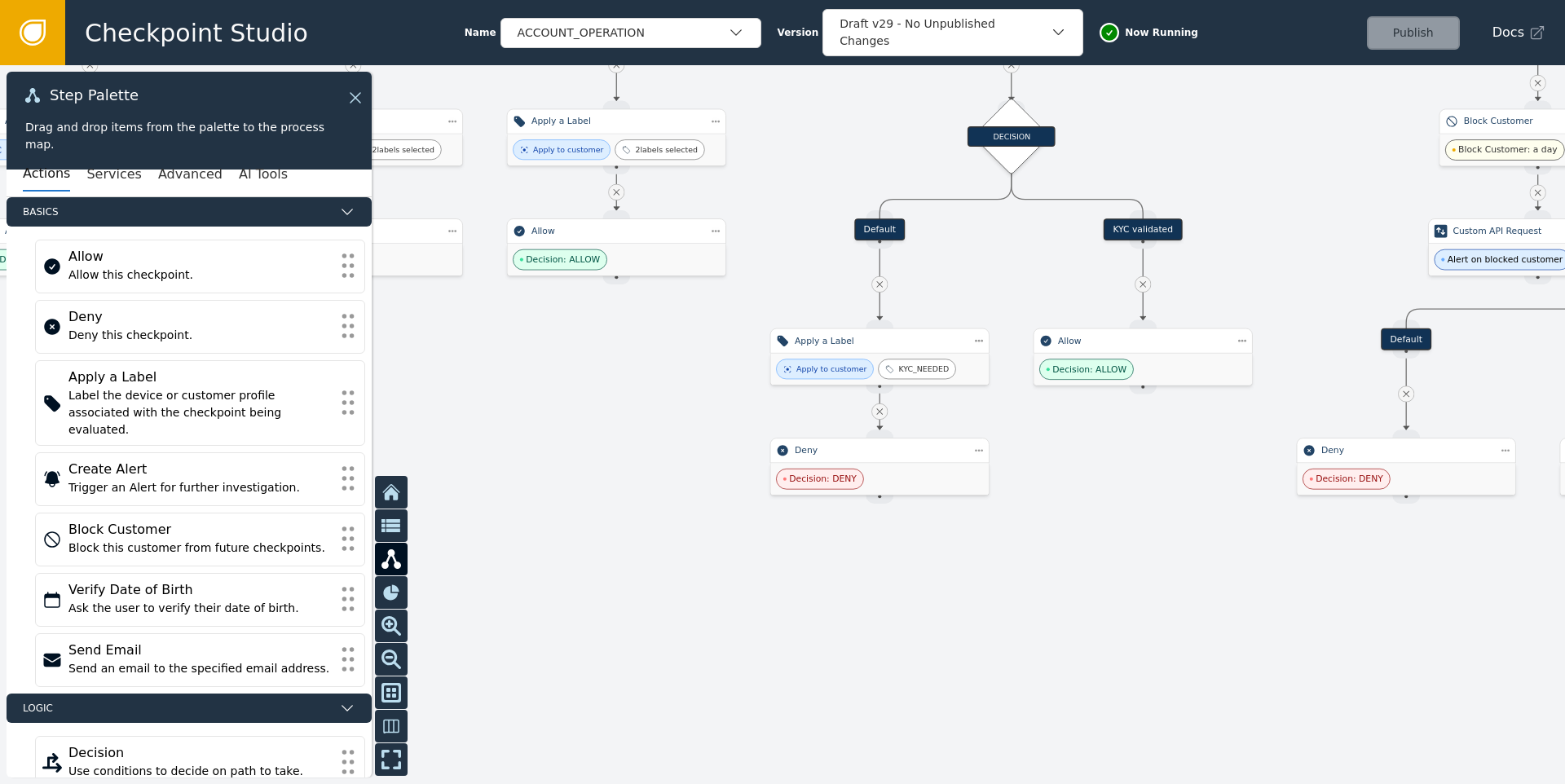
drag, startPoint x: 865, startPoint y: 619, endPoint x: 1089, endPoint y: 555, distance: 233.0
click at [1075, 561] on div at bounding box center [782, 423] width 1565 height 718
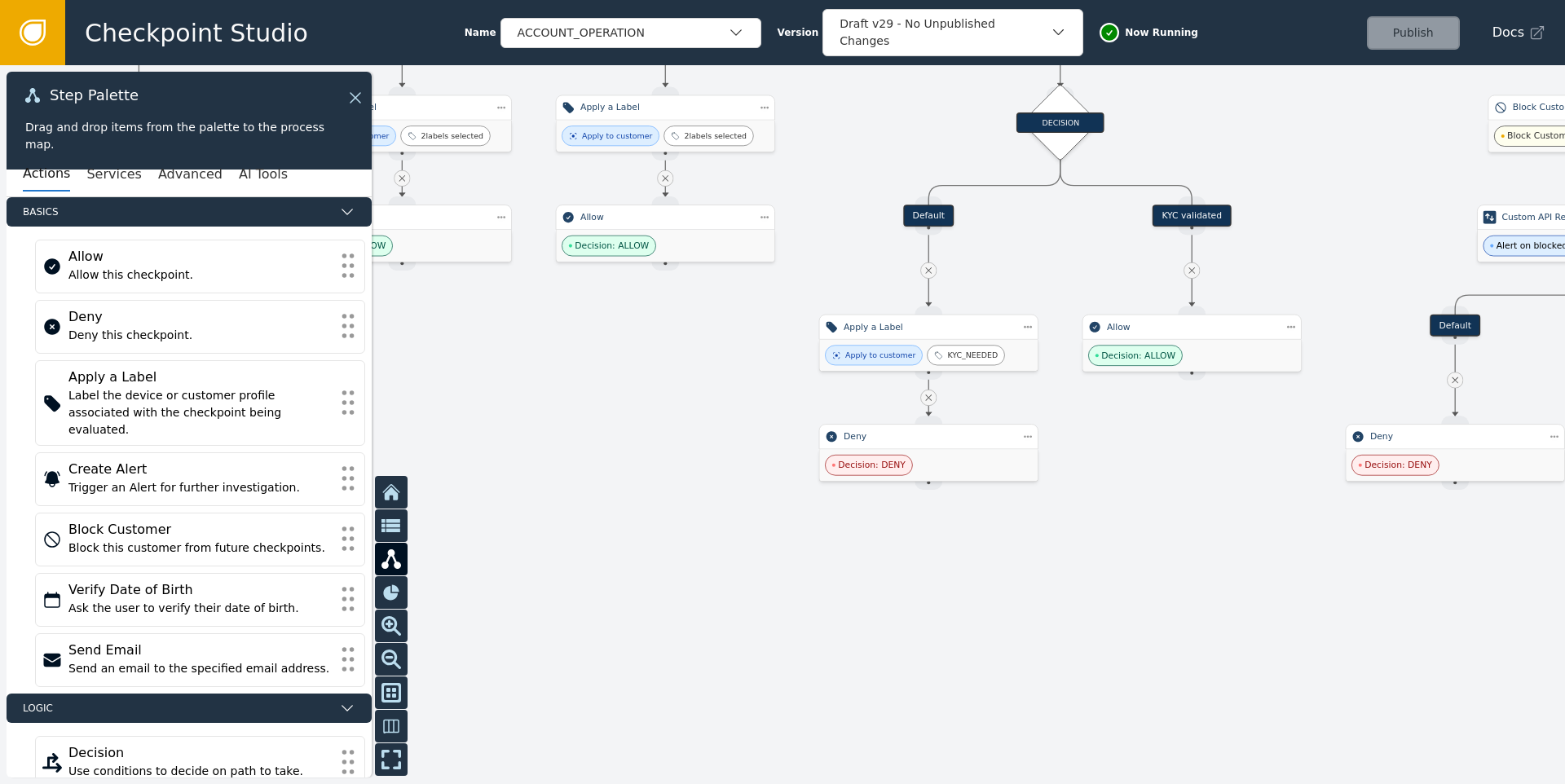
drag, startPoint x: 623, startPoint y: 396, endPoint x: 778, endPoint y: 585, distance: 244.4
click at [774, 582] on div at bounding box center [782, 423] width 1565 height 718
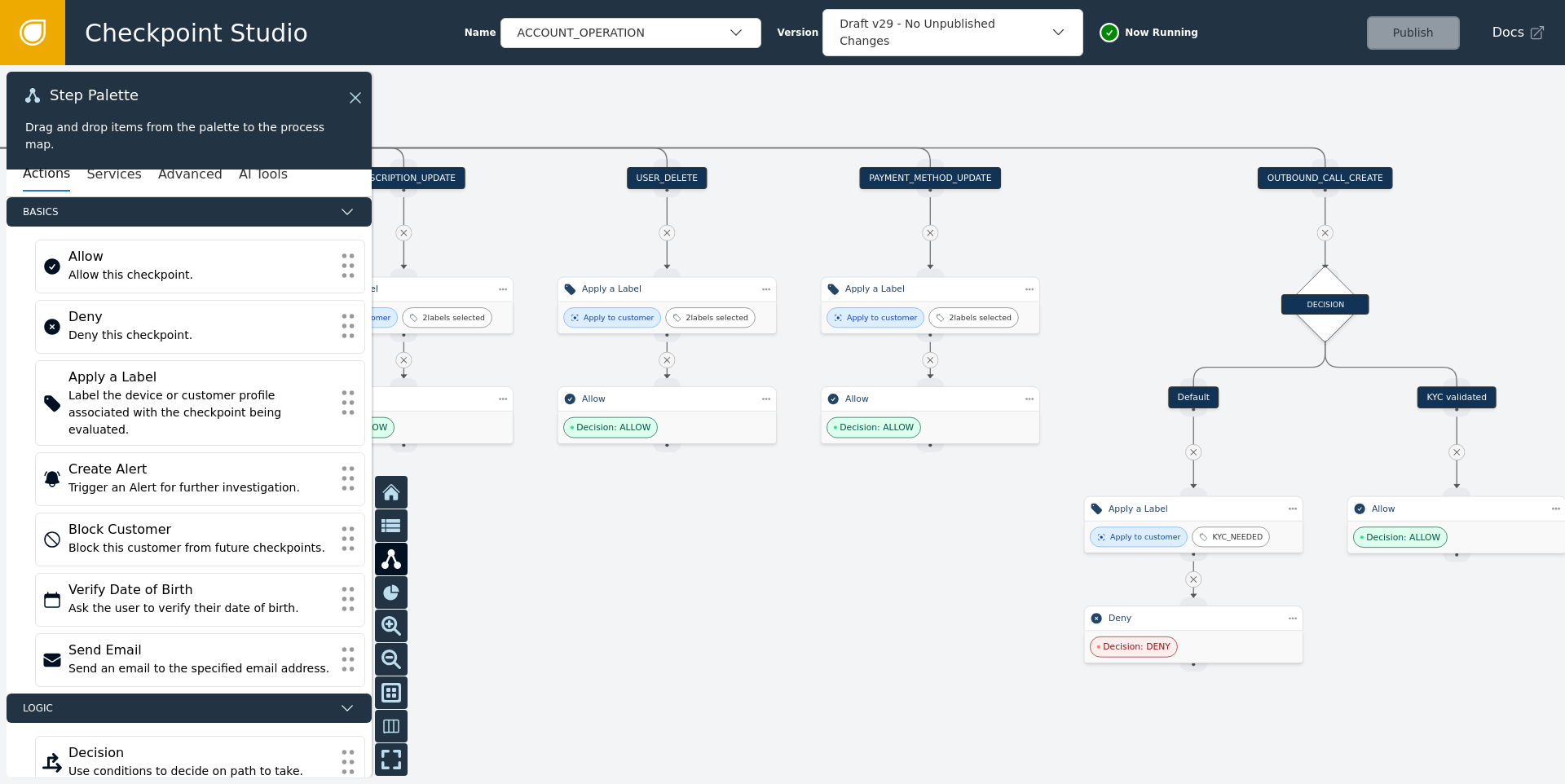
drag, startPoint x: 752, startPoint y: 528, endPoint x: 1018, endPoint y: 509, distance: 266.7
click at [1070, 507] on div at bounding box center [782, 423] width 1565 height 718
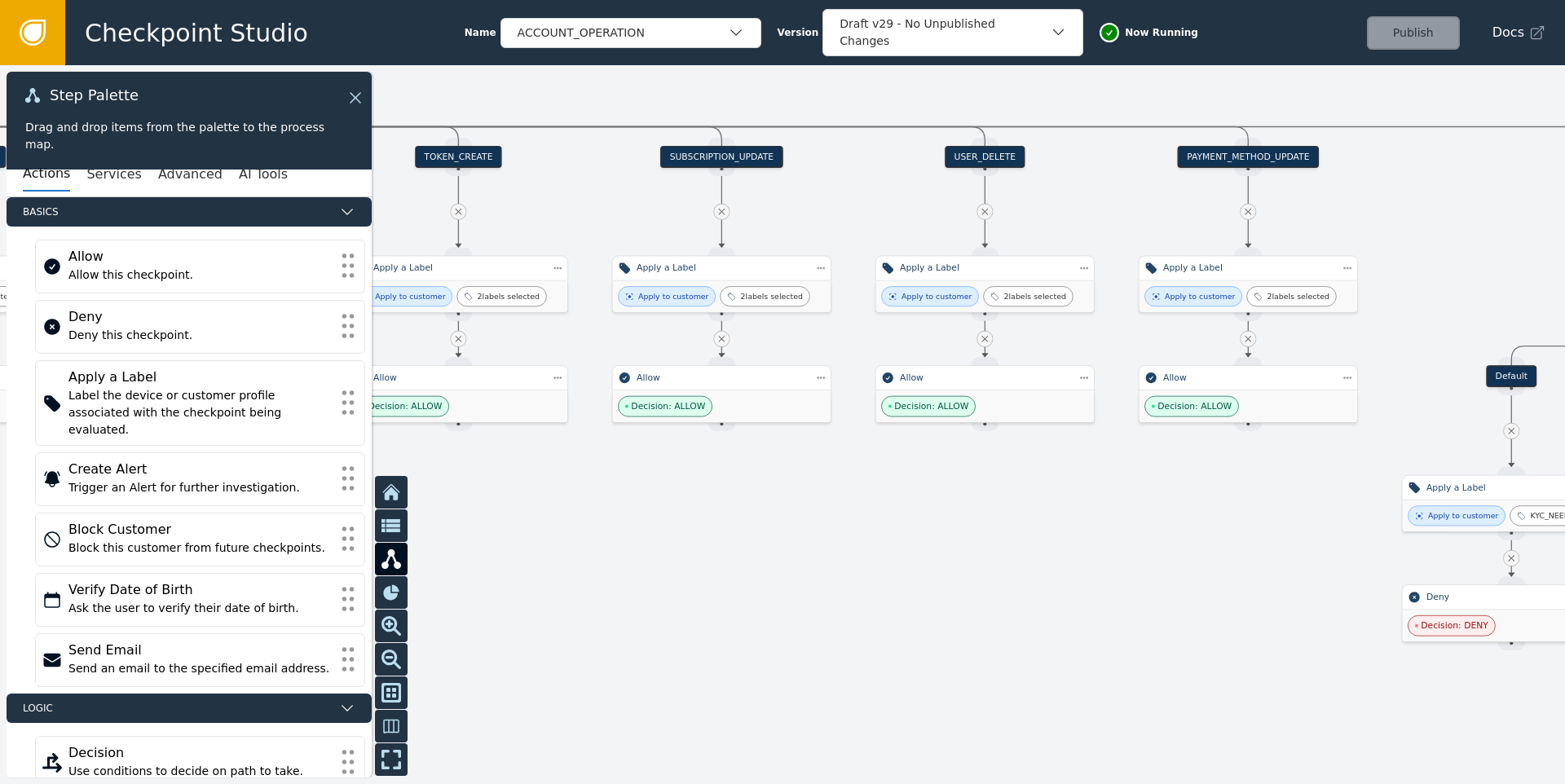
drag, startPoint x: 753, startPoint y: 512, endPoint x: 1130, endPoint y: 523, distance: 377.2
click at [1130, 523] on div at bounding box center [782, 423] width 1565 height 718
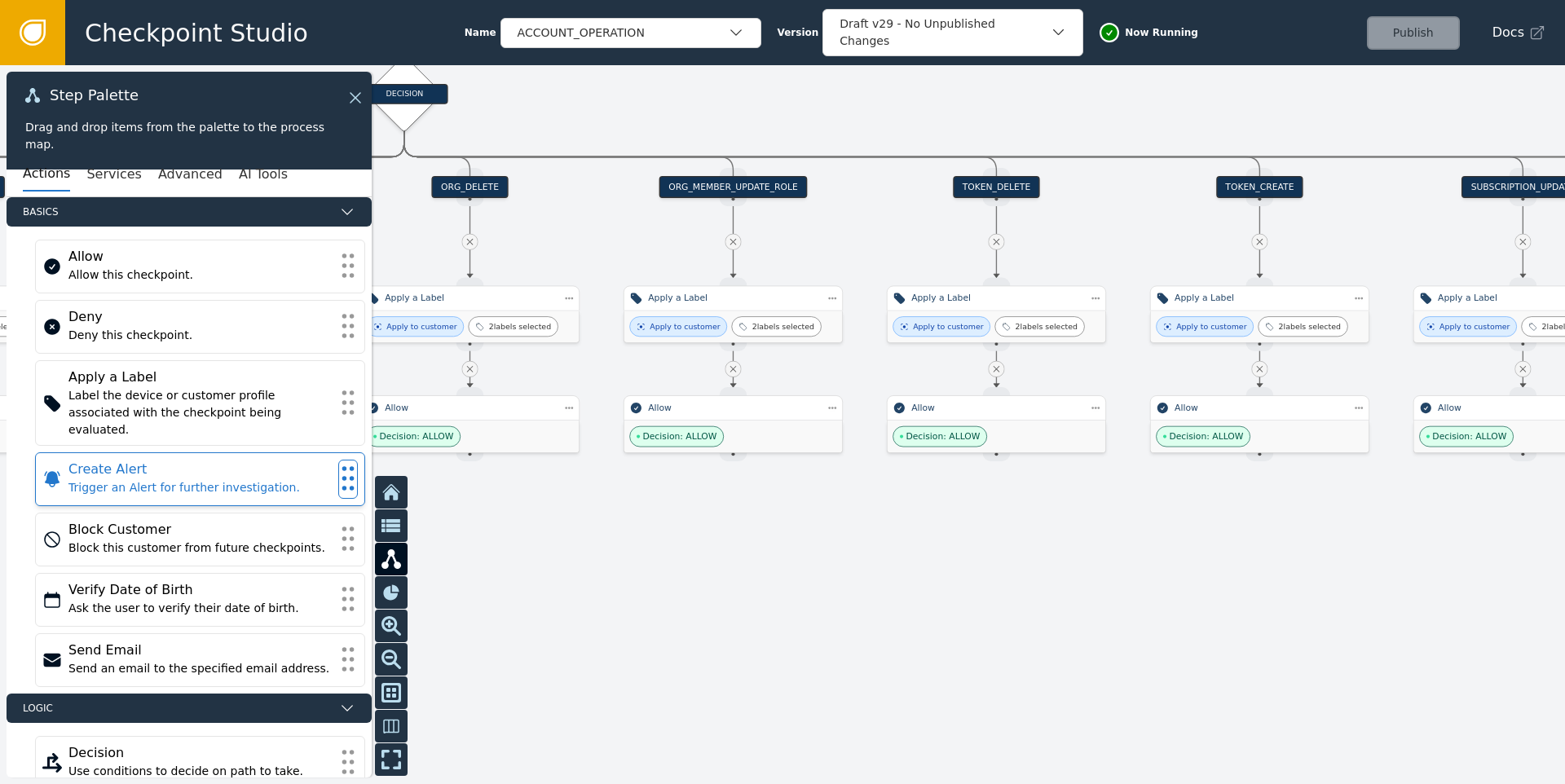
drag, startPoint x: 785, startPoint y: 516, endPoint x: 347, endPoint y: 446, distance: 443.6
click at [417, 471] on div at bounding box center [782, 423] width 1565 height 718
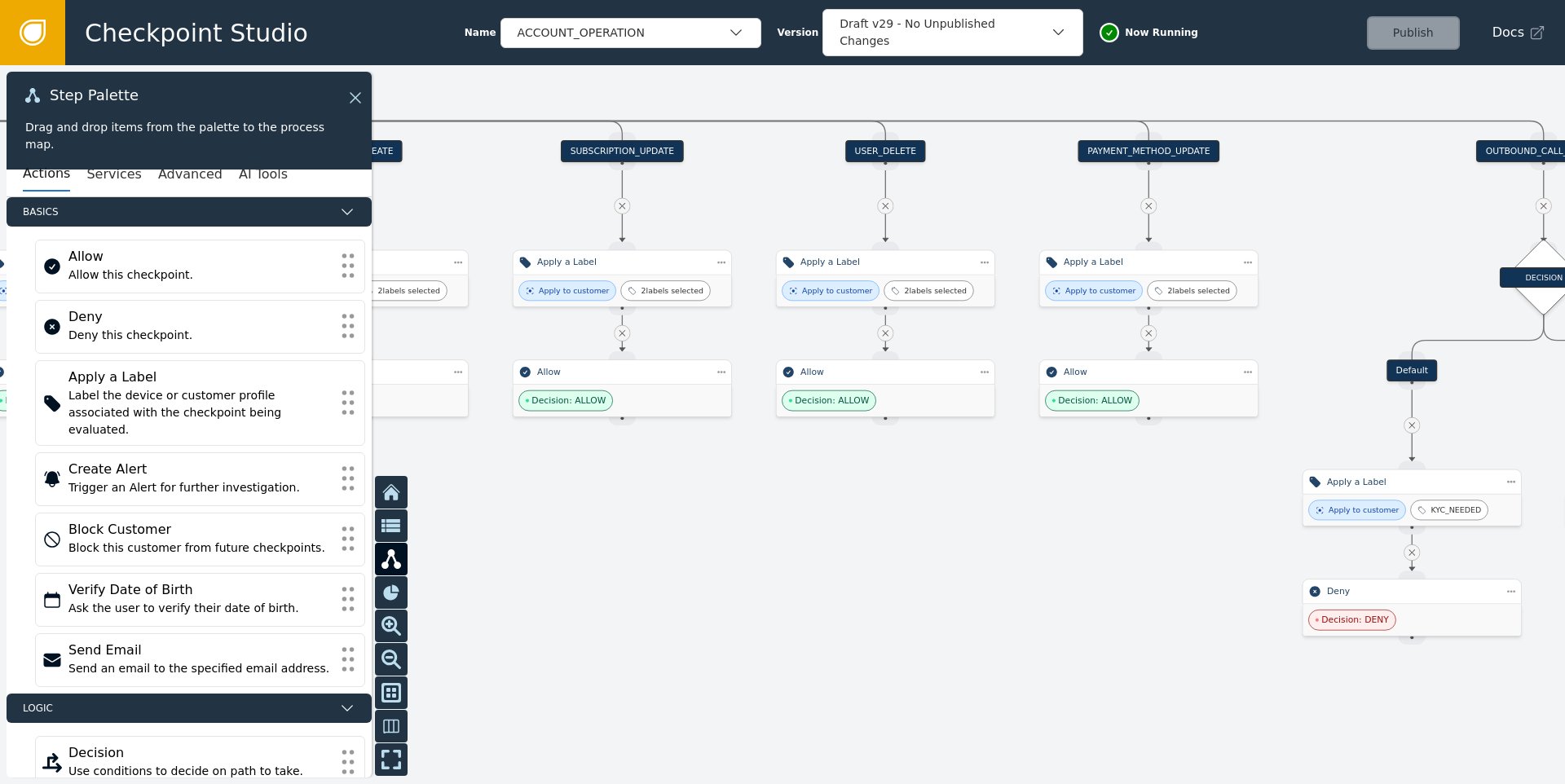
drag, startPoint x: 1017, startPoint y: 499, endPoint x: 852, endPoint y: 541, distance: 170.3
click at [873, 538] on div at bounding box center [782, 423] width 1565 height 718
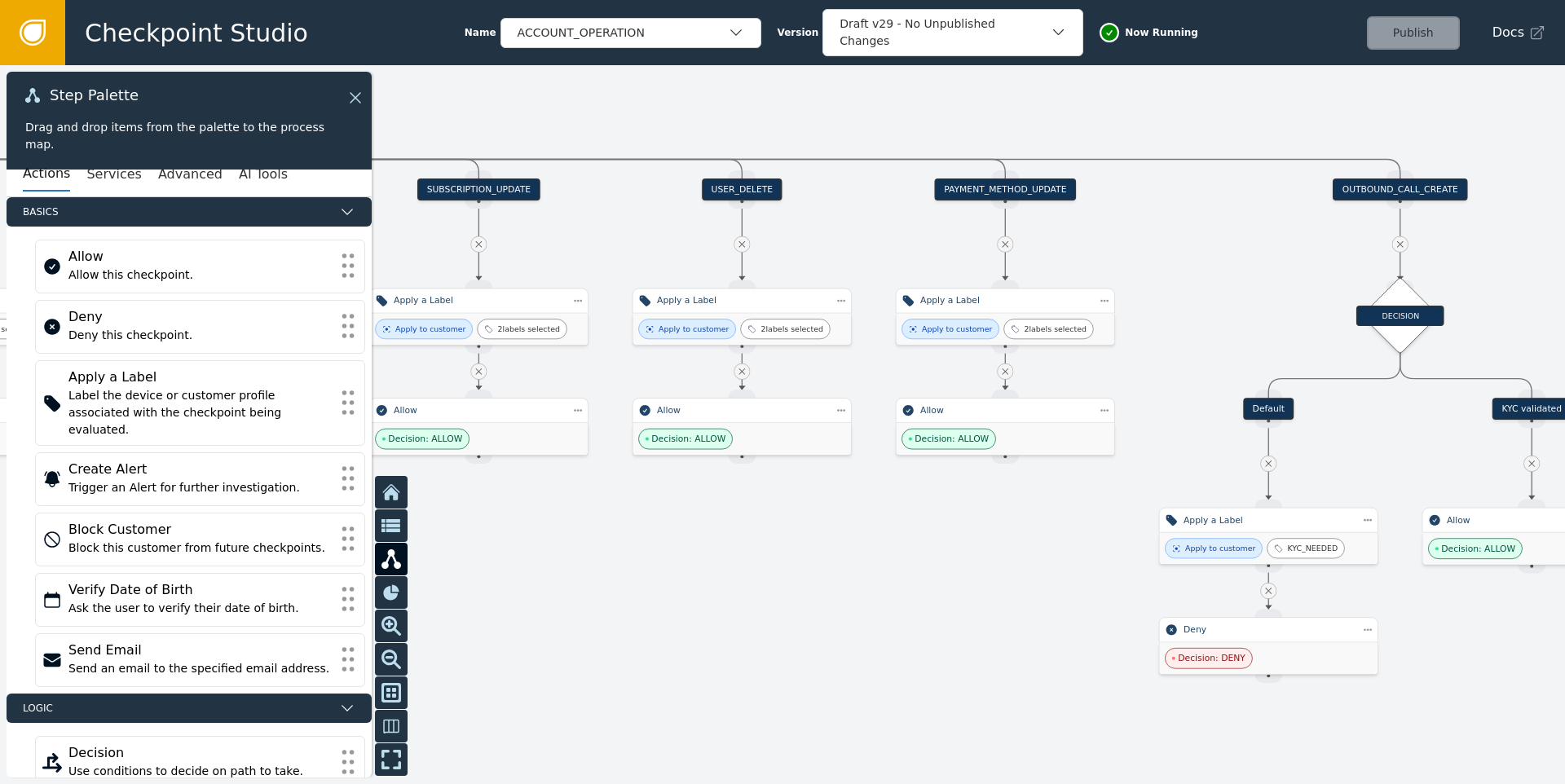
drag, startPoint x: 1310, startPoint y: 294, endPoint x: 991, endPoint y: 331, distance: 321.1
click at [1069, 328] on div at bounding box center [782, 423] width 1565 height 718
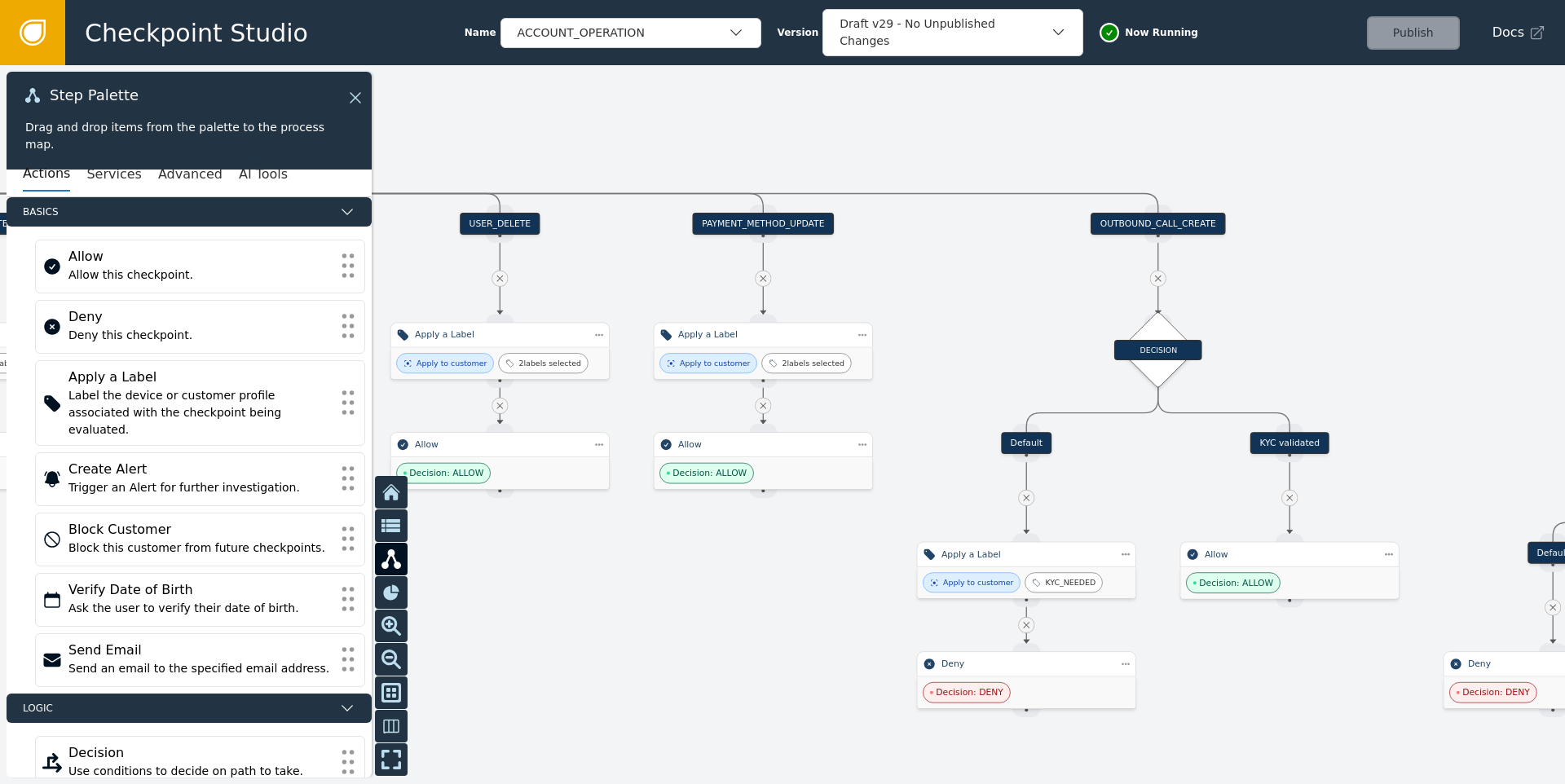
drag, startPoint x: 1426, startPoint y: 292, endPoint x: 1011, endPoint y: 252, distance: 416.9
click at [1027, 256] on div at bounding box center [782, 423] width 1565 height 718
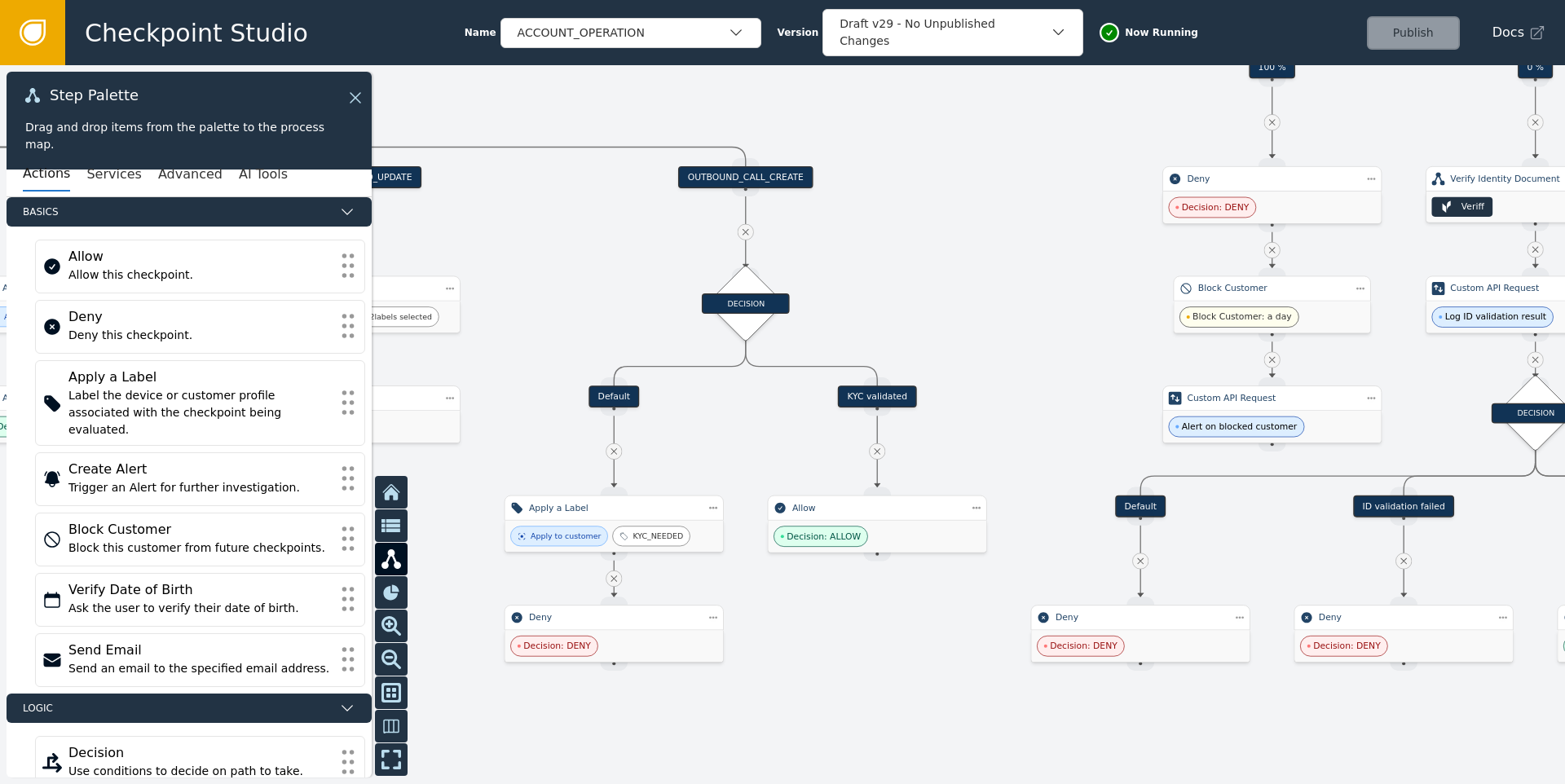
drag, startPoint x: 1008, startPoint y: 343, endPoint x: 862, endPoint y: 186, distance: 214.4
click at [873, 201] on div at bounding box center [782, 423] width 1565 height 718
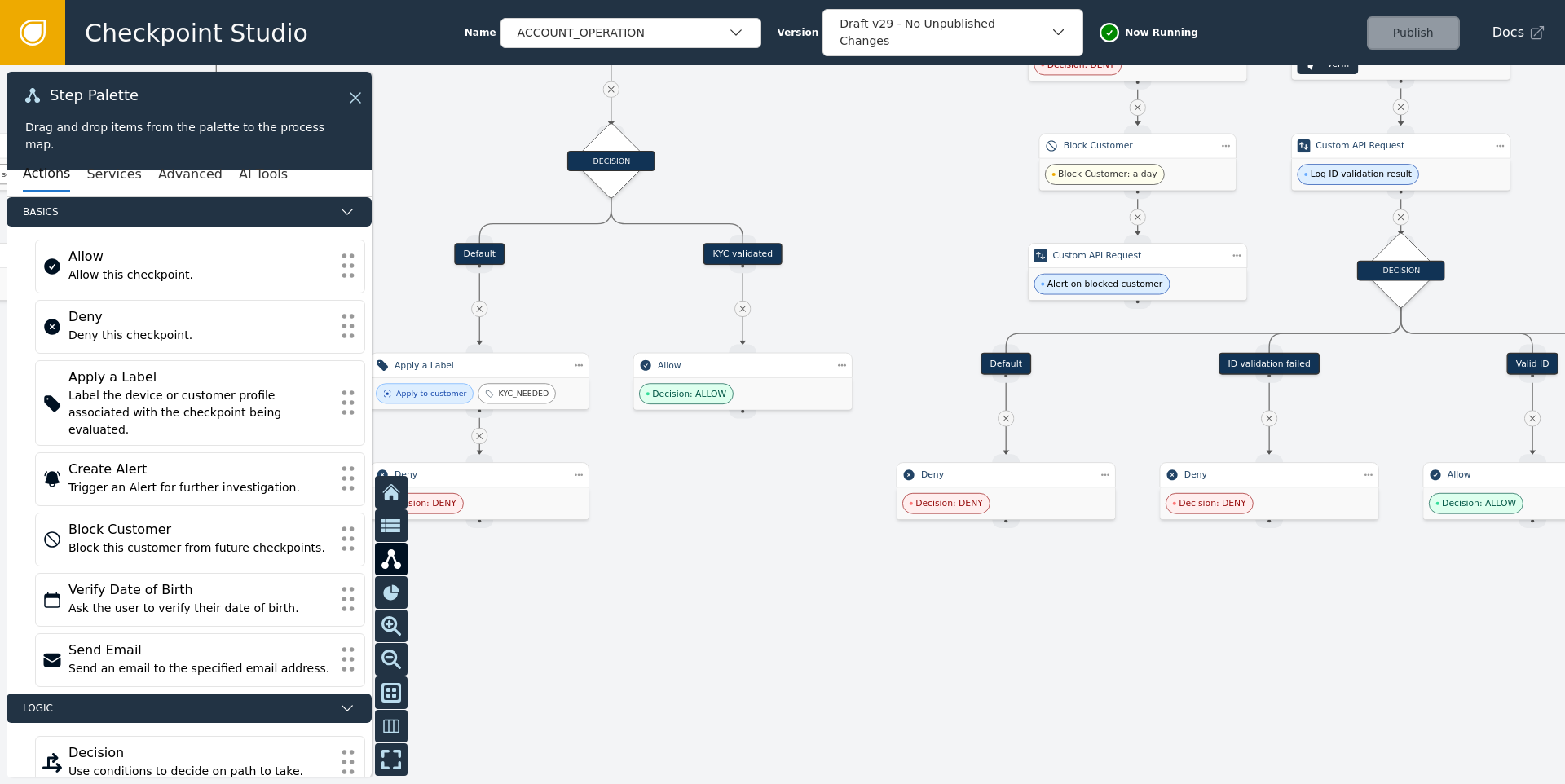
drag, startPoint x: 931, startPoint y: 275, endPoint x: 802, endPoint y: 297, distance: 130.9
click at [818, 285] on div at bounding box center [782, 423] width 1565 height 718
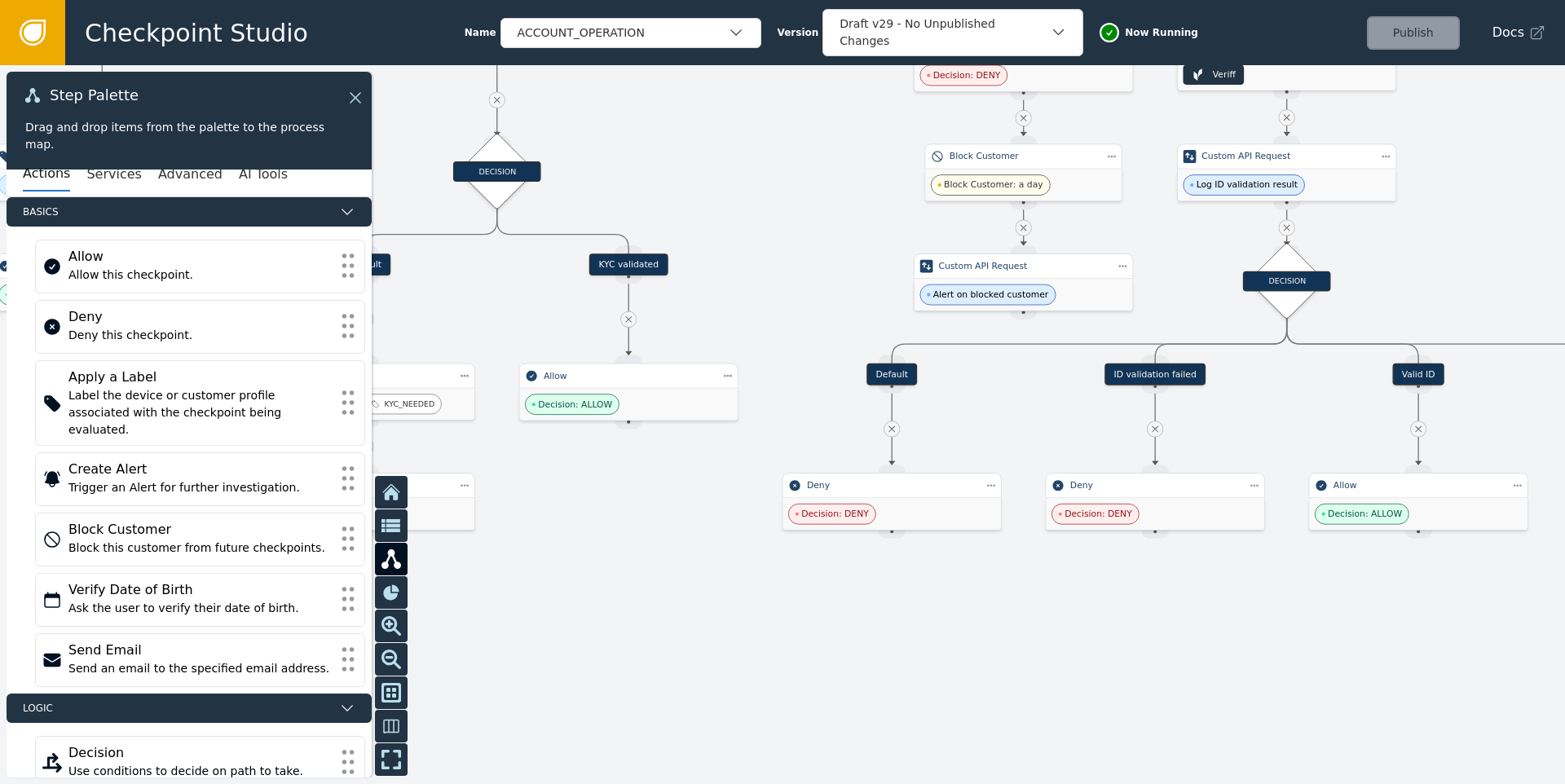
drag, startPoint x: 1528, startPoint y: 268, endPoint x: 1260, endPoint y: 356, distance: 282.1
click at [1260, 356] on div at bounding box center [782, 423] width 1565 height 718
